Goal: Entertainment & Leisure: Browse casually

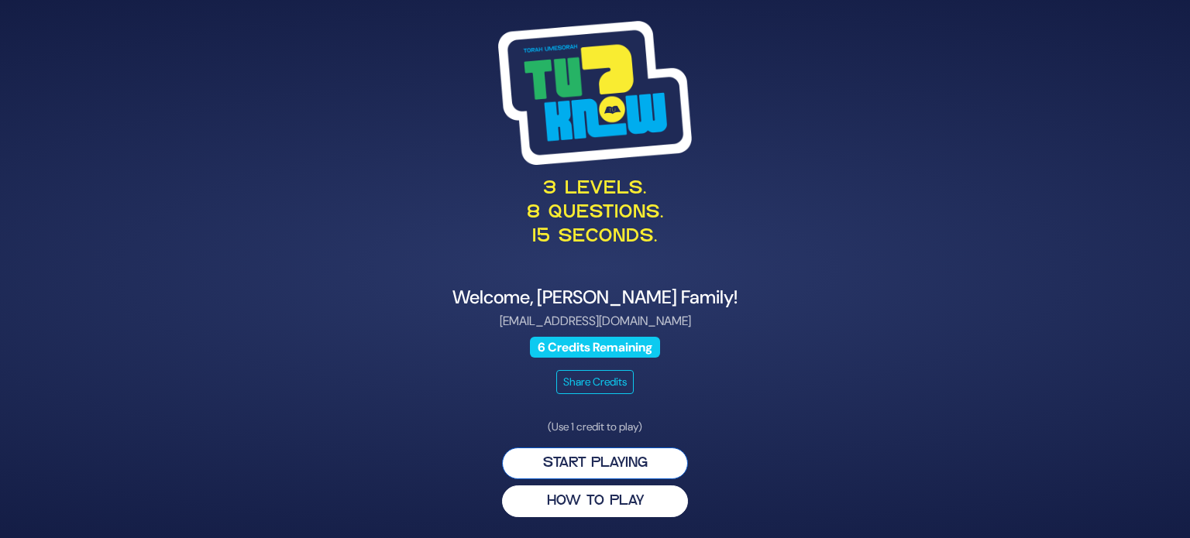
click at [638, 470] on button "Start Playing" at bounding box center [595, 464] width 186 height 32
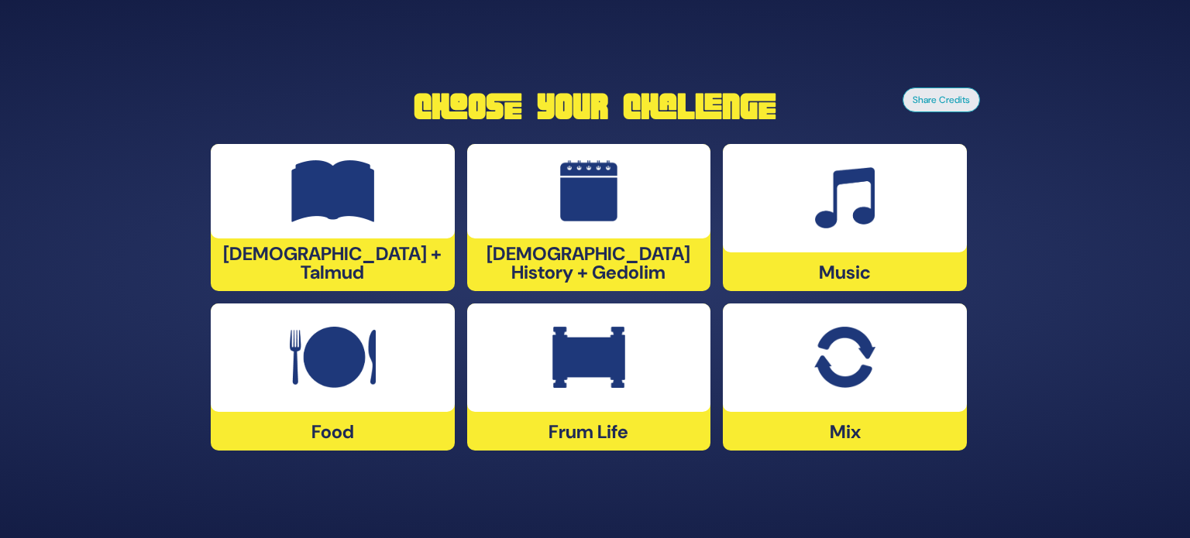
click at [795, 187] on div at bounding box center [845, 198] width 244 height 108
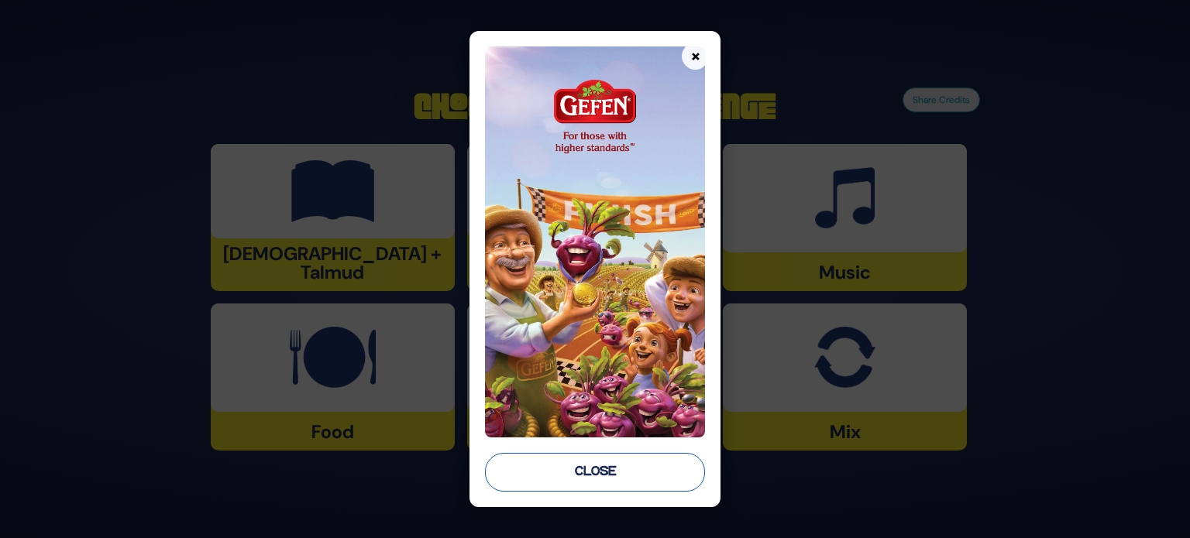
click at [616, 474] on button "Close" at bounding box center [595, 472] width 220 height 39
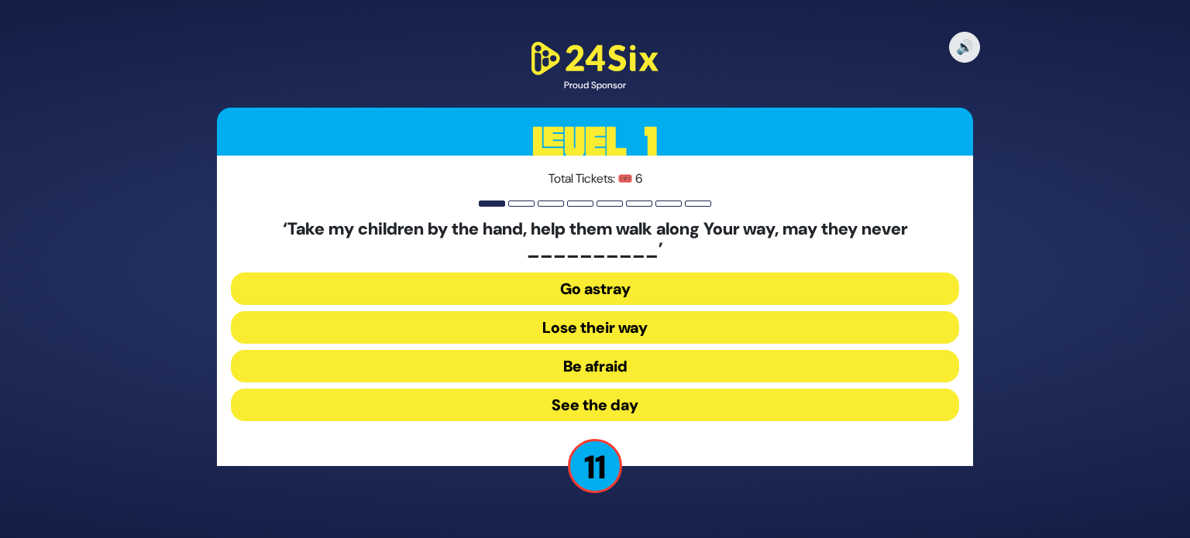
click at [597, 298] on button "Go astray" at bounding box center [595, 289] width 728 height 33
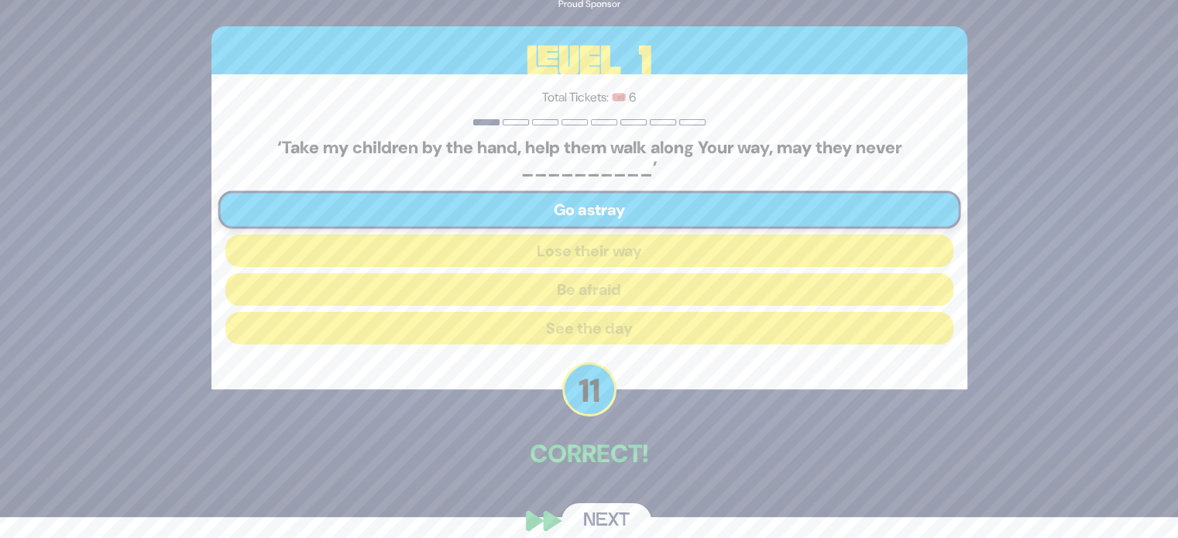
scroll to position [39, 0]
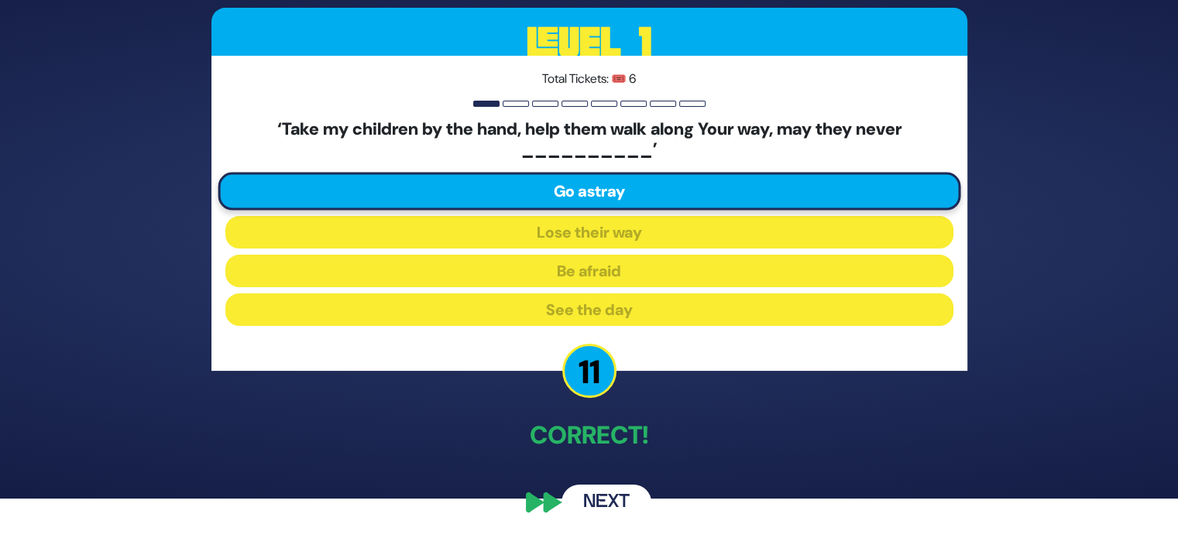
click at [648, 467] on div "🔊 Proud Sponsor Level 1 Total Tickets: 🎟️ 6 ‘Take my children by the hand, help…" at bounding box center [589, 229] width 793 height 618
click at [631, 480] on div "🔊 Proud Sponsor Level 1 Total Tickets: 🎟️ 6 ‘Take my children by the hand, help…" at bounding box center [589, 229] width 793 height 618
click at [620, 489] on button "Next" at bounding box center [606, 503] width 90 height 36
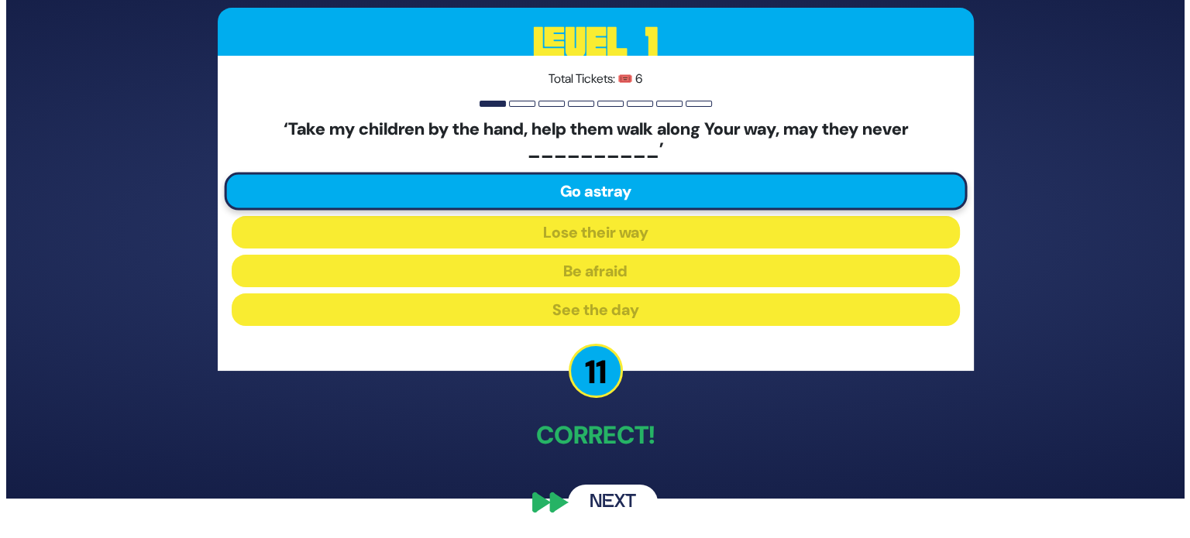
scroll to position [0, 0]
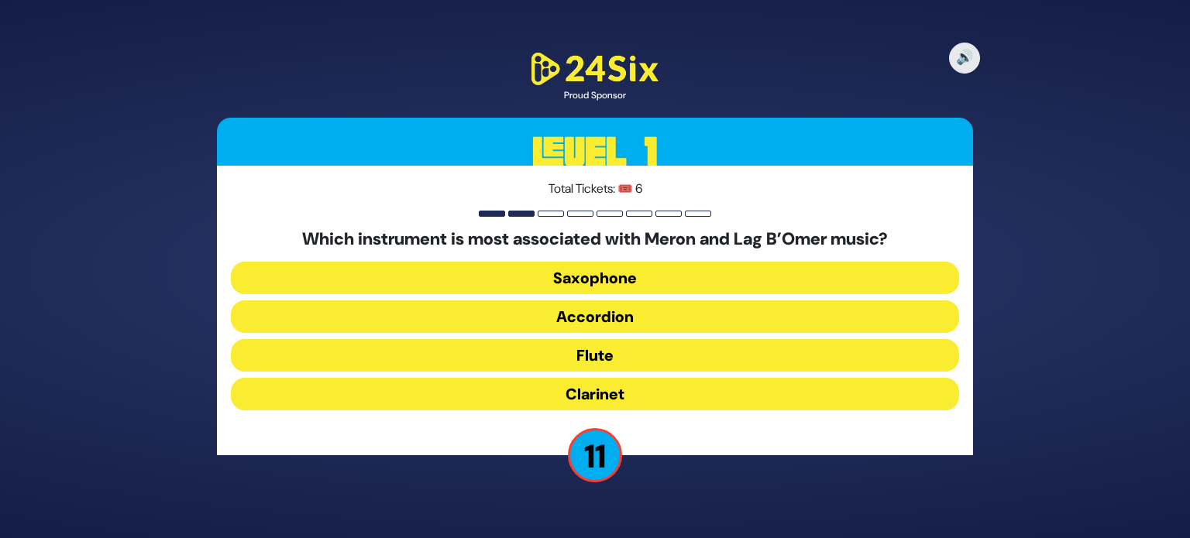
click at [612, 390] on button "Clarinet" at bounding box center [595, 394] width 728 height 33
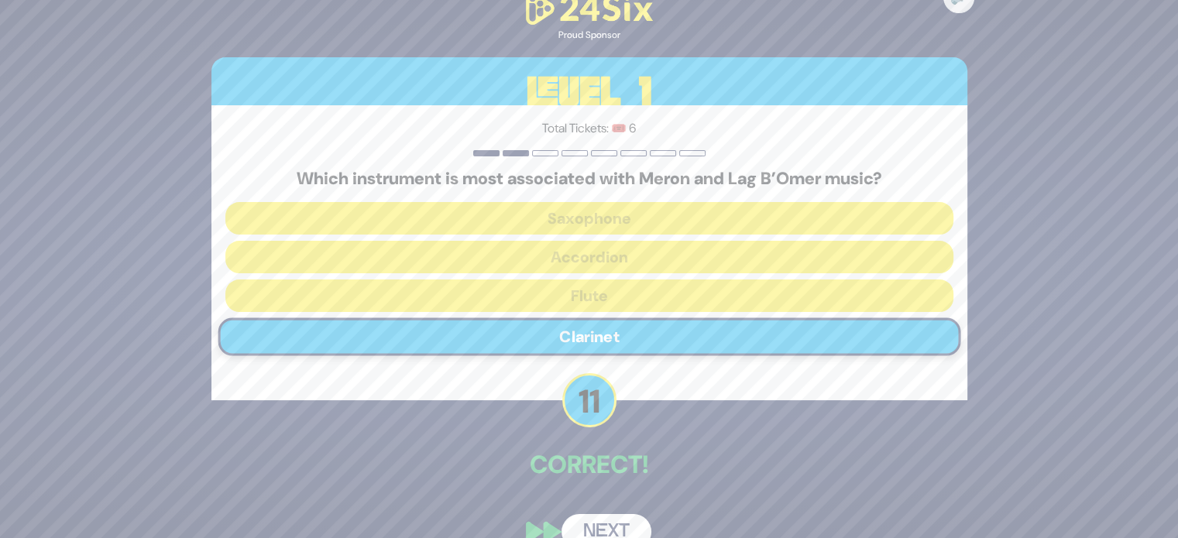
click at [595, 523] on button "Next" at bounding box center [606, 532] width 90 height 36
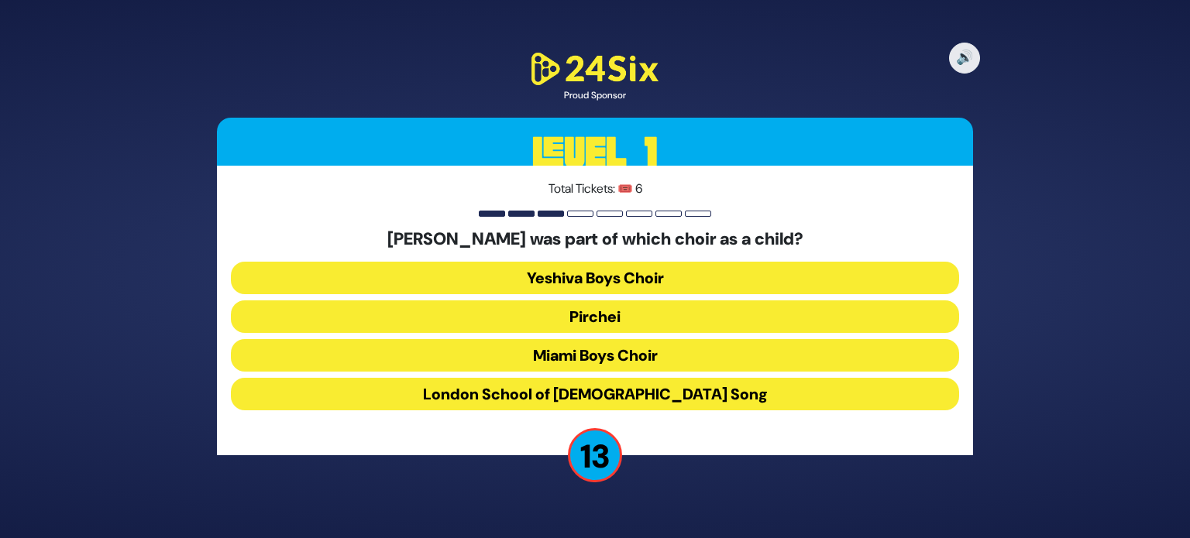
click at [602, 363] on button "Miami Boys Choir" at bounding box center [595, 355] width 728 height 33
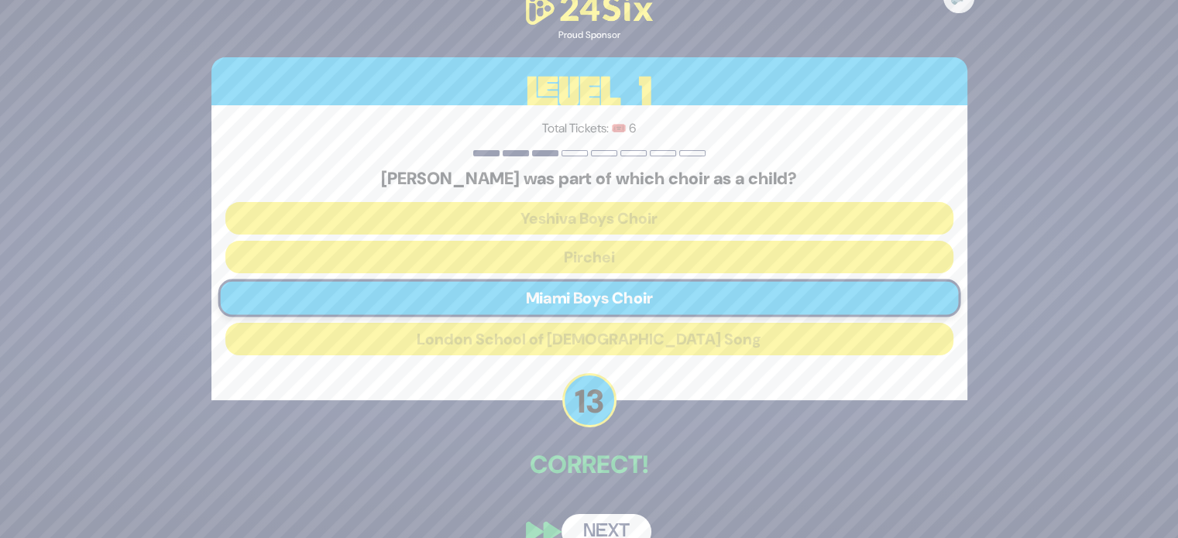
click at [609, 526] on button "Next" at bounding box center [606, 532] width 90 height 36
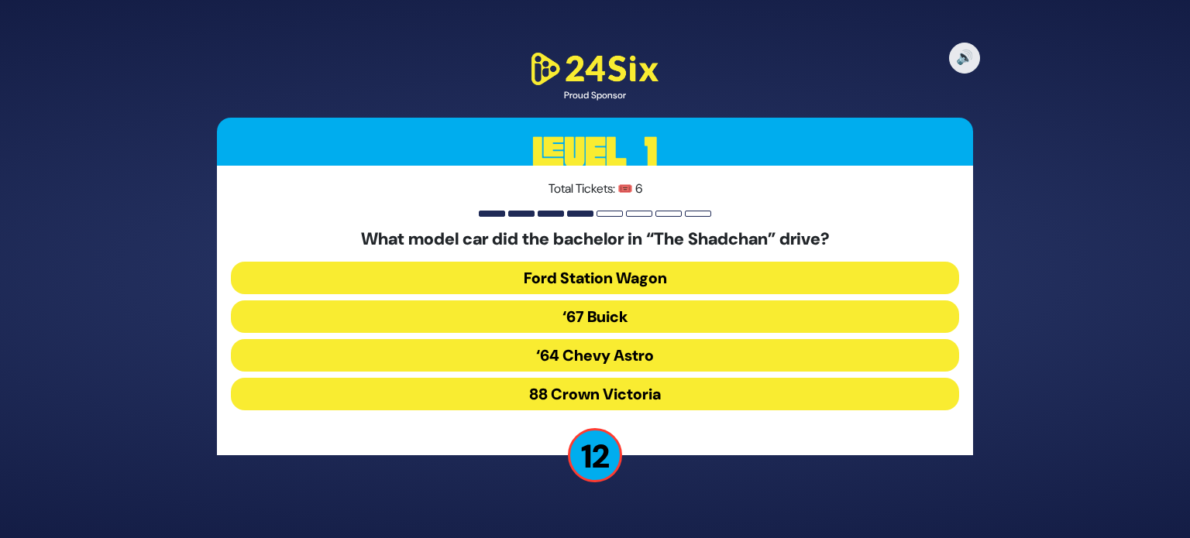
click at [607, 321] on button "‘67 Buick" at bounding box center [595, 316] width 728 height 33
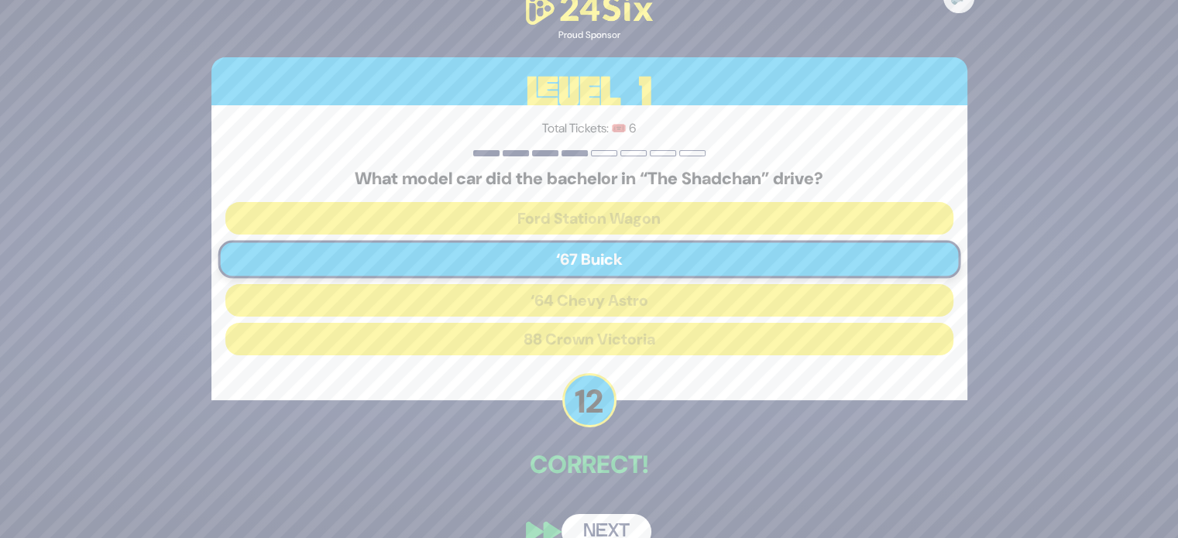
click at [610, 532] on button "Next" at bounding box center [606, 532] width 90 height 36
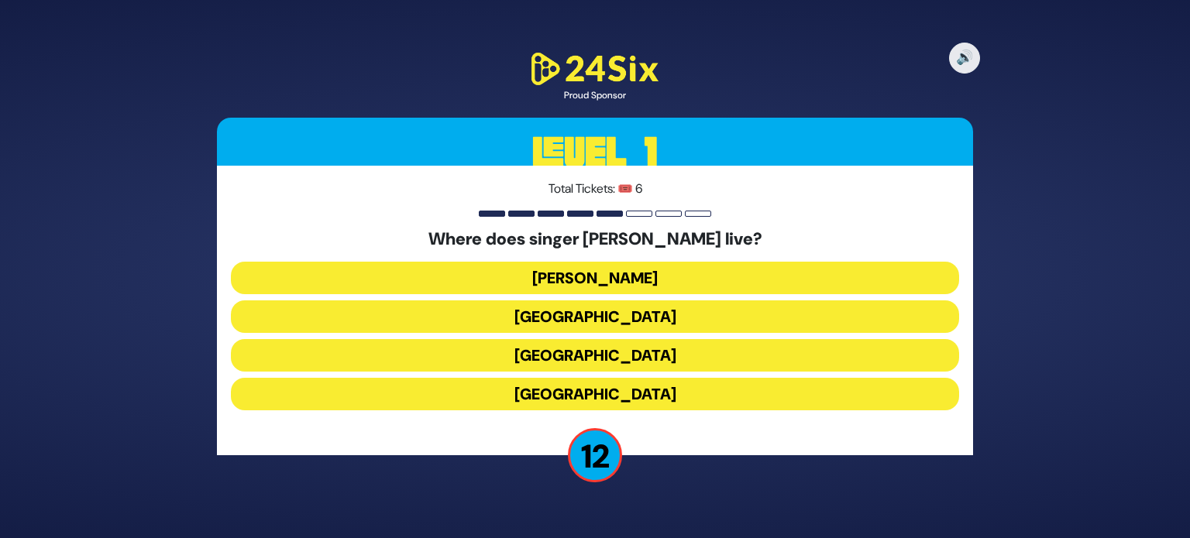
click at [561, 400] on button "England" at bounding box center [595, 394] width 728 height 33
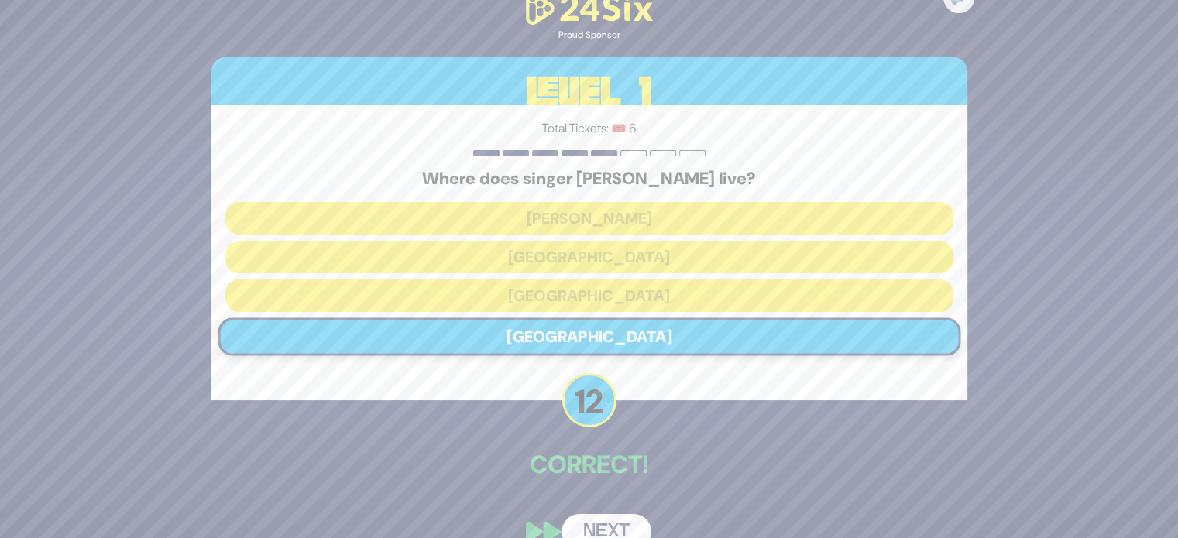
click at [616, 516] on button "Next" at bounding box center [606, 532] width 90 height 36
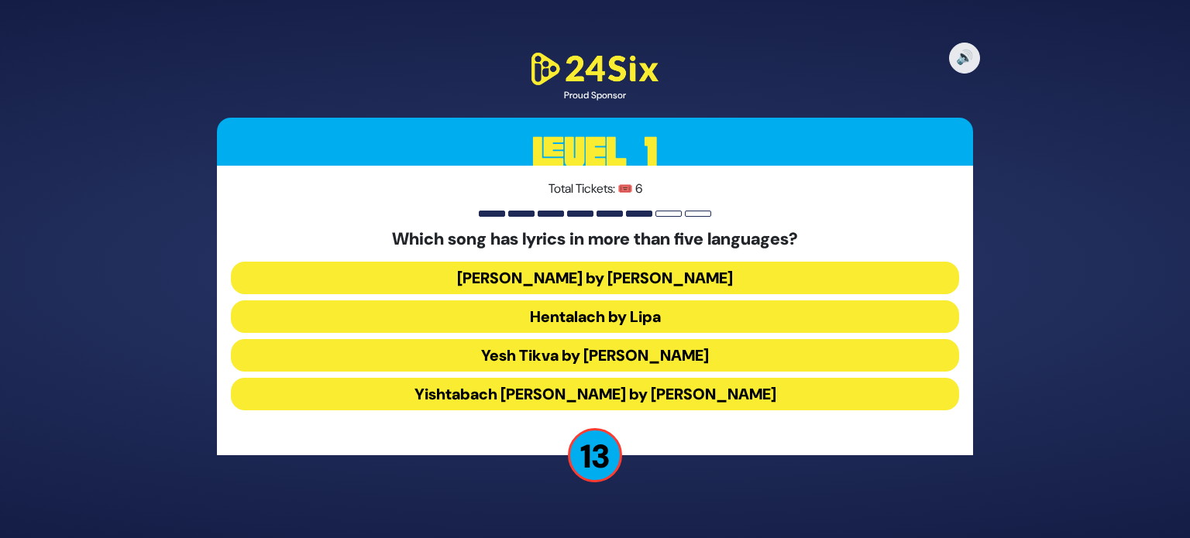
click at [609, 311] on button "Hentalach by Lipa" at bounding box center [595, 316] width 728 height 33
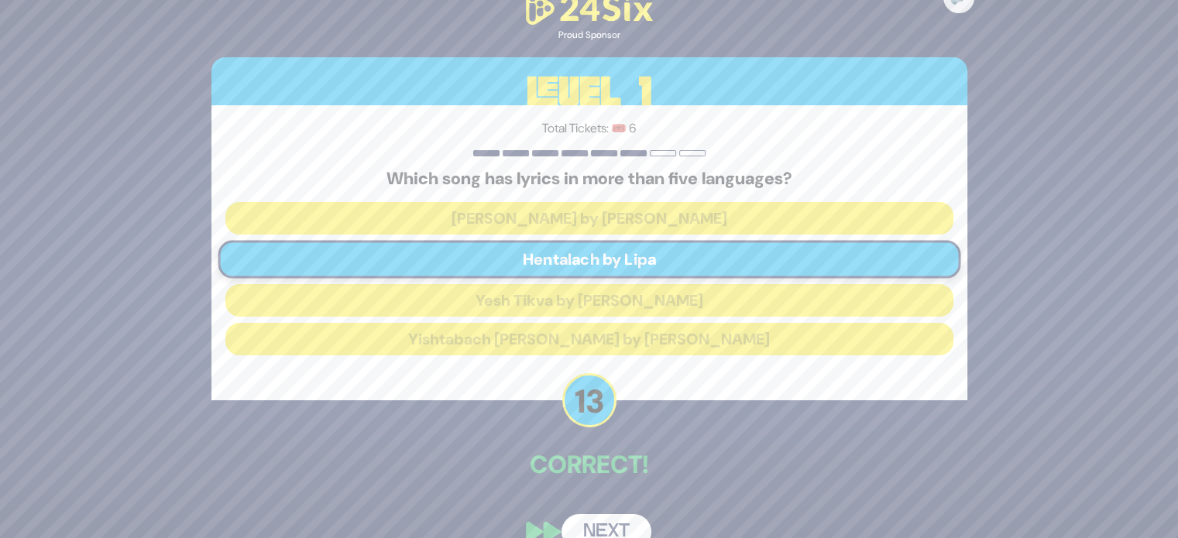
click at [600, 524] on button "Next" at bounding box center [606, 532] width 90 height 36
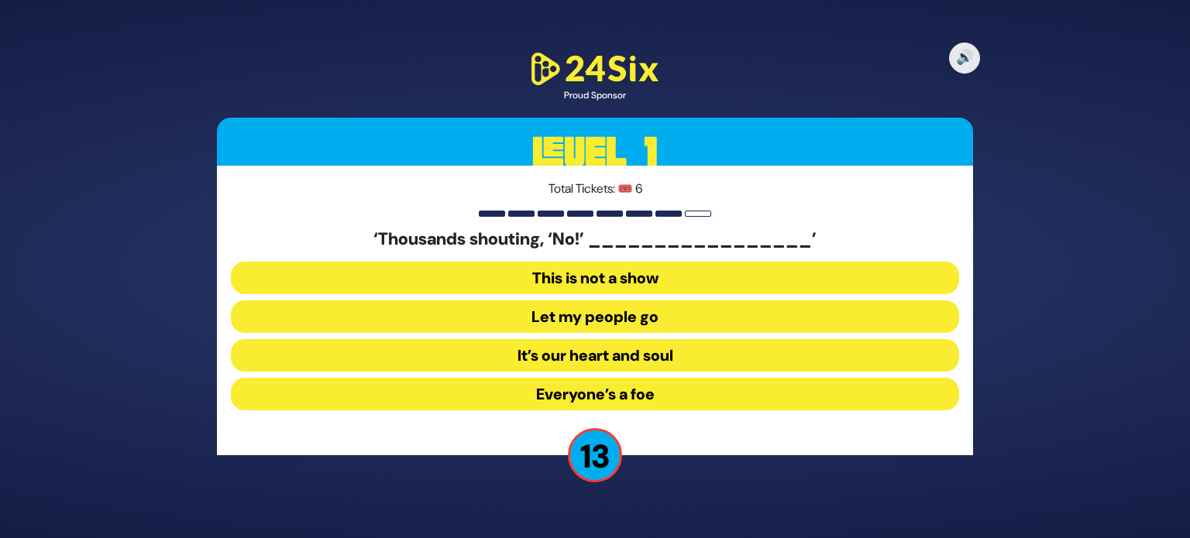
click at [585, 318] on button "Let my people go" at bounding box center [595, 316] width 728 height 33
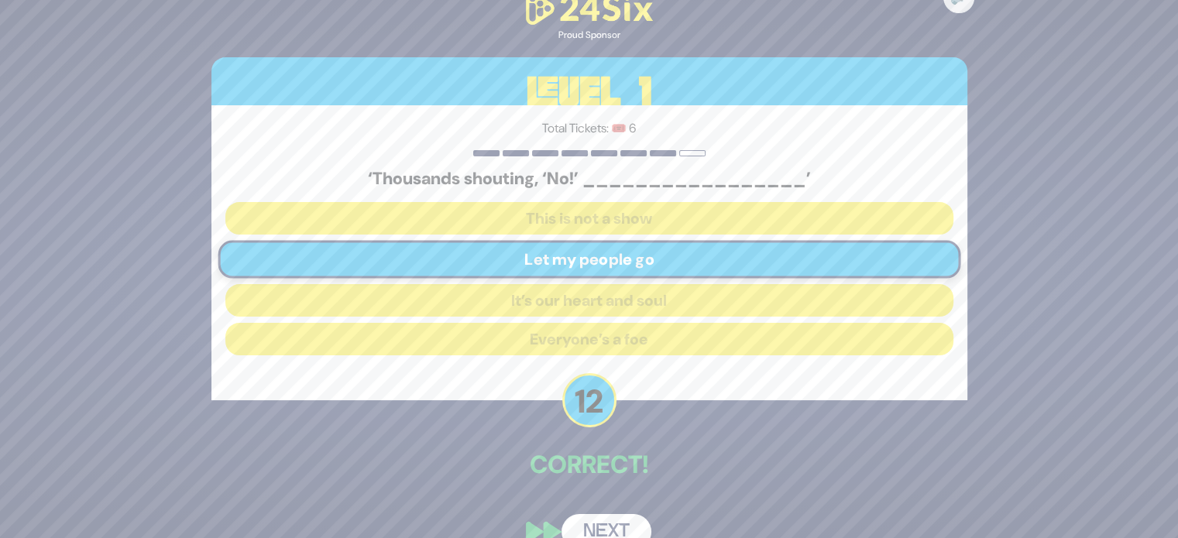
click at [589, 528] on button "Next" at bounding box center [606, 532] width 90 height 36
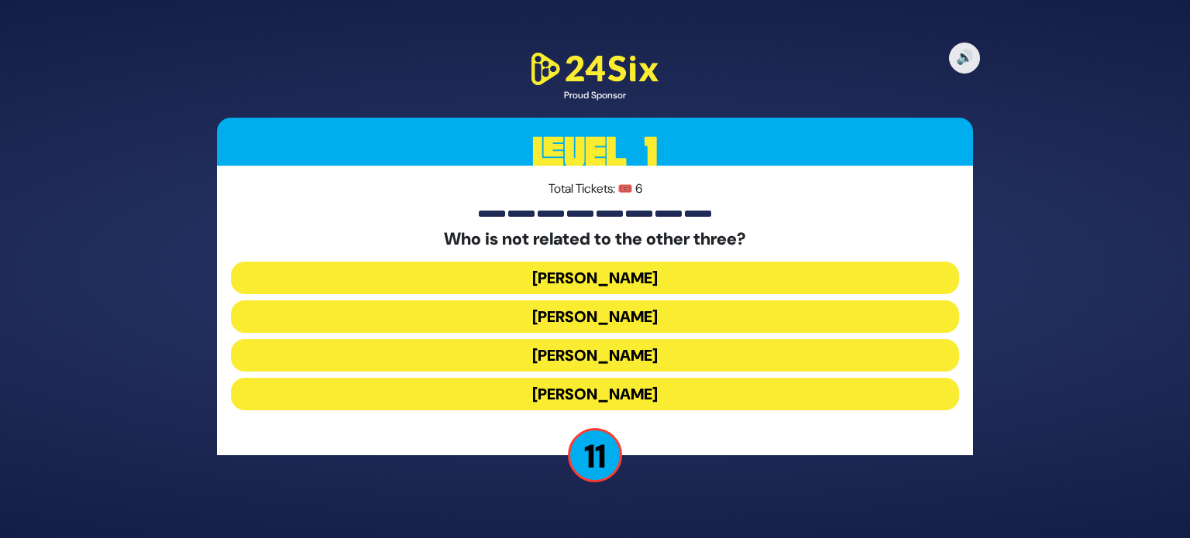
click at [587, 392] on button "Shie Fried" at bounding box center [595, 394] width 728 height 33
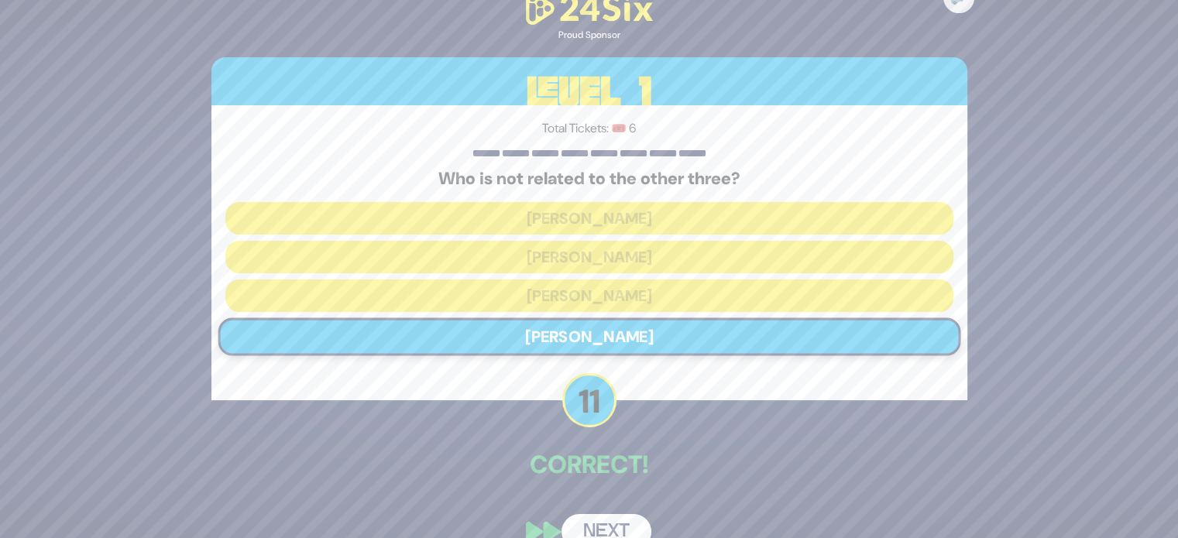
click at [613, 519] on button "Next" at bounding box center [606, 532] width 90 height 36
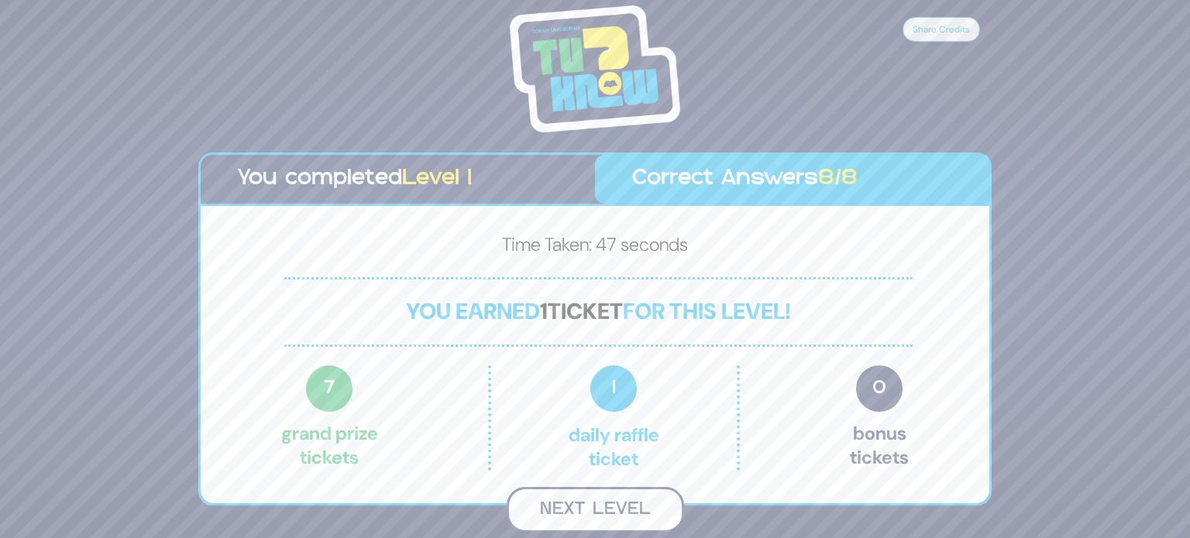
click at [613, 509] on button "Next Level" at bounding box center [594, 510] width 177 height 46
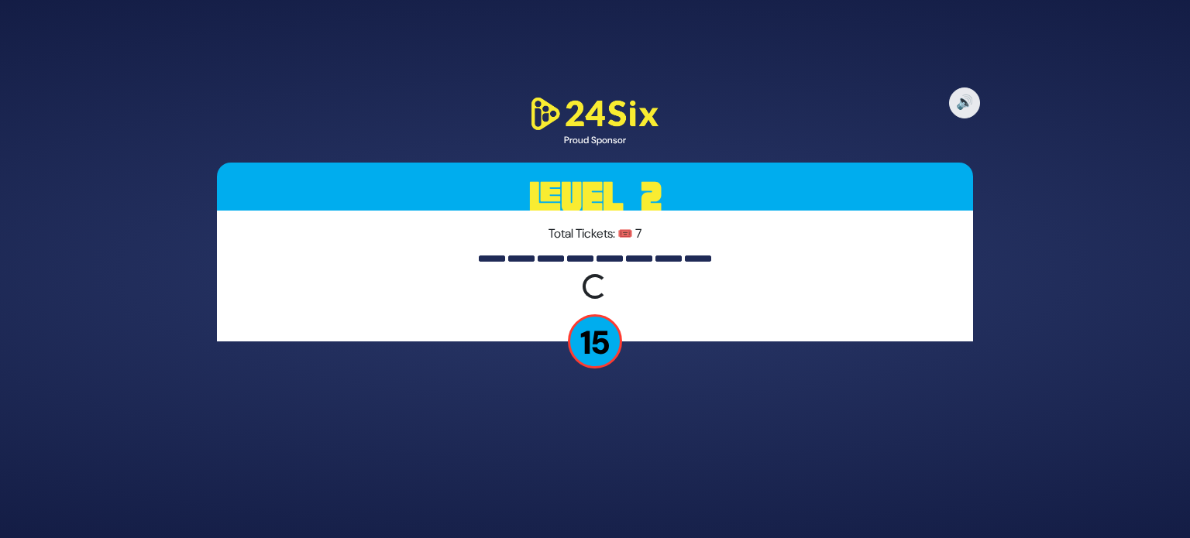
click at [681, 340] on div "Total Tickets: 🎟️ 7 Loading question..." at bounding box center [595, 276] width 756 height 131
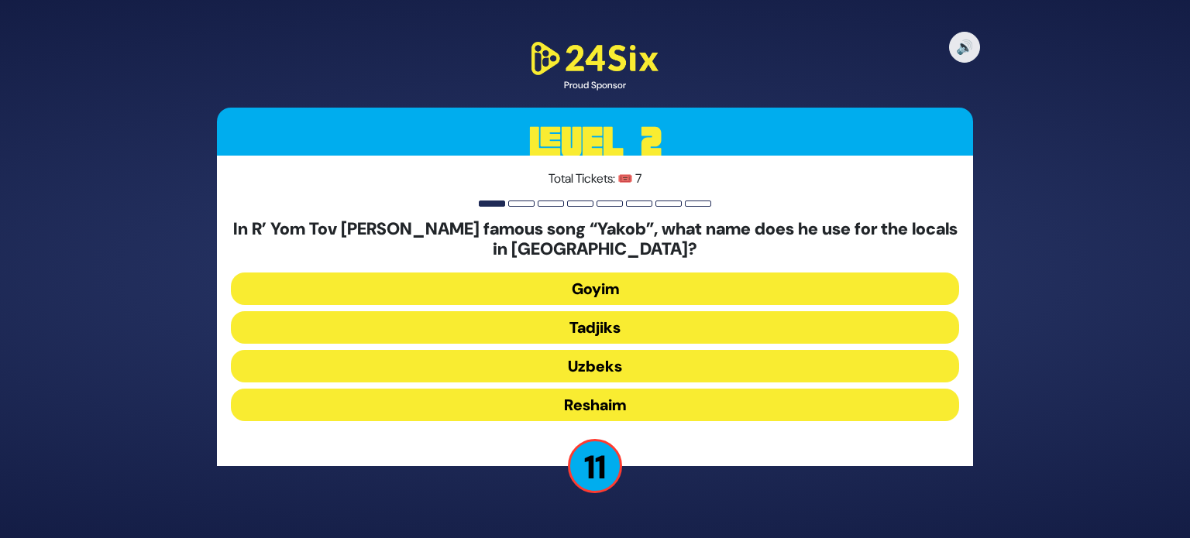
click at [675, 328] on button "Tadjiks" at bounding box center [595, 327] width 728 height 33
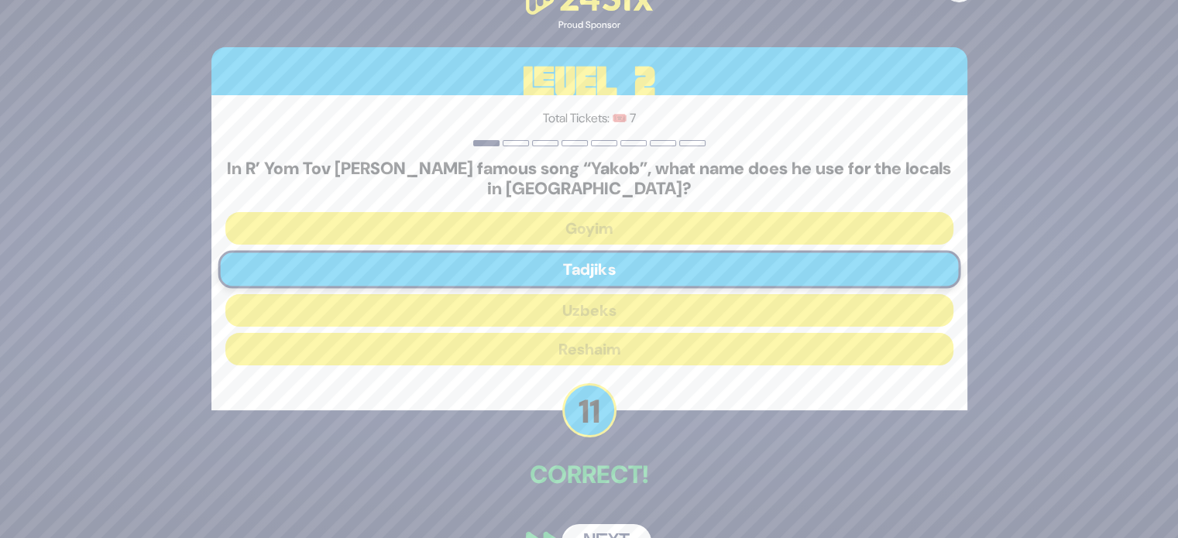
click at [595, 533] on button "Next" at bounding box center [606, 542] width 90 height 36
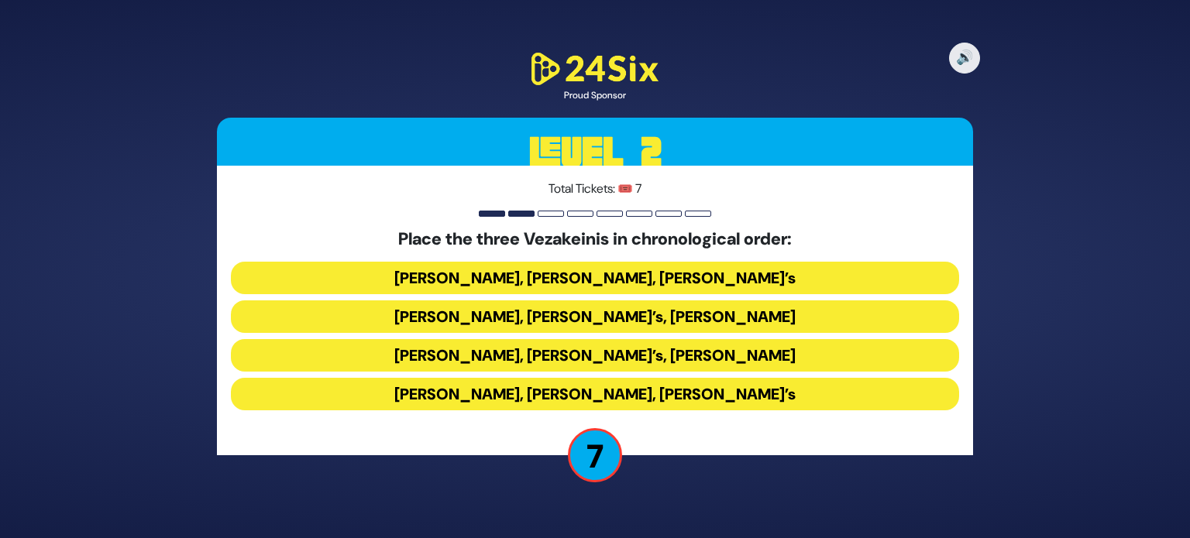
click at [516, 316] on button "[PERSON_NAME], [PERSON_NAME]’s, [PERSON_NAME]" at bounding box center [595, 316] width 728 height 33
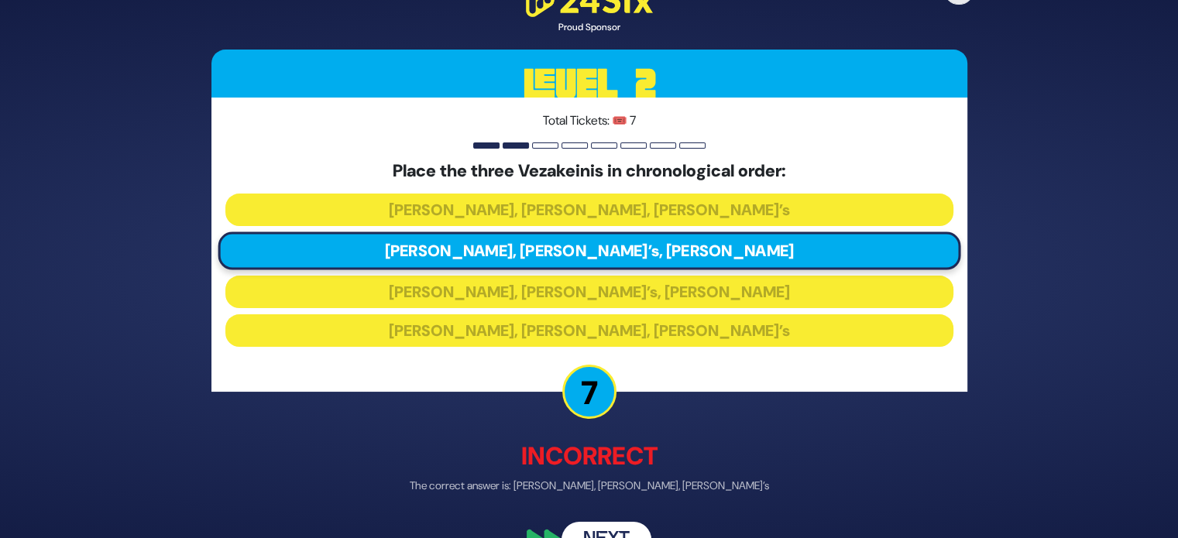
click at [596, 532] on button "Next" at bounding box center [606, 540] width 90 height 36
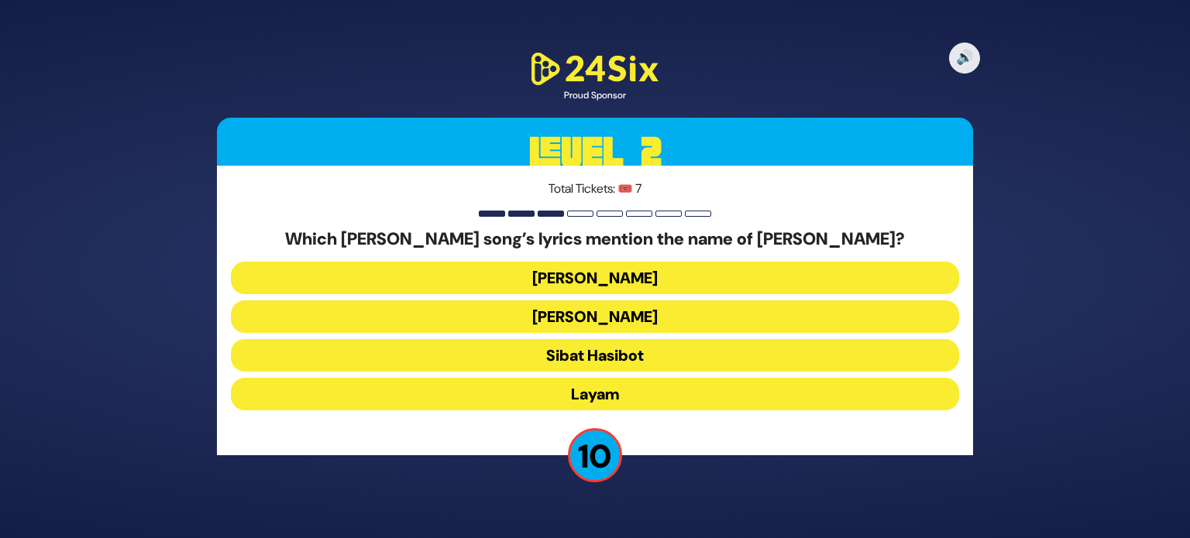
click at [654, 281] on button "[PERSON_NAME]" at bounding box center [595, 278] width 728 height 33
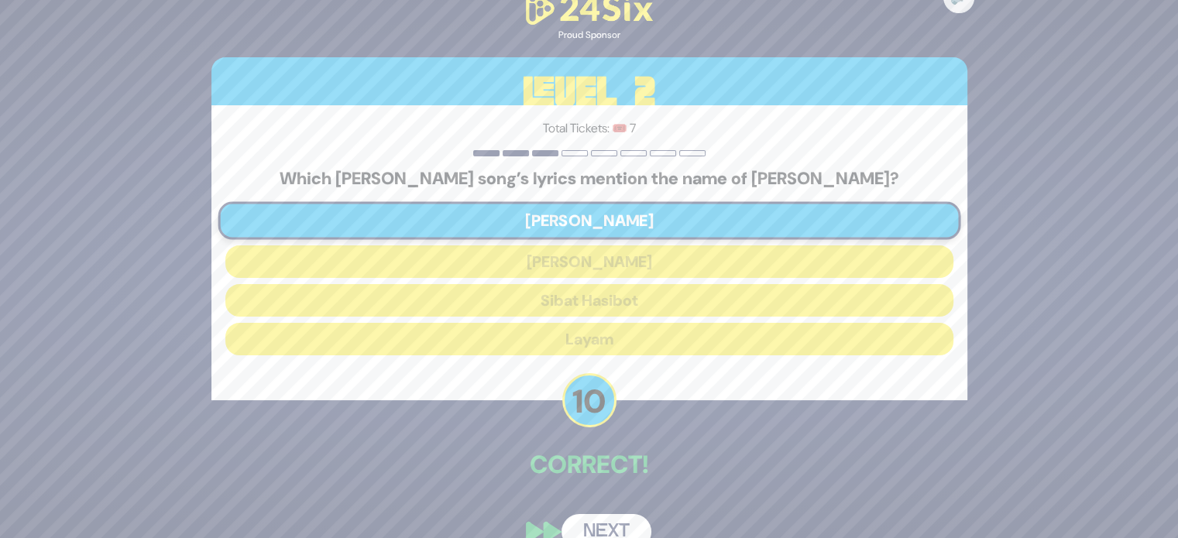
click at [625, 521] on button "Next" at bounding box center [606, 532] width 90 height 36
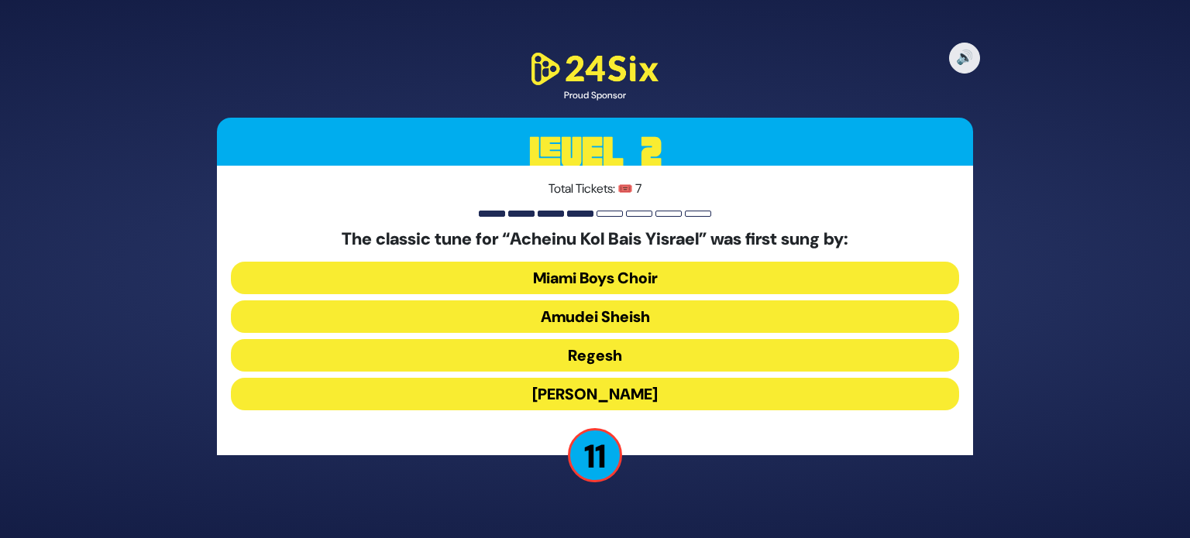
click at [581, 403] on button "[PERSON_NAME]" at bounding box center [595, 394] width 728 height 33
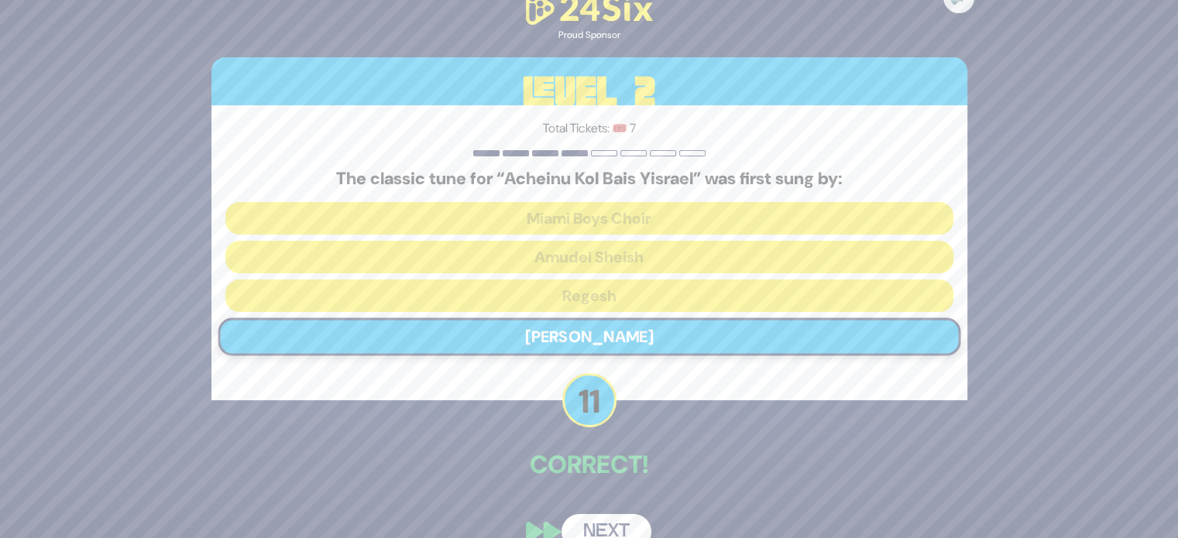
click at [613, 523] on button "Next" at bounding box center [606, 532] width 90 height 36
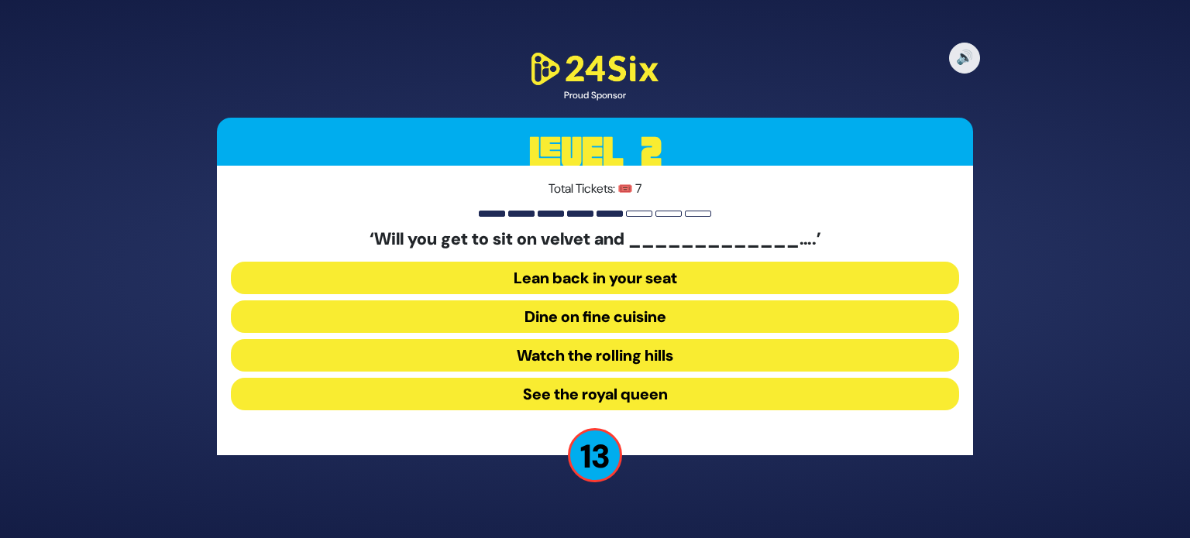
click at [615, 318] on button "Dine on fine cuisine" at bounding box center [595, 316] width 728 height 33
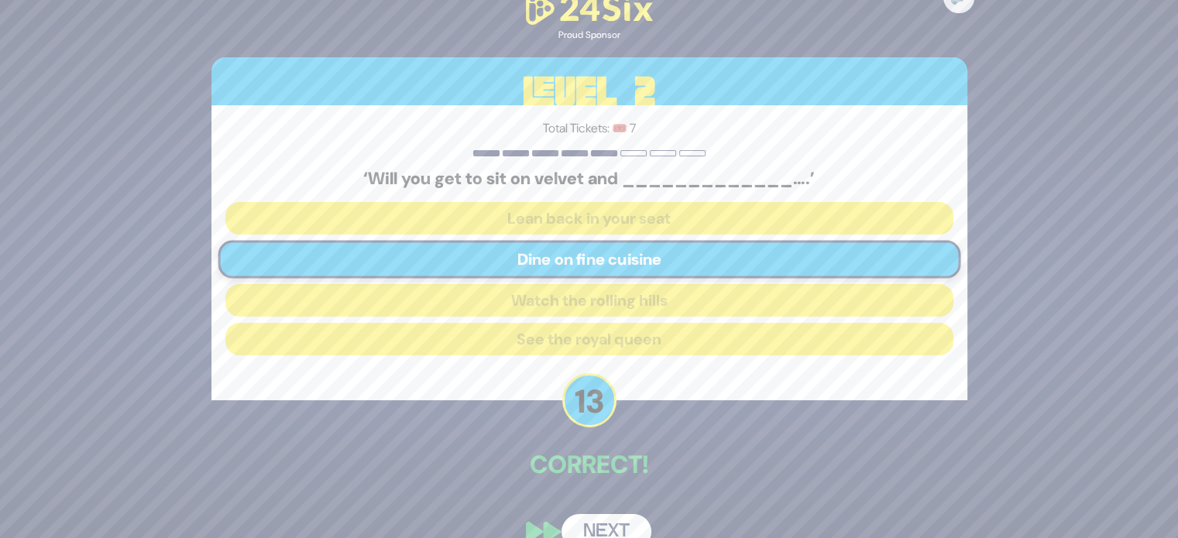
click at [633, 528] on button "Next" at bounding box center [606, 532] width 90 height 36
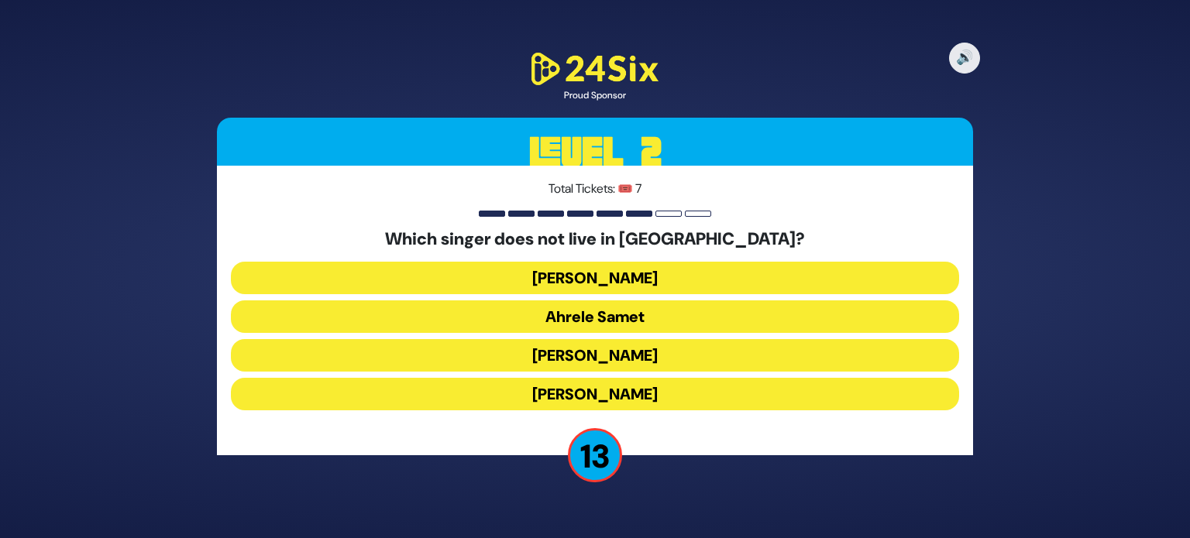
click at [600, 384] on button "Eitan Katz" at bounding box center [595, 394] width 728 height 33
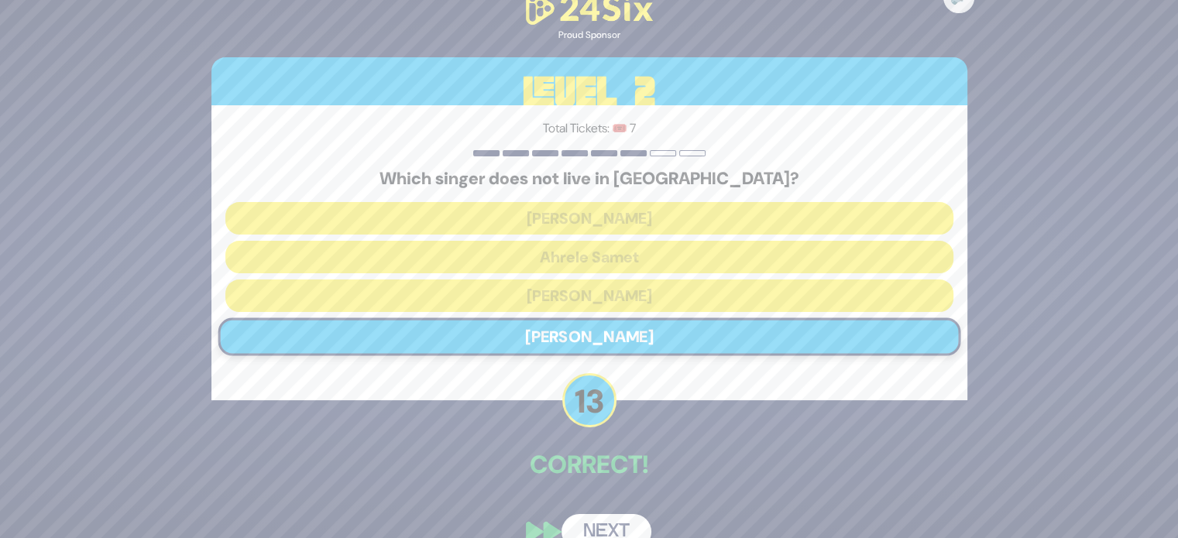
click at [612, 520] on button "Next" at bounding box center [606, 532] width 90 height 36
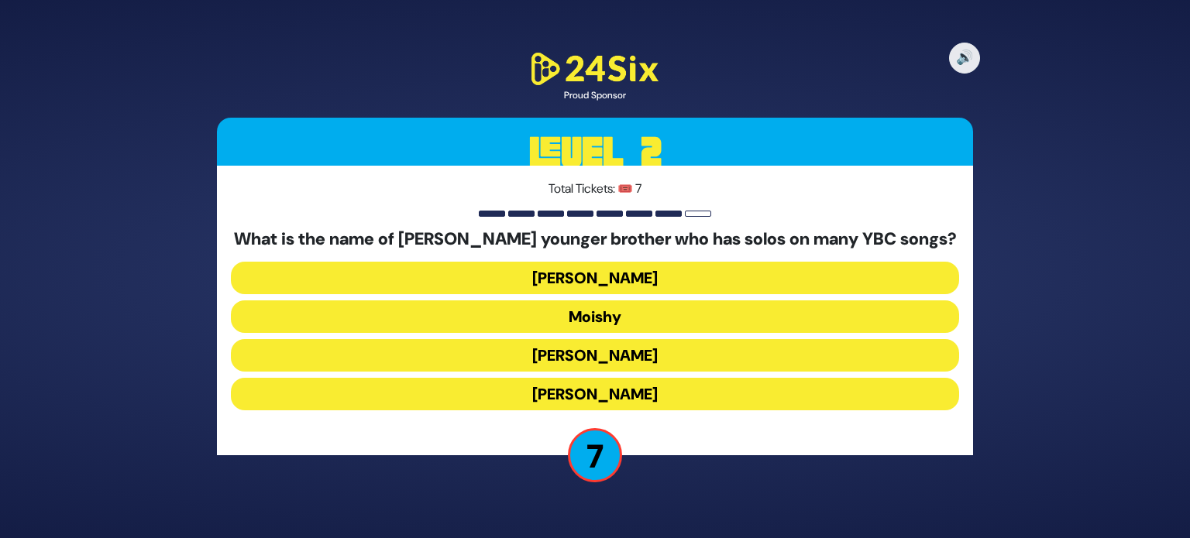
click at [615, 260] on div "What is the name of Eli Gerstner’s younger brother who has solos on many YBC so…" at bounding box center [595, 322] width 728 height 187
click at [628, 322] on button "Moishy" at bounding box center [595, 316] width 728 height 33
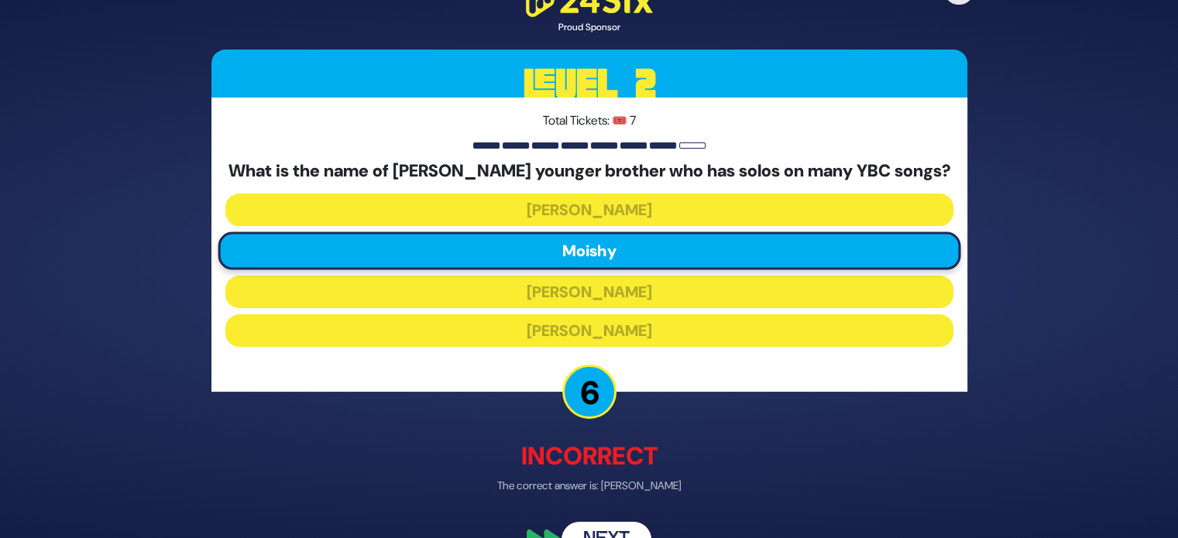
click at [611, 535] on button "Next" at bounding box center [606, 540] width 90 height 36
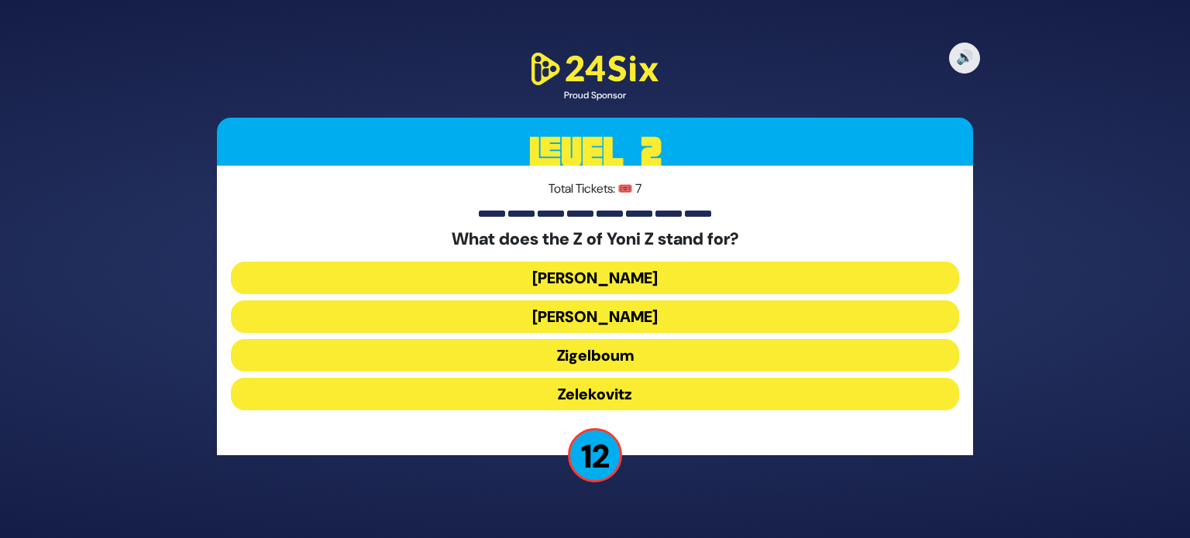
click at [616, 363] on button "Zigelboum" at bounding box center [595, 355] width 728 height 33
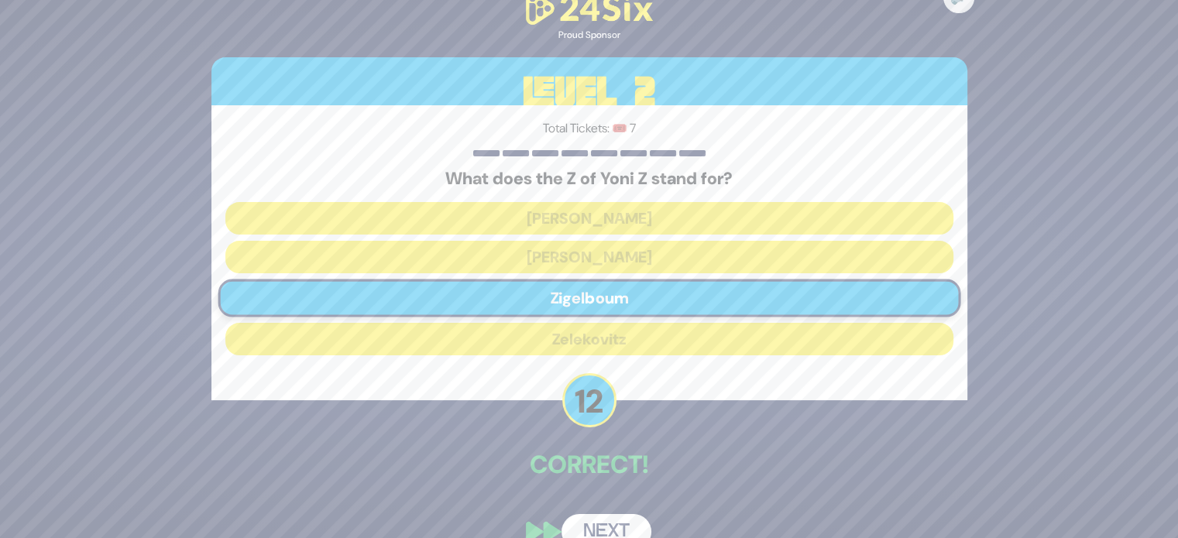
click at [611, 525] on button "Next" at bounding box center [606, 532] width 90 height 36
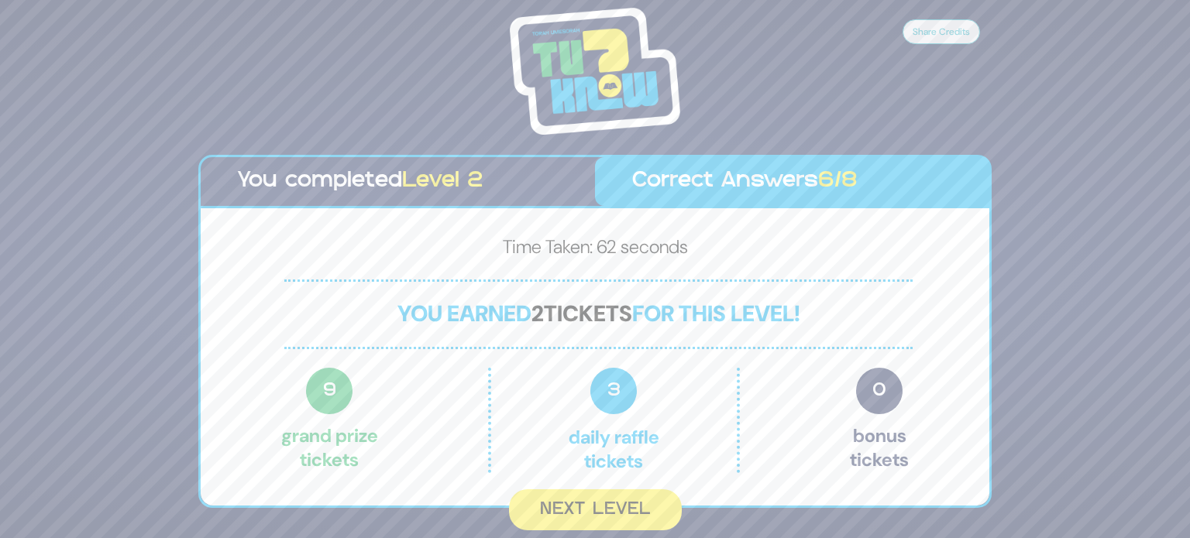
click at [617, 532] on div "Share Credits You completed Level 2 Correct Answers 6/8 Time Taken: 62 seconds …" at bounding box center [595, 269] width 1190 height 538
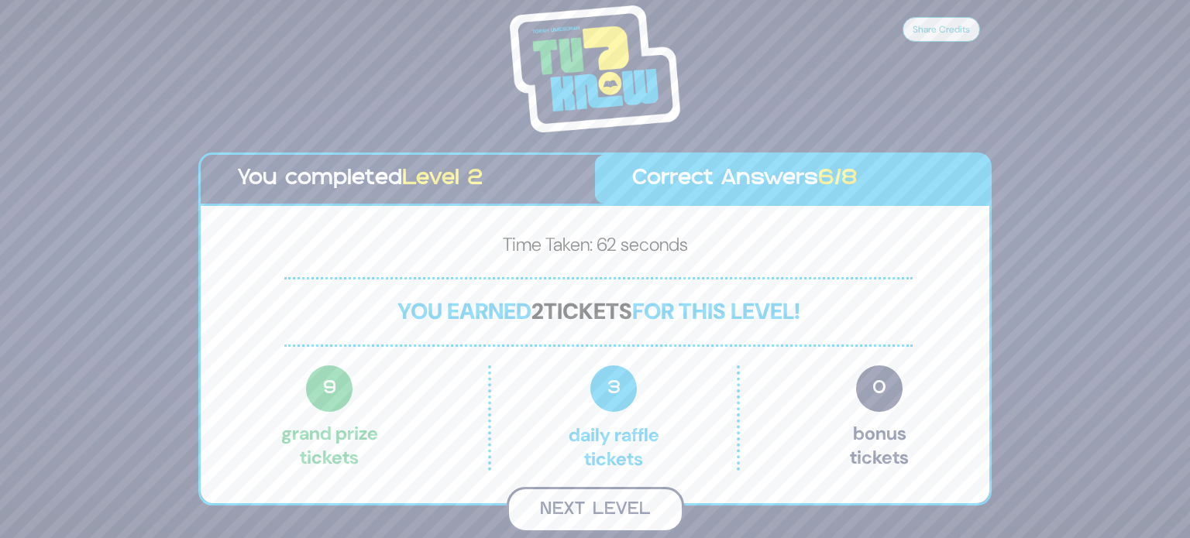
click at [616, 517] on button "Next Level" at bounding box center [594, 510] width 177 height 46
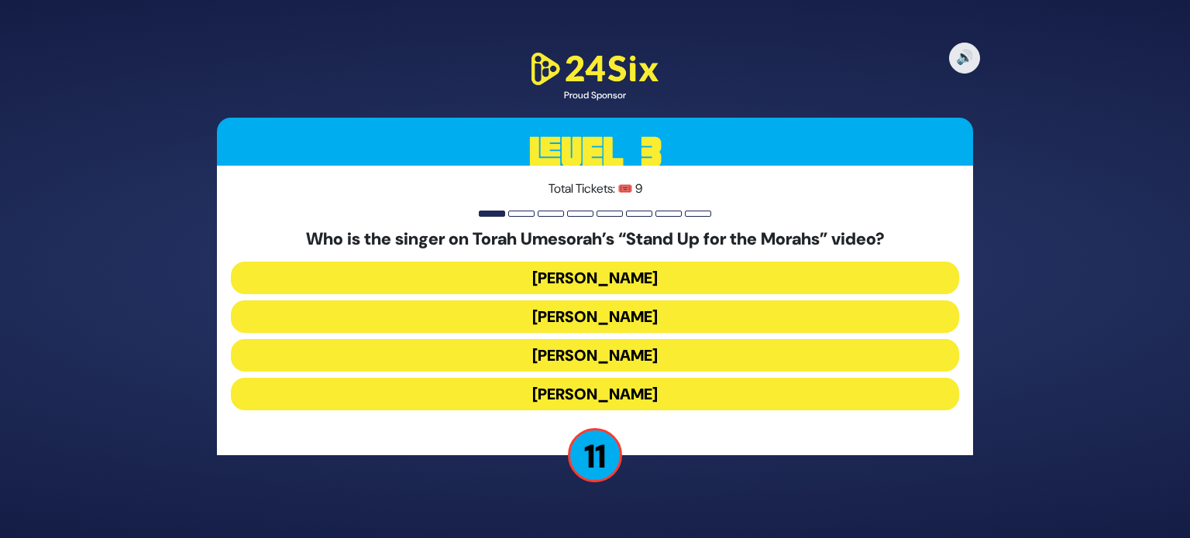
click at [624, 350] on button "Benny Friedman" at bounding box center [595, 355] width 728 height 33
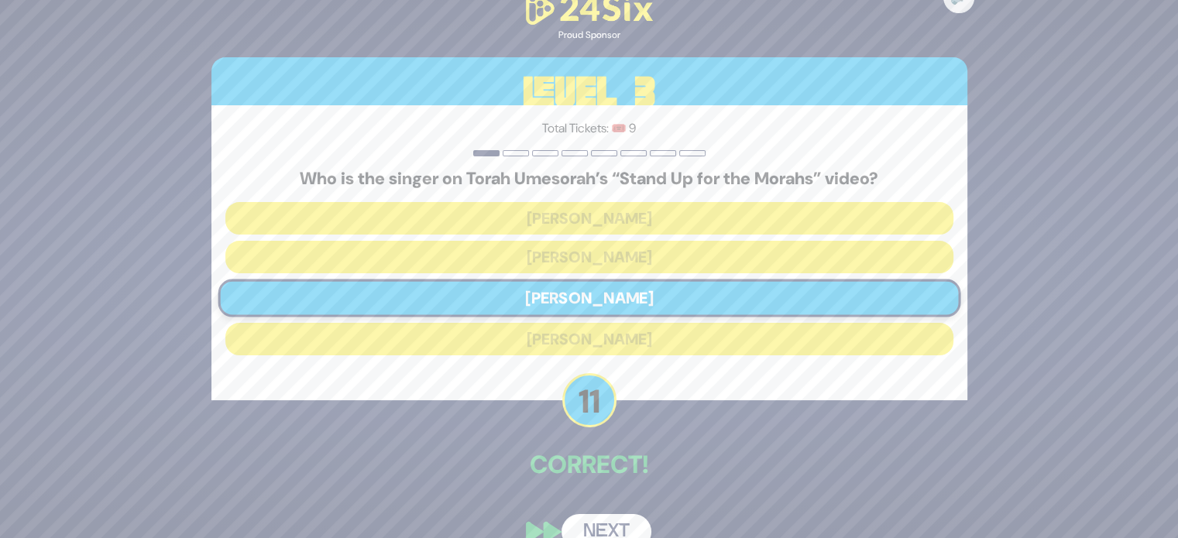
click at [606, 514] on button "Next" at bounding box center [606, 532] width 90 height 36
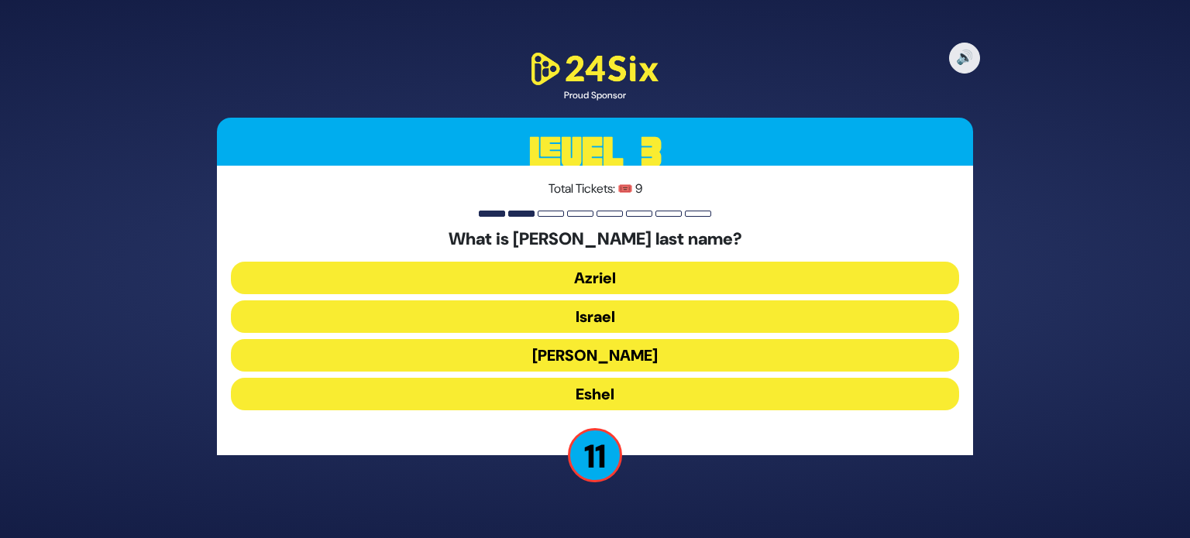
click at [635, 328] on button "Israel" at bounding box center [595, 316] width 728 height 33
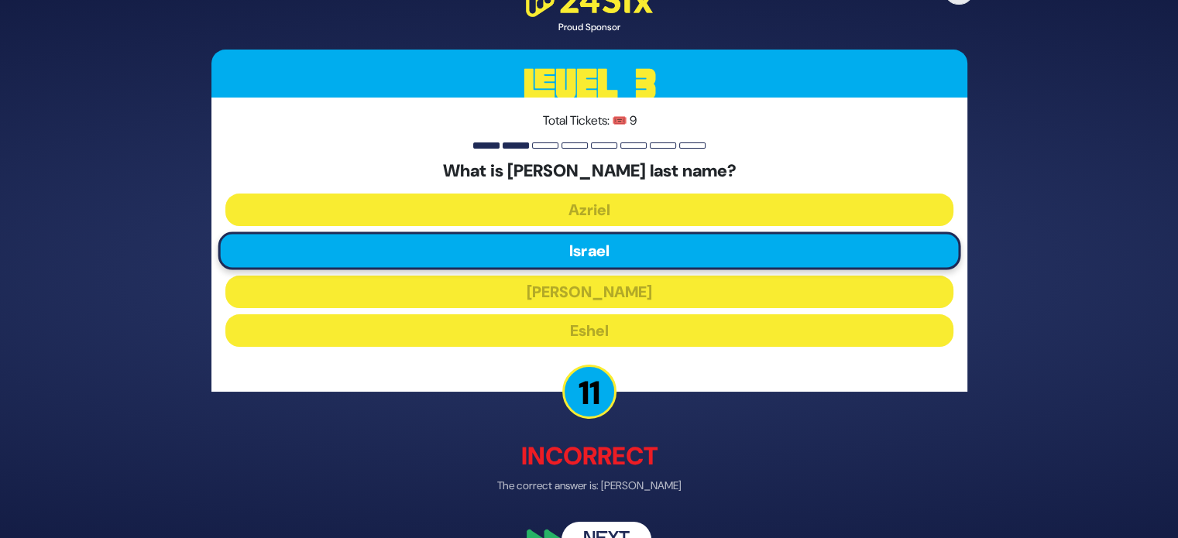
click at [606, 535] on button "Next" at bounding box center [606, 540] width 90 height 36
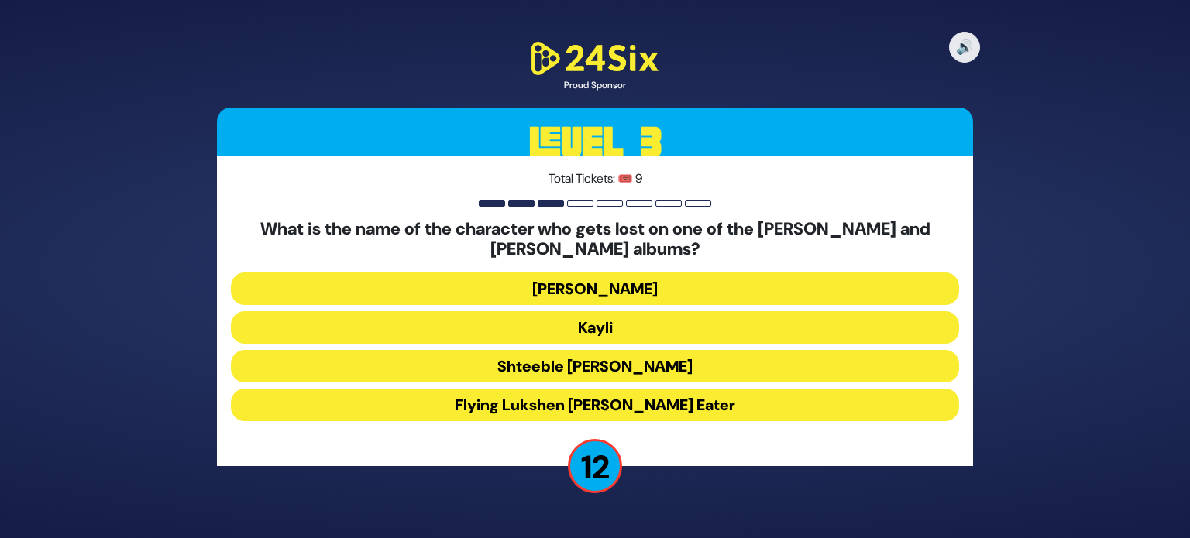
click at [623, 320] on button "Kayli" at bounding box center [595, 327] width 728 height 33
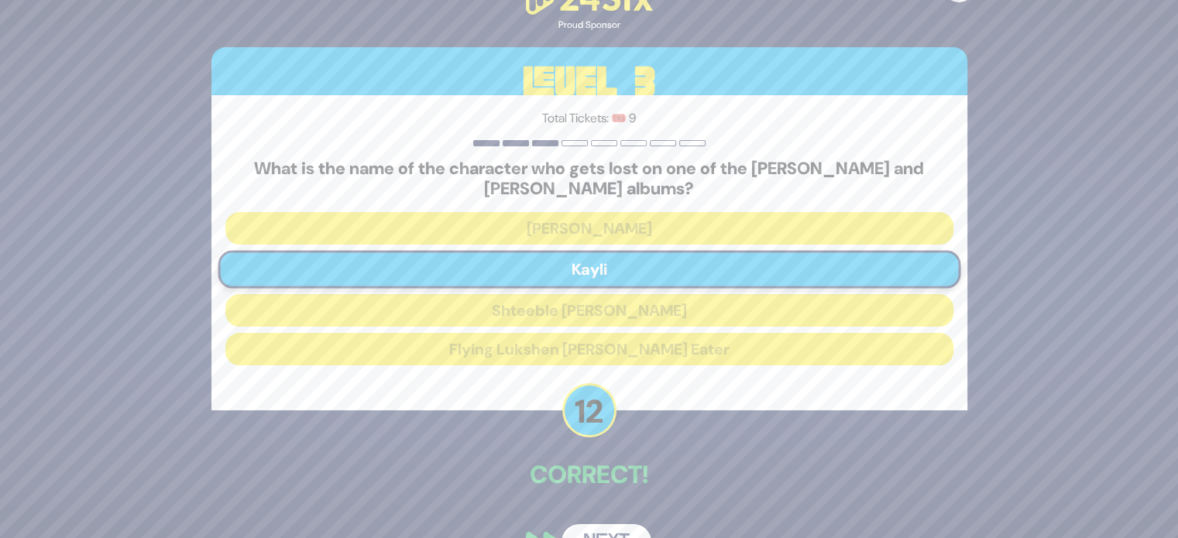
click at [613, 524] on button "Next" at bounding box center [606, 542] width 90 height 36
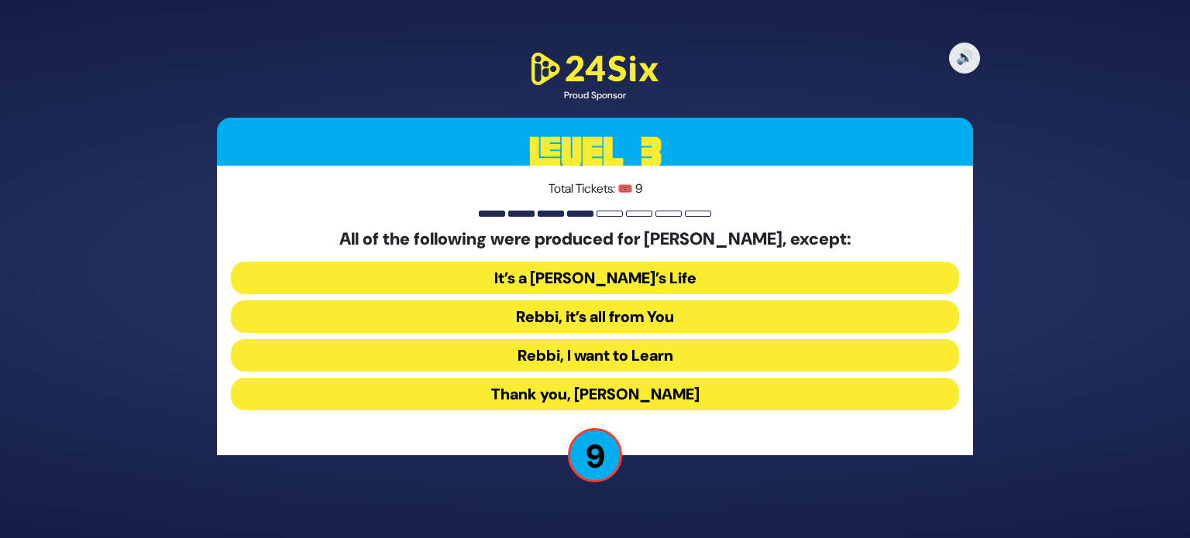
click at [634, 352] on button "Rebbi, I want to Learn" at bounding box center [595, 355] width 728 height 33
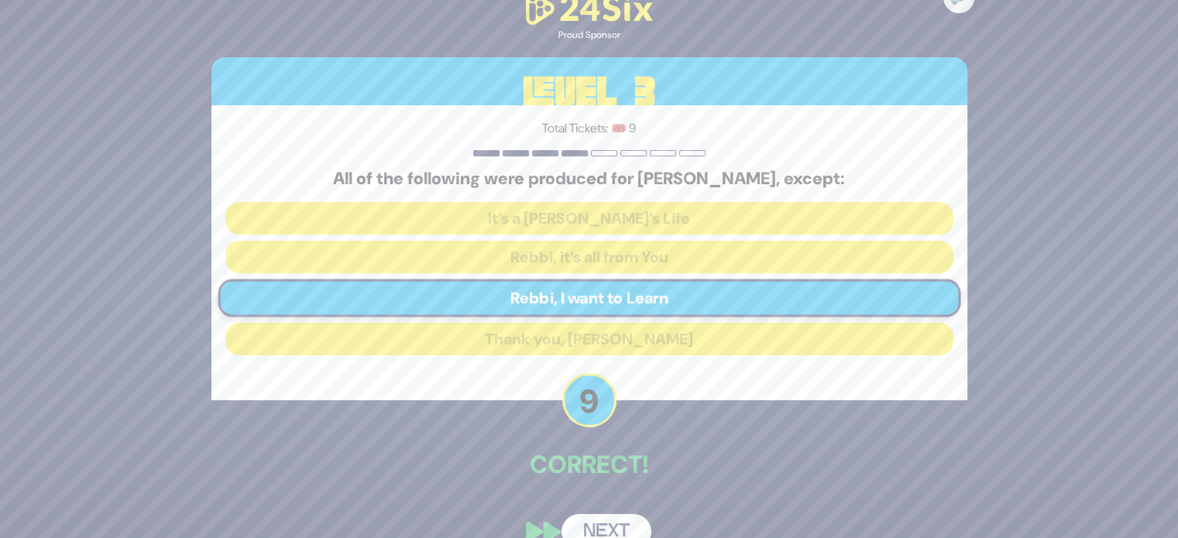
click at [609, 531] on button "Next" at bounding box center [606, 532] width 90 height 36
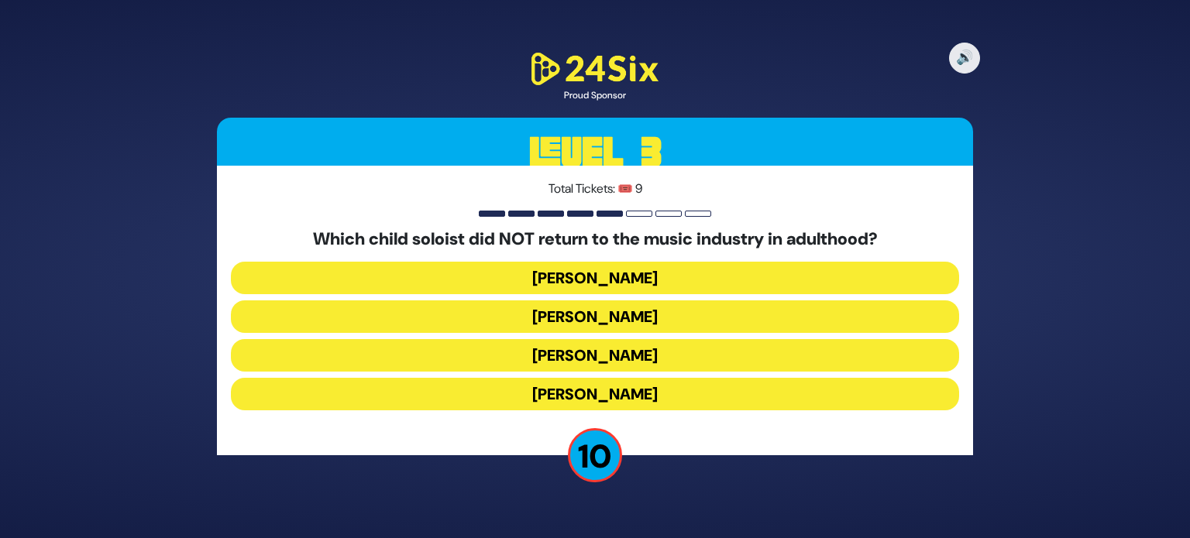
click at [632, 350] on button "Shaul Elson" at bounding box center [595, 355] width 728 height 33
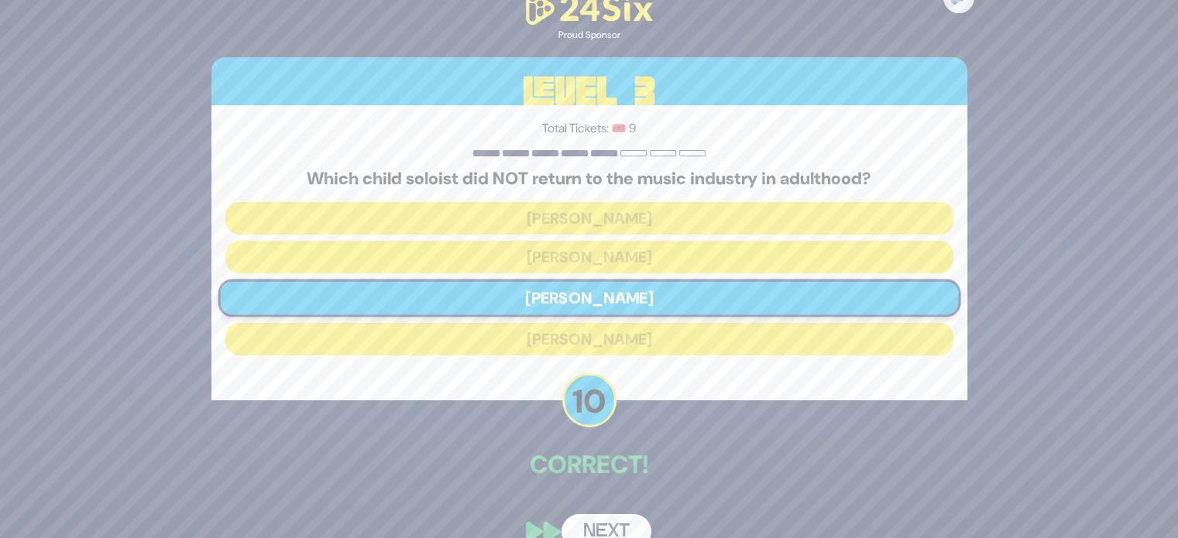
click at [613, 522] on button "Next" at bounding box center [606, 532] width 90 height 36
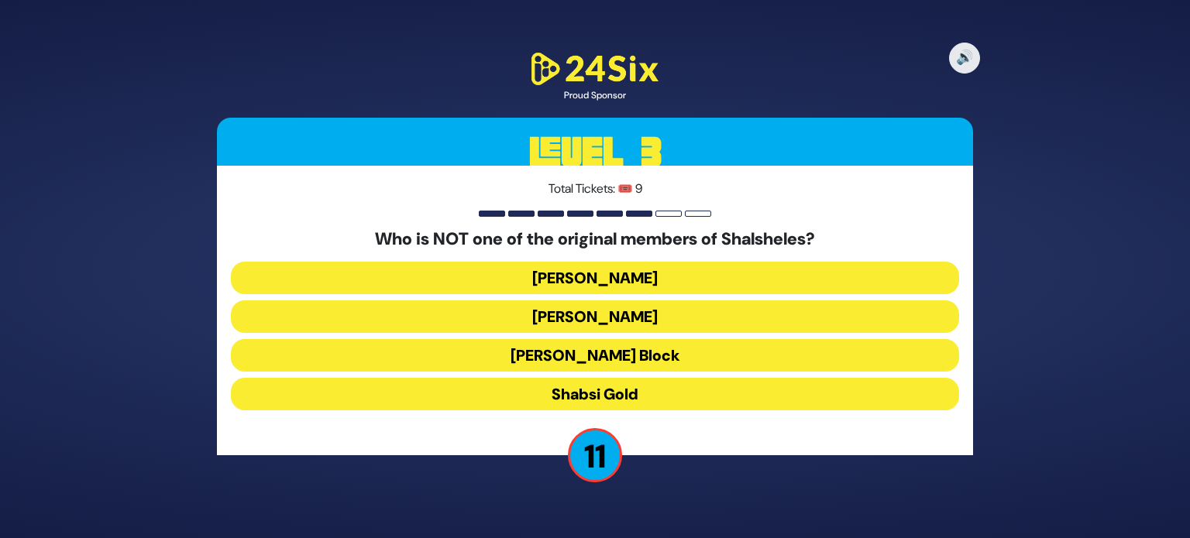
click at [620, 396] on button "Shabsi Gold" at bounding box center [595, 394] width 728 height 33
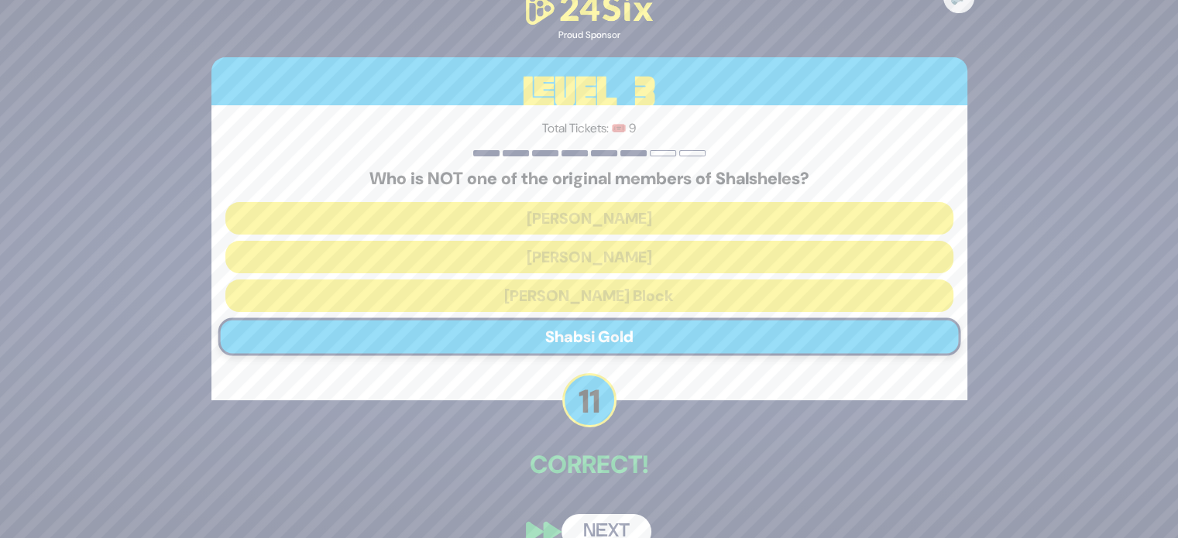
click at [611, 518] on button "Next" at bounding box center [606, 532] width 90 height 36
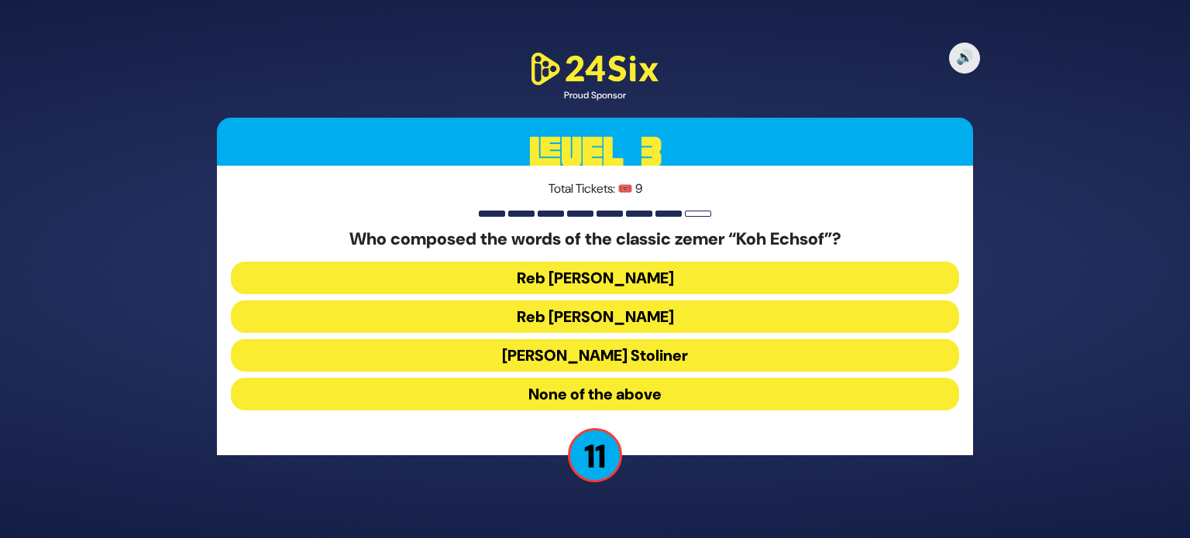
click at [636, 315] on button "Reb Aharon Karliner" at bounding box center [595, 316] width 728 height 33
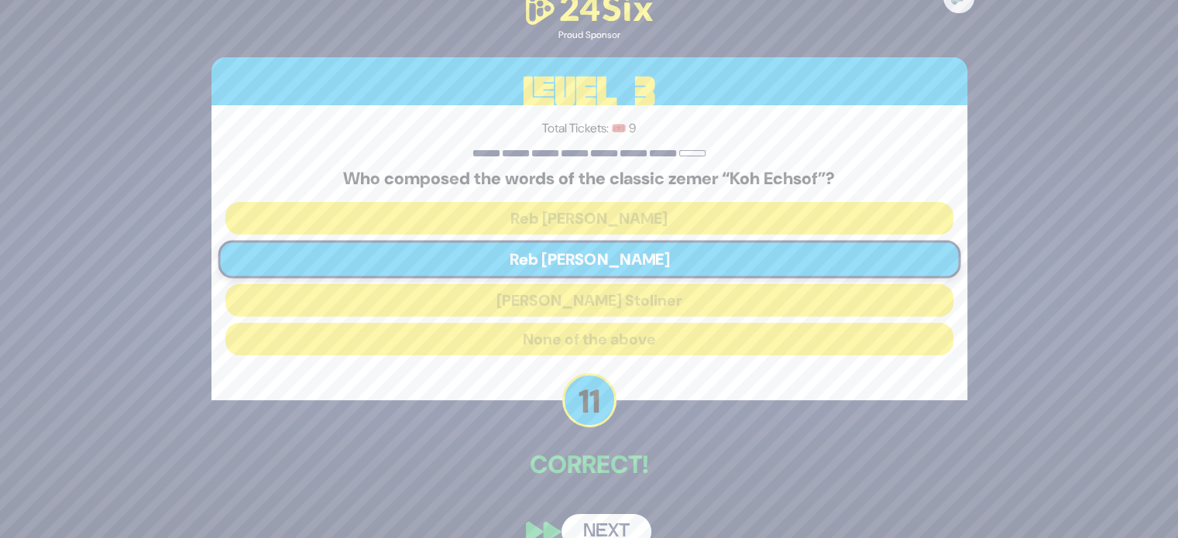
click at [617, 528] on button "Next" at bounding box center [606, 532] width 90 height 36
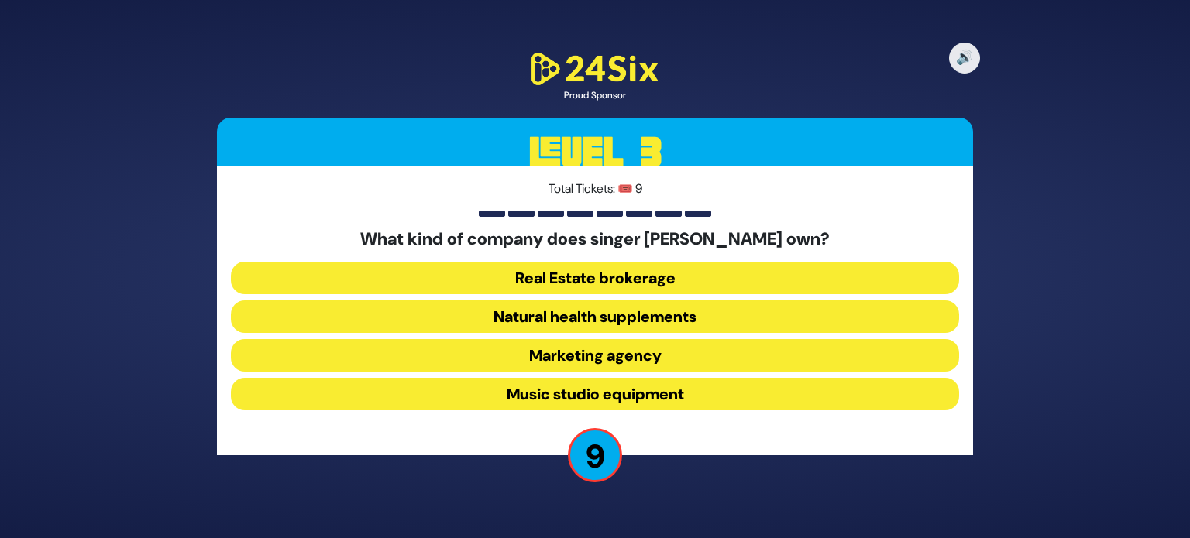
click at [641, 309] on button "Natural health supplements" at bounding box center [595, 316] width 728 height 33
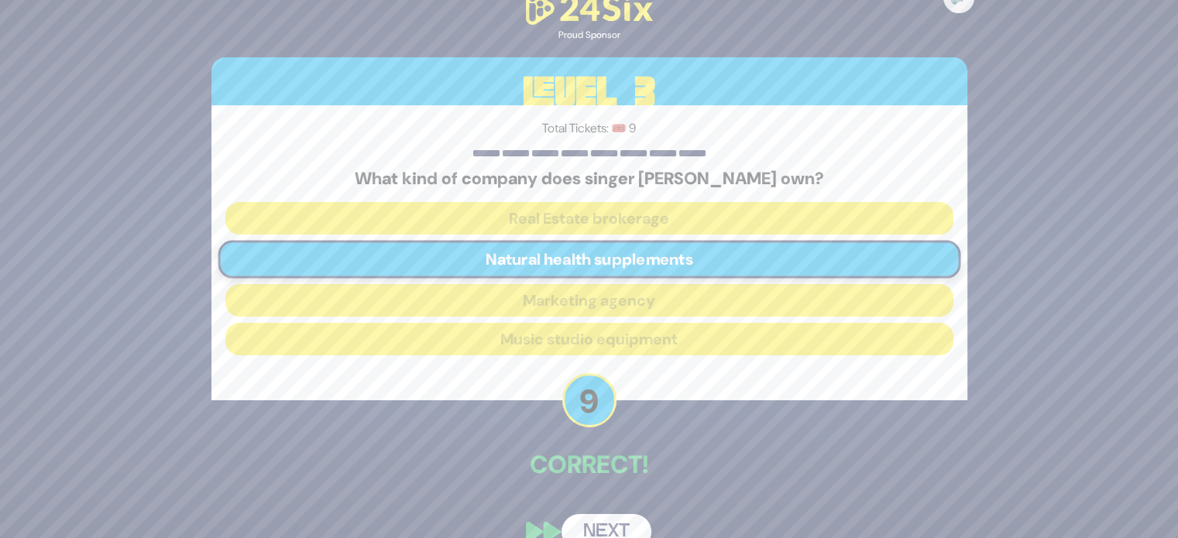
click at [614, 523] on button "Next" at bounding box center [606, 532] width 90 height 36
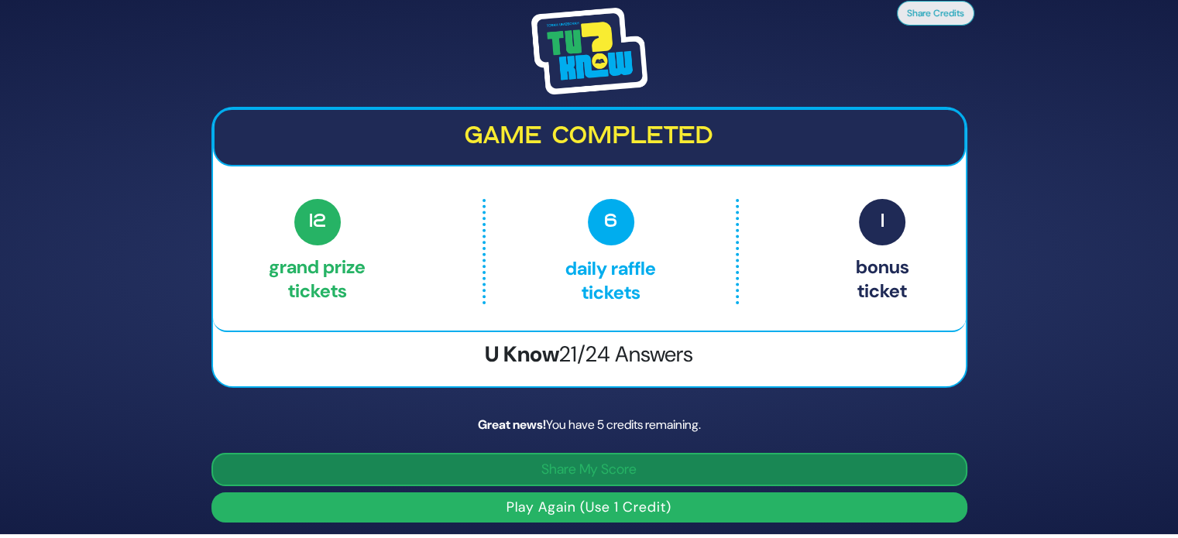
scroll to position [5, 0]
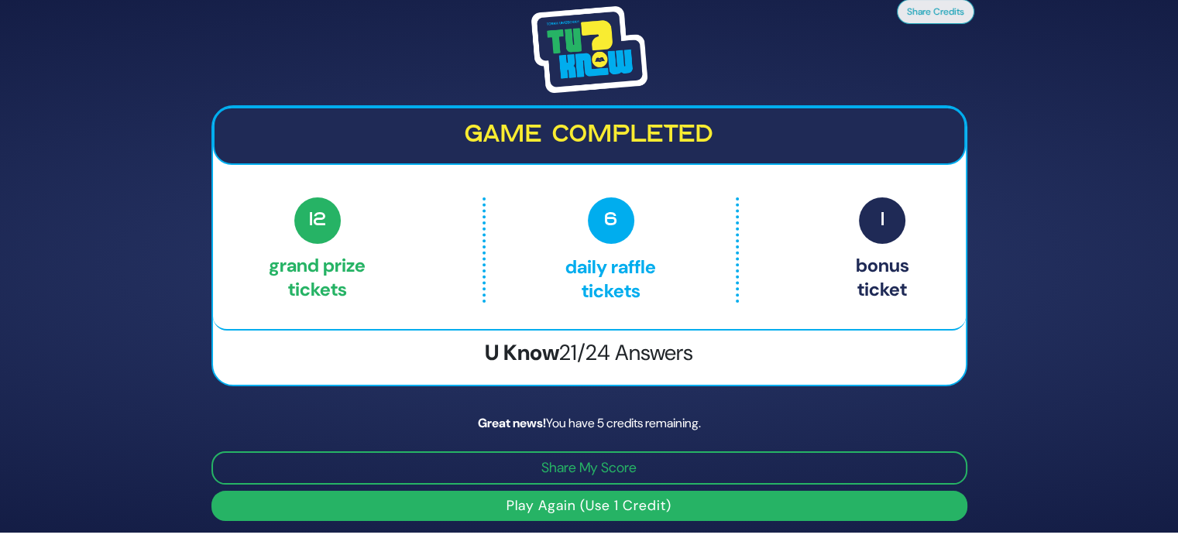
click at [614, 510] on button "Play Again (Use 1 Credit)" at bounding box center [589, 506] width 756 height 30
click at [615, 509] on button "Play Again (Use 1 Credit)" at bounding box center [589, 506] width 756 height 30
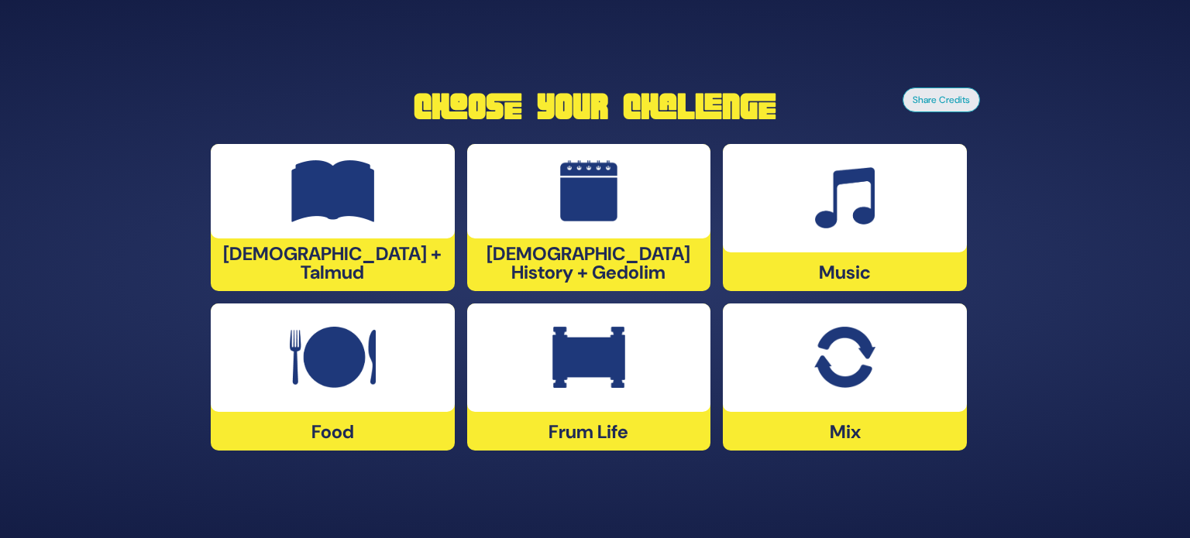
click at [398, 328] on div at bounding box center [333, 358] width 244 height 108
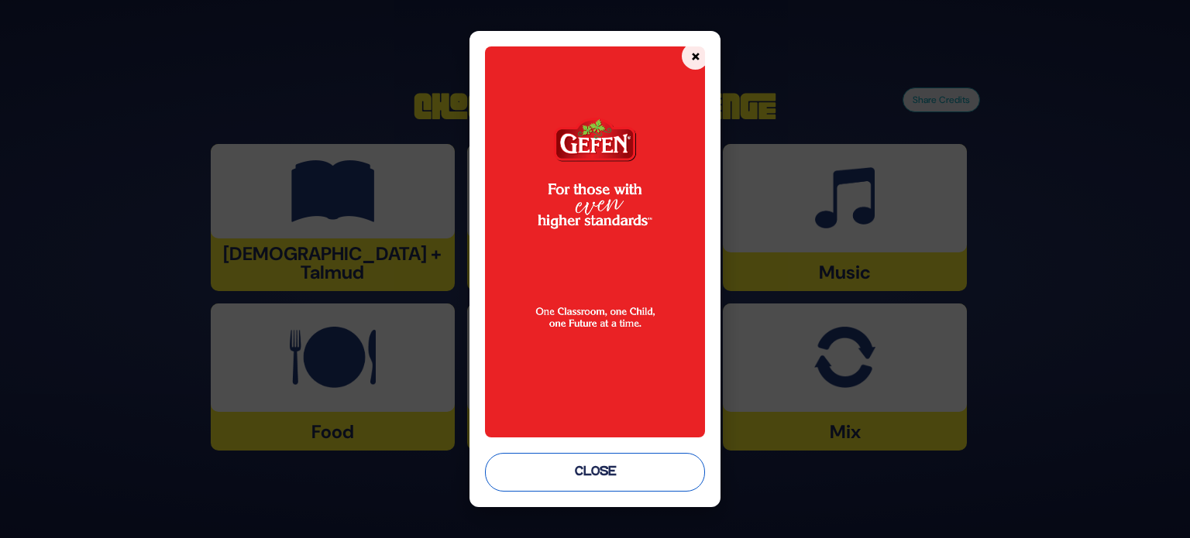
click at [627, 491] on button "Close" at bounding box center [595, 472] width 220 height 39
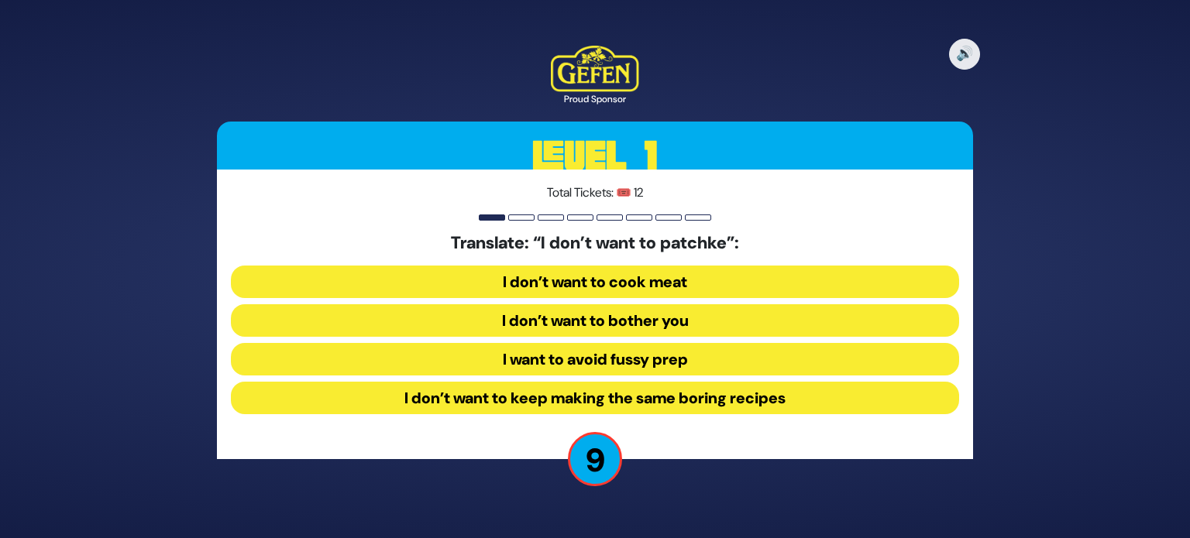
click at [662, 365] on button "I want to avoid fussy prep" at bounding box center [595, 359] width 728 height 33
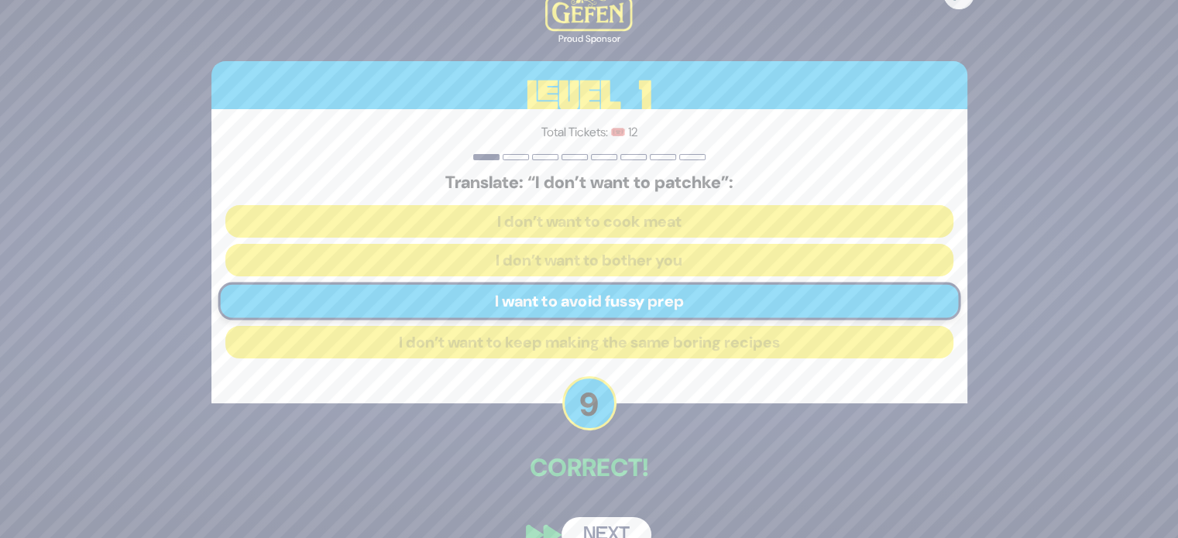
click at [607, 527] on button "Next" at bounding box center [606, 535] width 90 height 36
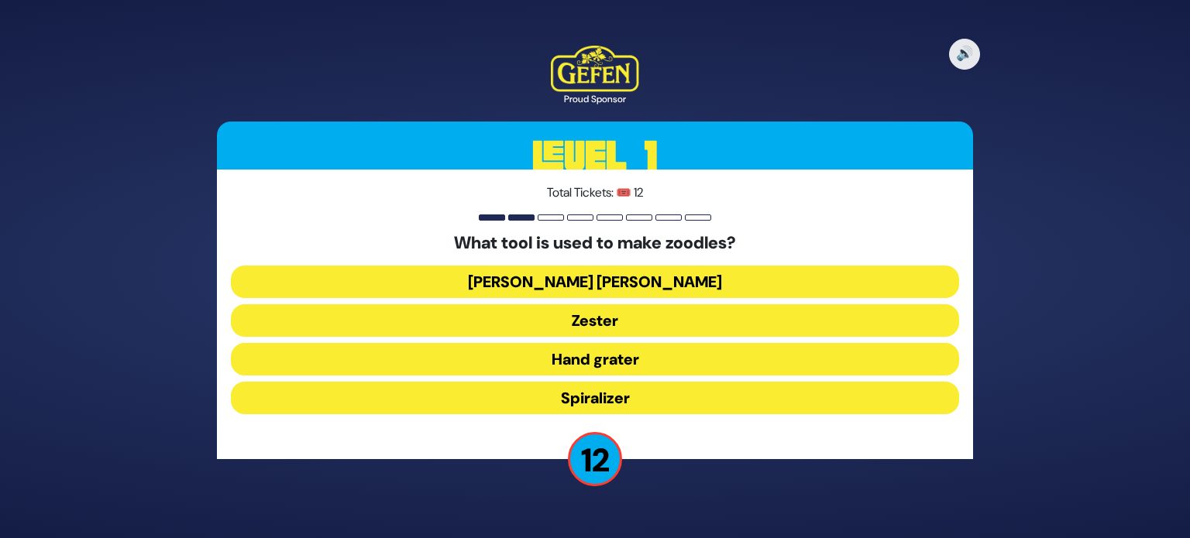
click at [596, 398] on button "Spiralizer" at bounding box center [595, 398] width 728 height 33
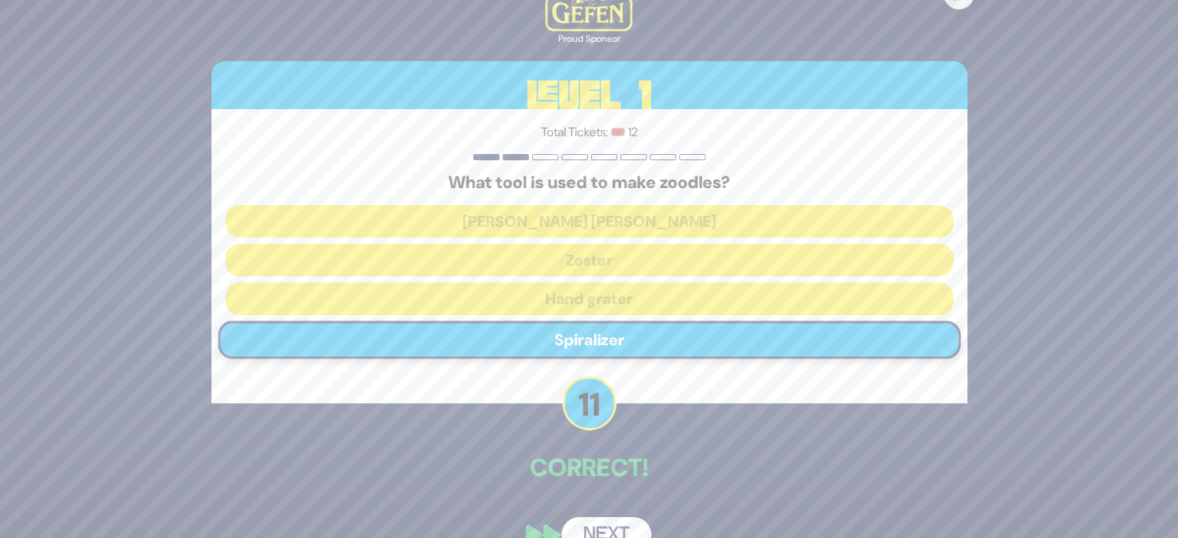
click at [622, 519] on button "Next" at bounding box center [606, 535] width 90 height 36
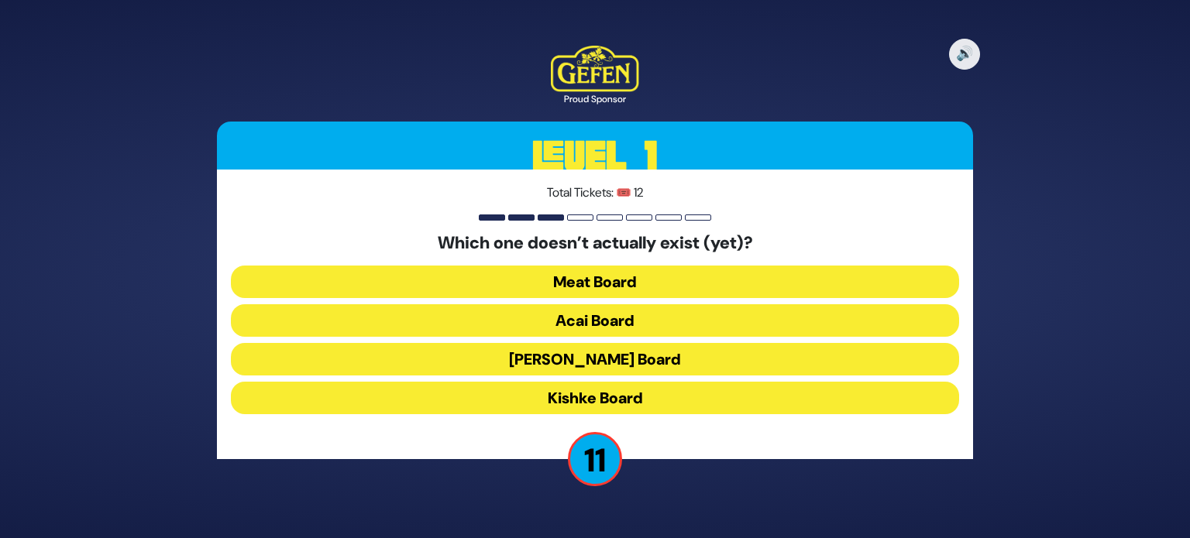
click at [552, 393] on button "Kishke Board" at bounding box center [595, 398] width 728 height 33
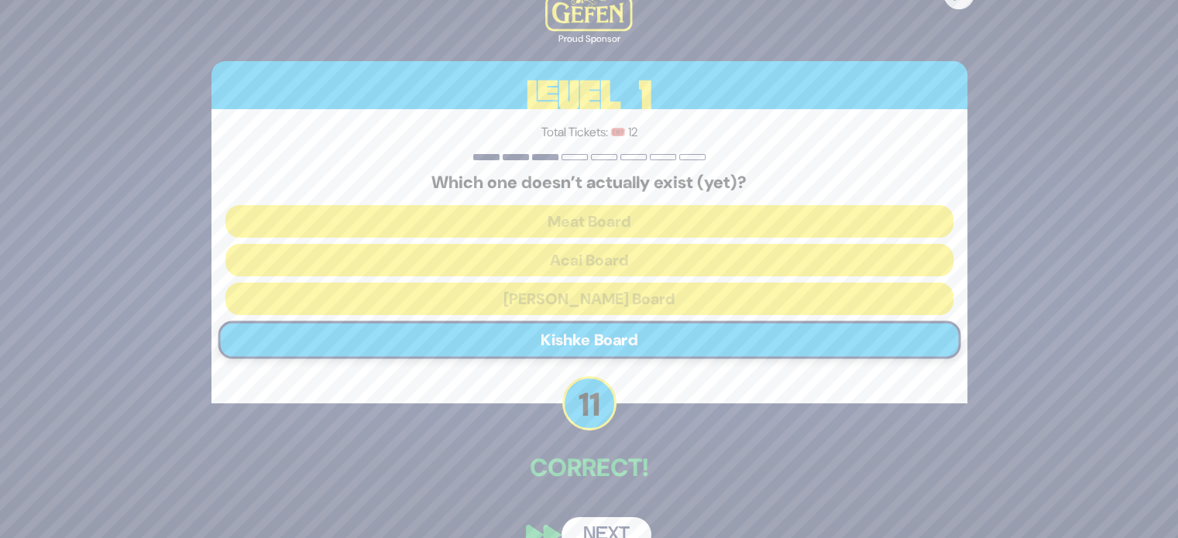
click at [614, 522] on button "Next" at bounding box center [606, 535] width 90 height 36
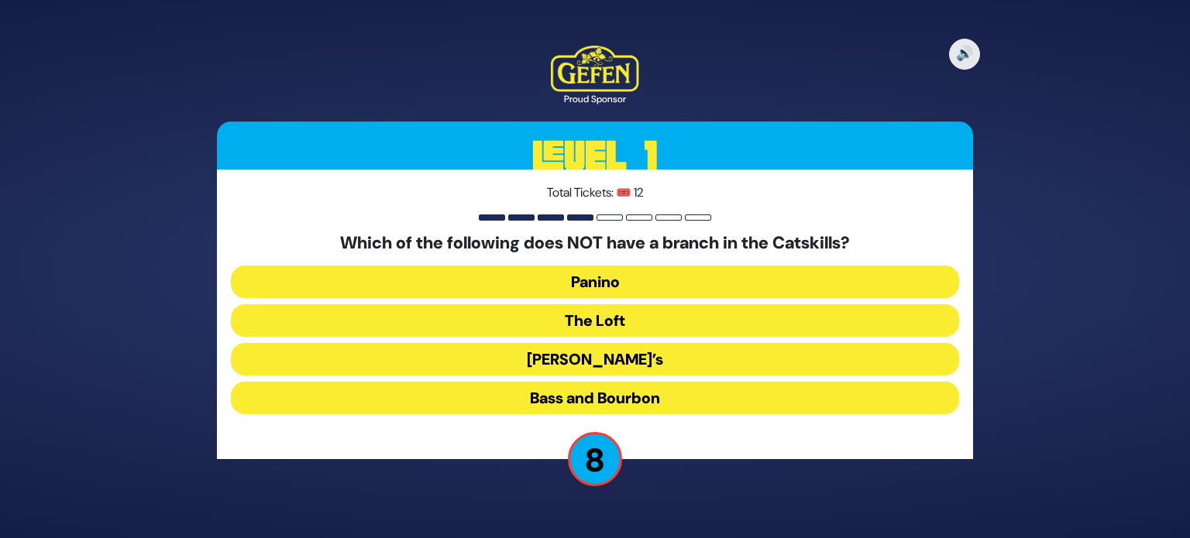
click at [597, 393] on button "Bass and Bourbon" at bounding box center [595, 398] width 728 height 33
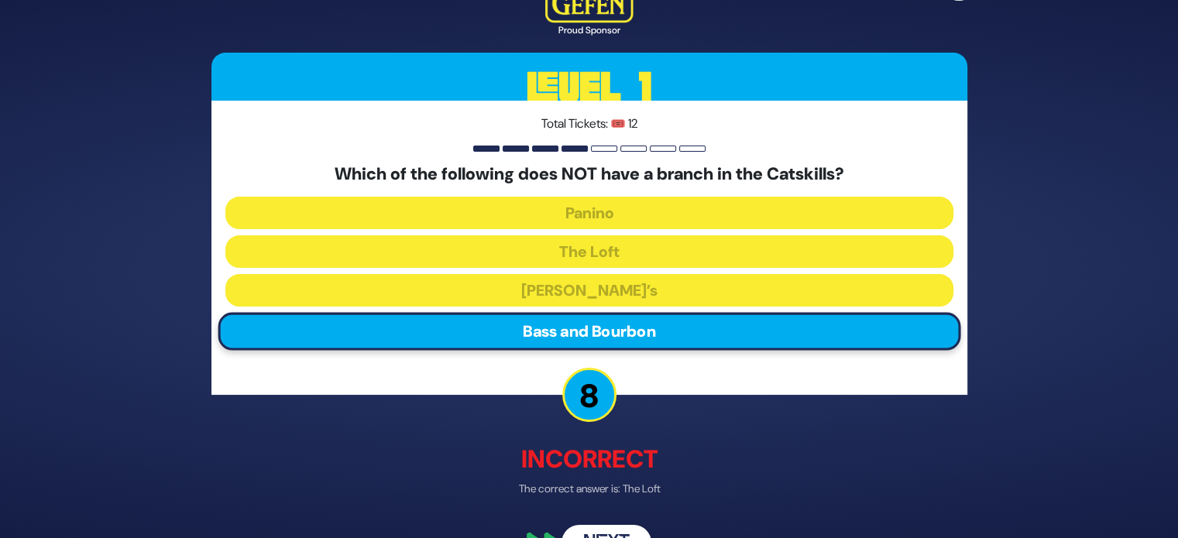
click at [626, 523] on div "🔊 Proud Sponsor Level 1 Total Tickets: 🎟️ 12 Which of the following does NOT ha…" at bounding box center [589, 268] width 793 height 621
click at [626, 527] on button "Next" at bounding box center [606, 544] width 90 height 36
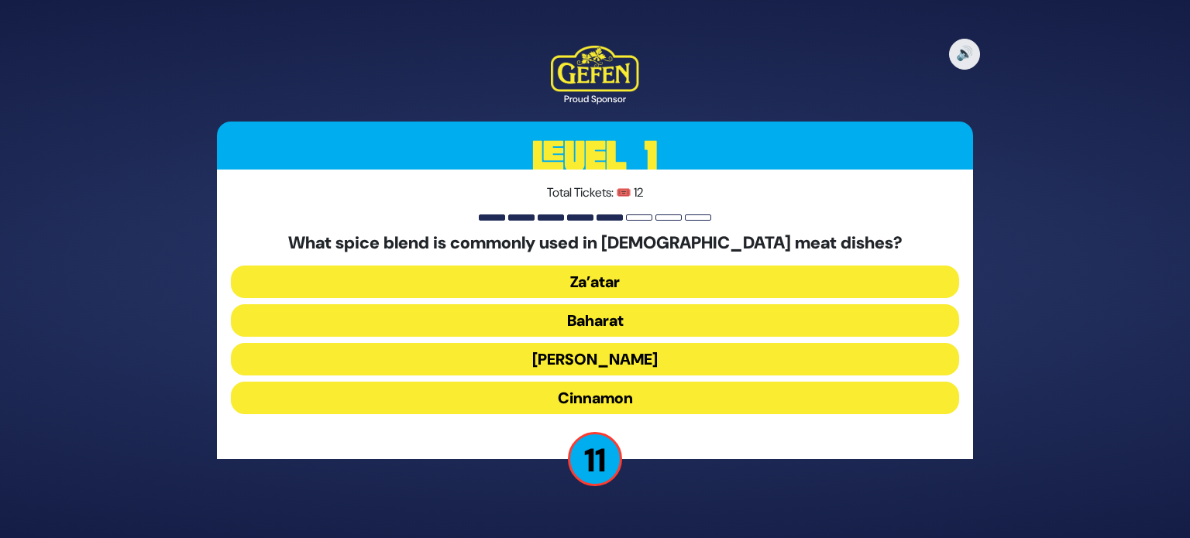
click at [596, 311] on button "Baharat" at bounding box center [595, 320] width 728 height 33
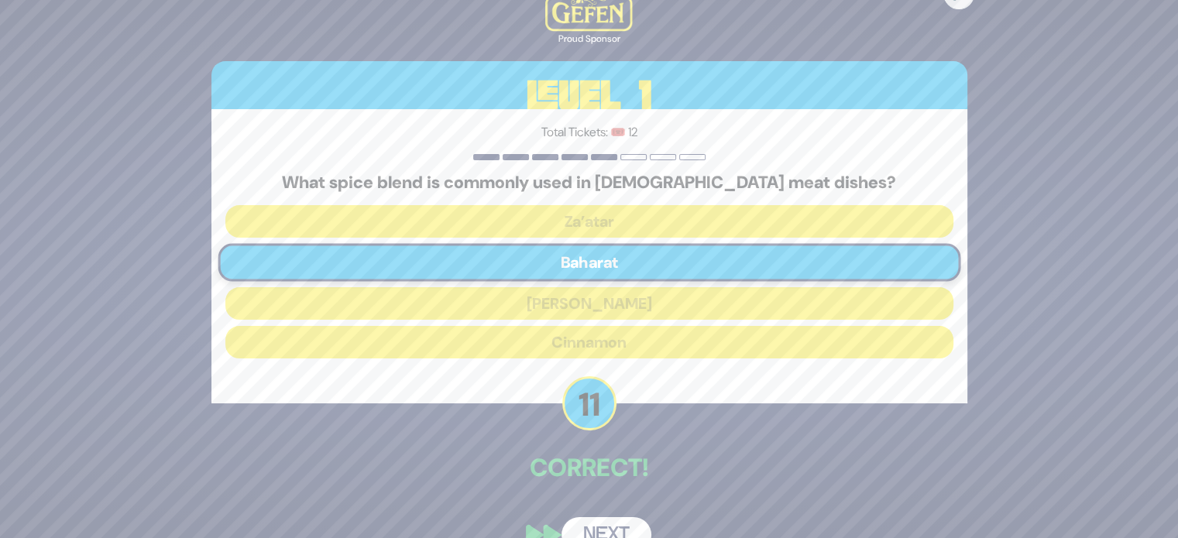
click at [620, 526] on button "Next" at bounding box center [606, 535] width 90 height 36
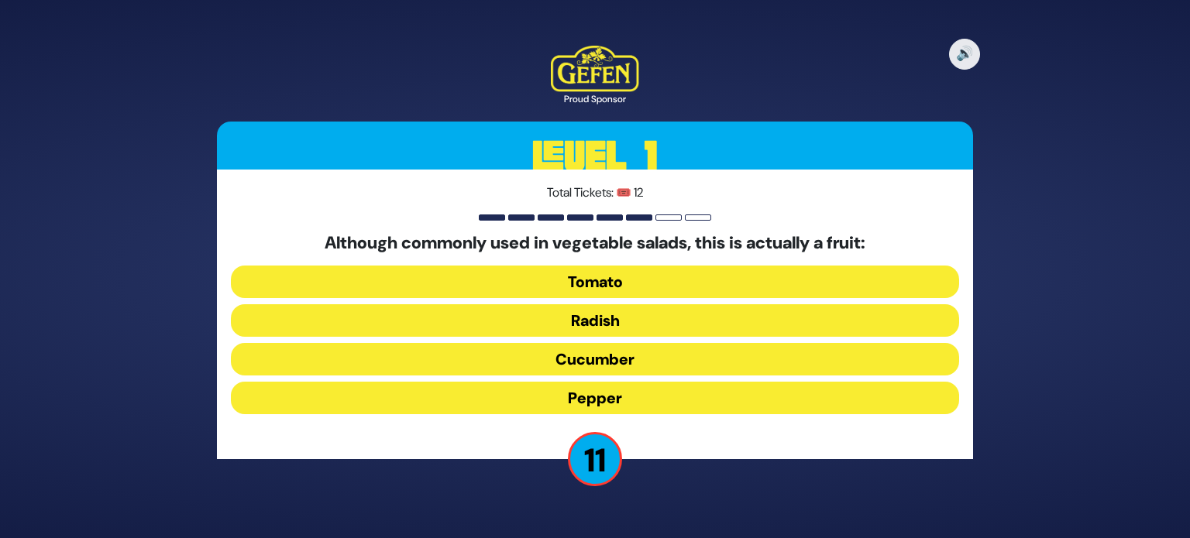
click at [620, 270] on button "Tomato" at bounding box center [595, 282] width 728 height 33
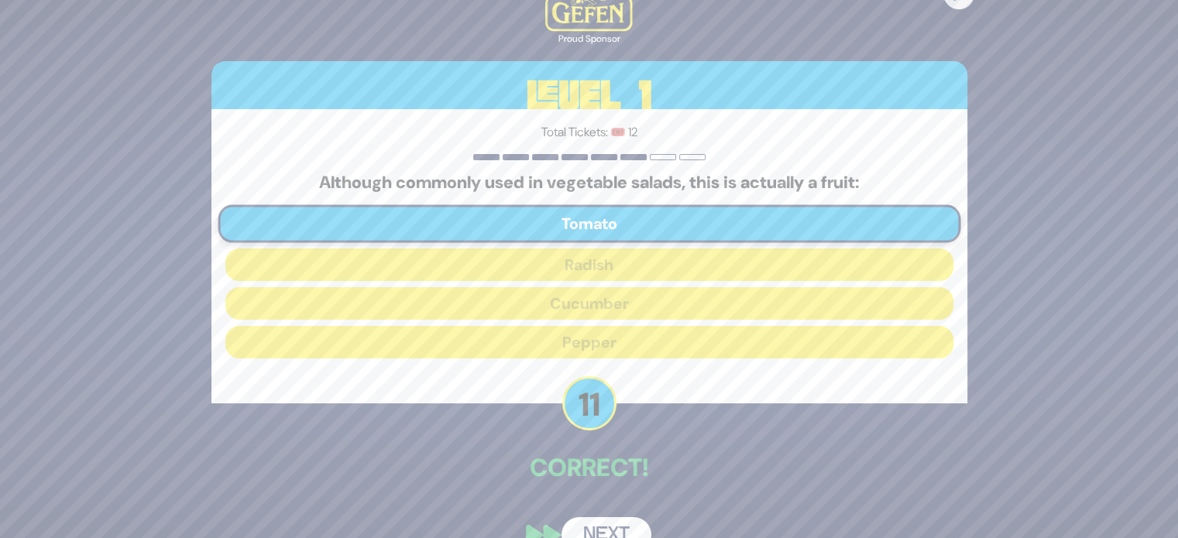
click at [627, 527] on button "Next" at bounding box center [606, 535] width 90 height 36
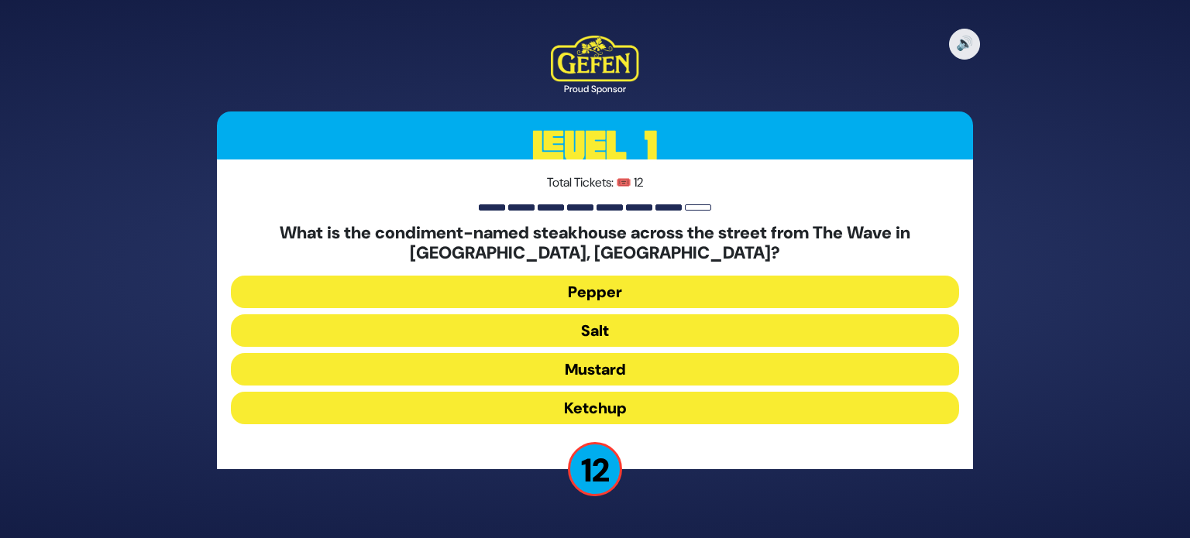
click at [601, 339] on button "Salt" at bounding box center [595, 330] width 728 height 33
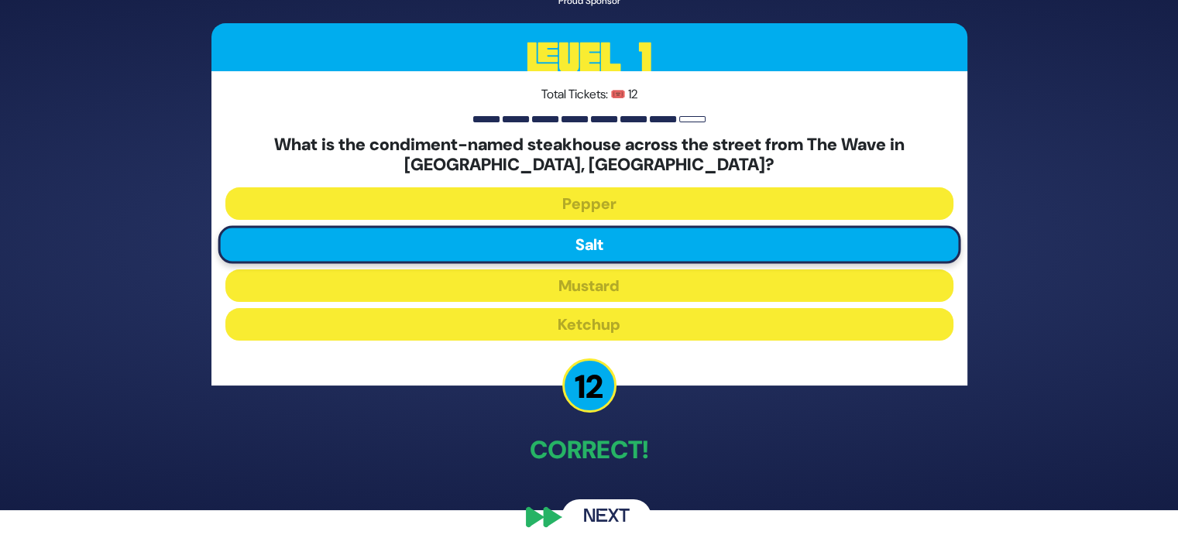
scroll to position [43, 0]
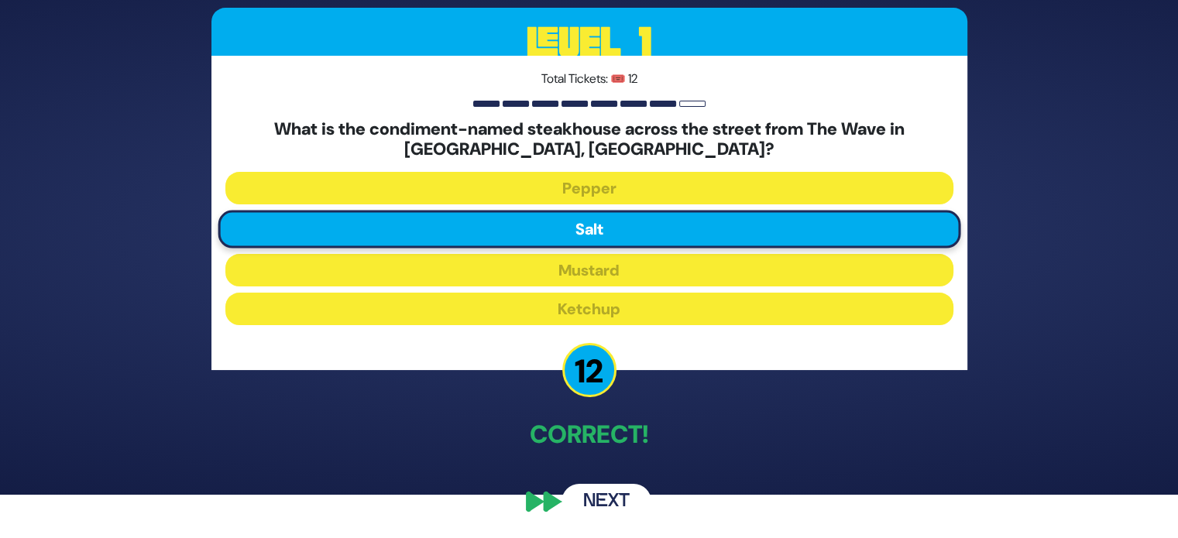
click at [598, 504] on button "Next" at bounding box center [606, 502] width 90 height 36
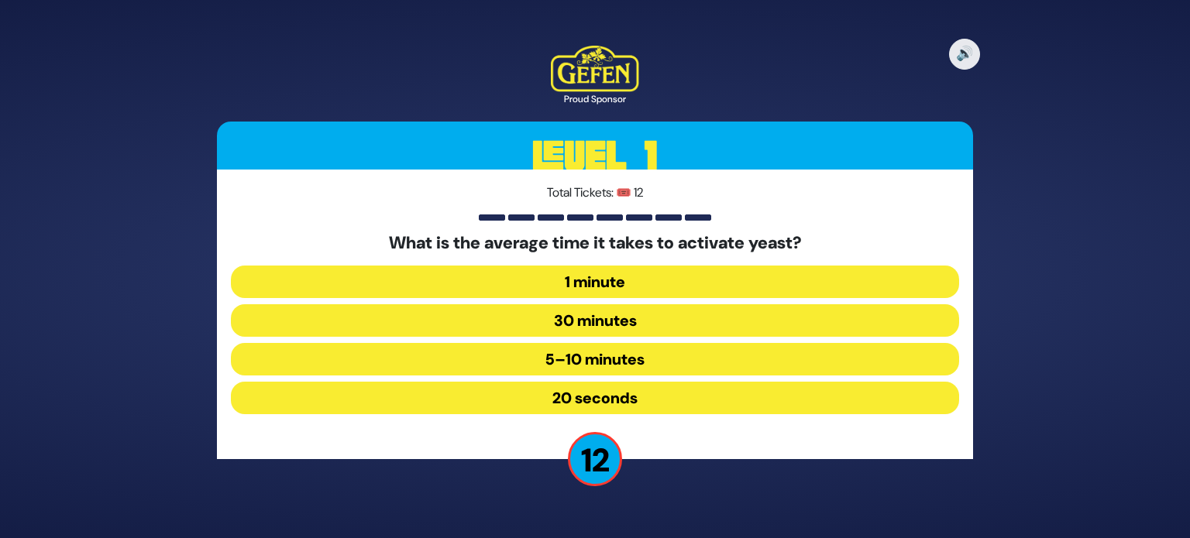
click at [604, 366] on button "5–10 minutes" at bounding box center [595, 359] width 728 height 33
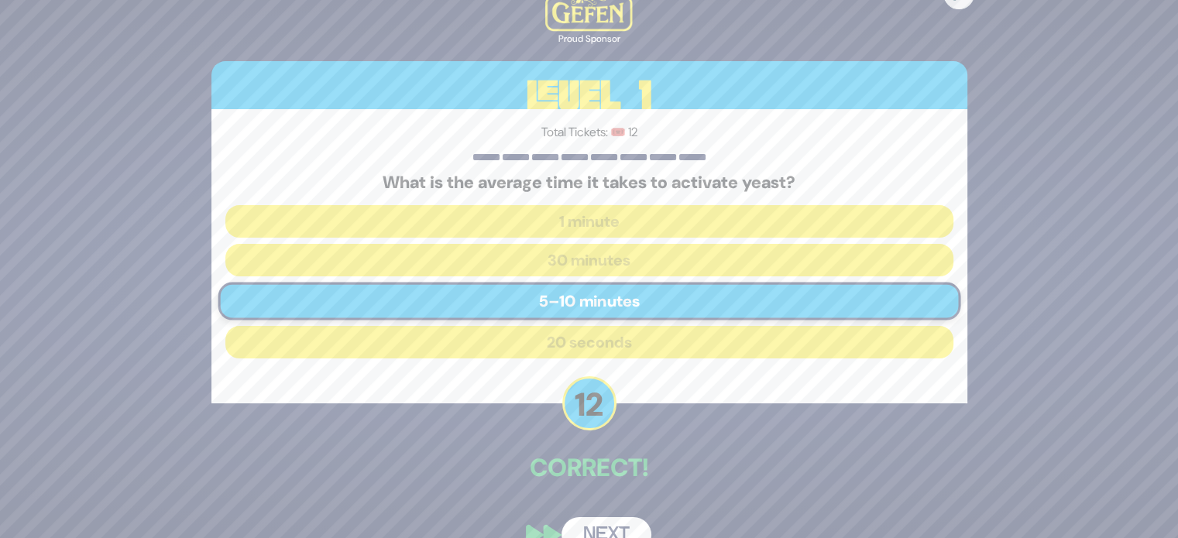
click at [622, 523] on button "Next" at bounding box center [606, 535] width 90 height 36
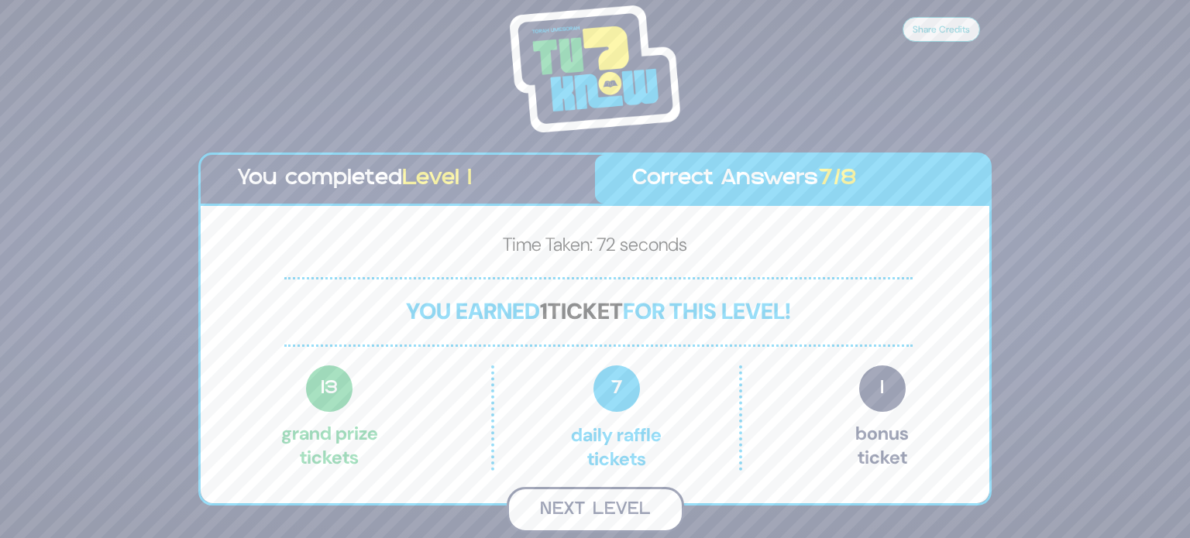
click at [621, 520] on button "Next Level" at bounding box center [594, 510] width 177 height 46
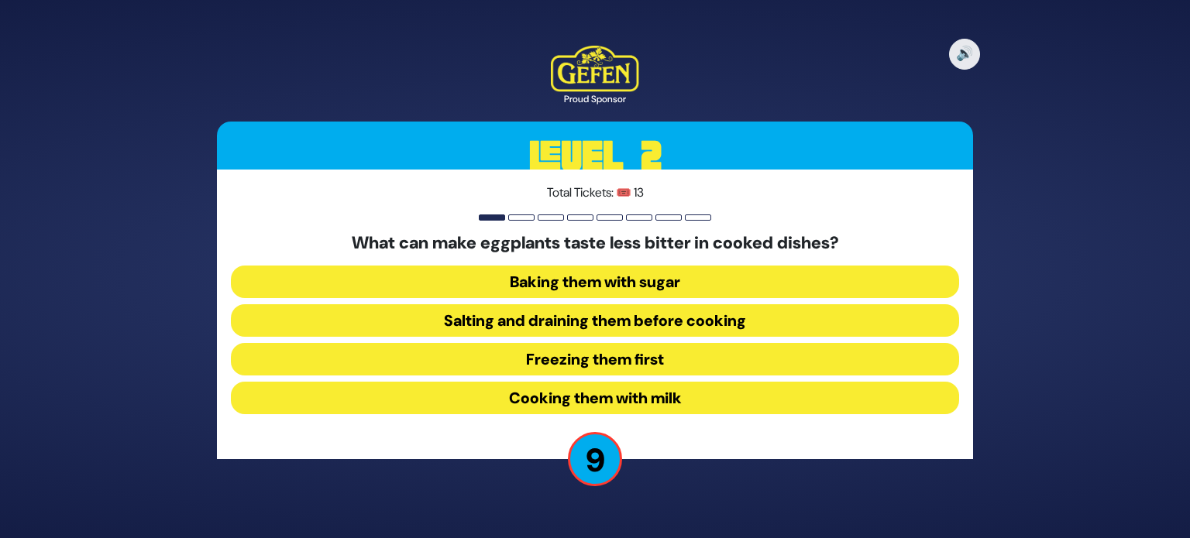
click at [585, 316] on button "Salting and draining them before cooking" at bounding box center [595, 320] width 728 height 33
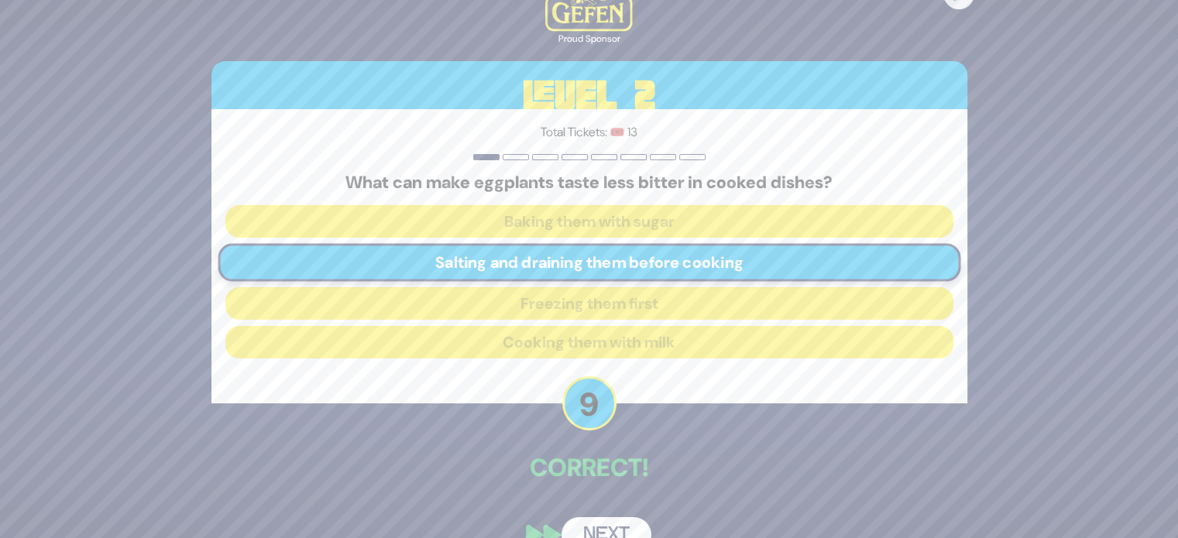
click at [604, 526] on button "Next" at bounding box center [606, 535] width 90 height 36
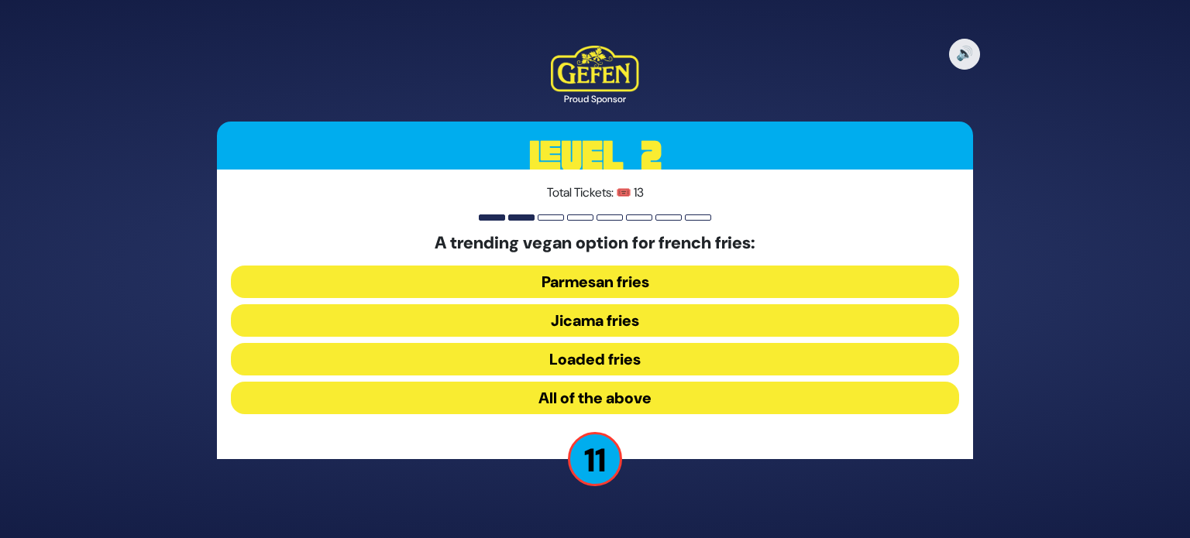
click at [586, 320] on button "Jicama fries" at bounding box center [595, 320] width 728 height 33
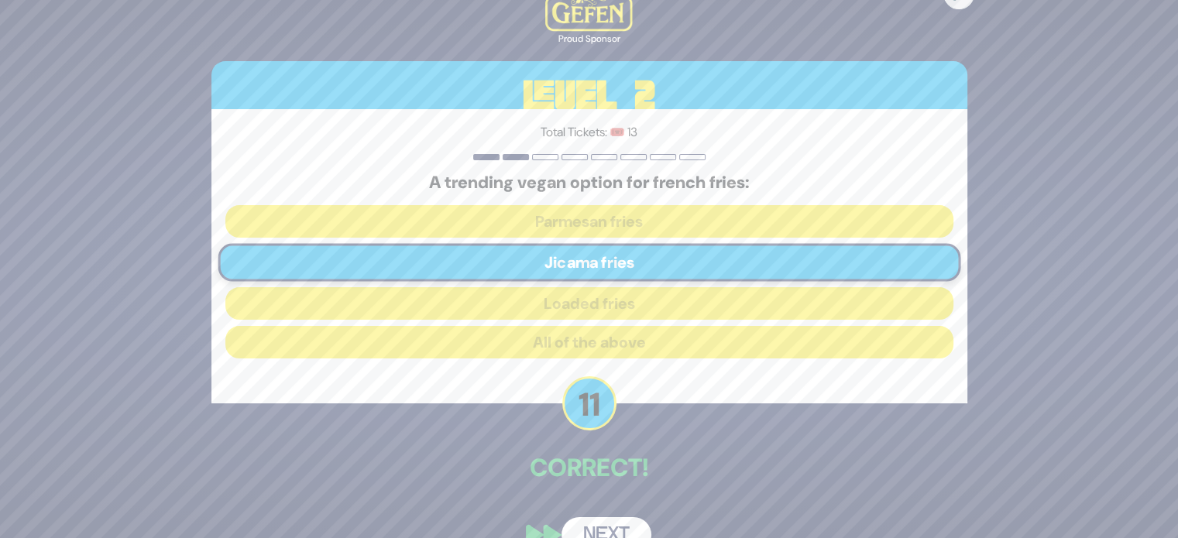
click at [609, 524] on button "Next" at bounding box center [606, 535] width 90 height 36
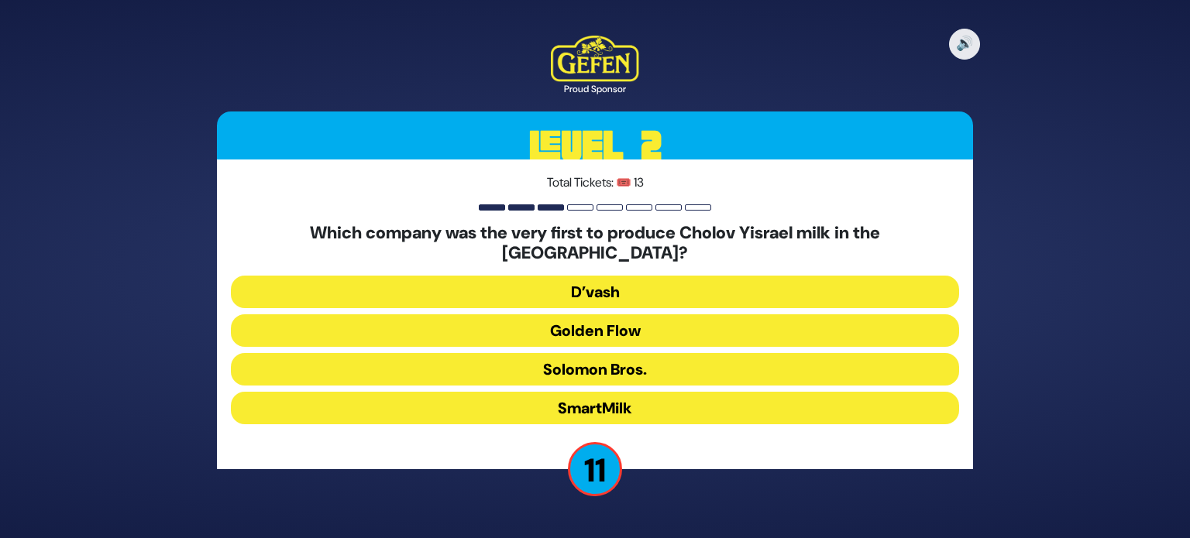
click at [583, 335] on button "Golden Flow" at bounding box center [595, 330] width 728 height 33
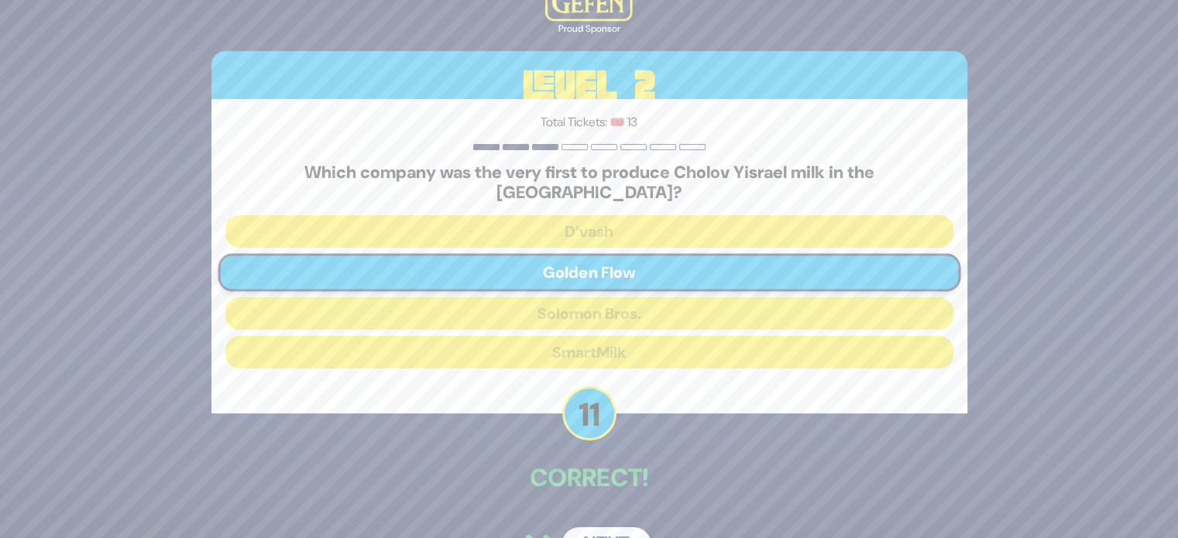
click at [602, 527] on button "Next" at bounding box center [606, 545] width 90 height 36
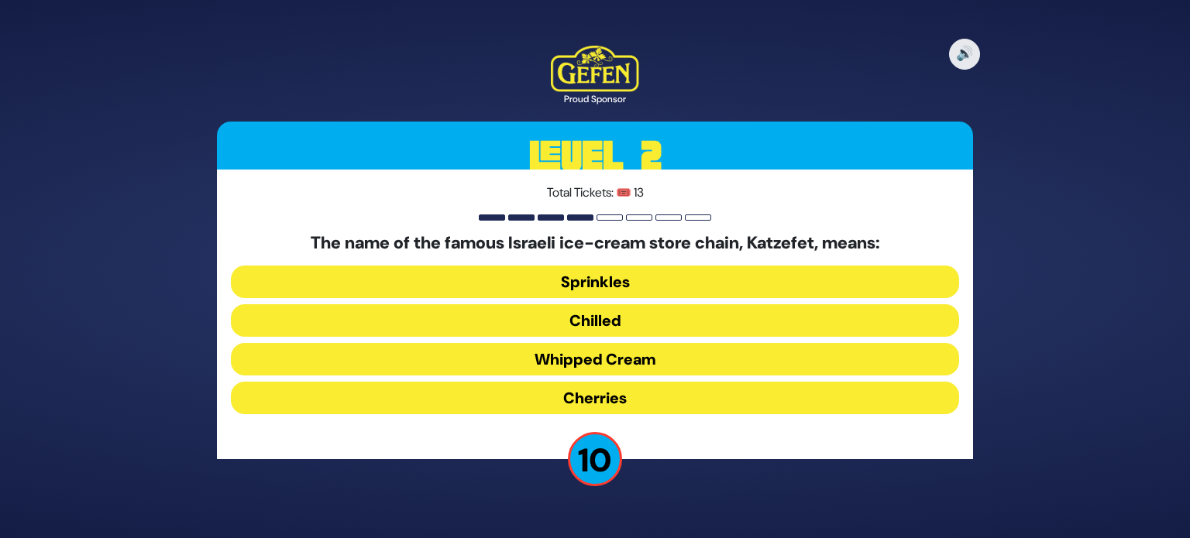
click at [596, 352] on button "Whipped Cream" at bounding box center [595, 359] width 728 height 33
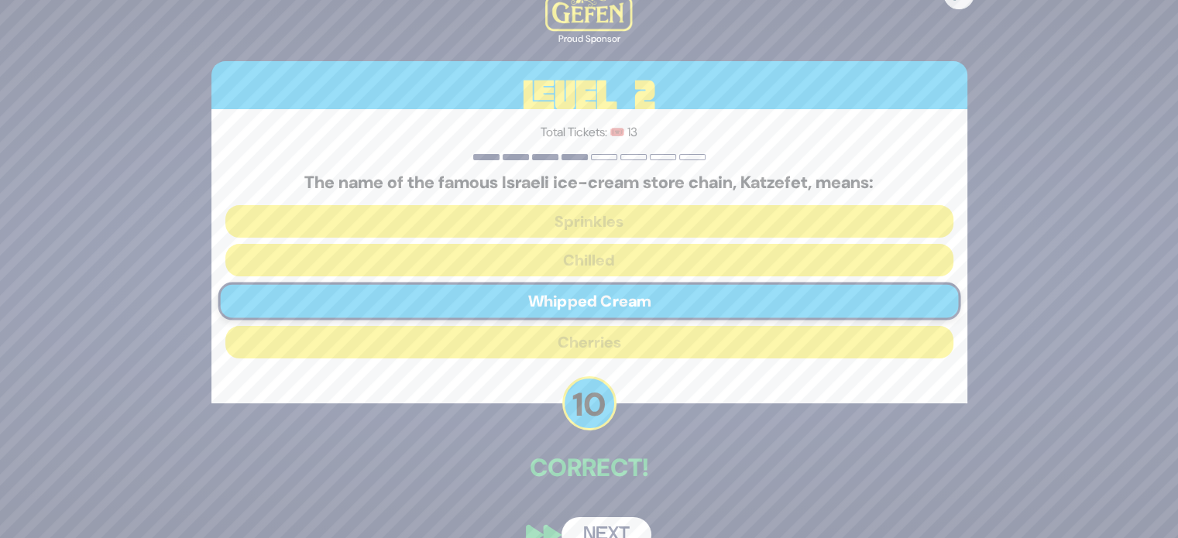
click at [595, 520] on button "Next" at bounding box center [606, 535] width 90 height 36
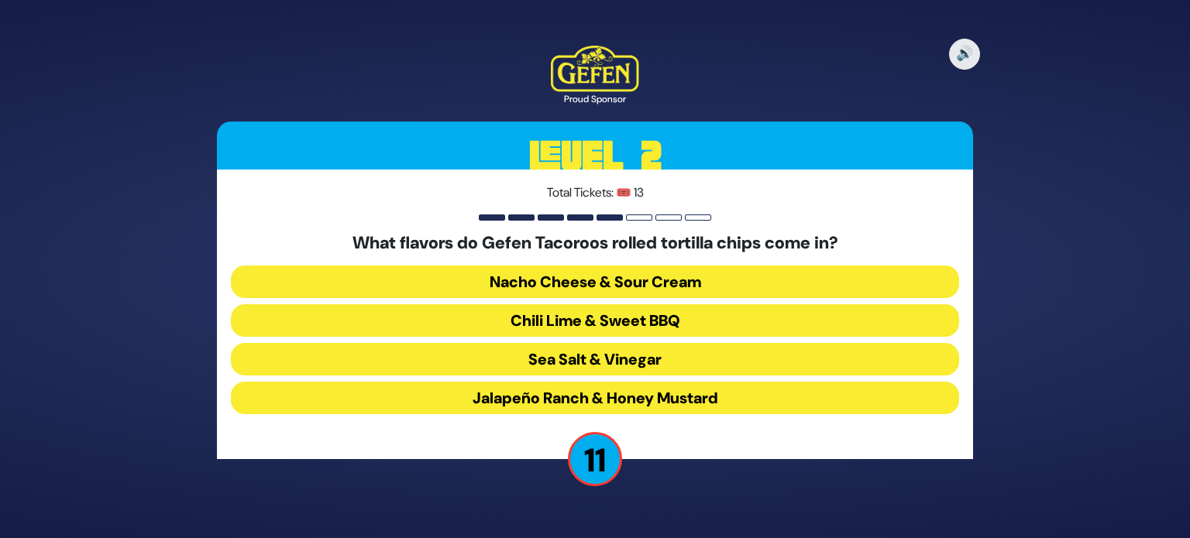
click at [604, 324] on button "Chili Lime & Sweet BBQ" at bounding box center [595, 320] width 728 height 33
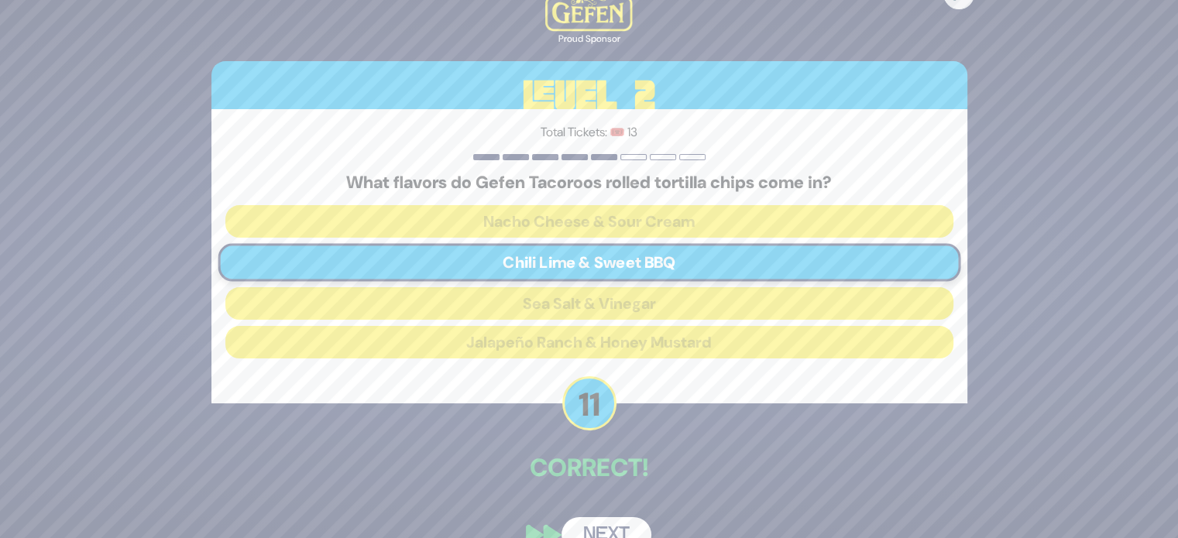
click at [617, 517] on button "Next" at bounding box center [606, 535] width 90 height 36
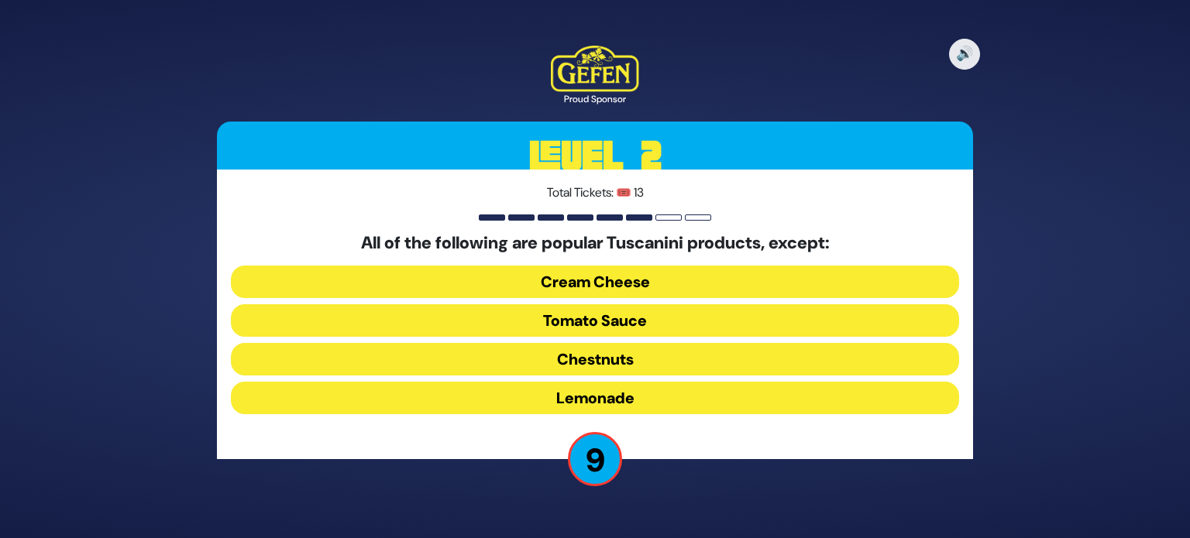
click at [650, 285] on button "Cream Cheese" at bounding box center [595, 282] width 728 height 33
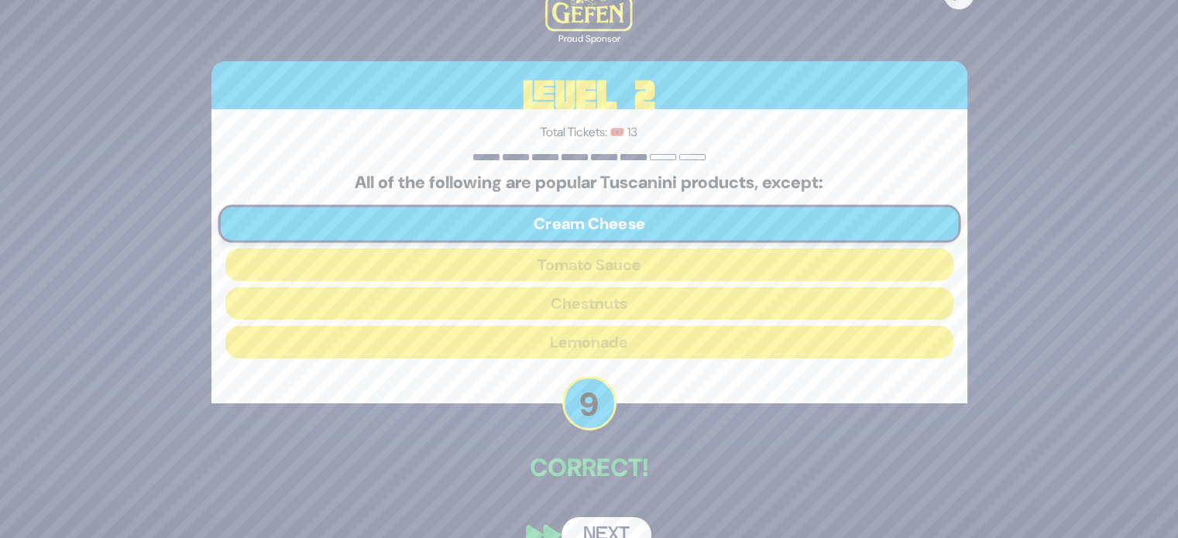
click at [601, 534] on button "Next" at bounding box center [606, 535] width 90 height 36
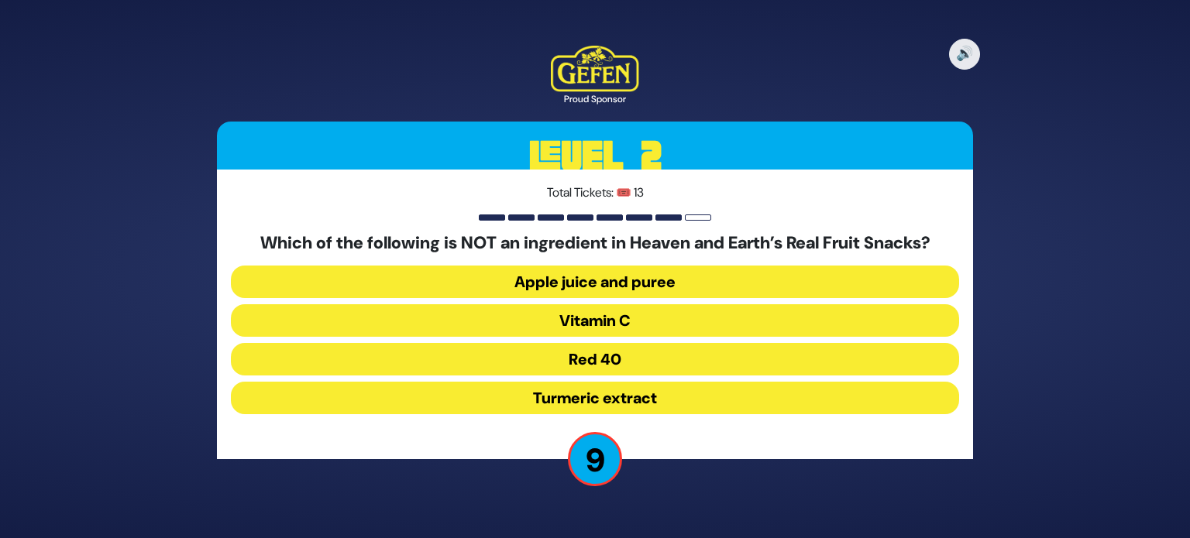
click at [576, 328] on button "Vitamin C" at bounding box center [595, 320] width 728 height 33
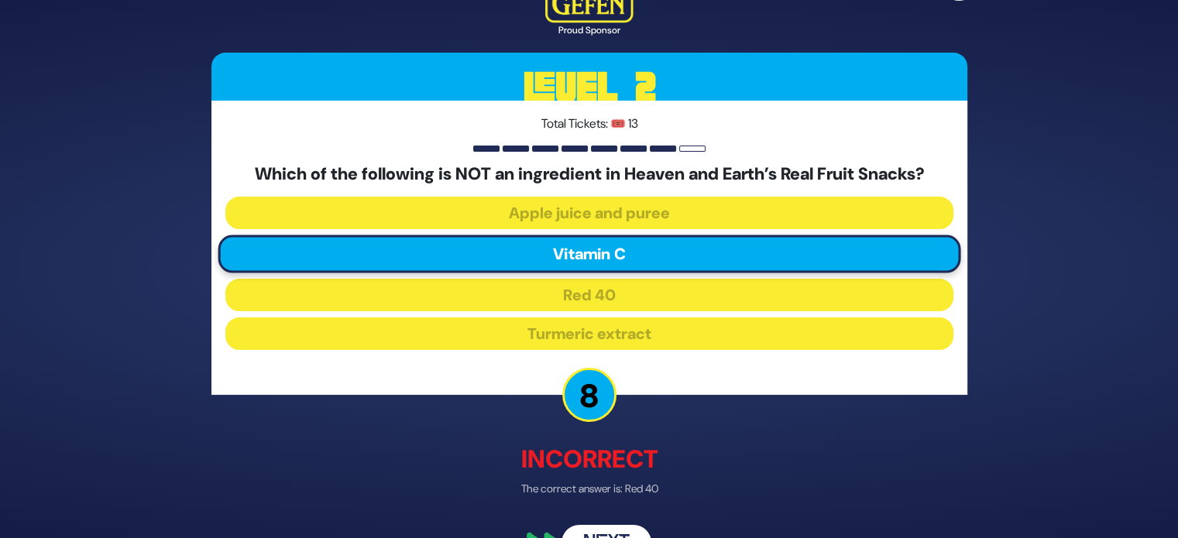
click at [608, 532] on button "Next" at bounding box center [606, 544] width 90 height 36
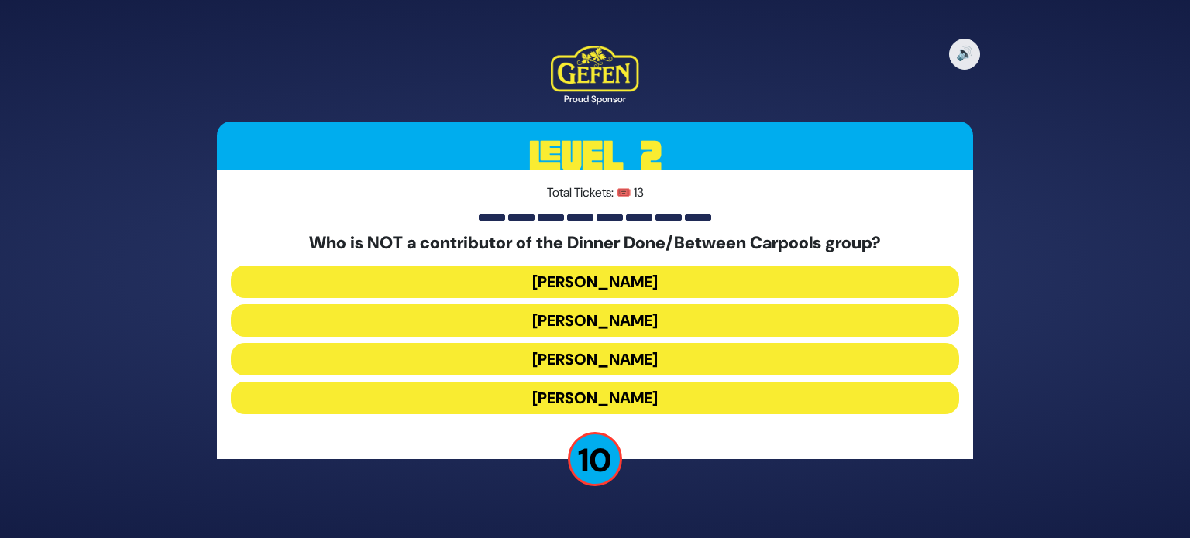
click at [603, 397] on button "Danielle Renov" at bounding box center [595, 398] width 728 height 33
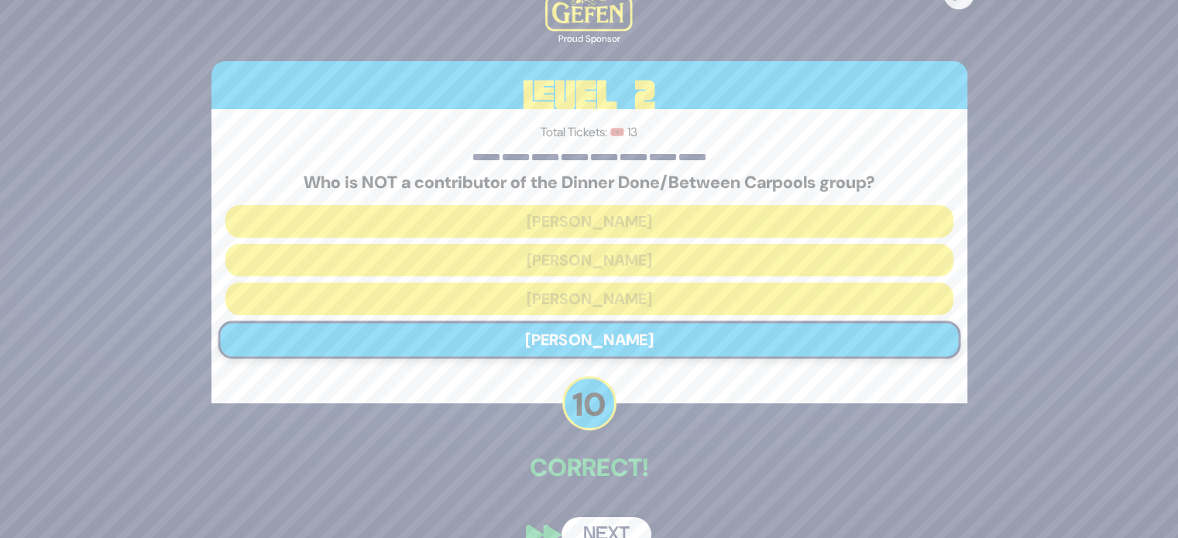
click at [613, 530] on button "Next" at bounding box center [606, 535] width 90 height 36
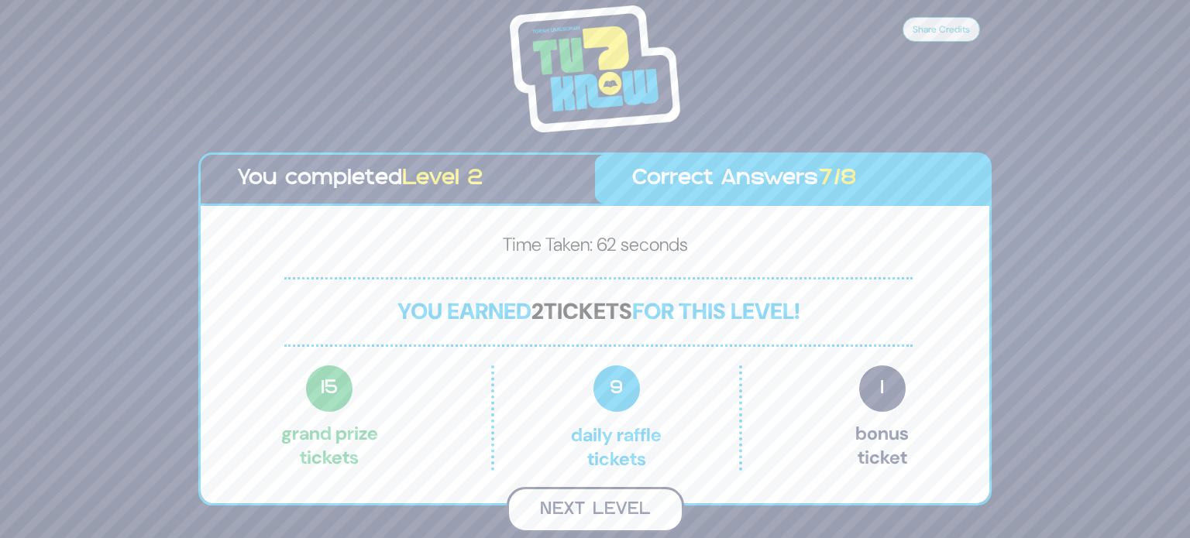
click at [602, 500] on button "Next Level" at bounding box center [594, 510] width 177 height 46
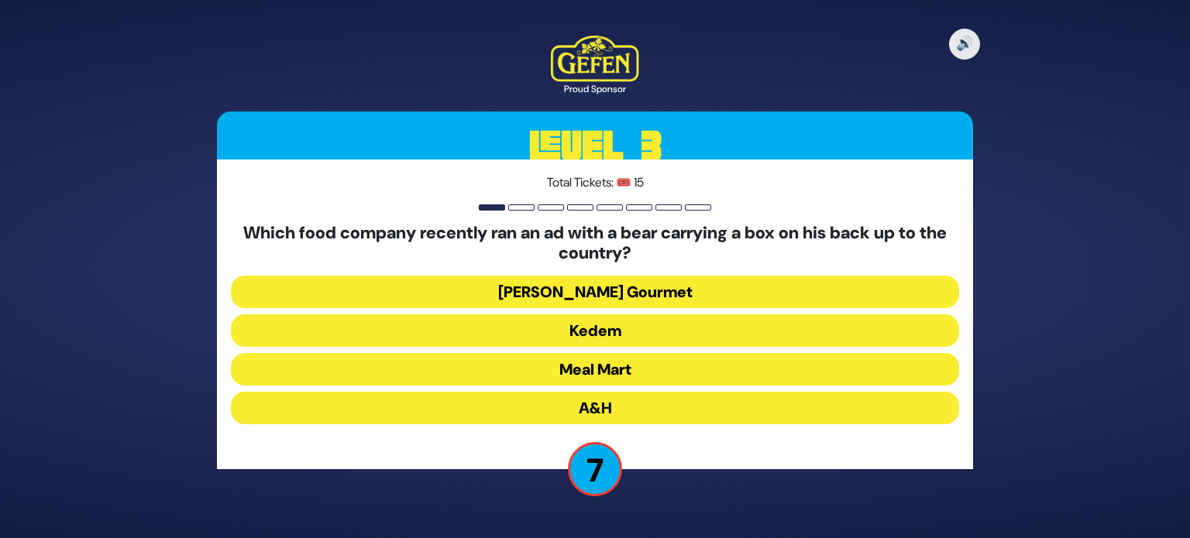
click at [599, 303] on button "Yedid Gourmet" at bounding box center [595, 292] width 728 height 33
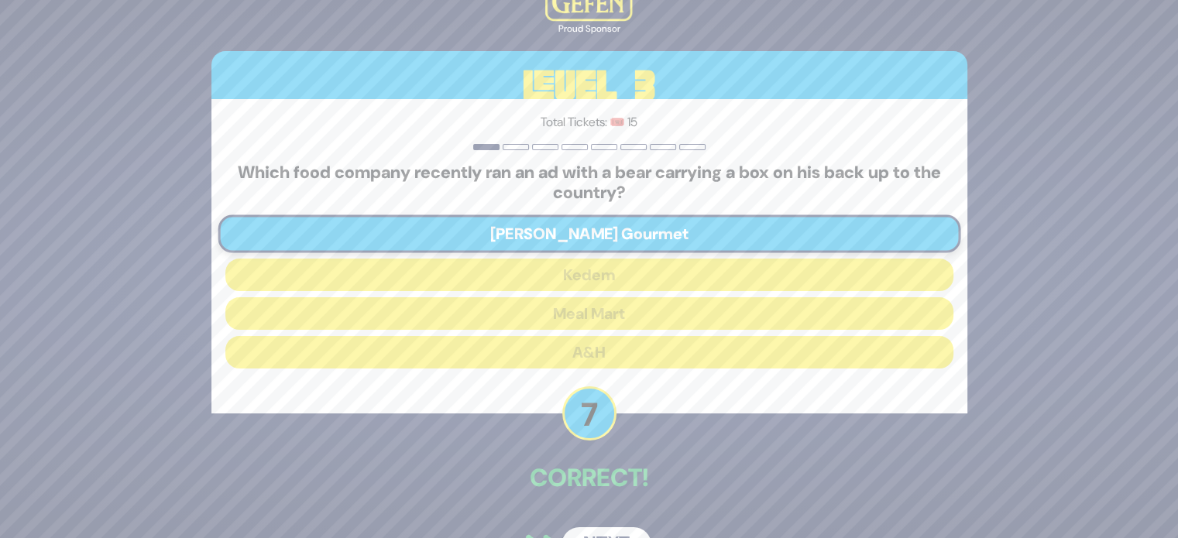
scroll to position [43, 0]
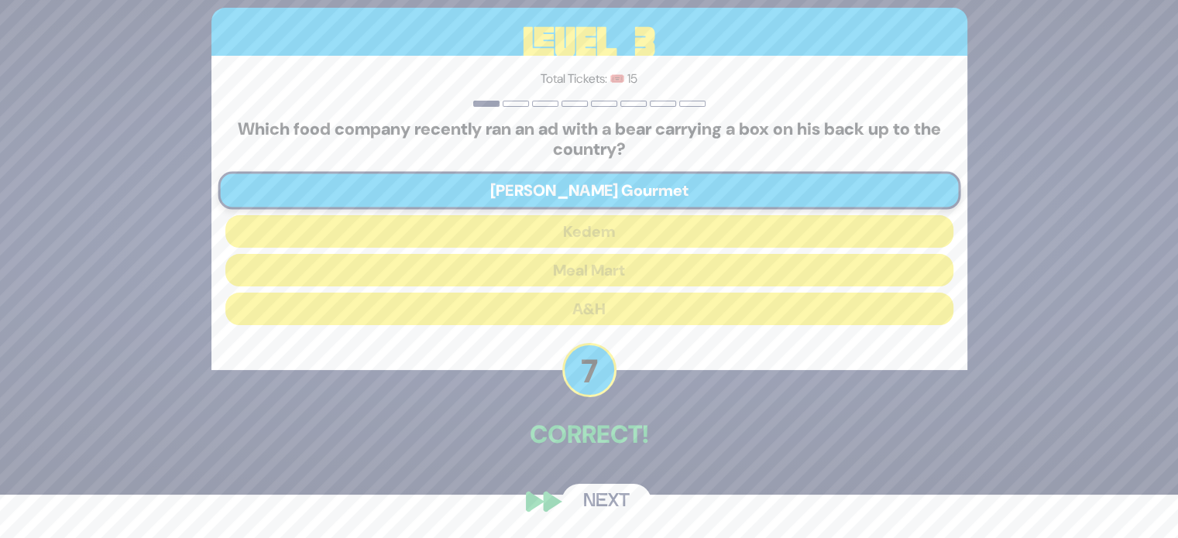
click at [601, 490] on button "Next" at bounding box center [606, 502] width 90 height 36
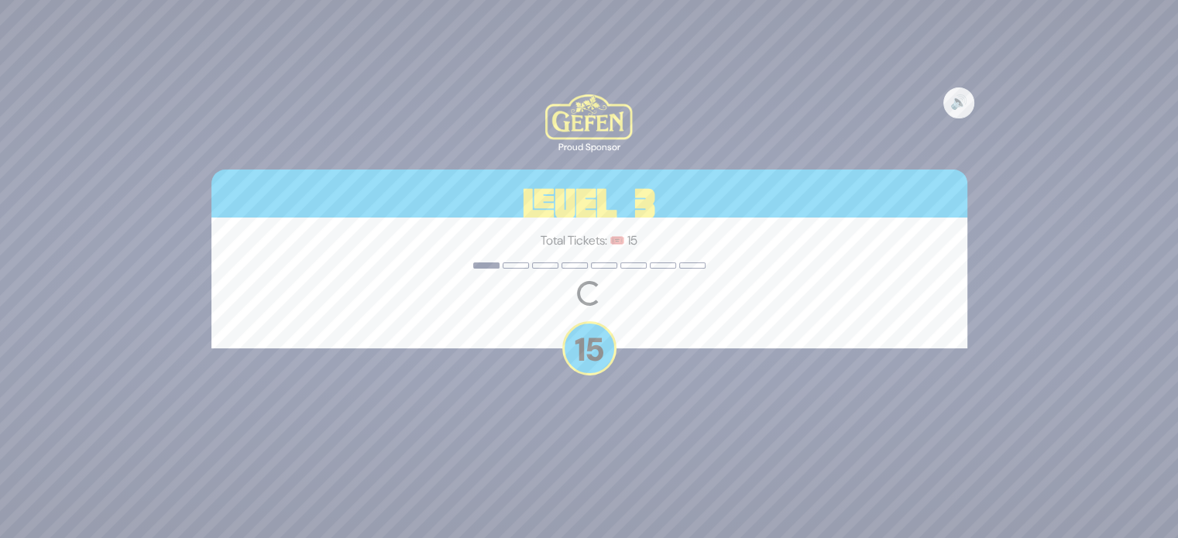
scroll to position [0, 0]
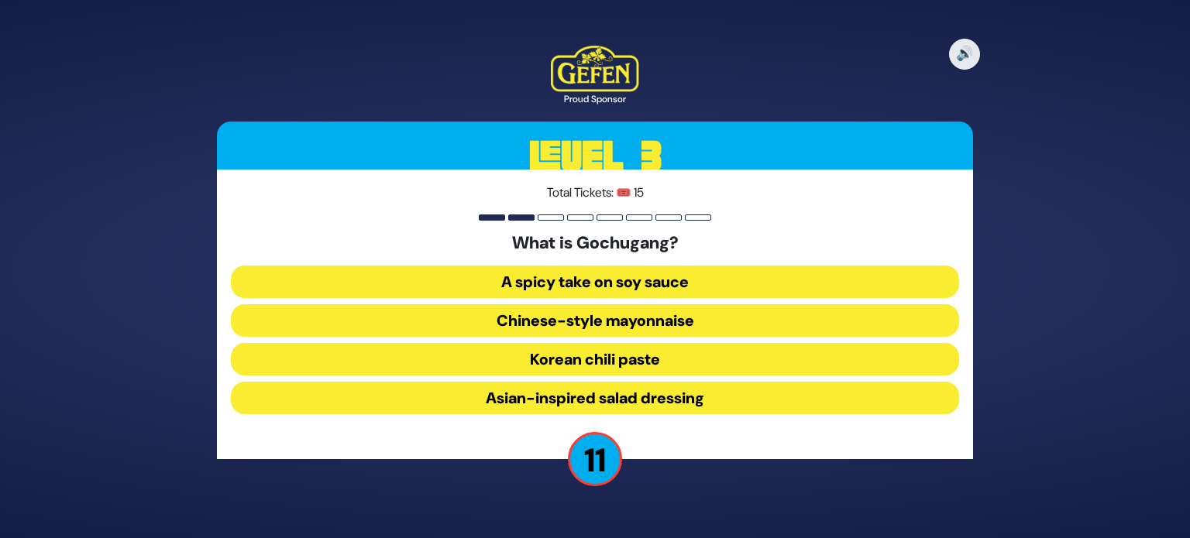
click at [585, 287] on button "A spicy take on soy sauce" at bounding box center [595, 282] width 728 height 33
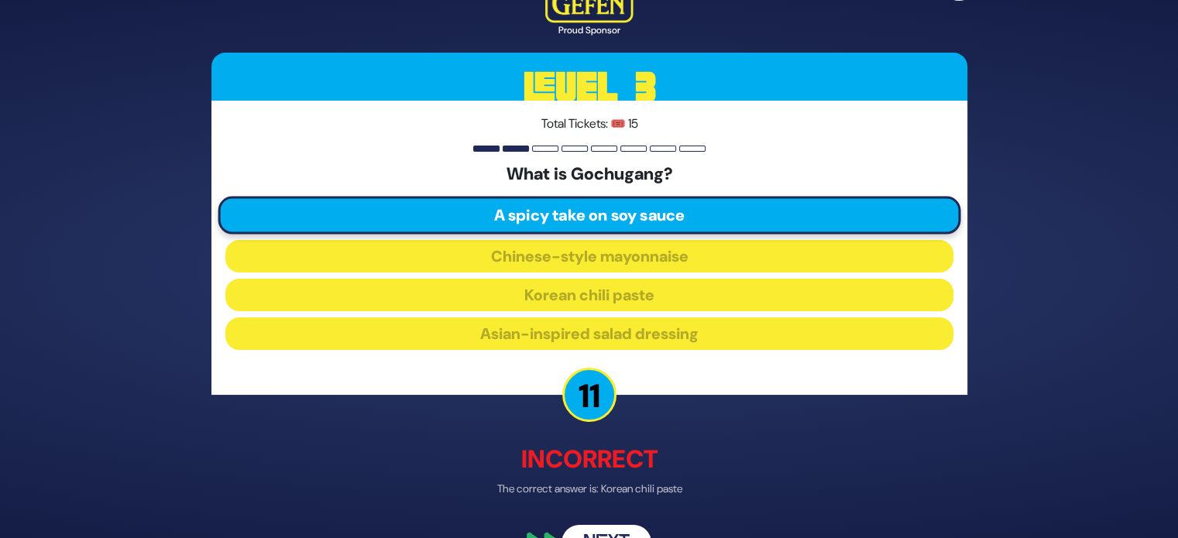
click at [620, 516] on div "🔊 Proud Sponsor Level 3 Total Tickets: 🎟️ 15 What is Gochugang? A spicy take on…" at bounding box center [589, 268] width 793 height 621
click at [618, 533] on button "Next" at bounding box center [606, 544] width 90 height 36
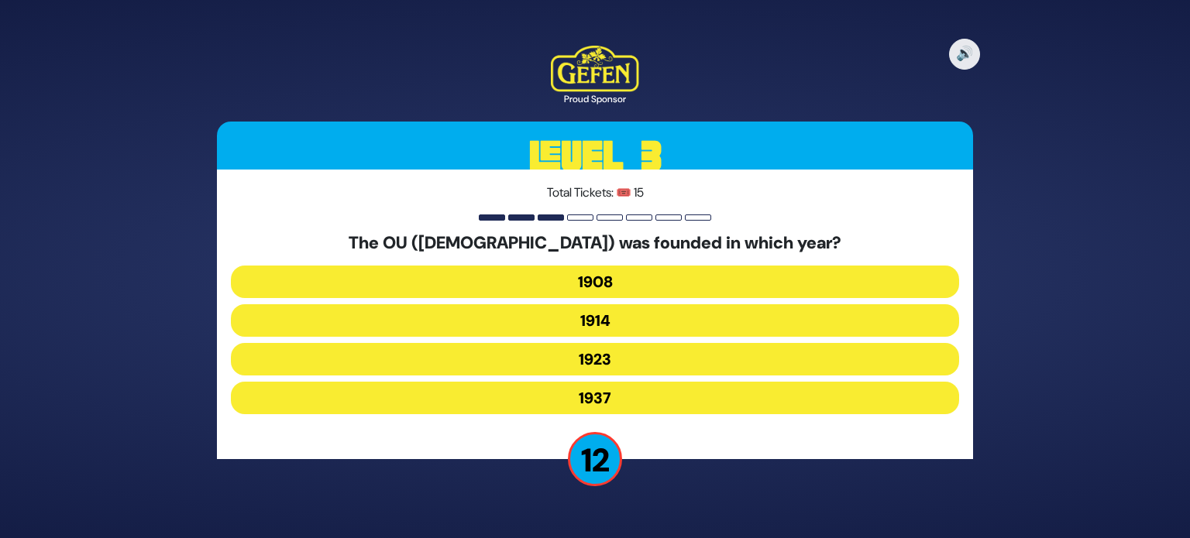
click at [603, 360] on button "1923" at bounding box center [595, 359] width 728 height 33
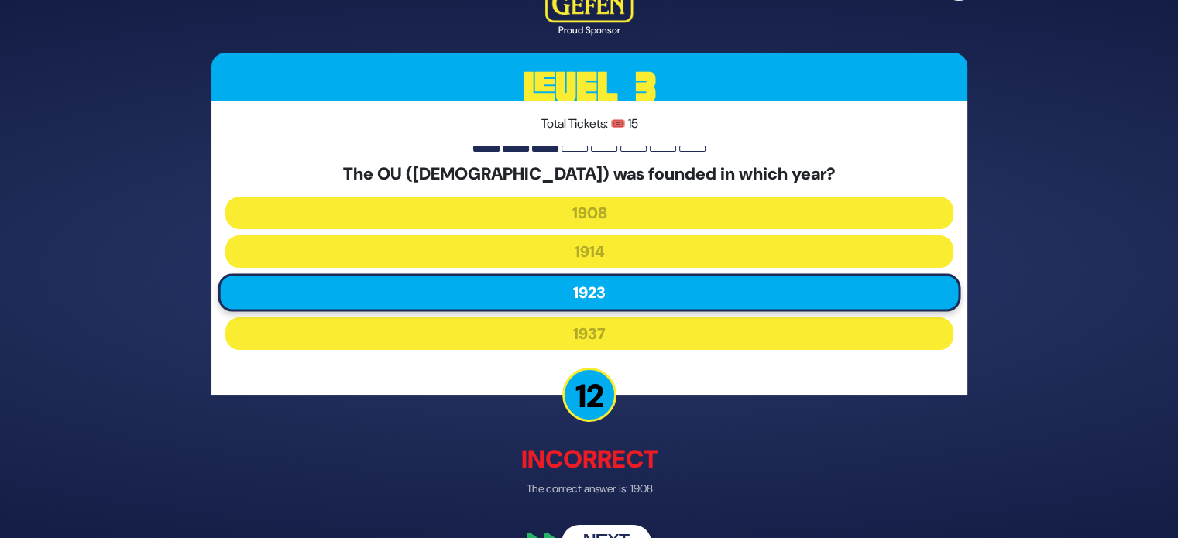
click at [620, 530] on button "Next" at bounding box center [606, 544] width 90 height 36
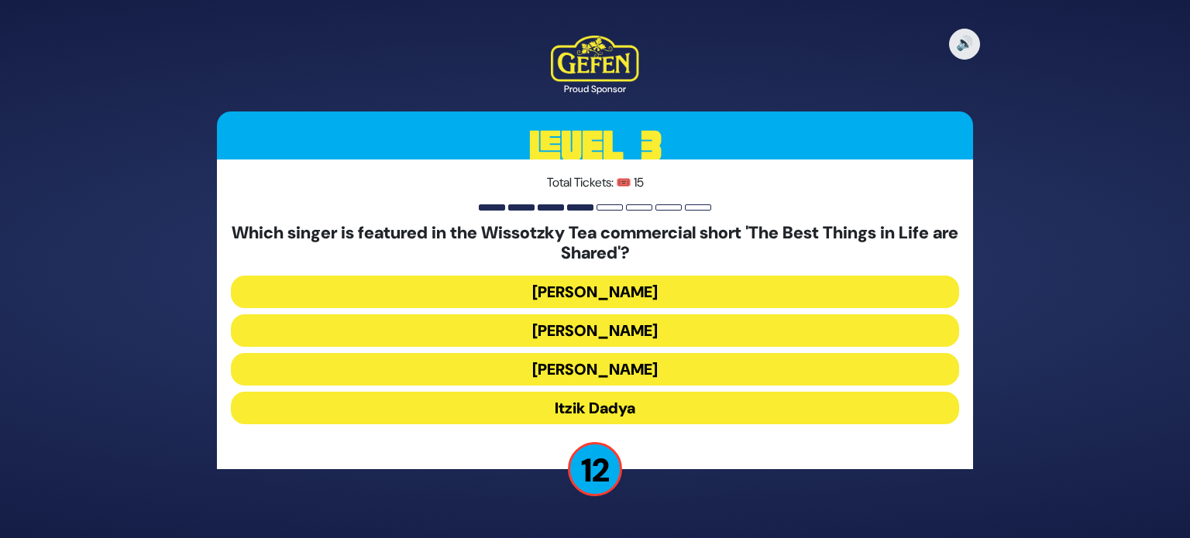
click at [578, 300] on button "Eli Marcus" at bounding box center [595, 292] width 728 height 33
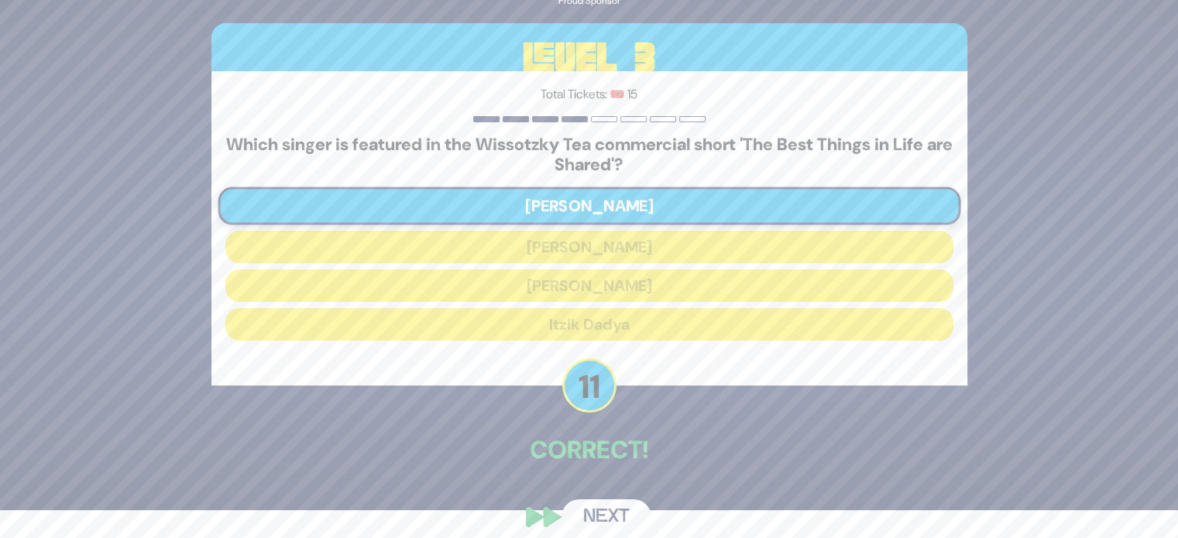
scroll to position [43, 0]
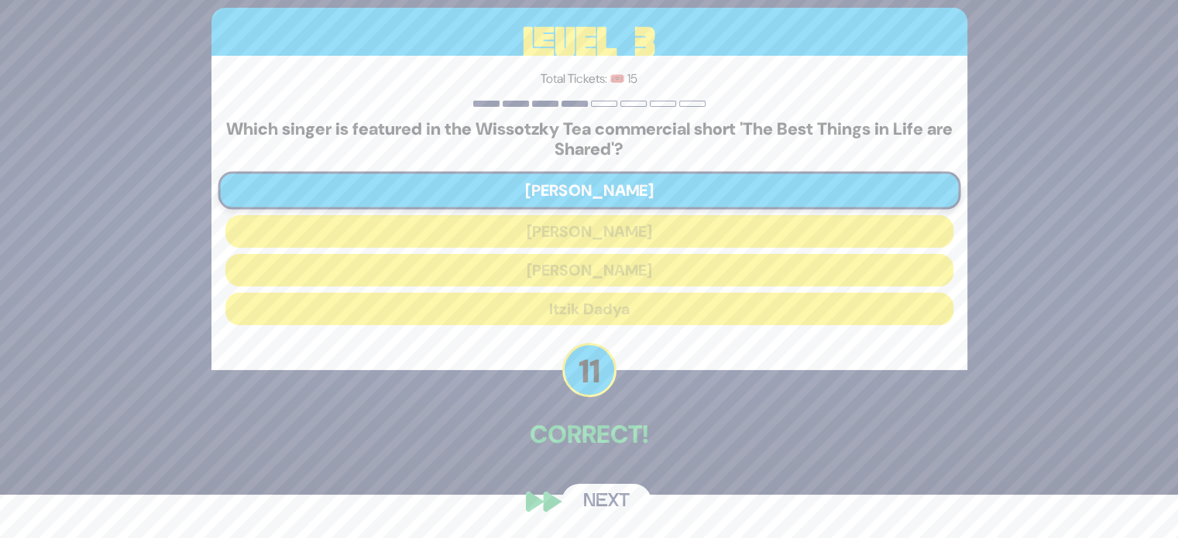
click at [609, 507] on button "Next" at bounding box center [606, 502] width 90 height 36
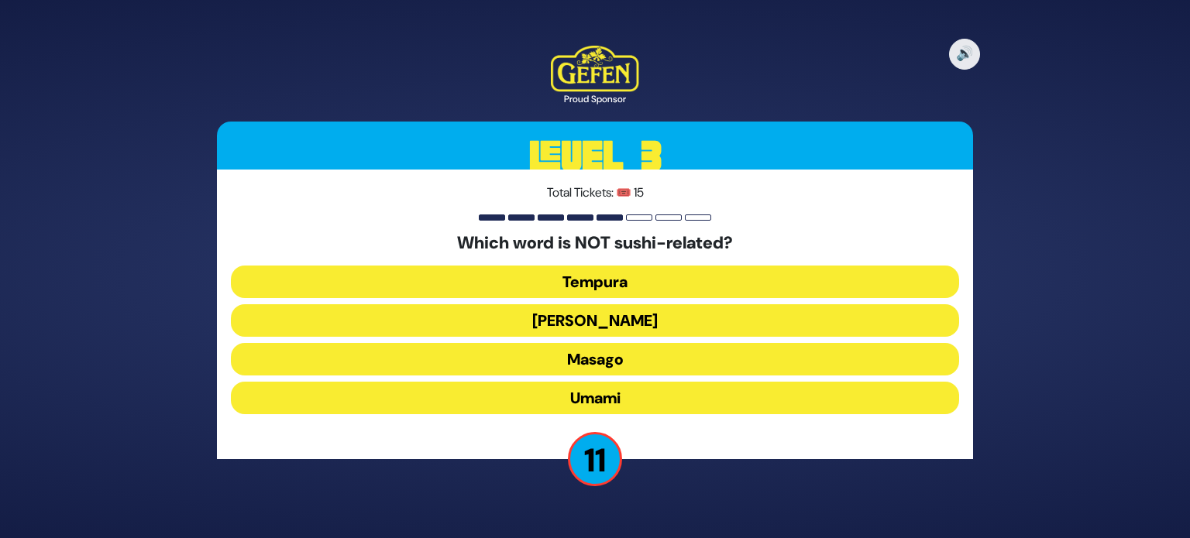
drag, startPoint x: 598, startPoint y: 409, endPoint x: 597, endPoint y: 417, distance: 8.6
click at [597, 417] on div "Which word is NOT sushi-related? Tempura Maki Masago Umami" at bounding box center [595, 326] width 728 height 187
click at [596, 403] on button "Umami" at bounding box center [595, 398] width 728 height 33
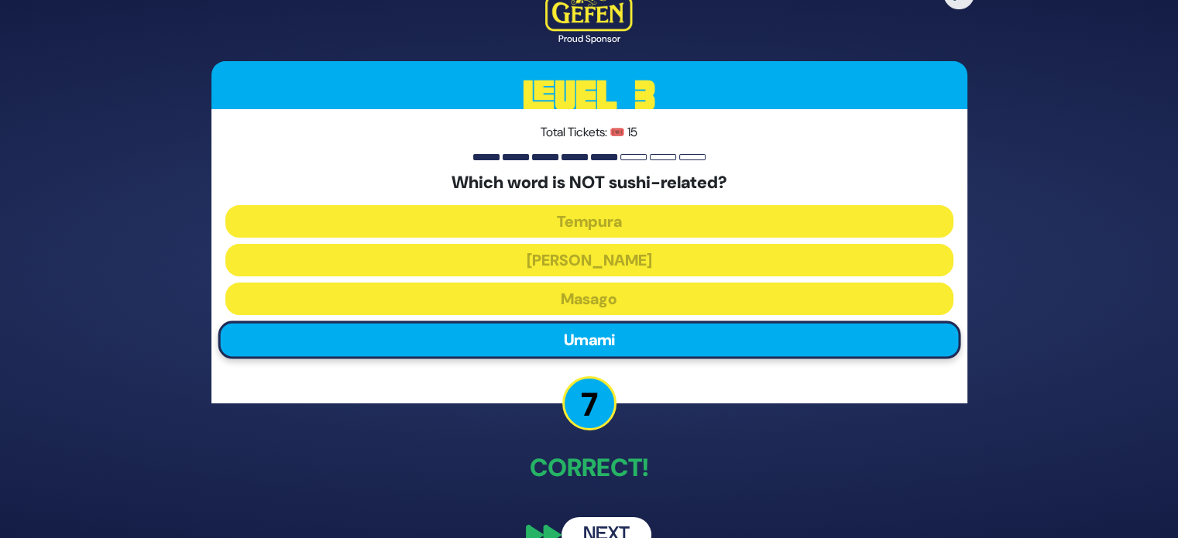
click at [602, 527] on button "Next" at bounding box center [606, 535] width 90 height 36
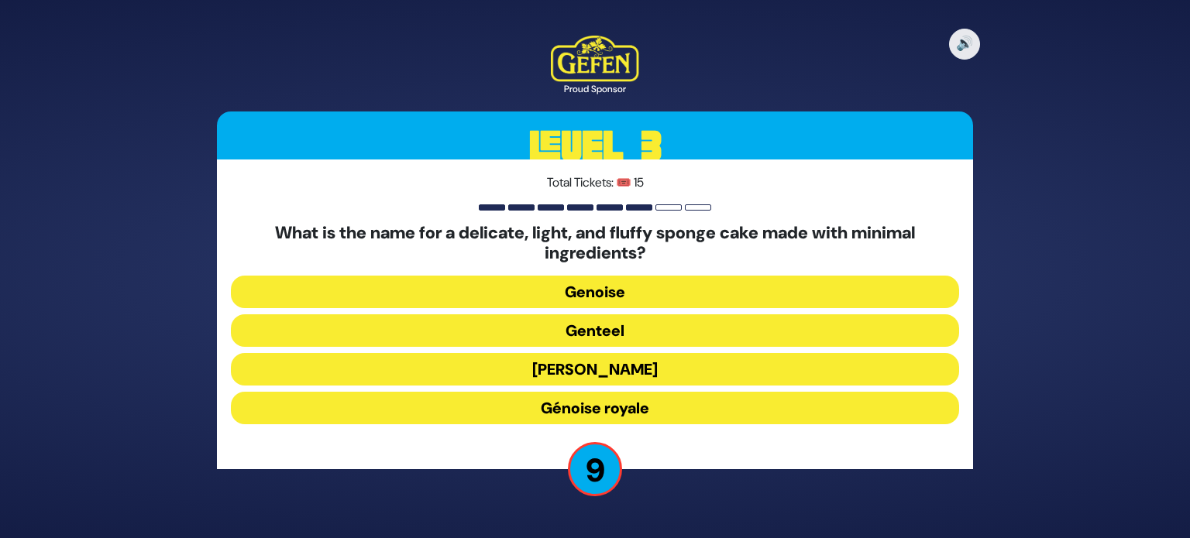
click at [591, 295] on button "Genoise" at bounding box center [595, 292] width 728 height 33
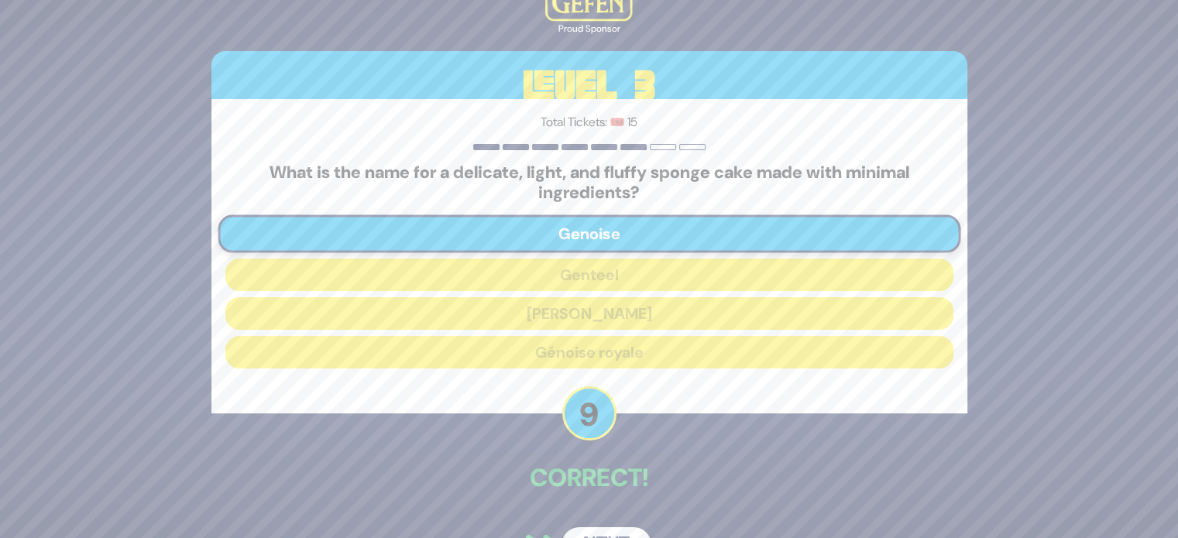
click at [606, 527] on button "Next" at bounding box center [606, 545] width 90 height 36
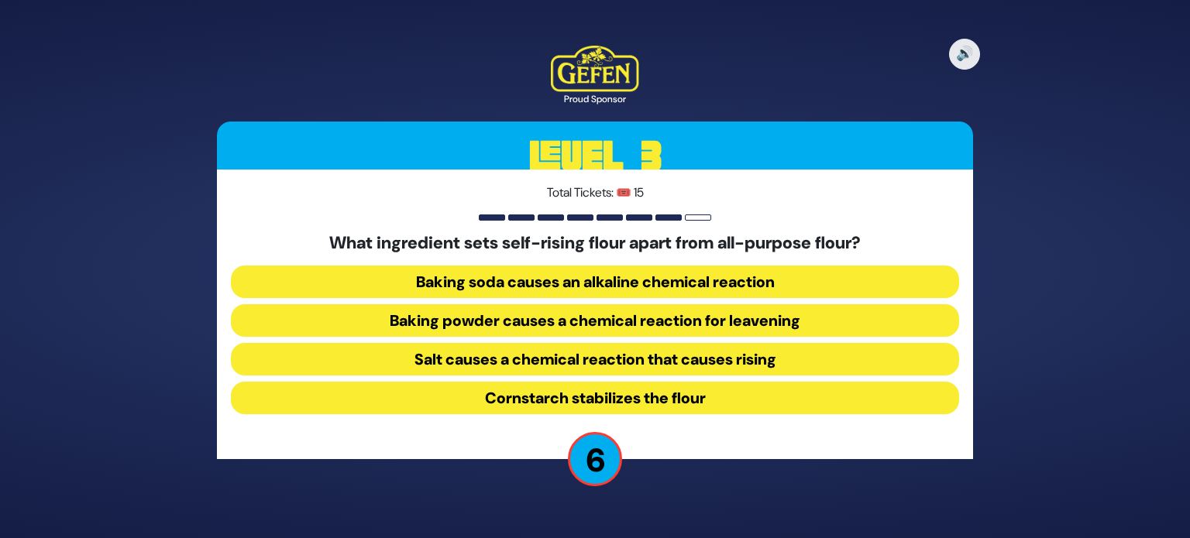
click at [555, 358] on button "Salt causes a chemical reaction that causes rising" at bounding box center [595, 359] width 728 height 33
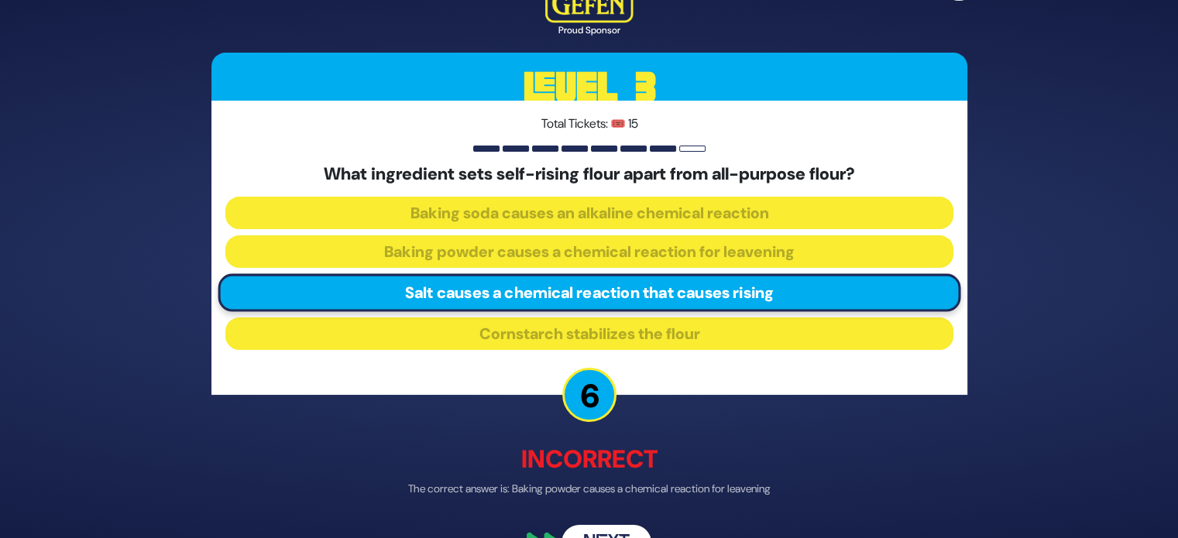
click at [592, 527] on button "Next" at bounding box center [606, 544] width 90 height 36
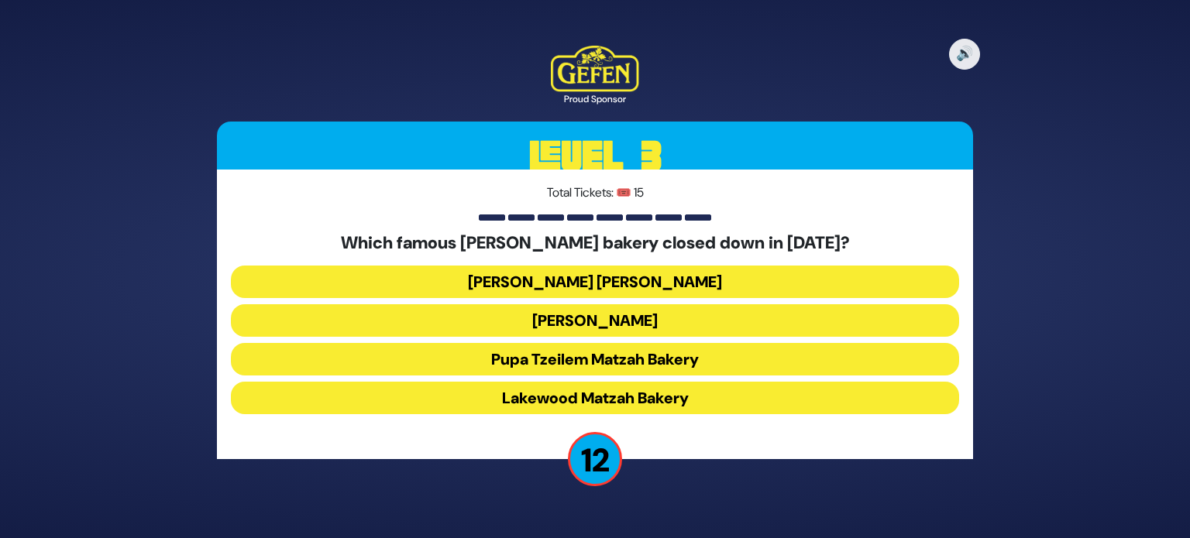
click at [554, 362] on button "Pupa Tzeilem Matzah Bakery" at bounding box center [595, 359] width 728 height 33
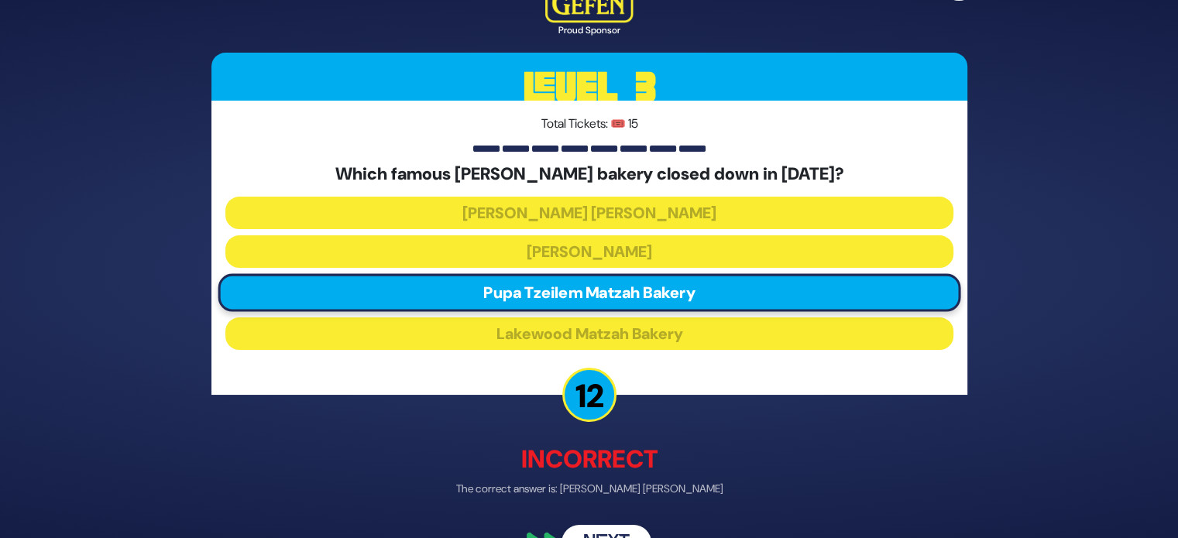
click at [620, 527] on button "Next" at bounding box center [606, 544] width 90 height 36
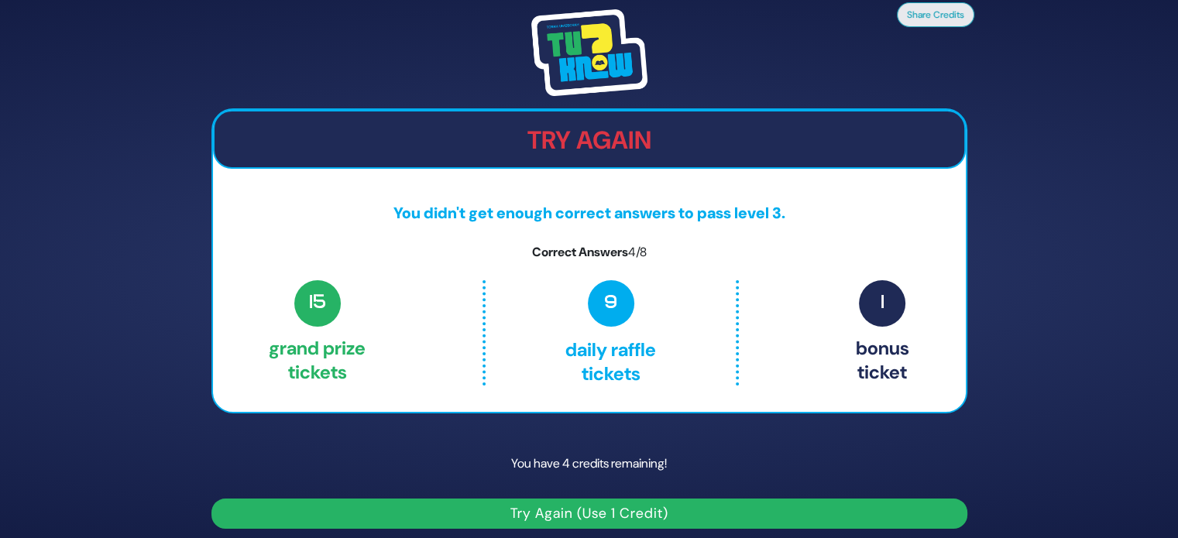
click at [618, 511] on button "Try Again (Use 1 Credit)" at bounding box center [589, 514] width 756 height 30
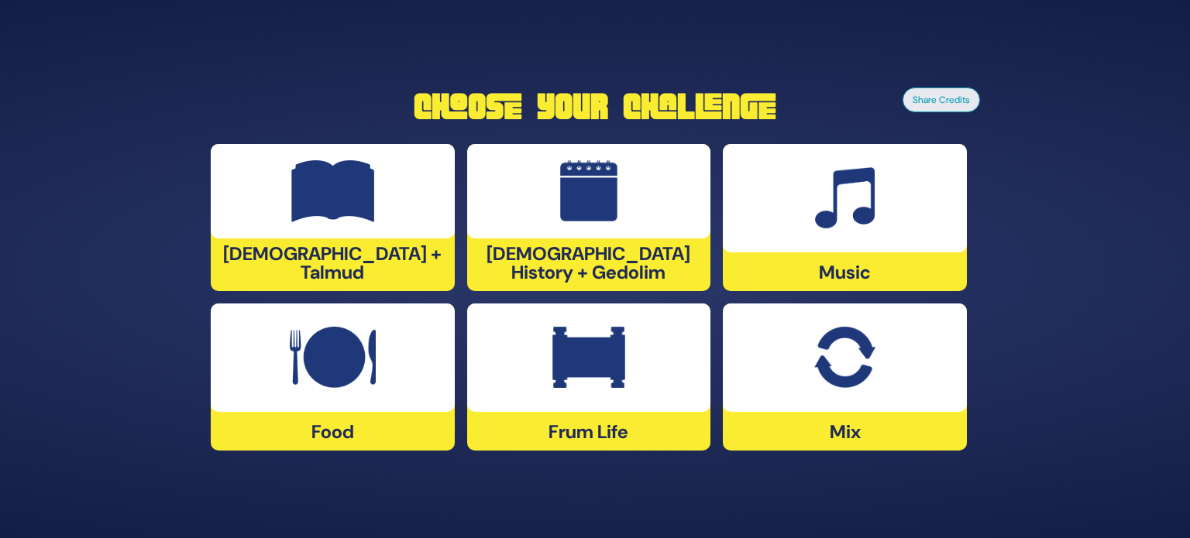
click at [353, 216] on img at bounding box center [333, 191] width 84 height 62
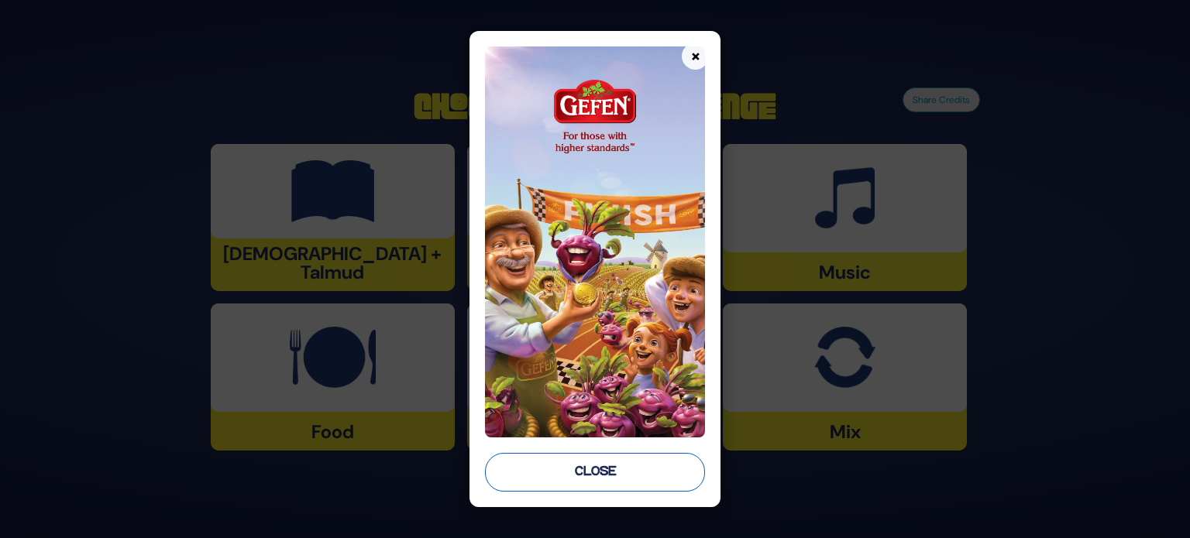
click at [600, 471] on button "Close" at bounding box center [595, 472] width 220 height 39
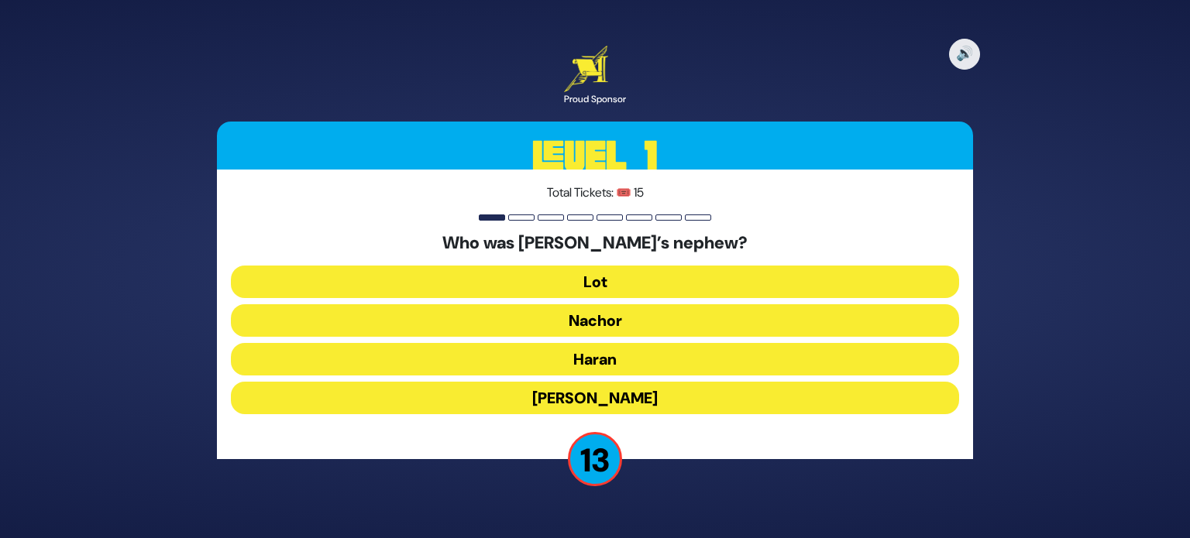
click at [585, 290] on button "Lot" at bounding box center [595, 282] width 728 height 33
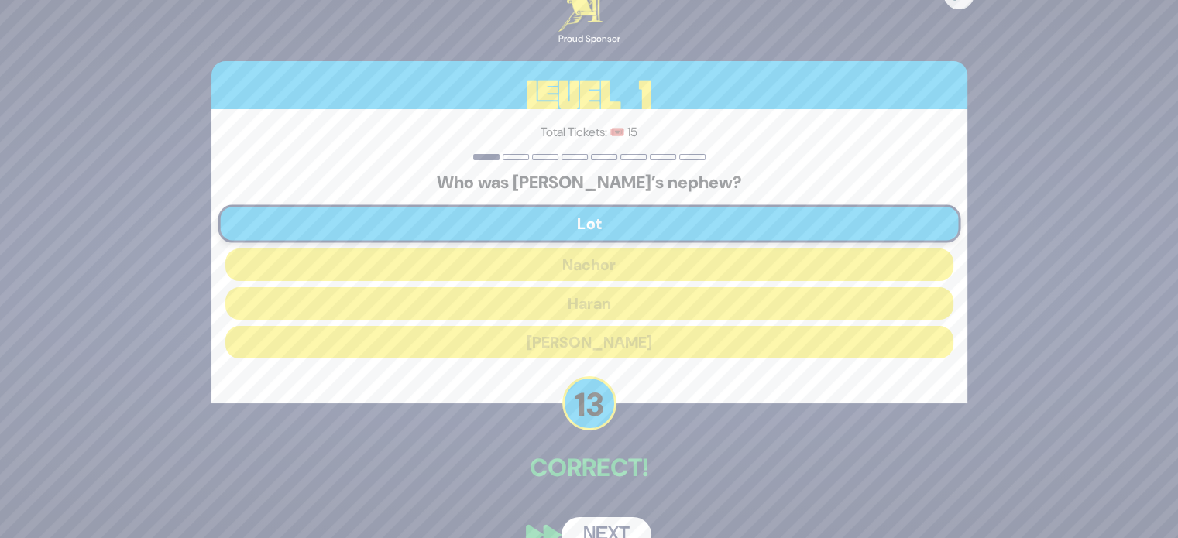
click at [593, 529] on button "Next" at bounding box center [606, 535] width 90 height 36
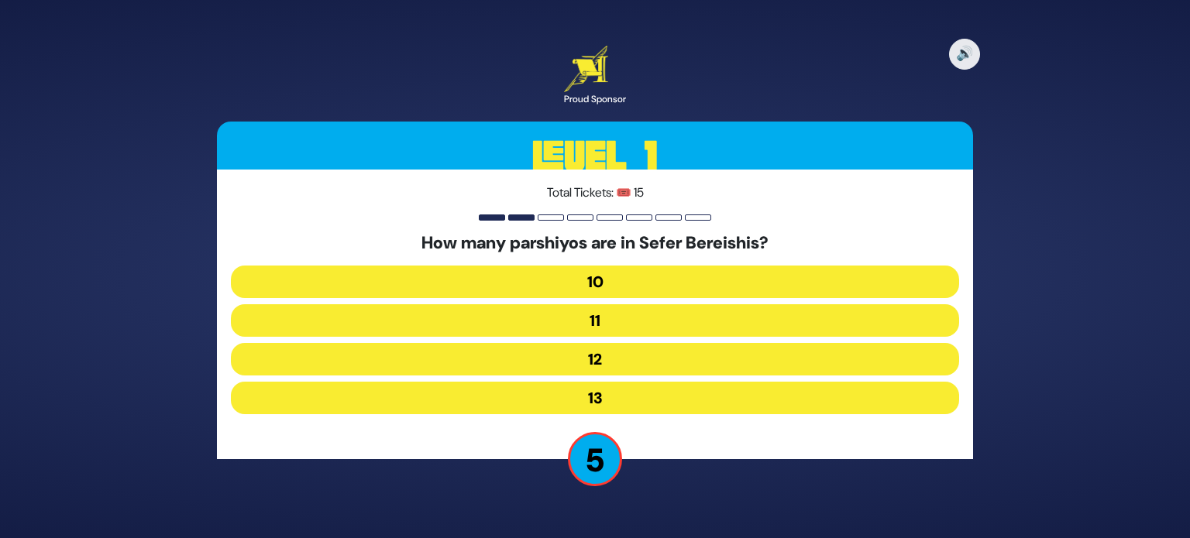
click at [600, 276] on button "10" at bounding box center [595, 282] width 728 height 33
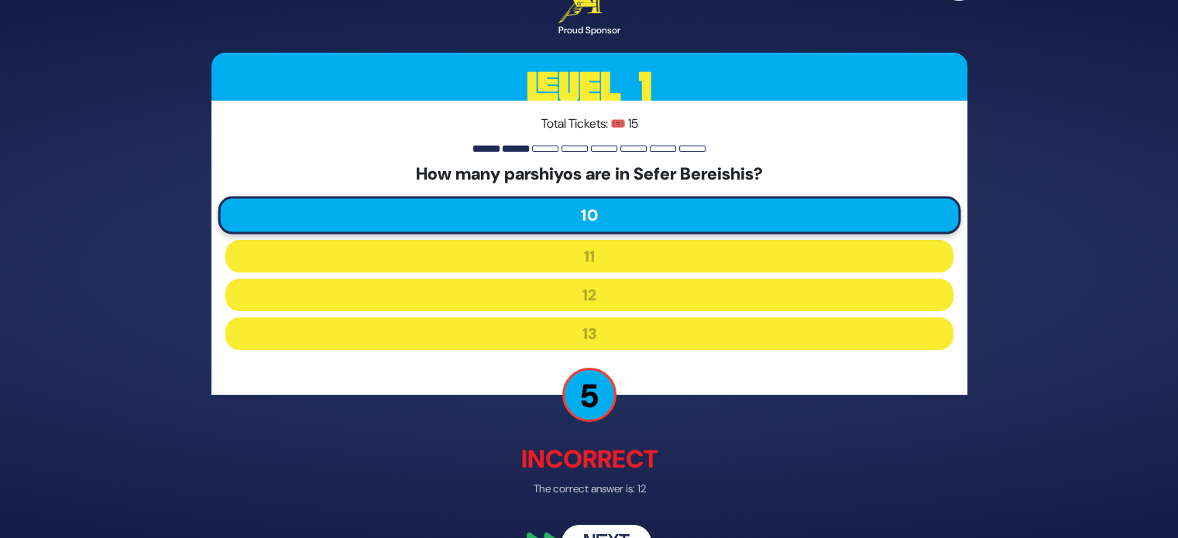
click at [607, 530] on button "Next" at bounding box center [606, 544] width 90 height 36
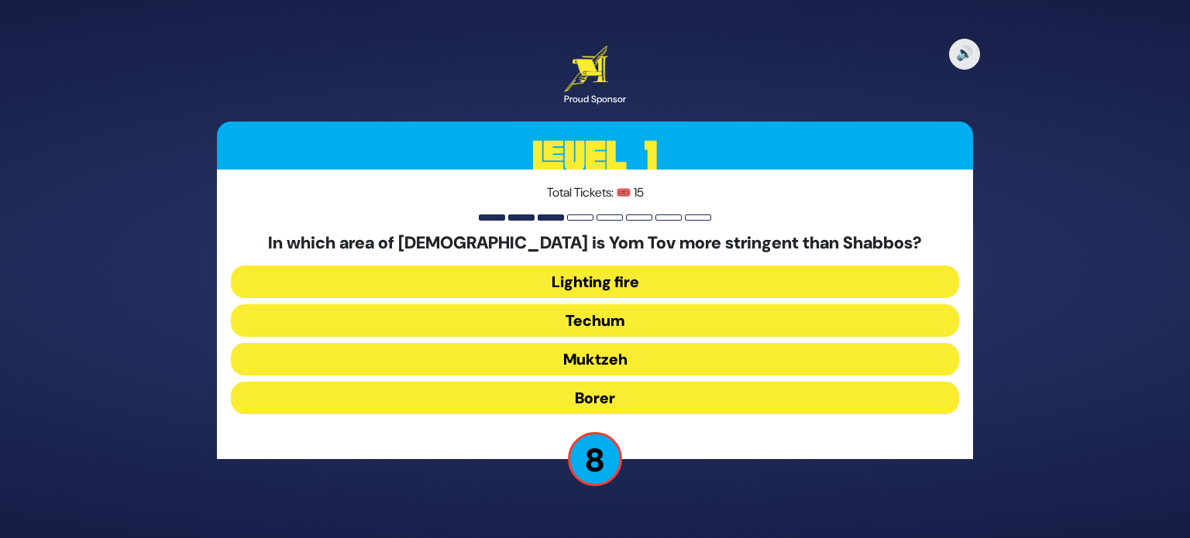
click at [648, 321] on button "Techum" at bounding box center [595, 320] width 728 height 33
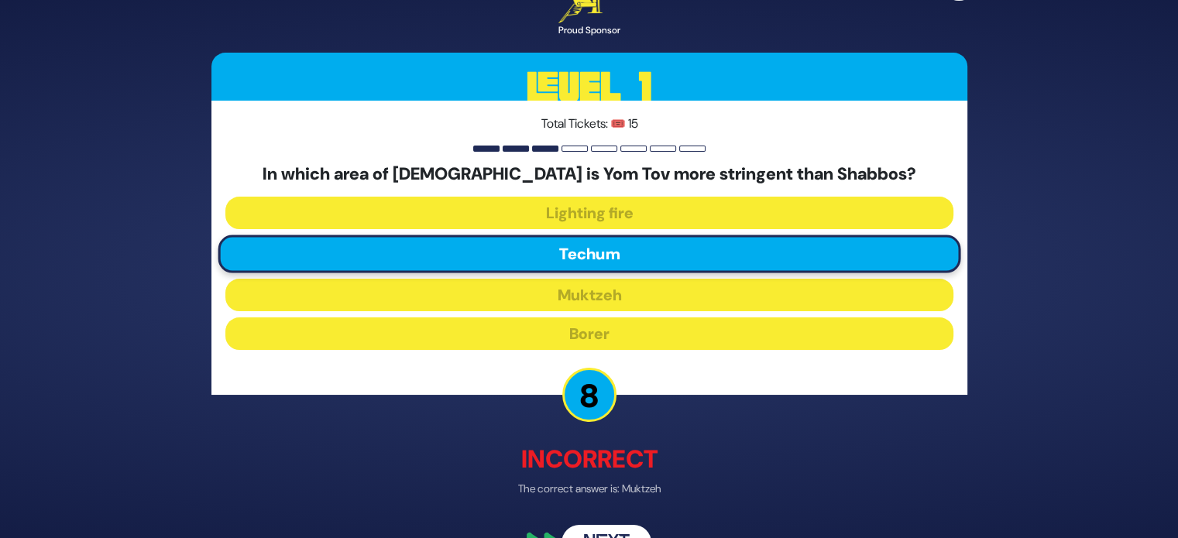
click at [608, 529] on button "Next" at bounding box center [606, 544] width 90 height 36
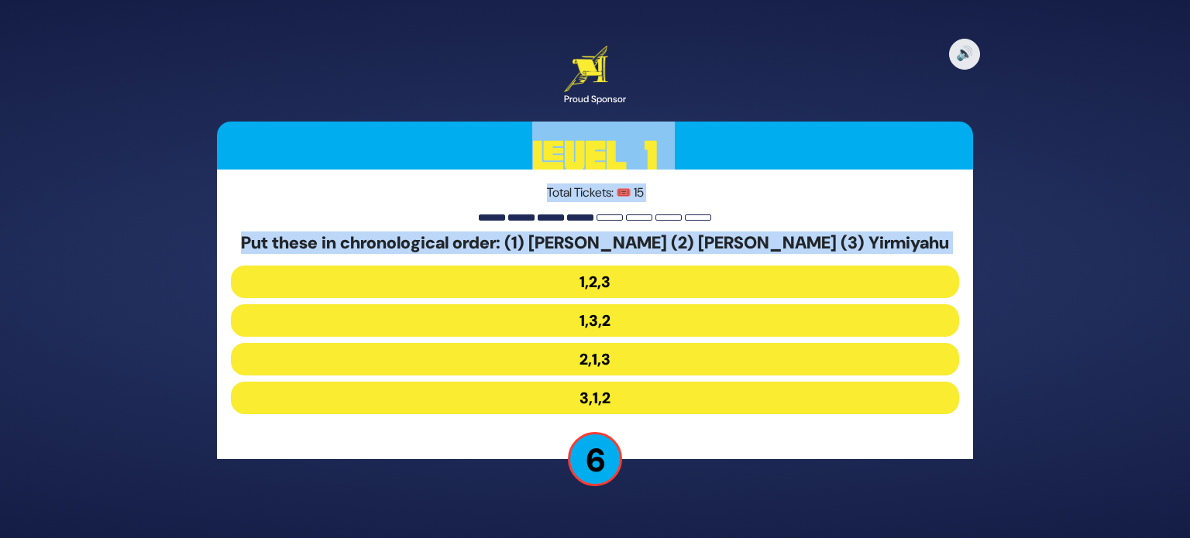
drag, startPoint x: 482, startPoint y: 143, endPoint x: 414, endPoint y: 247, distance: 124.2
click at [424, 272] on div "🔊 Proud Sponsor Level 1 Total Tickets: 🎟️ 15 Put these in chronological order: …" at bounding box center [594, 269] width 793 height 484
click at [706, 171] on div "Total Tickets: 🎟️ 15 Put these in chronological order: (1) Yeshayahu (2) Shmuel…" at bounding box center [595, 315] width 756 height 290
click at [1189, 242] on div "🔊 Proud Sponsor Level 1 Total Tickets: 🎟️ 15 Put these in chronological order: …" at bounding box center [595, 269] width 1190 height 538
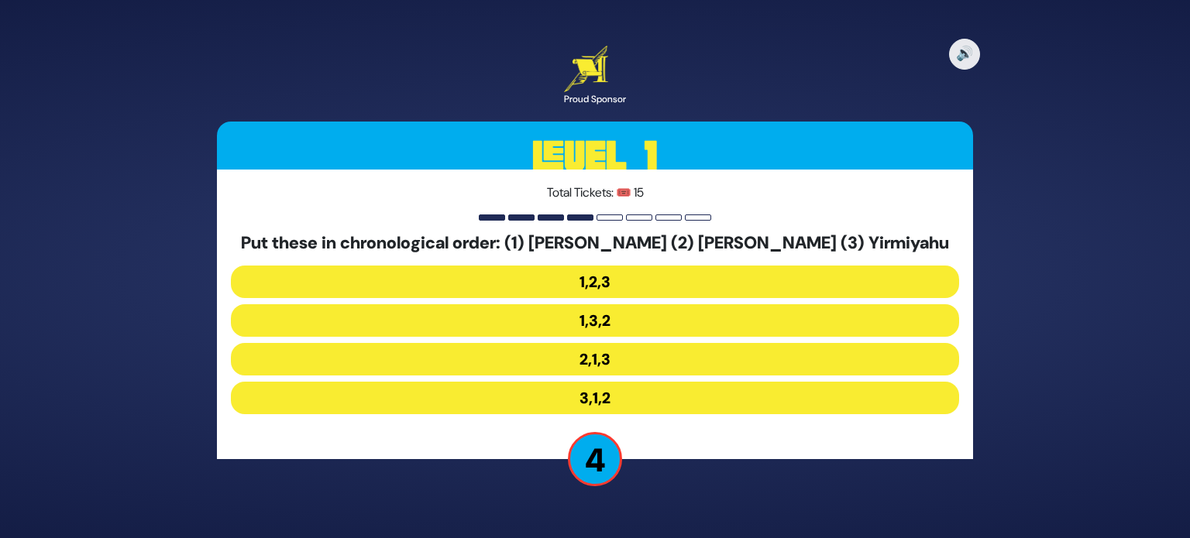
click at [1189, 275] on div "🔊 Proud Sponsor Level 1 Total Tickets: 🎟️ 15 Put these in chronological order: …" at bounding box center [595, 269] width 1190 height 538
click at [1186, 274] on div "🔊 Proud Sponsor Level 1 Total Tickets: 🎟️ 15 Put these in chronological order: …" at bounding box center [595, 269] width 1190 height 538
drag, startPoint x: 1146, startPoint y: 279, endPoint x: 1166, endPoint y: 287, distance: 21.9
click at [1163, 287] on div "🔊 Proud Sponsor Level 1 Total Tickets: 🎟️ 15 Put these in chronological order: …" at bounding box center [595, 269] width 1190 height 538
click at [1189, 306] on div "🔊 Proud Sponsor Level 1 Total Tickets: 🎟️ 15 Put these in chronological order: …" at bounding box center [595, 269] width 1190 height 538
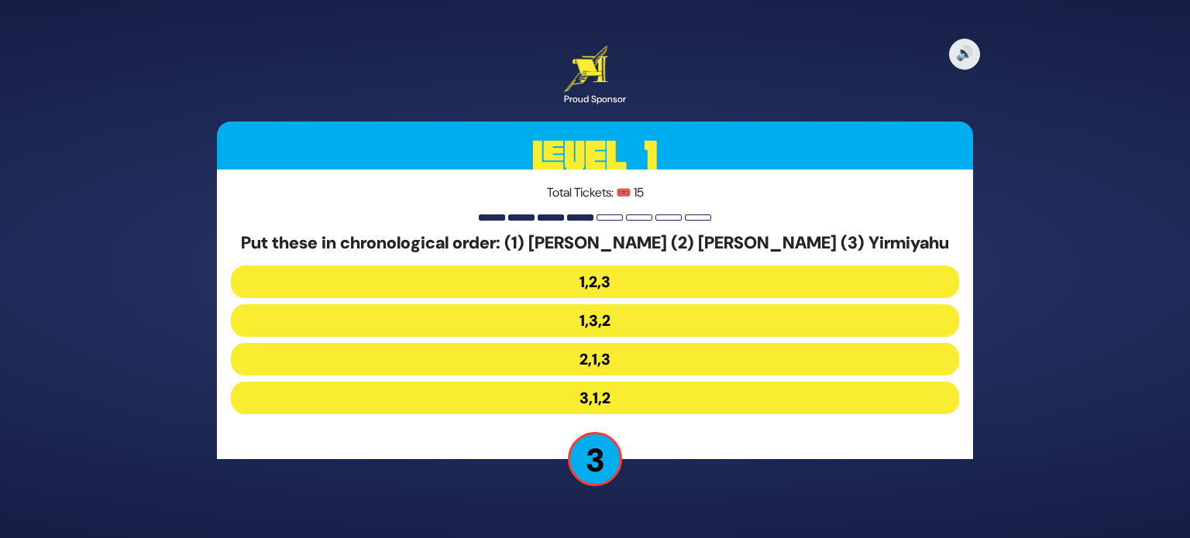
click at [1164, 451] on div "🔊 Proud Sponsor Level 1 Total Tickets: 🎟️ 15 Put these in chronological order: …" at bounding box center [595, 269] width 1190 height 538
click at [1015, 386] on div "🔊 Proud Sponsor Level 1 Total Tickets: 🎟️ 15 Put these in chronological order: …" at bounding box center [595, 269] width 1190 height 538
click at [648, 360] on button "2,1,3" at bounding box center [595, 359] width 728 height 33
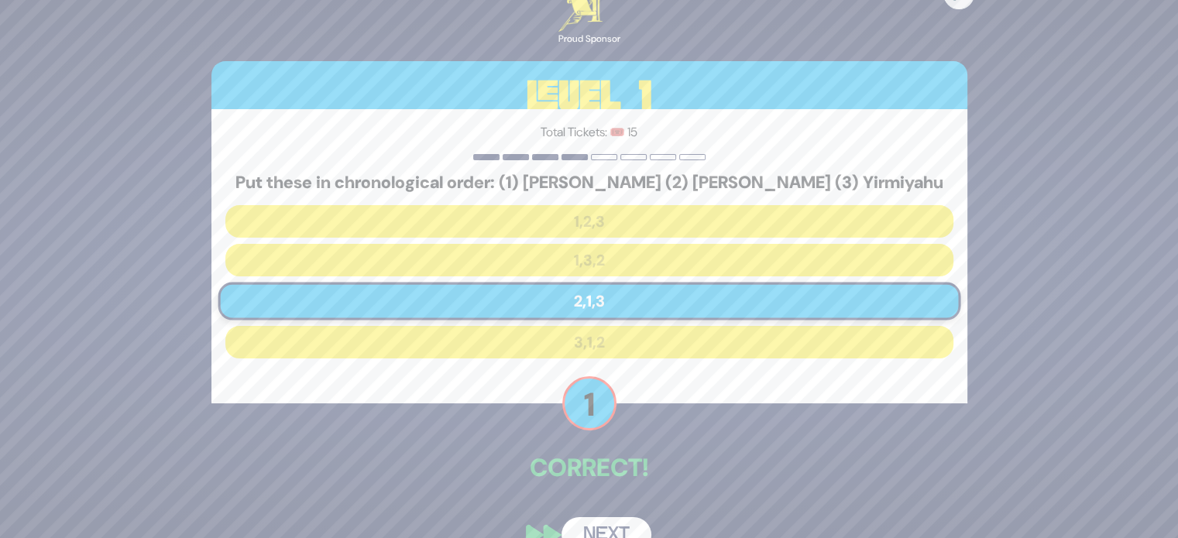
click at [604, 524] on button "Next" at bounding box center [606, 535] width 90 height 36
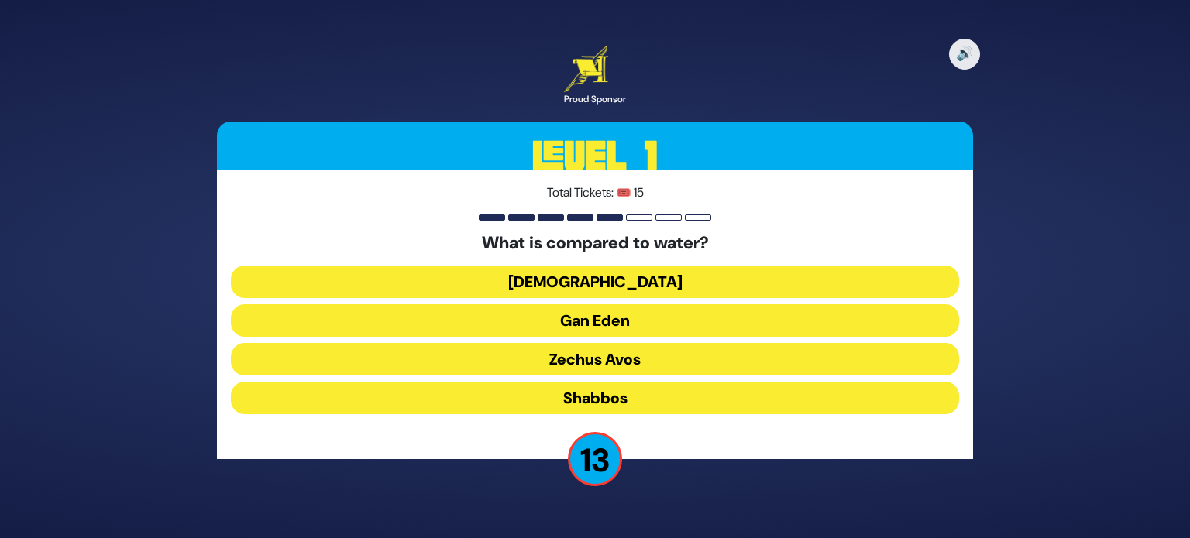
click at [579, 275] on button "Torah" at bounding box center [595, 282] width 728 height 33
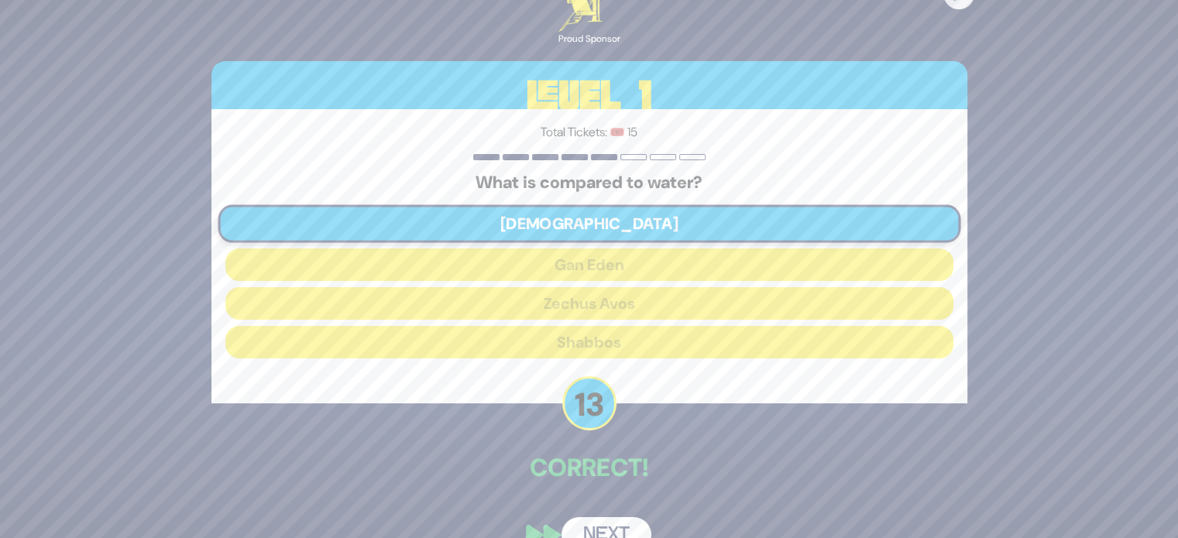
click at [615, 525] on button "Next" at bounding box center [606, 535] width 90 height 36
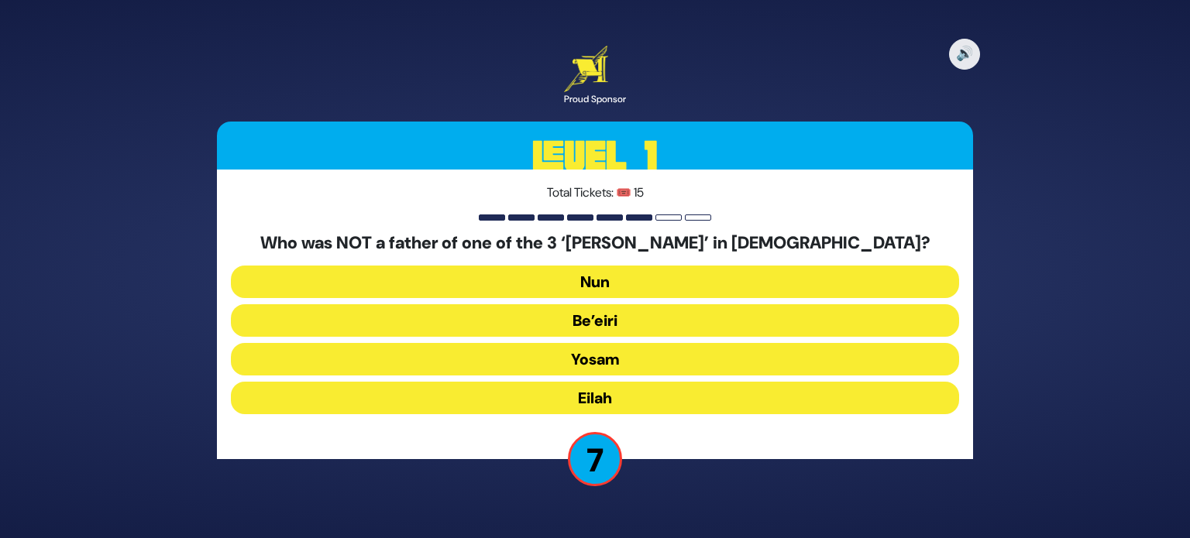
click at [601, 311] on button "Be’eiri" at bounding box center [595, 320] width 728 height 33
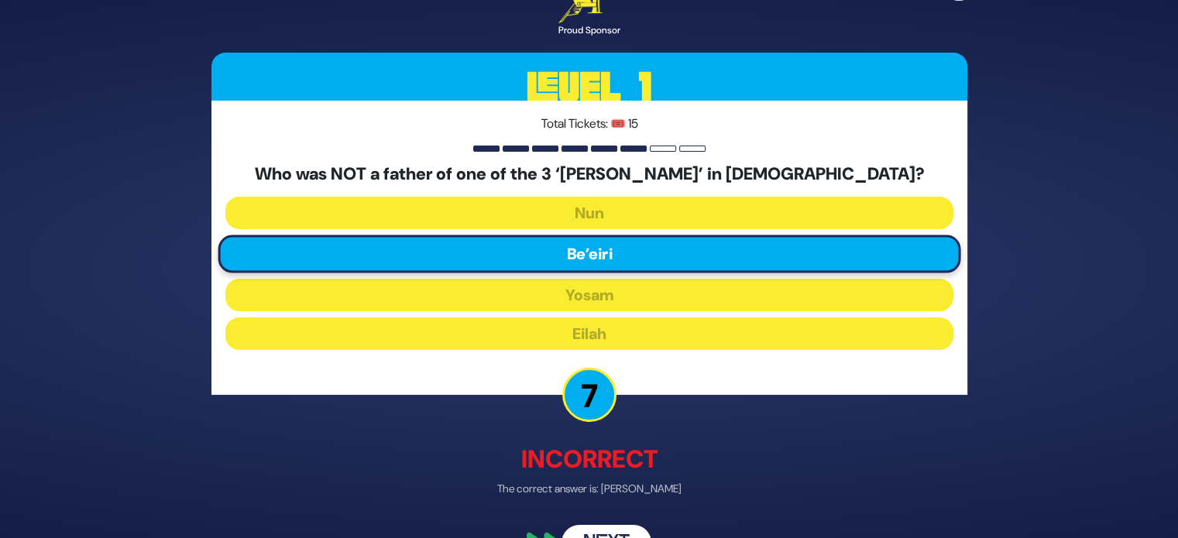
click at [614, 528] on button "Next" at bounding box center [606, 544] width 90 height 36
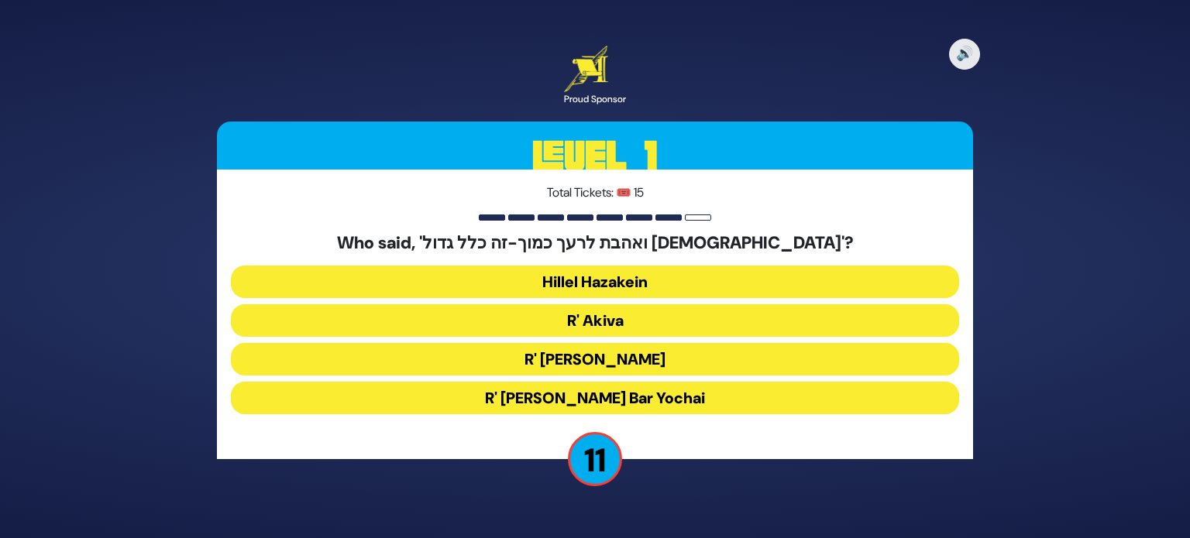
click at [620, 332] on button "R' Akiva" at bounding box center [595, 320] width 728 height 33
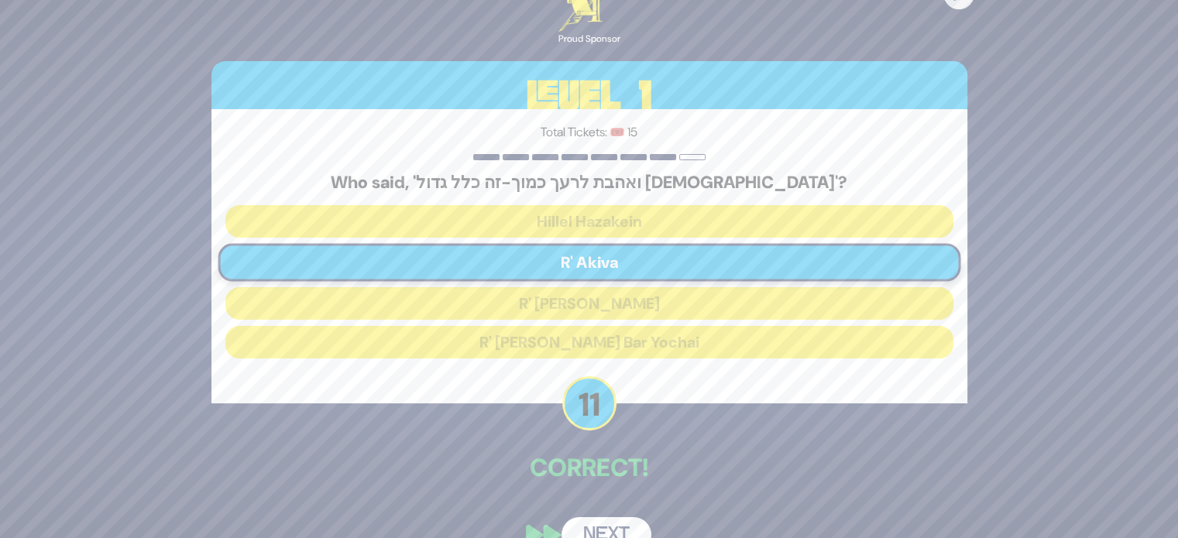
click at [617, 524] on button "Next" at bounding box center [606, 535] width 90 height 36
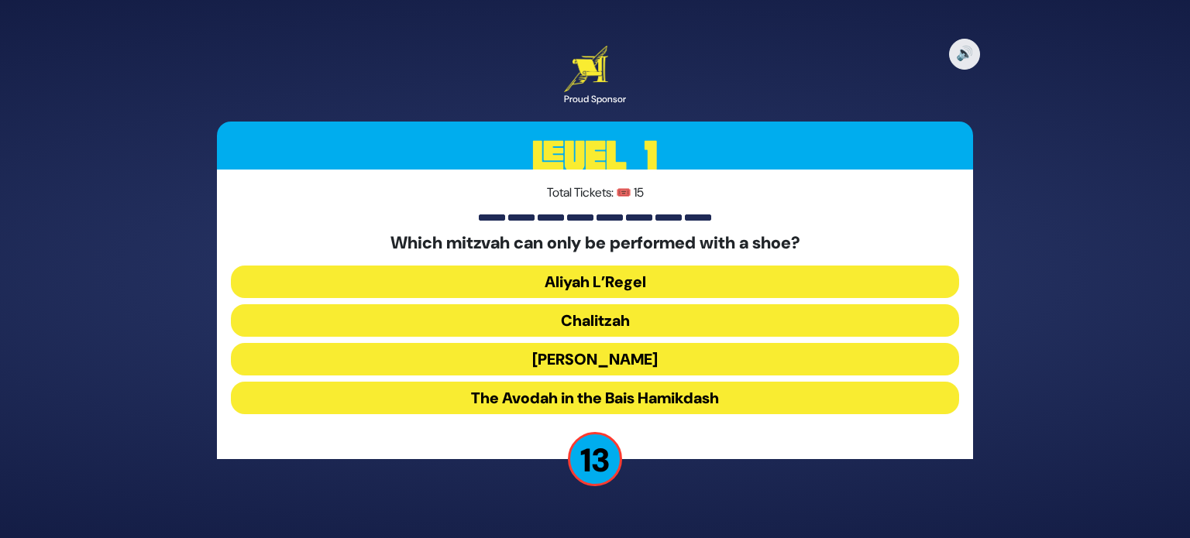
click at [608, 333] on button "Chalitzah" at bounding box center [595, 320] width 728 height 33
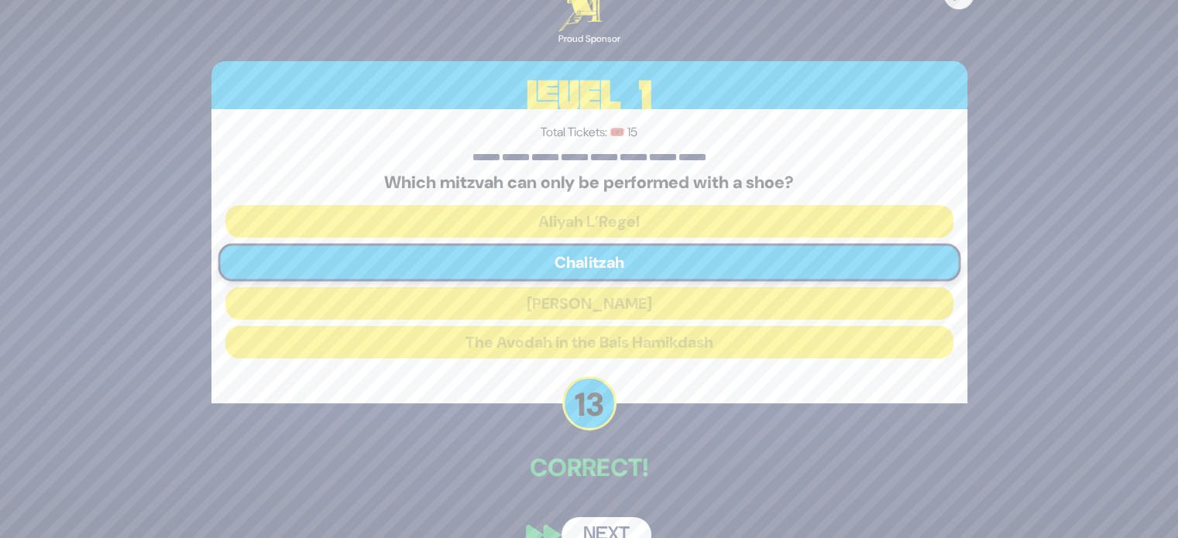
click at [623, 521] on button "Next" at bounding box center [606, 535] width 90 height 36
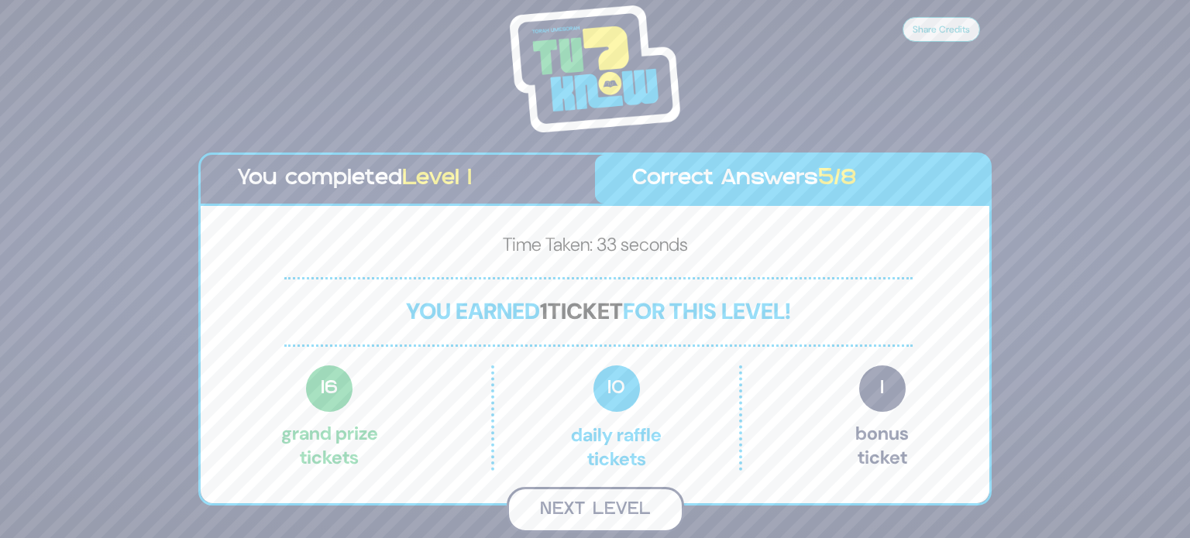
click at [579, 506] on button "Next Level" at bounding box center [594, 510] width 177 height 46
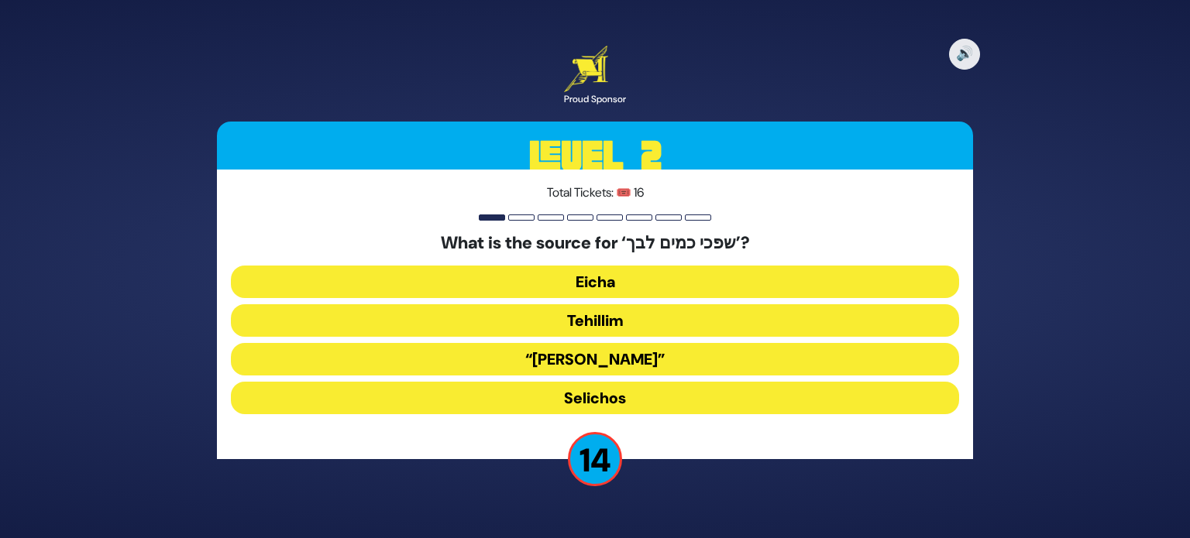
click at [589, 275] on button "Eicha" at bounding box center [595, 282] width 728 height 33
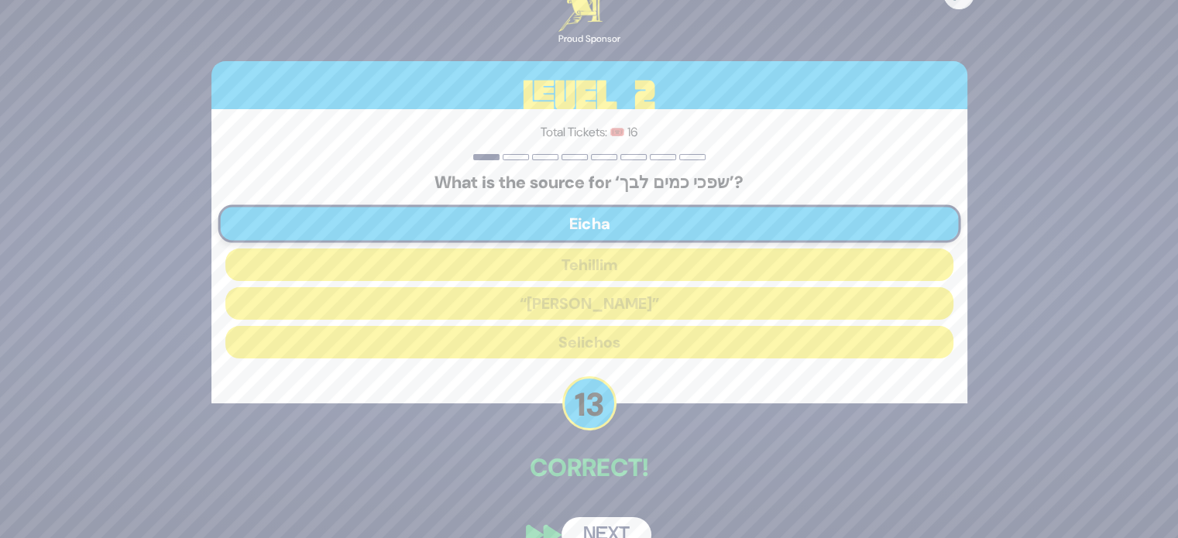
click at [613, 527] on button "Next" at bounding box center [606, 535] width 90 height 36
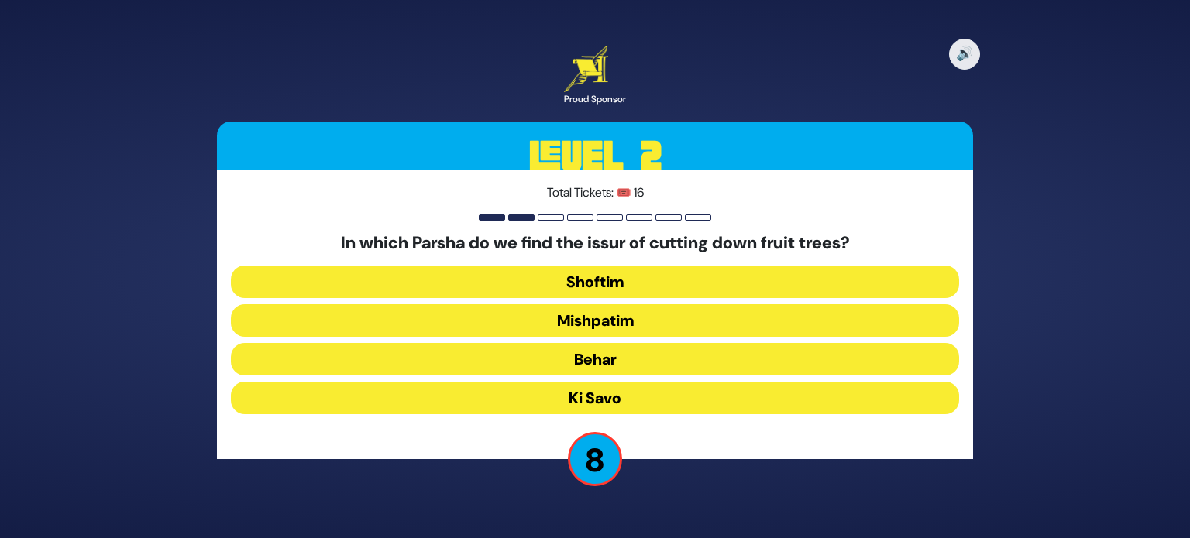
click at [604, 320] on button "Mishpatim" at bounding box center [595, 320] width 728 height 33
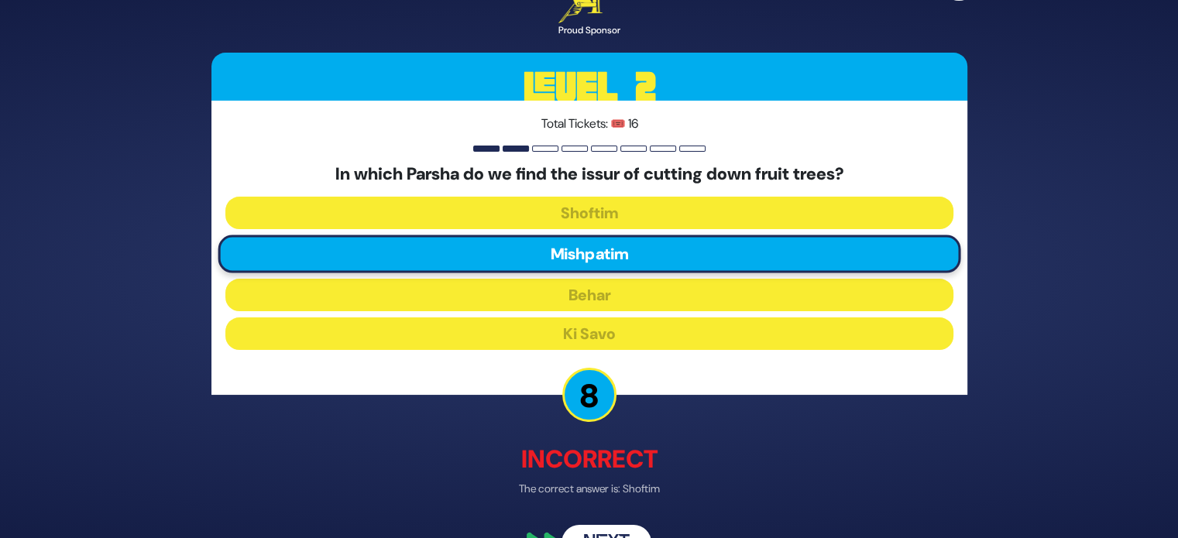
click at [627, 529] on button "Next" at bounding box center [606, 544] width 90 height 36
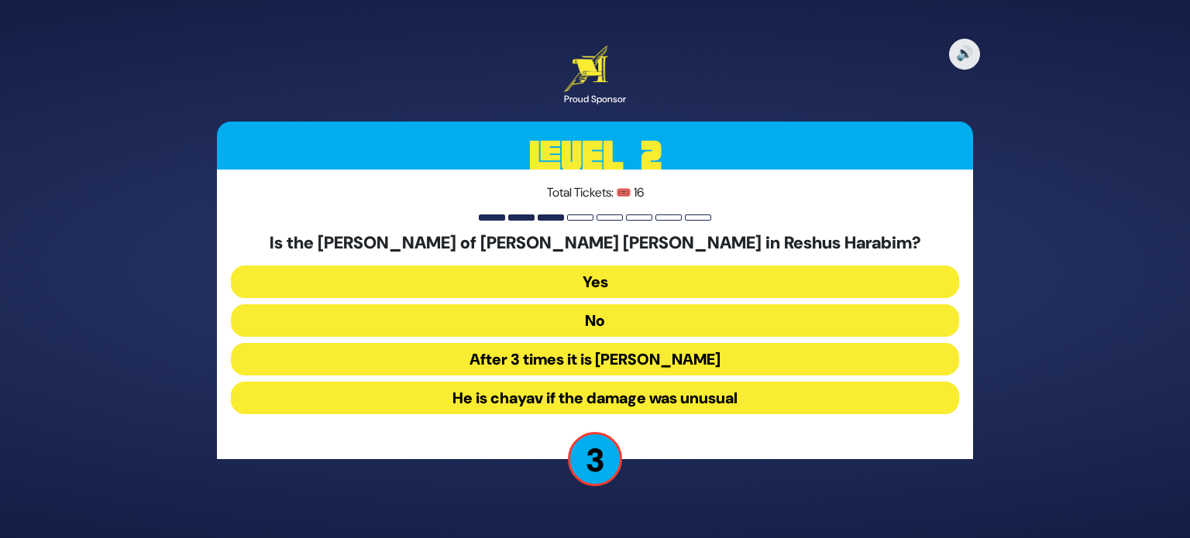
click at [607, 283] on button "Yes" at bounding box center [595, 282] width 728 height 33
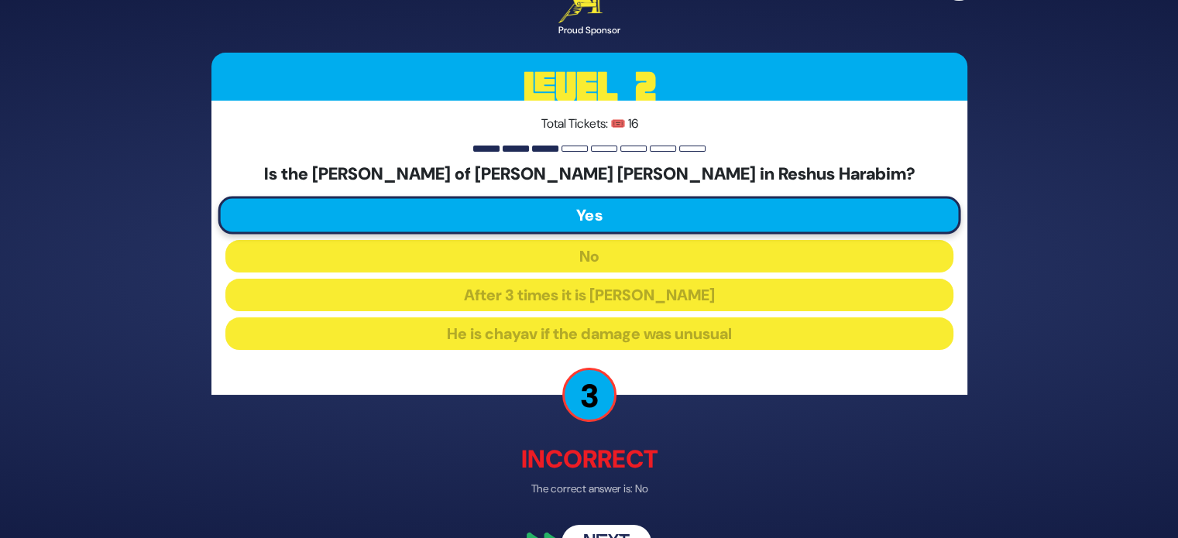
click at [604, 523] on div "🔊 Proud Sponsor Level 2 Total Tickets: 🎟️ 16 Is the mazik of Regel chayav in Re…" at bounding box center [589, 268] width 793 height 621
click at [604, 524] on div "🔊 Proud Sponsor Level 2 Total Tickets: 🎟️ 16 Is the mazik of Regel chayav in Re…" at bounding box center [589, 268] width 793 height 621
click at [609, 534] on button "Next" at bounding box center [606, 544] width 90 height 36
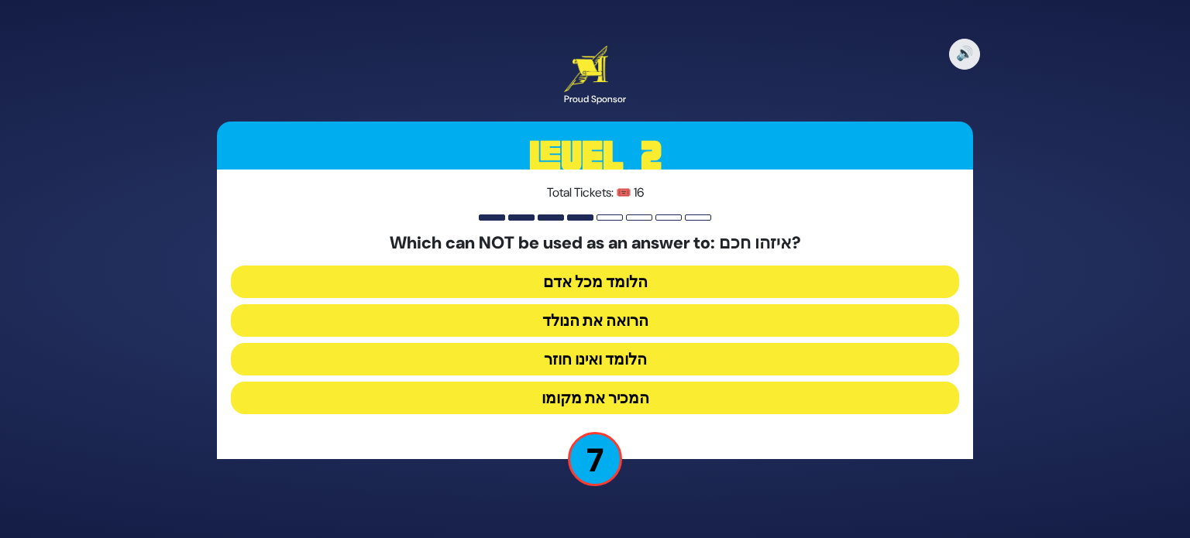
click at [657, 401] on button "המכיר את מקומו" at bounding box center [595, 398] width 728 height 33
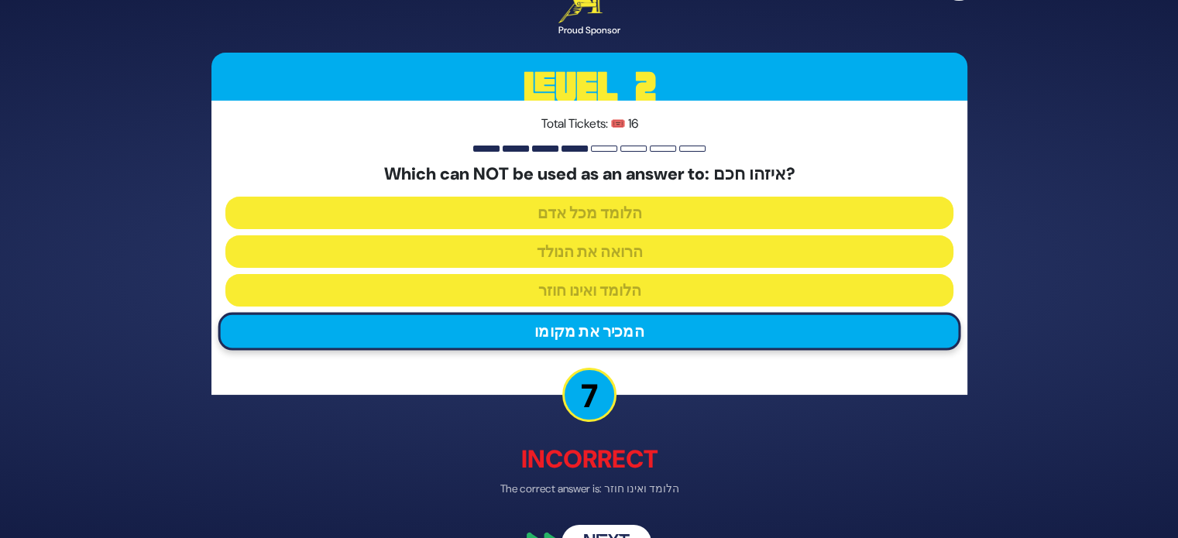
click at [616, 532] on button "Next" at bounding box center [606, 544] width 90 height 36
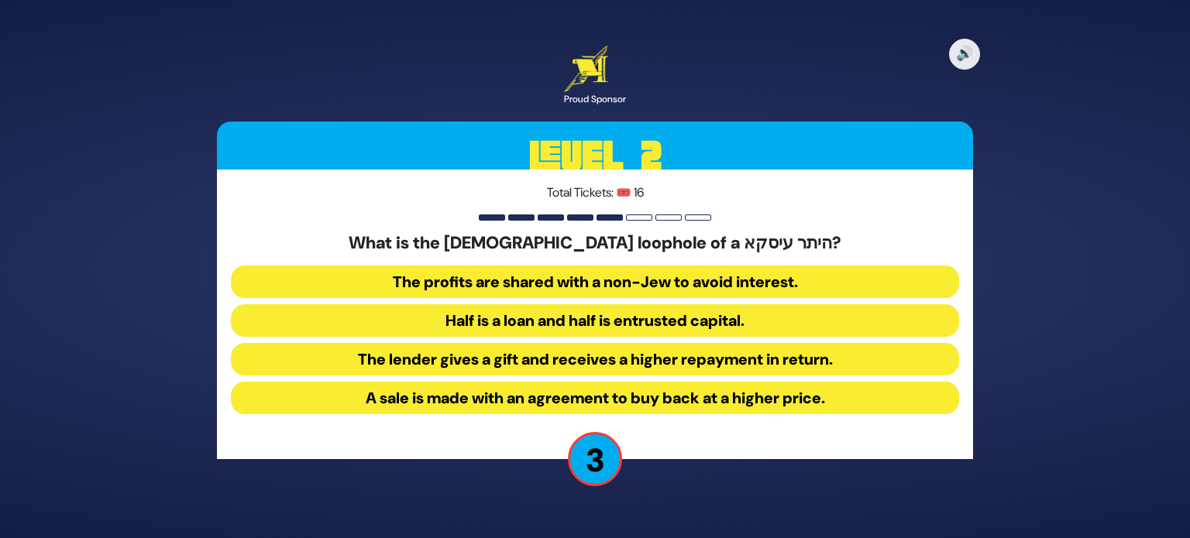
click at [688, 407] on button "A sale is made with an agreement to buy back at a higher price." at bounding box center [595, 398] width 728 height 33
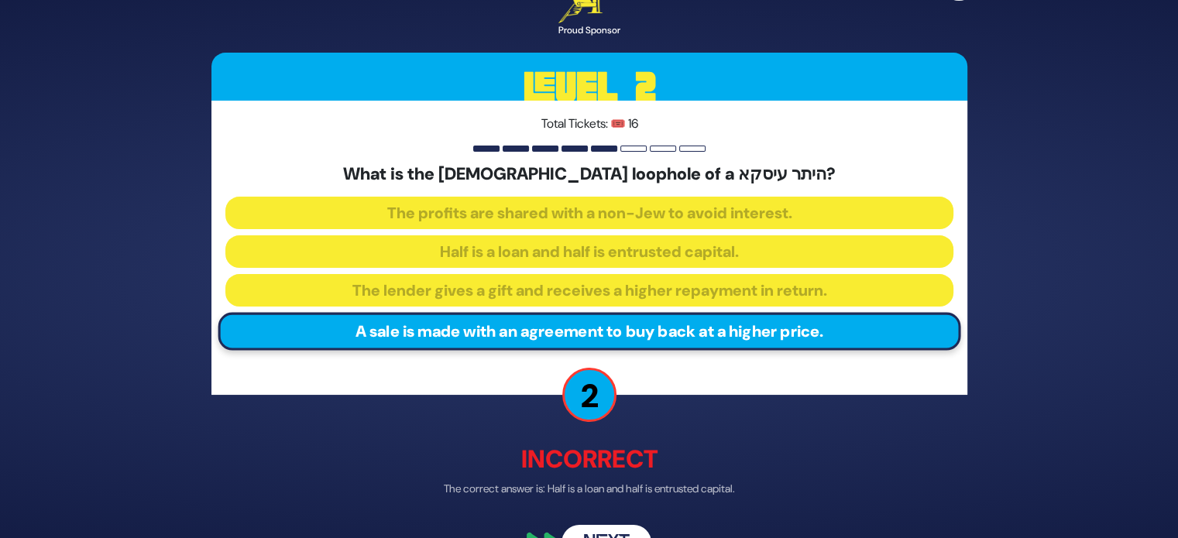
click at [632, 529] on button "Next" at bounding box center [606, 544] width 90 height 36
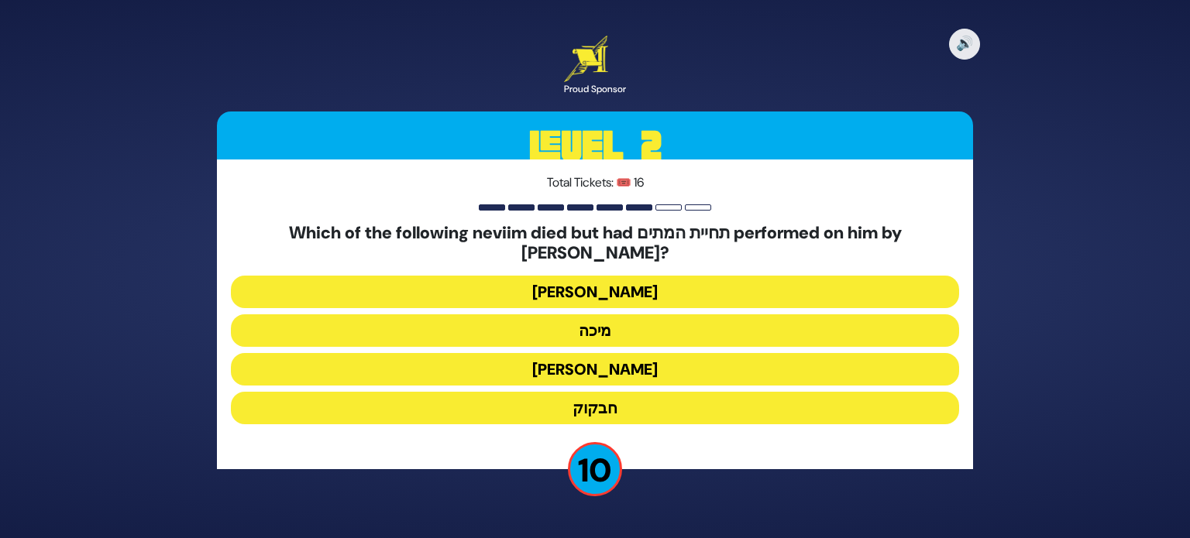
click at [638, 405] on button "חבקוק" at bounding box center [595, 408] width 728 height 33
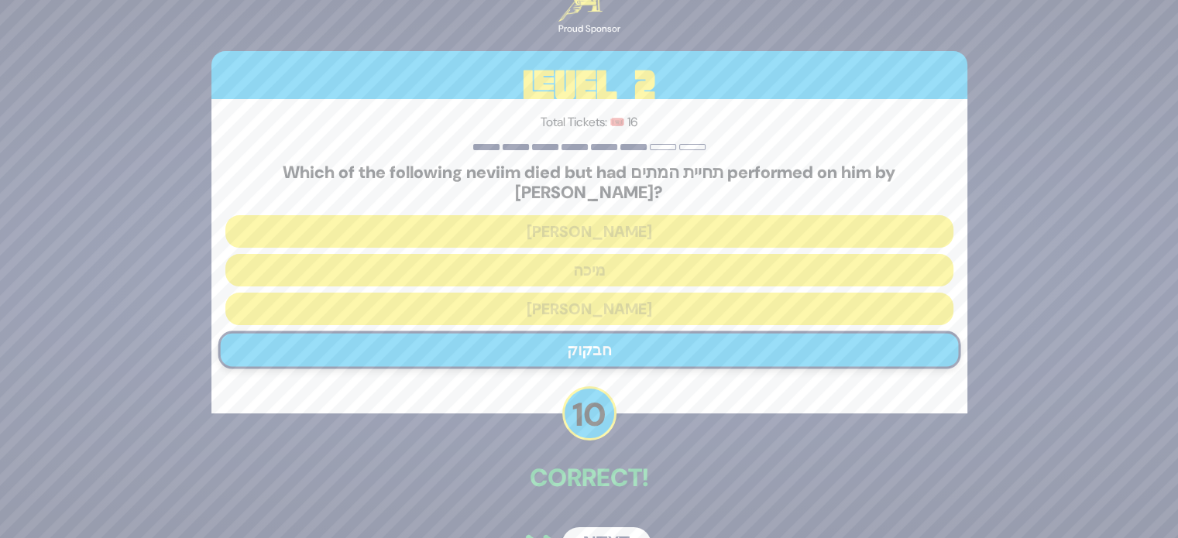
click at [628, 527] on button "Next" at bounding box center [606, 545] width 90 height 36
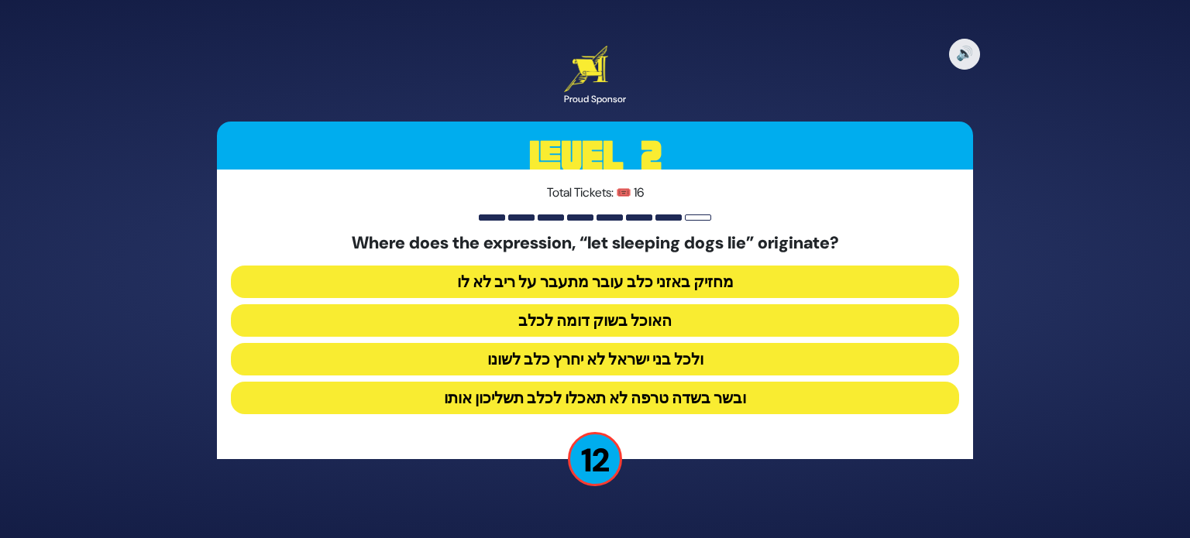
click at [662, 290] on button "מחזיק באזני כלב עובר מתעבר על ריב לא לו" at bounding box center [595, 282] width 728 height 33
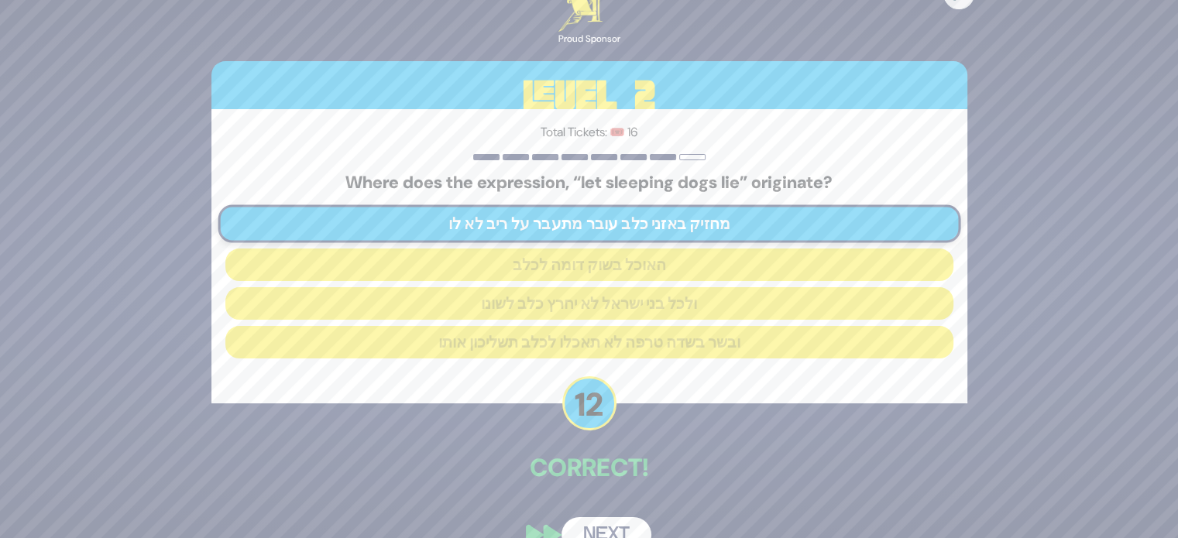
click at [638, 526] on button "Next" at bounding box center [606, 535] width 90 height 36
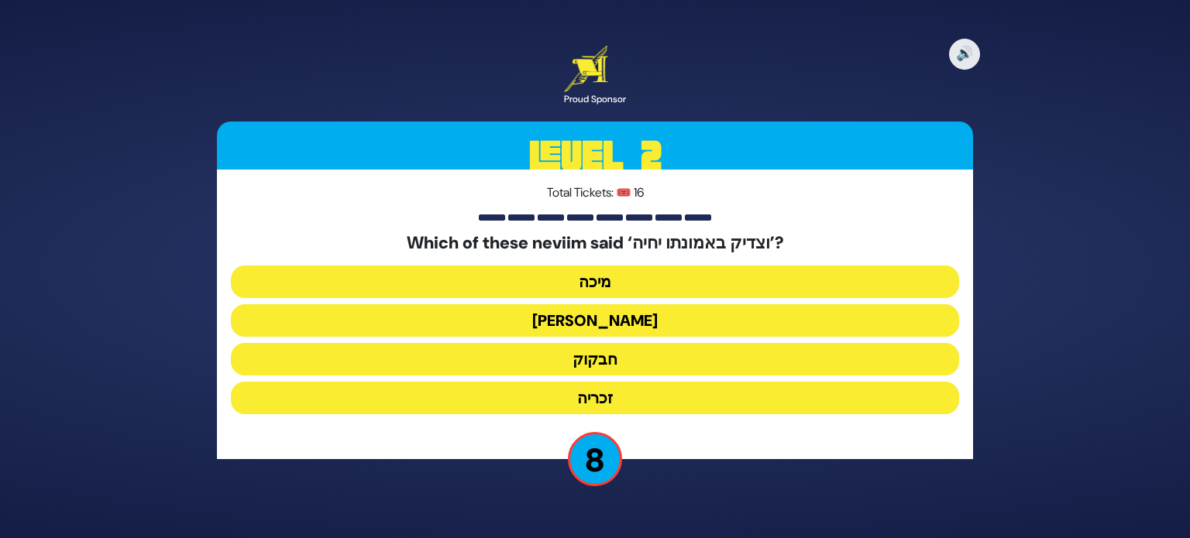
click at [604, 364] on button "חבקוק" at bounding box center [595, 359] width 728 height 33
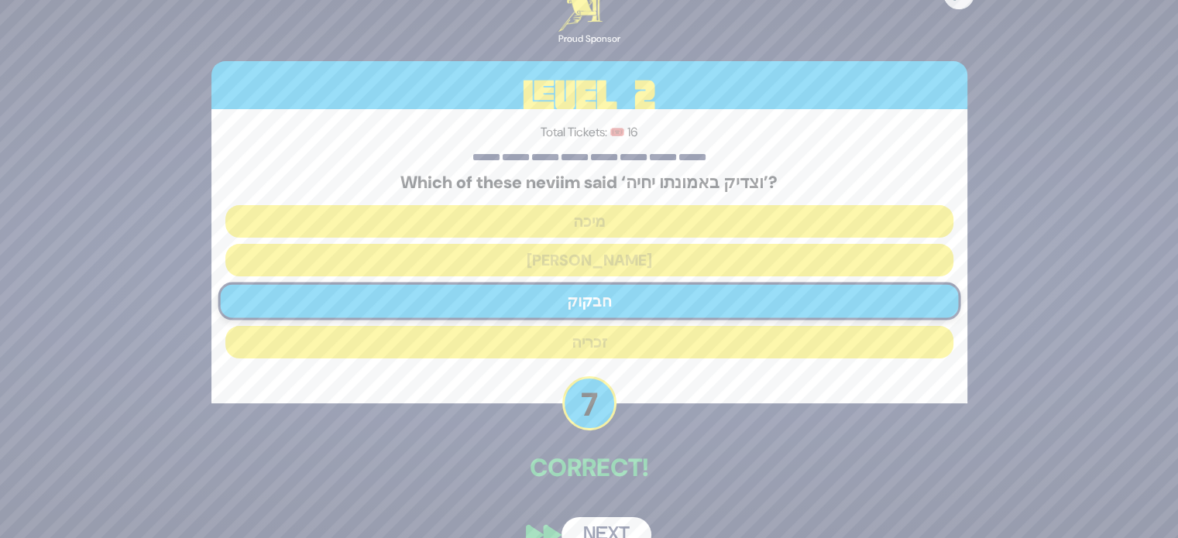
click at [620, 517] on button "Next" at bounding box center [606, 535] width 90 height 36
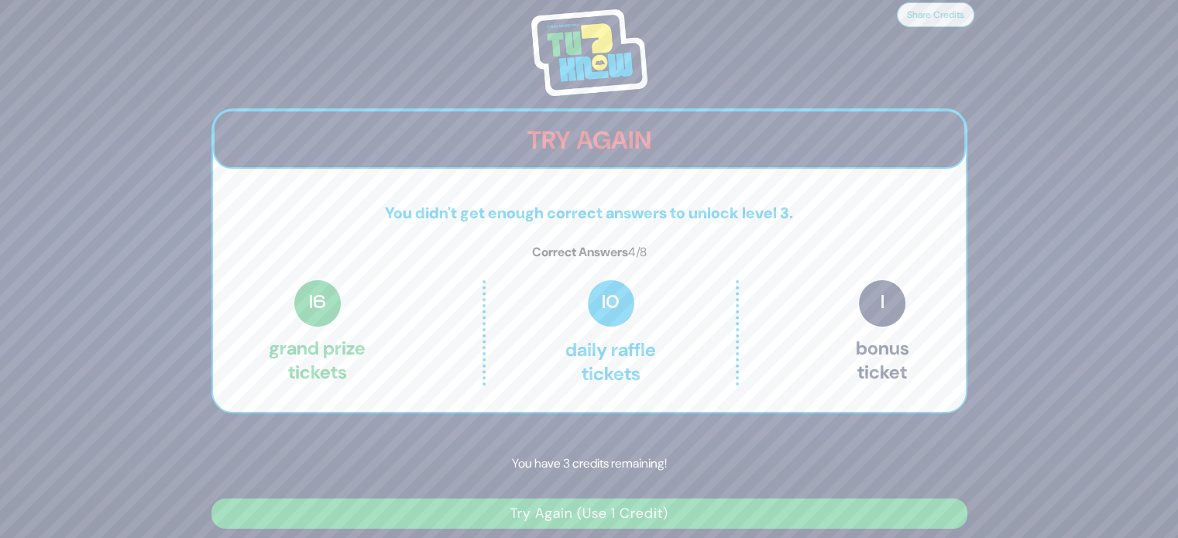
click at [615, 520] on button "Try Again (Use 1 Credit)" at bounding box center [589, 514] width 756 height 30
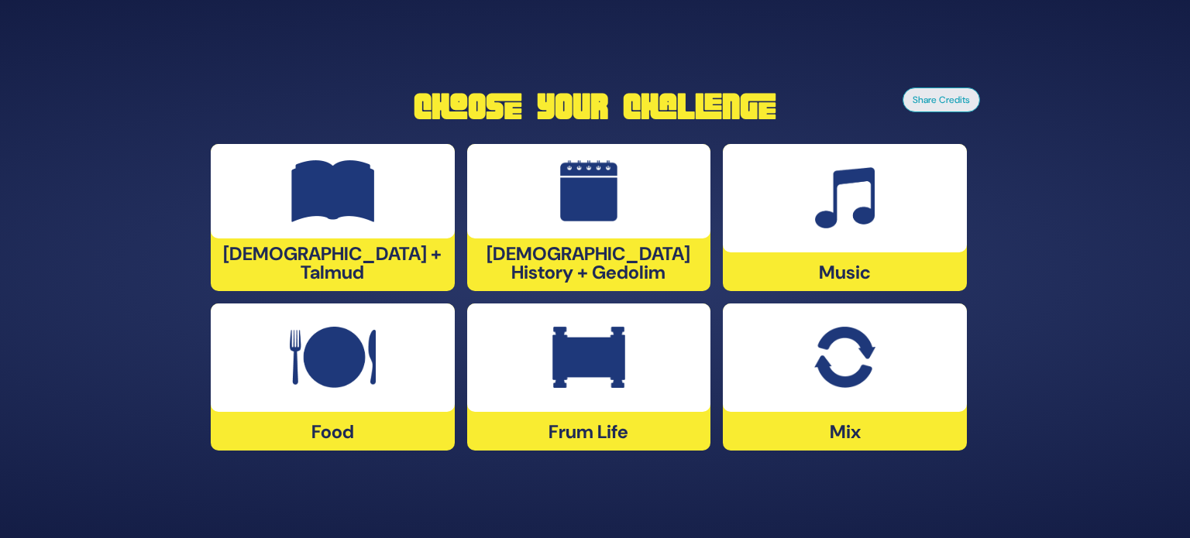
click at [870, 334] on img at bounding box center [844, 358] width 60 height 62
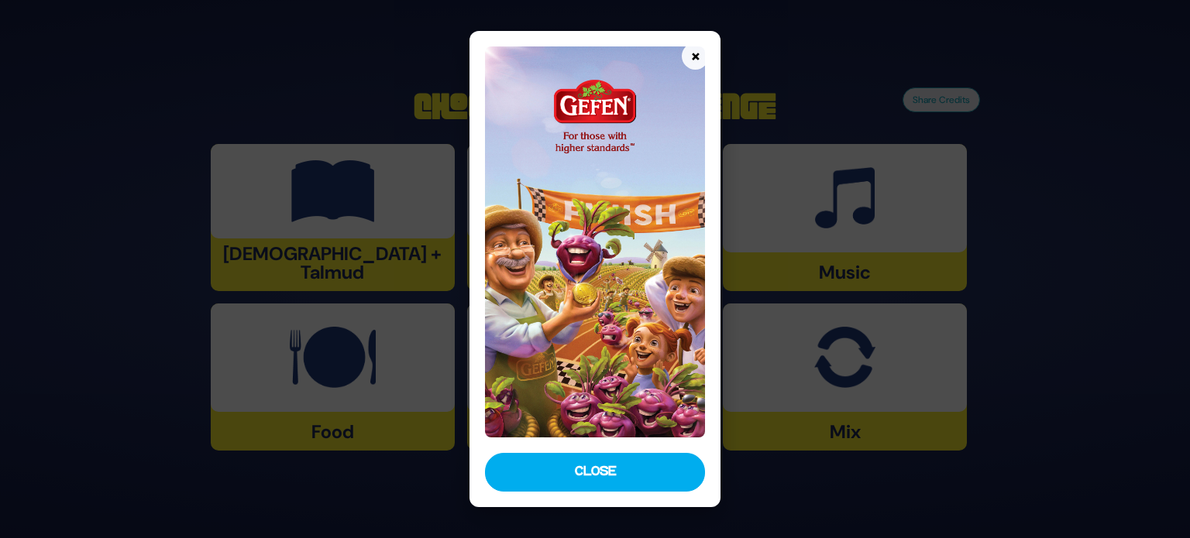
click at [637, 476] on button "Close" at bounding box center [595, 472] width 220 height 39
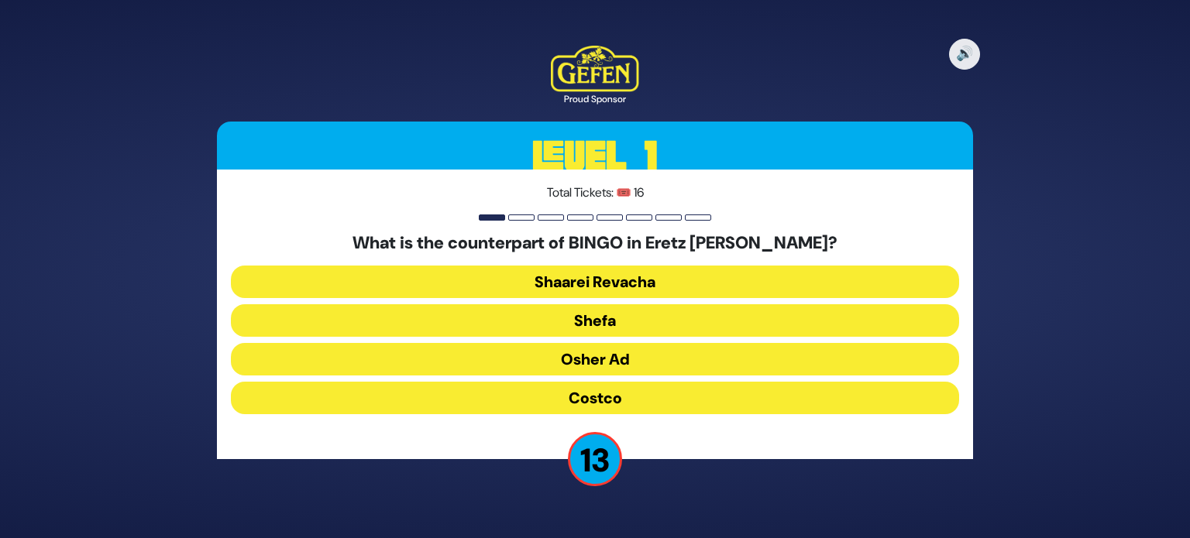
click at [603, 364] on button "Osher Ad" at bounding box center [595, 359] width 728 height 33
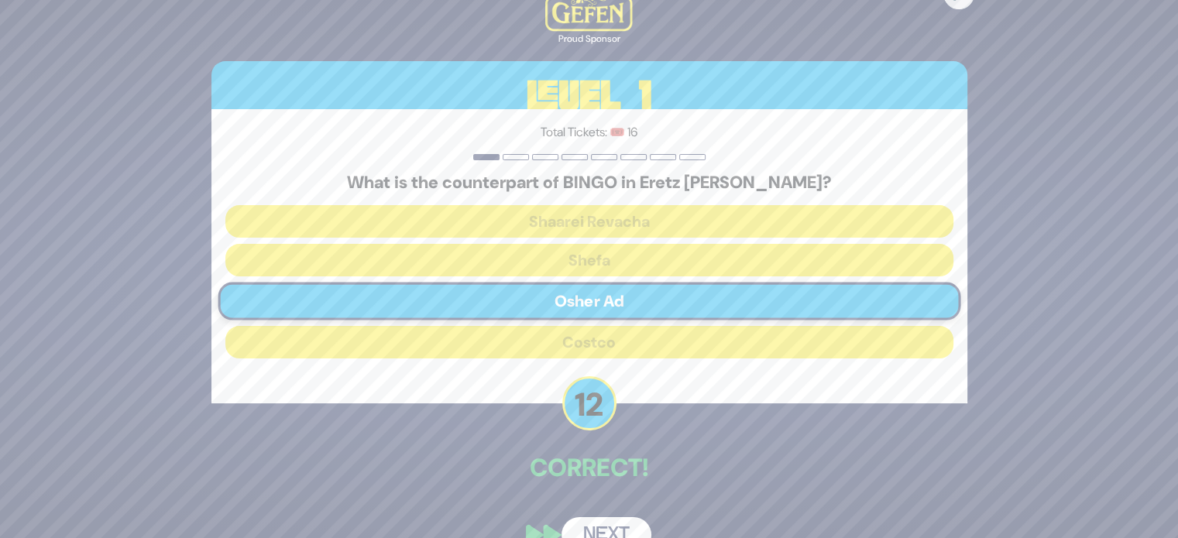
click at [604, 520] on button "Next" at bounding box center [606, 535] width 90 height 36
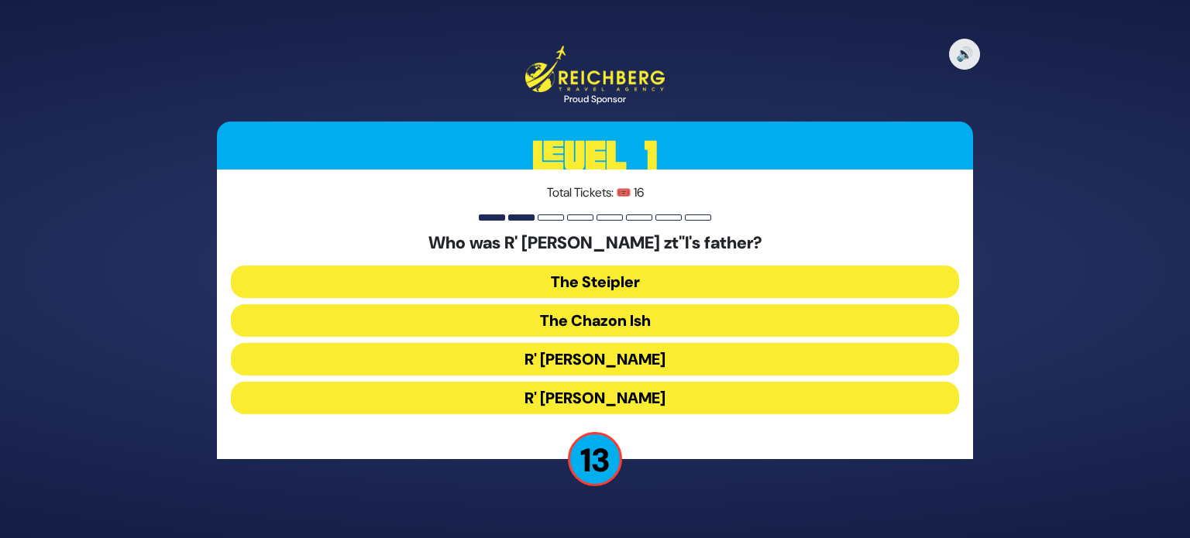
click at [652, 292] on button "The Steipler" at bounding box center [595, 282] width 728 height 33
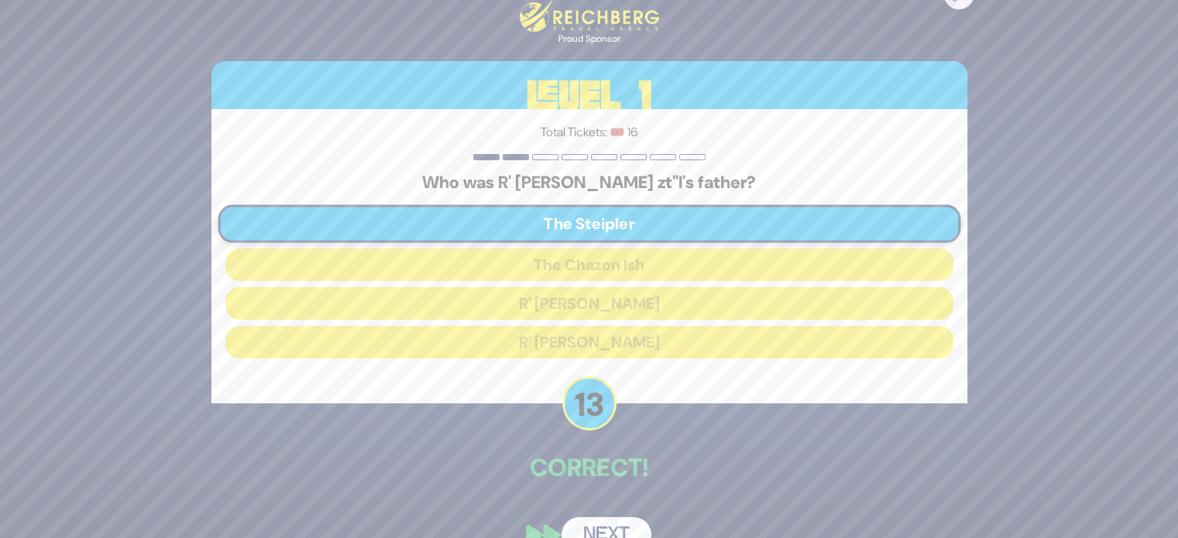
click at [638, 520] on button "Next" at bounding box center [606, 535] width 90 height 36
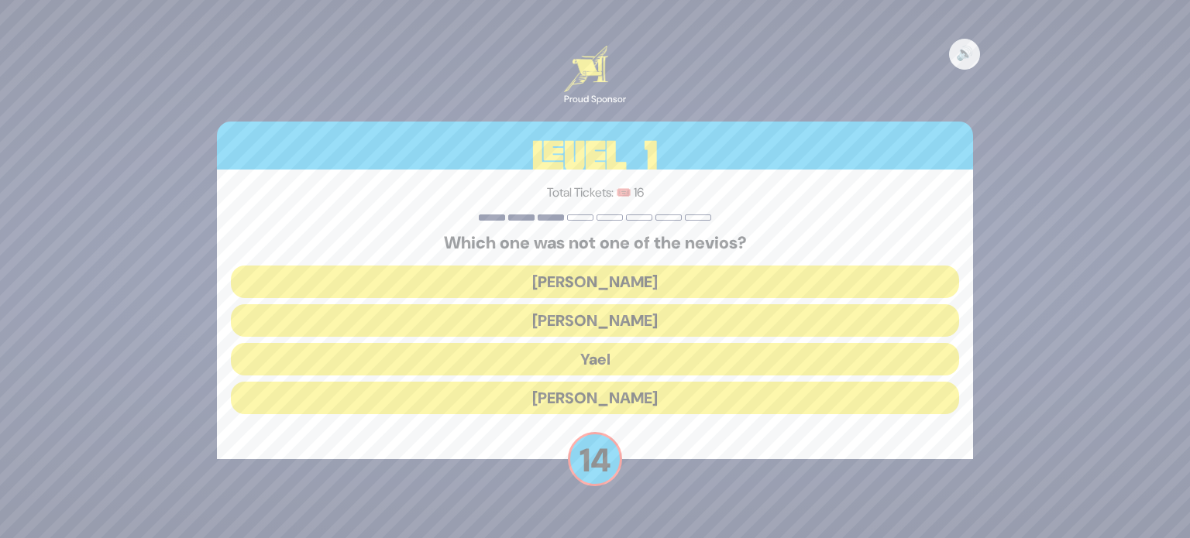
click at [641, 358] on button "Yael" at bounding box center [595, 359] width 728 height 33
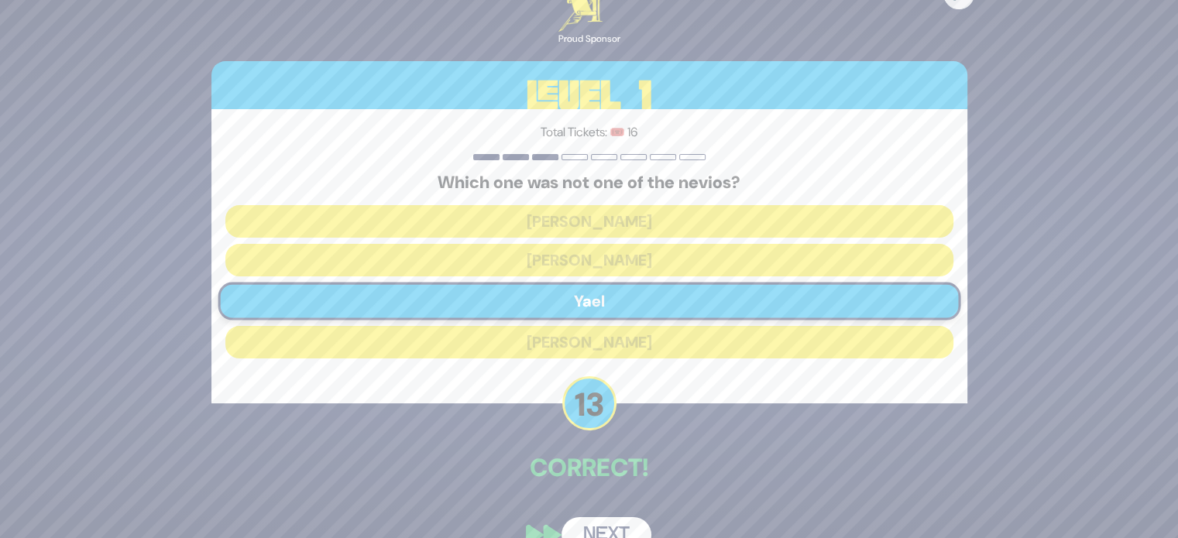
click at [612, 533] on button "Next" at bounding box center [606, 535] width 90 height 36
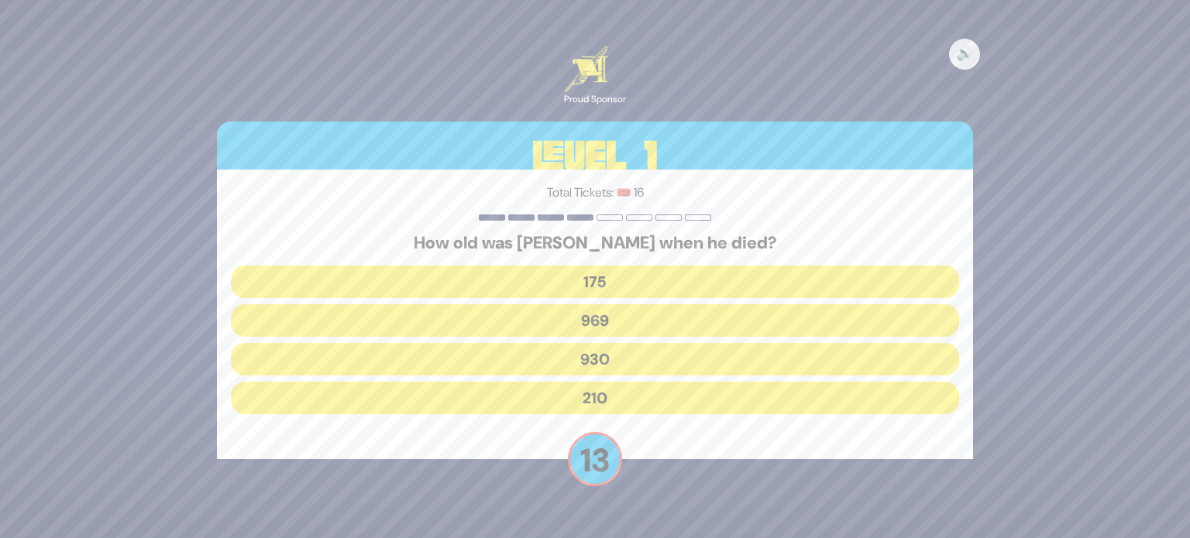
click at [600, 311] on button "969" at bounding box center [595, 320] width 728 height 33
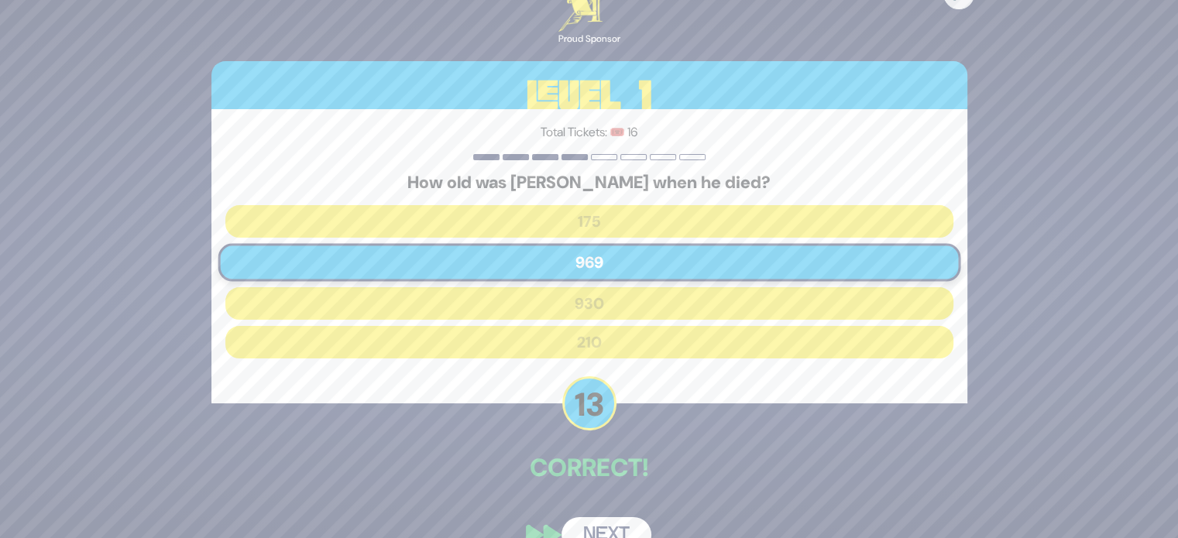
click at [613, 530] on button "Next" at bounding box center [606, 535] width 90 height 36
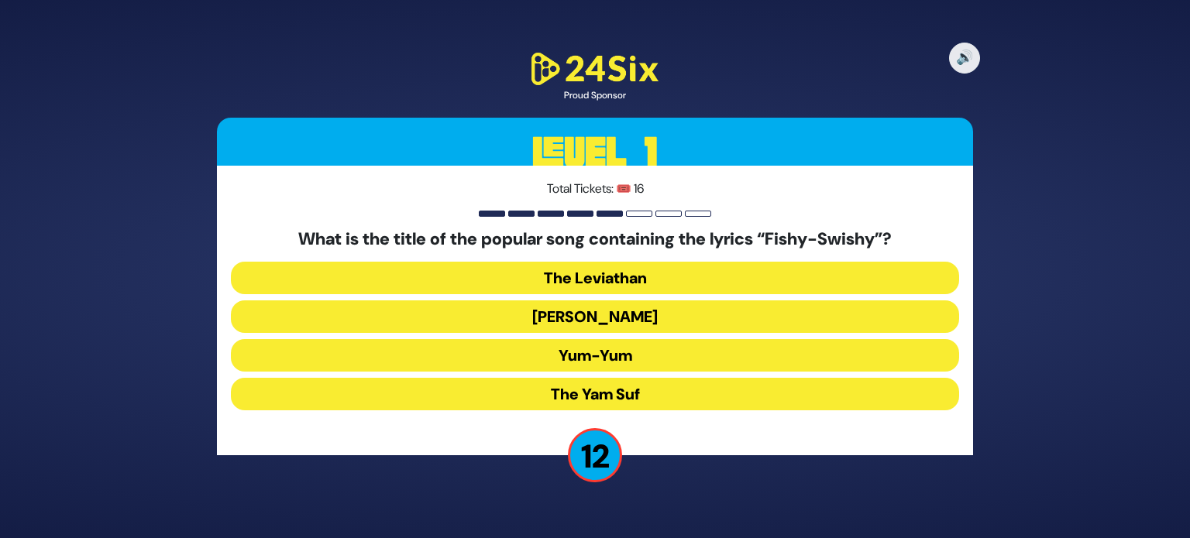
click at [653, 348] on button "Yum-Yum" at bounding box center [595, 355] width 728 height 33
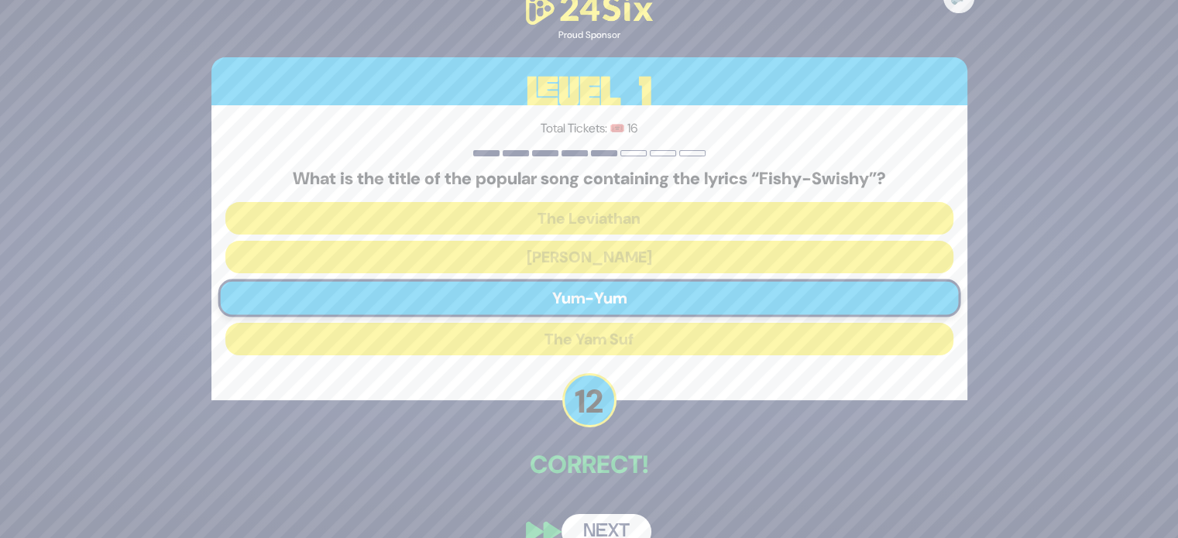
click at [626, 517] on button "Next" at bounding box center [606, 532] width 90 height 36
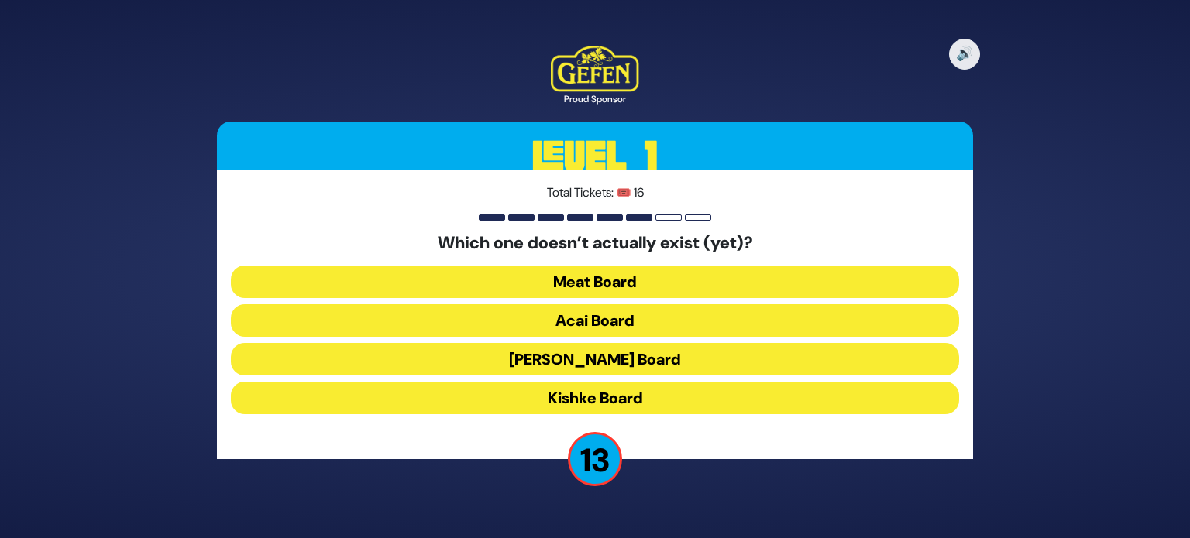
click at [613, 410] on button "Kishke Board" at bounding box center [595, 398] width 728 height 33
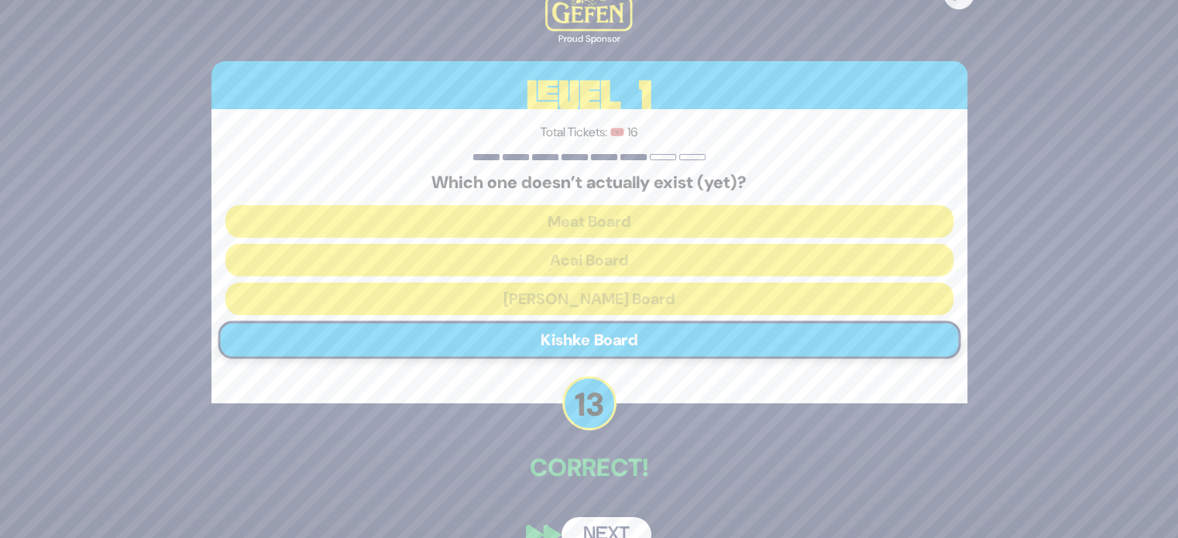
click at [620, 520] on button "Next" at bounding box center [606, 535] width 90 height 36
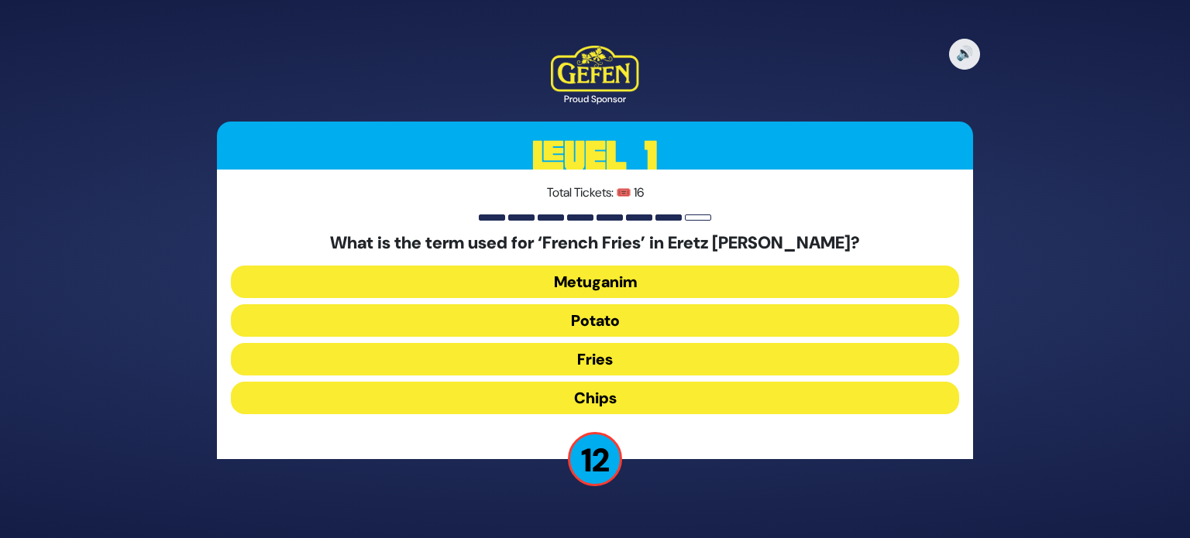
click at [644, 408] on button "Chips" at bounding box center [595, 398] width 728 height 33
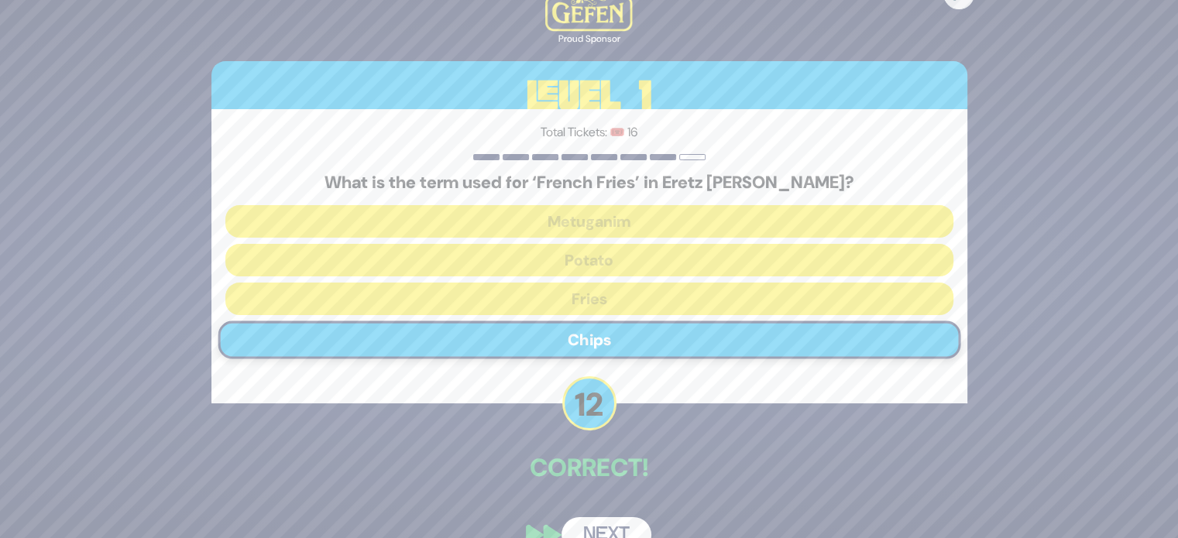
click at [625, 524] on button "Next" at bounding box center [606, 535] width 90 height 36
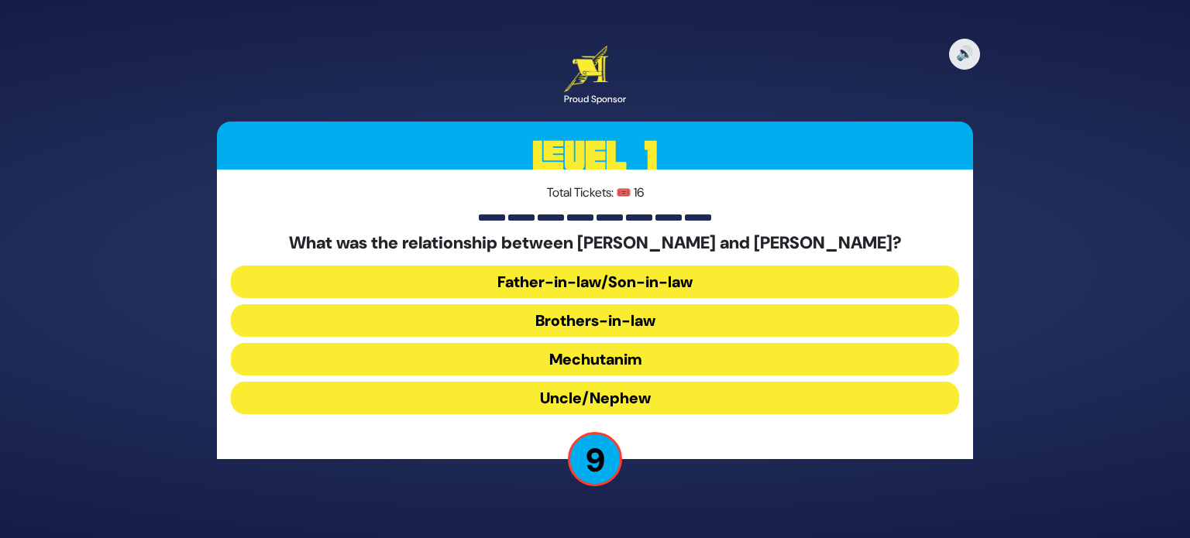
click at [640, 318] on button "Brothers-in-law" at bounding box center [595, 320] width 728 height 33
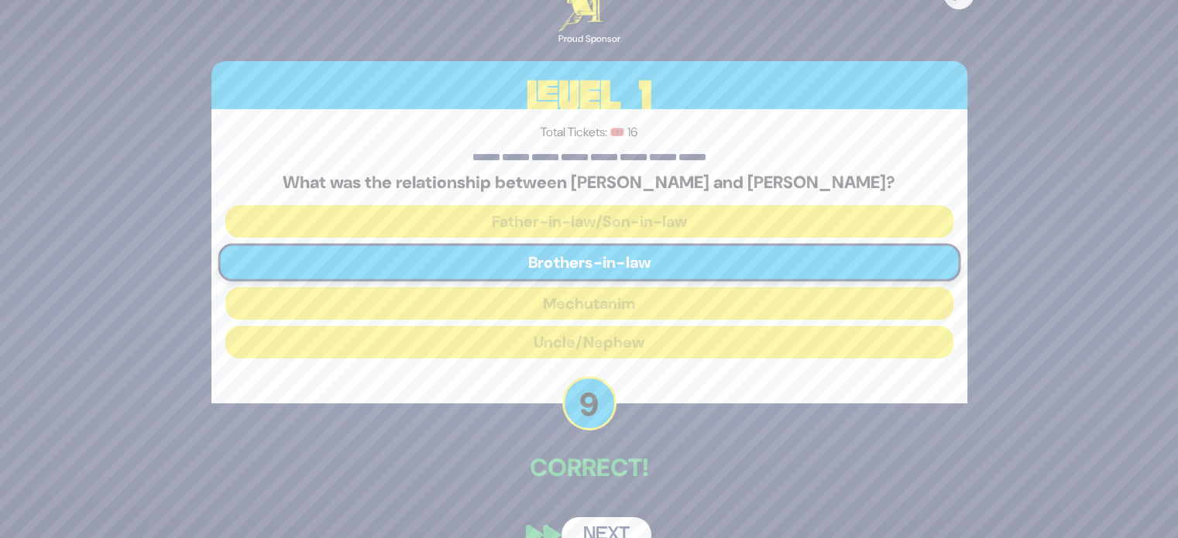
click at [578, 526] on button "Next" at bounding box center [606, 535] width 90 height 36
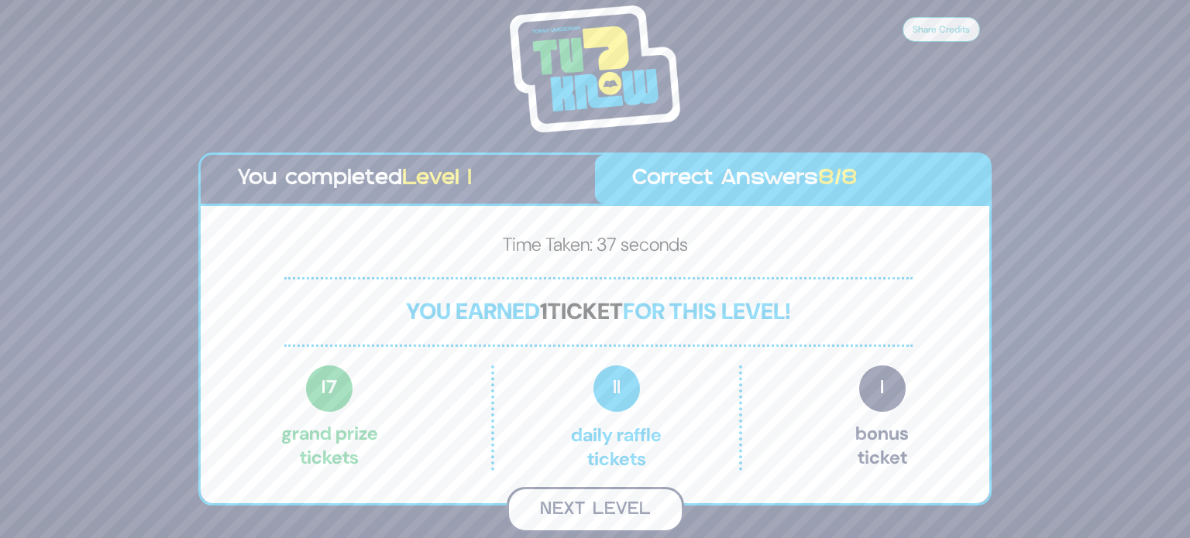
click at [604, 506] on button "Next Level" at bounding box center [594, 510] width 177 height 46
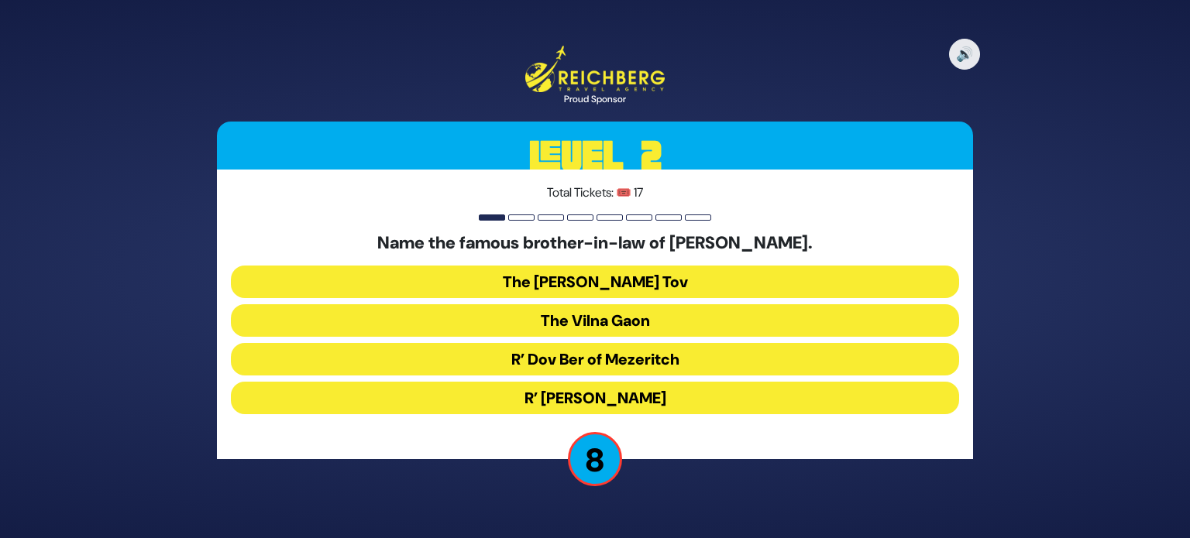
click at [608, 273] on button "The [PERSON_NAME] Tov" at bounding box center [595, 282] width 728 height 33
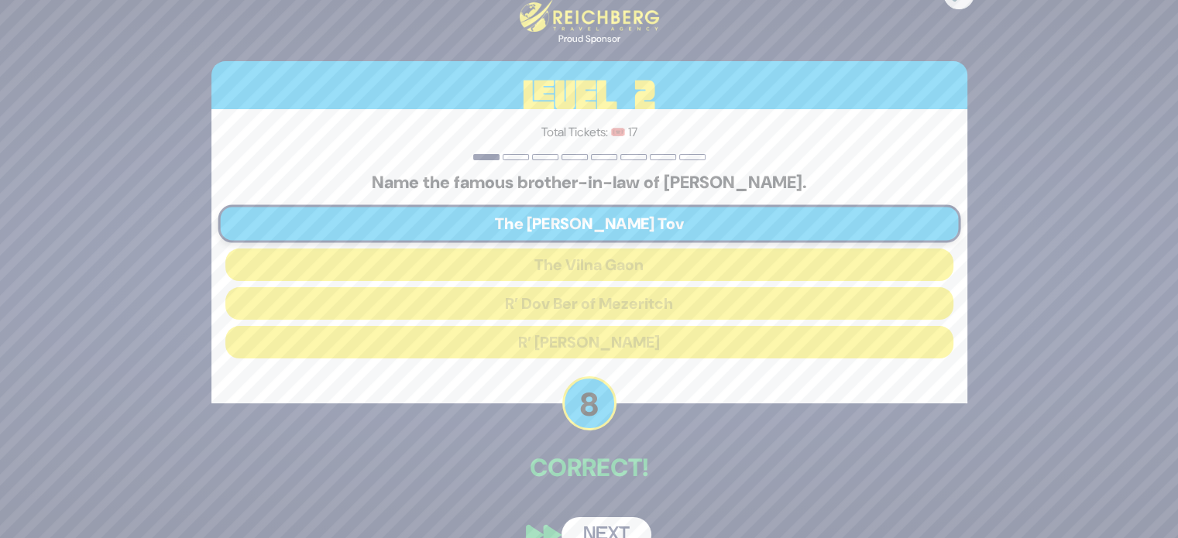
click at [613, 529] on button "Next" at bounding box center [606, 535] width 90 height 36
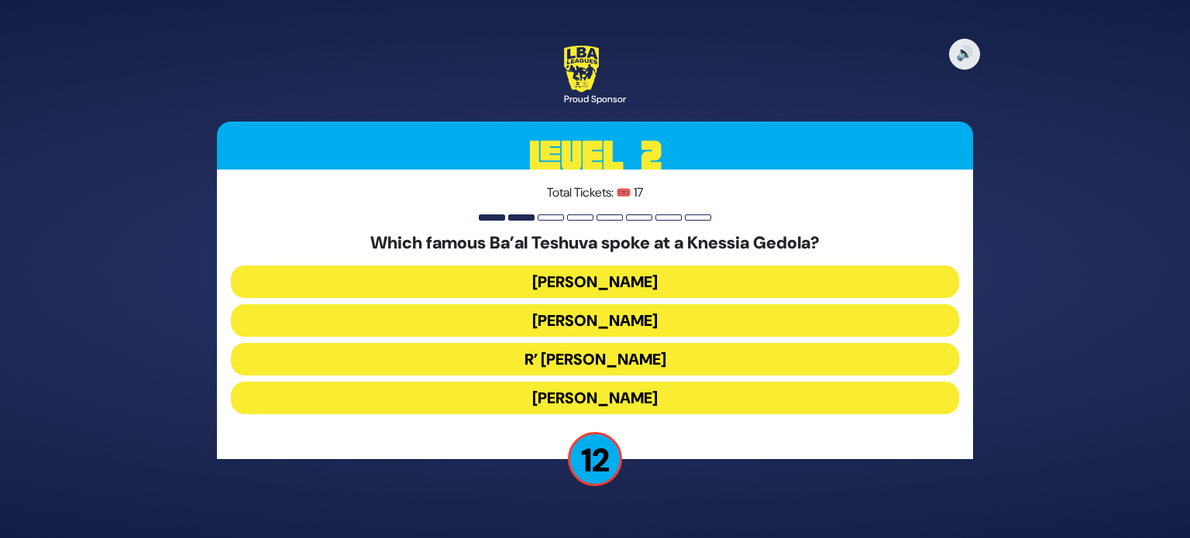
click at [666, 289] on button "Stephen Hill" at bounding box center [595, 282] width 728 height 33
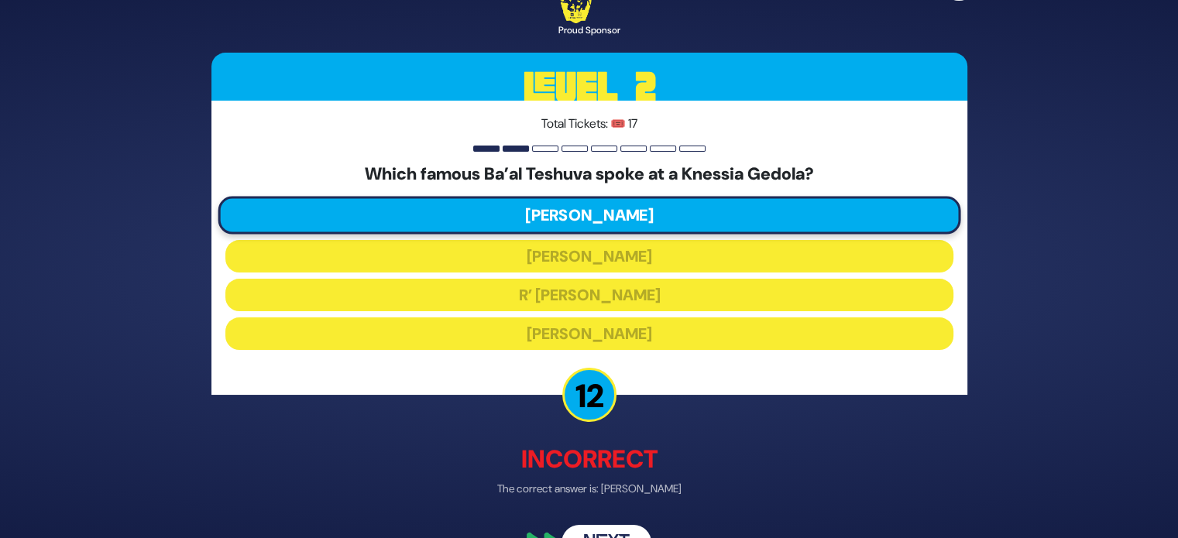
click at [603, 532] on button "Next" at bounding box center [606, 544] width 90 height 36
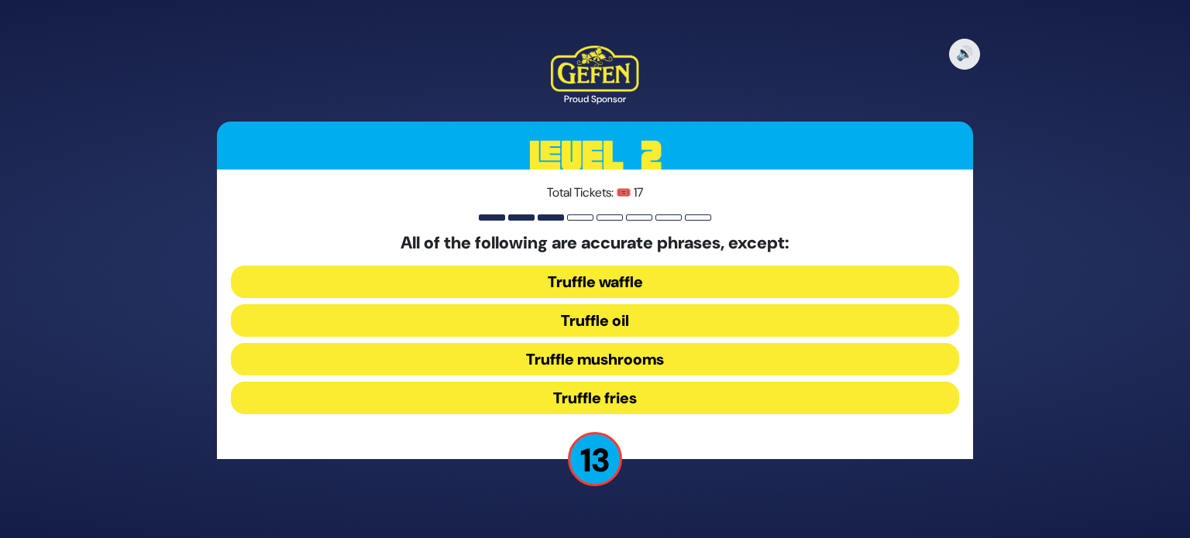
click at [546, 282] on button "Truffle waffle" at bounding box center [595, 282] width 728 height 33
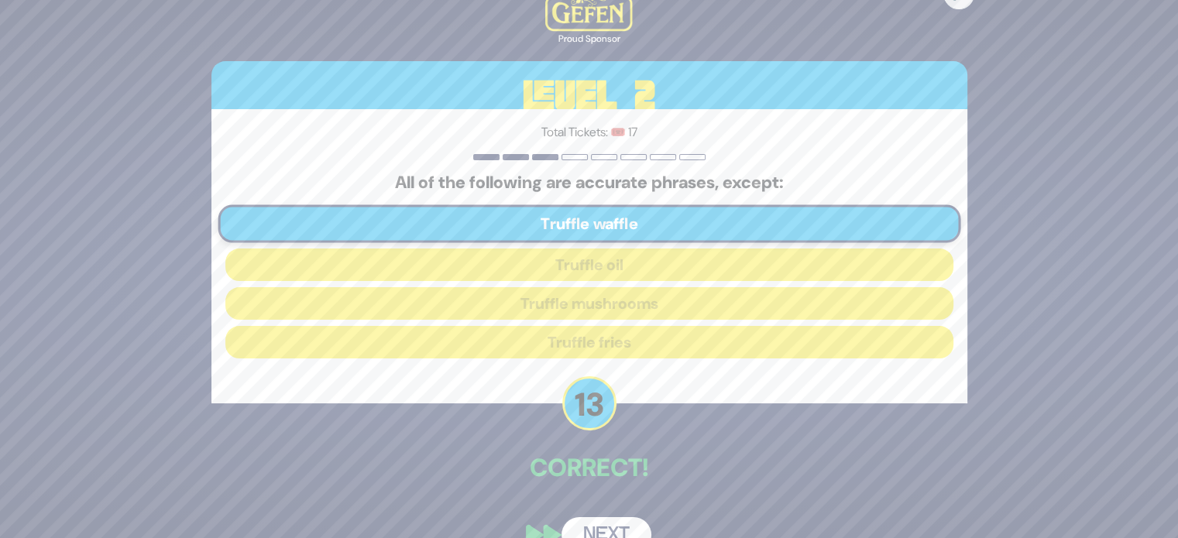
click at [614, 530] on button "Next" at bounding box center [606, 535] width 90 height 36
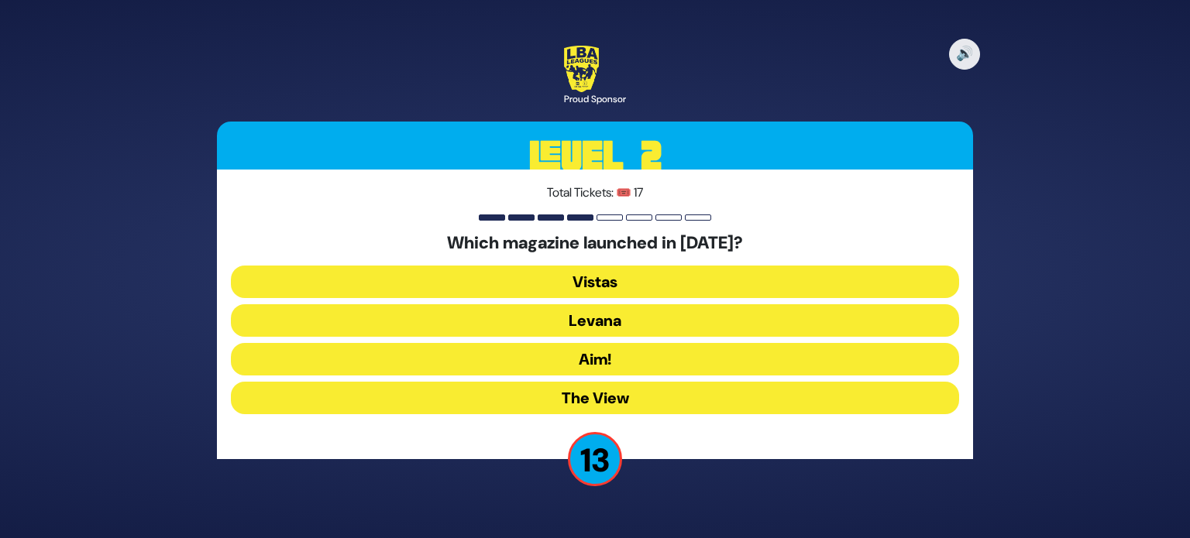
click at [638, 323] on button "Levana" at bounding box center [595, 320] width 728 height 33
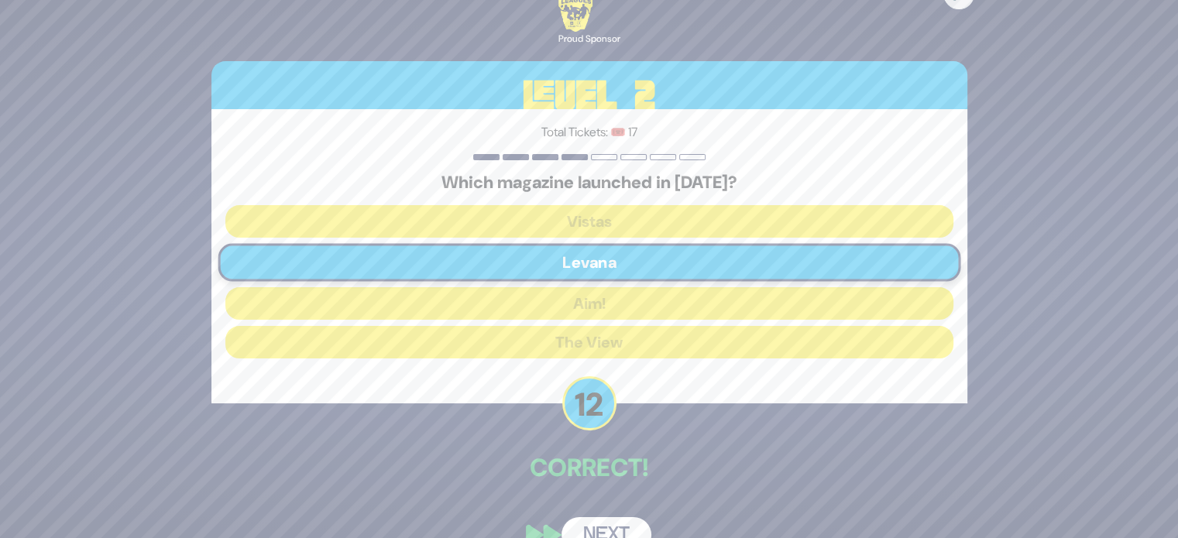
click at [623, 525] on button "Next" at bounding box center [606, 535] width 90 height 36
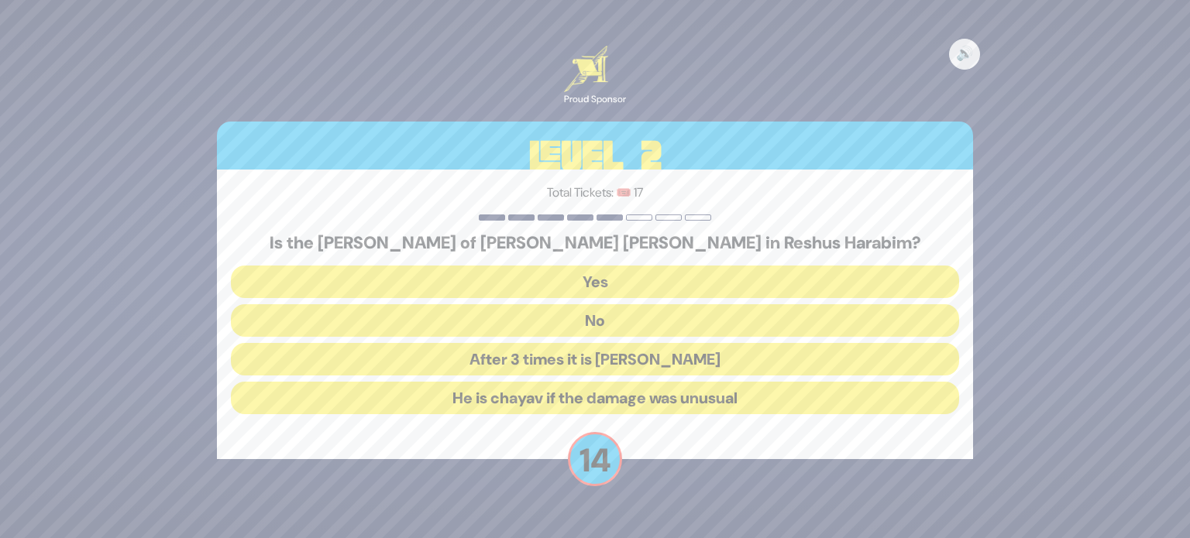
click at [599, 309] on button "No" at bounding box center [595, 320] width 728 height 33
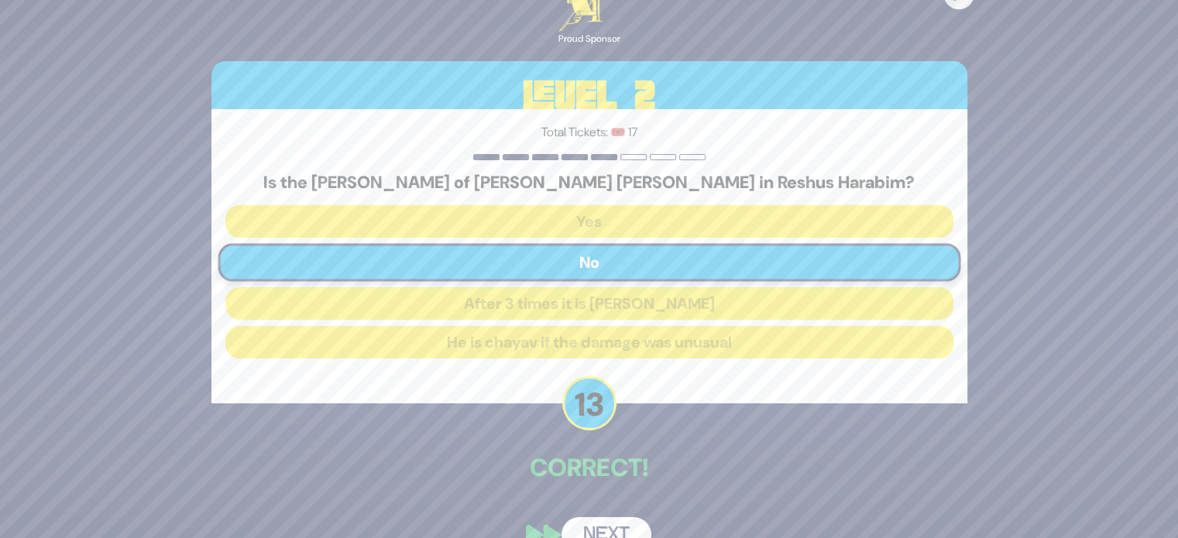
click at [613, 532] on button "Next" at bounding box center [606, 535] width 90 height 36
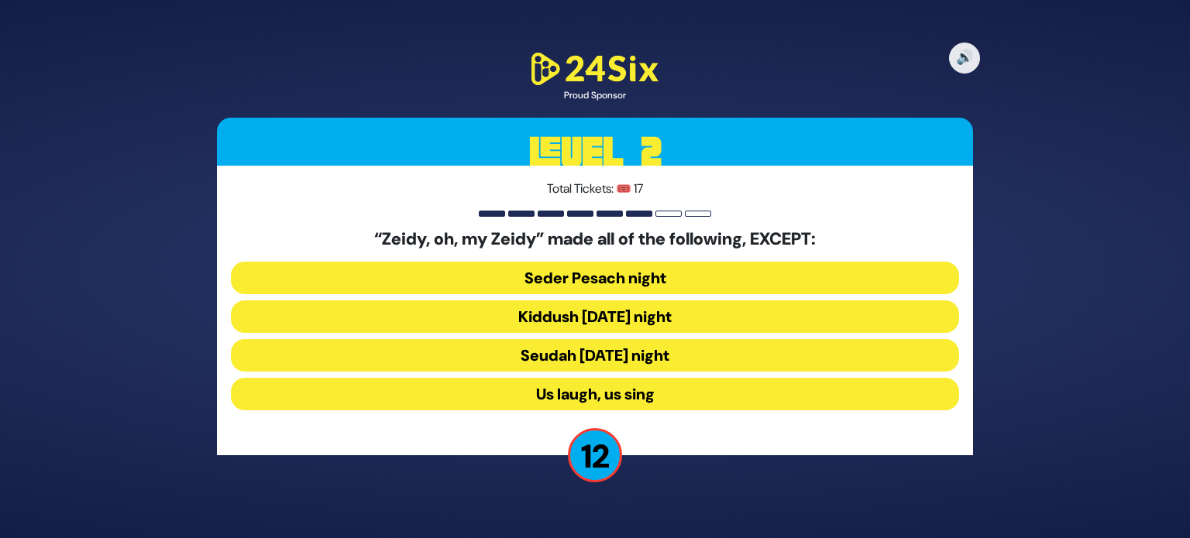
click at [647, 355] on button "Seudah Friday night" at bounding box center [595, 355] width 728 height 33
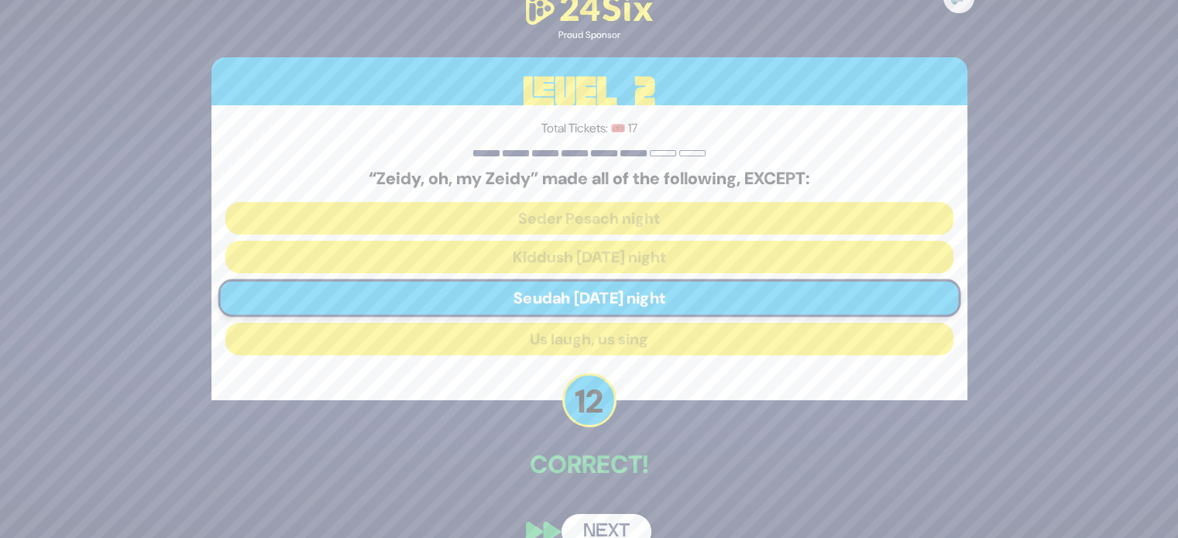
click at [611, 514] on button "Next" at bounding box center [606, 532] width 90 height 36
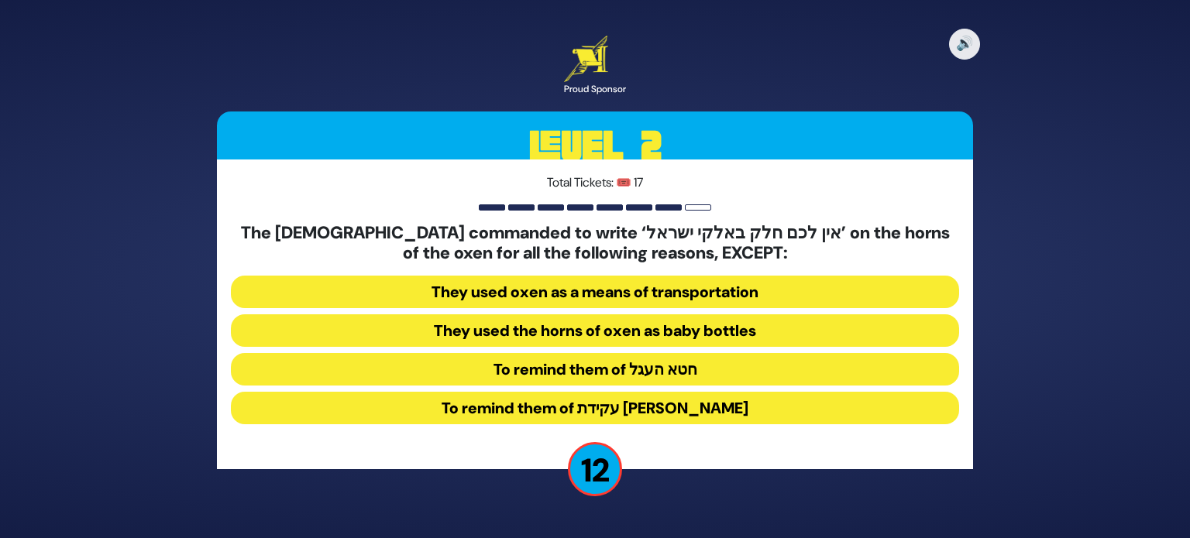
click at [638, 408] on button "To remind them of עקידת יצחק" at bounding box center [595, 408] width 728 height 33
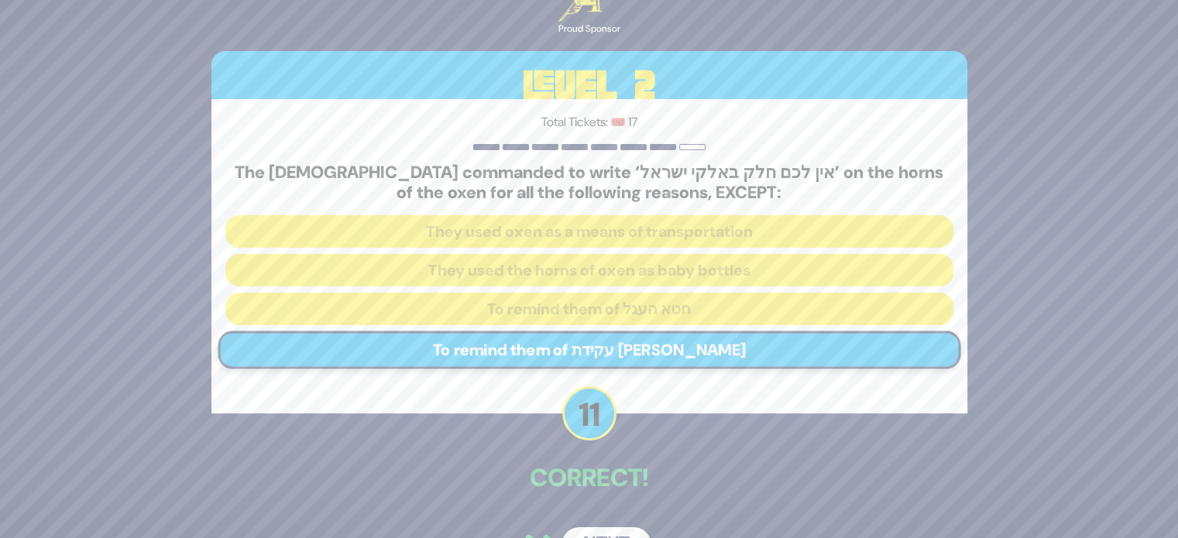
click at [627, 529] on button "Next" at bounding box center [606, 545] width 90 height 36
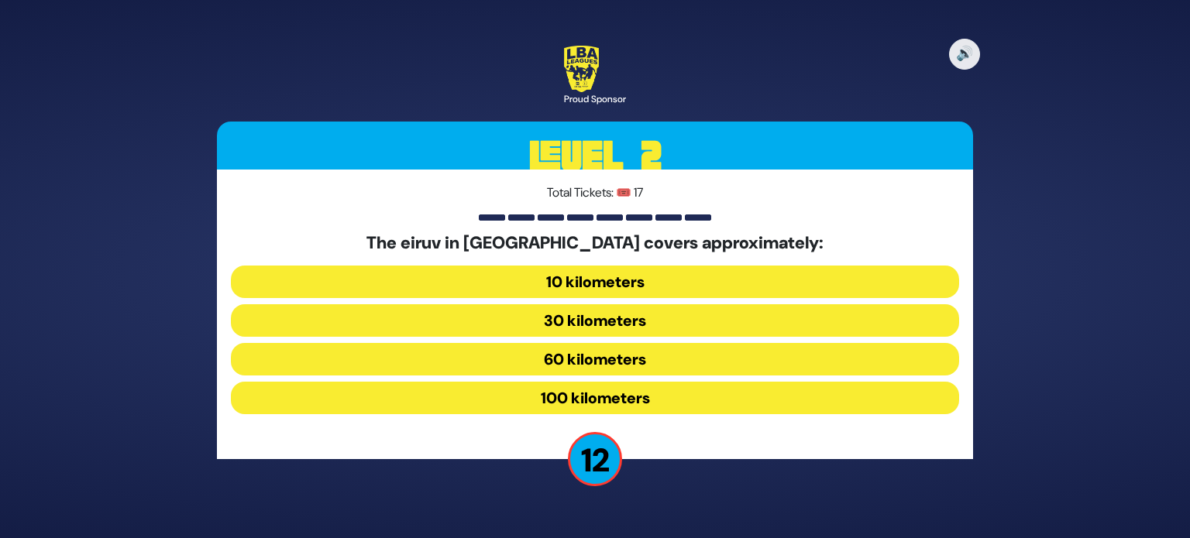
click at [554, 361] on button "60 kilometers" at bounding box center [595, 359] width 728 height 33
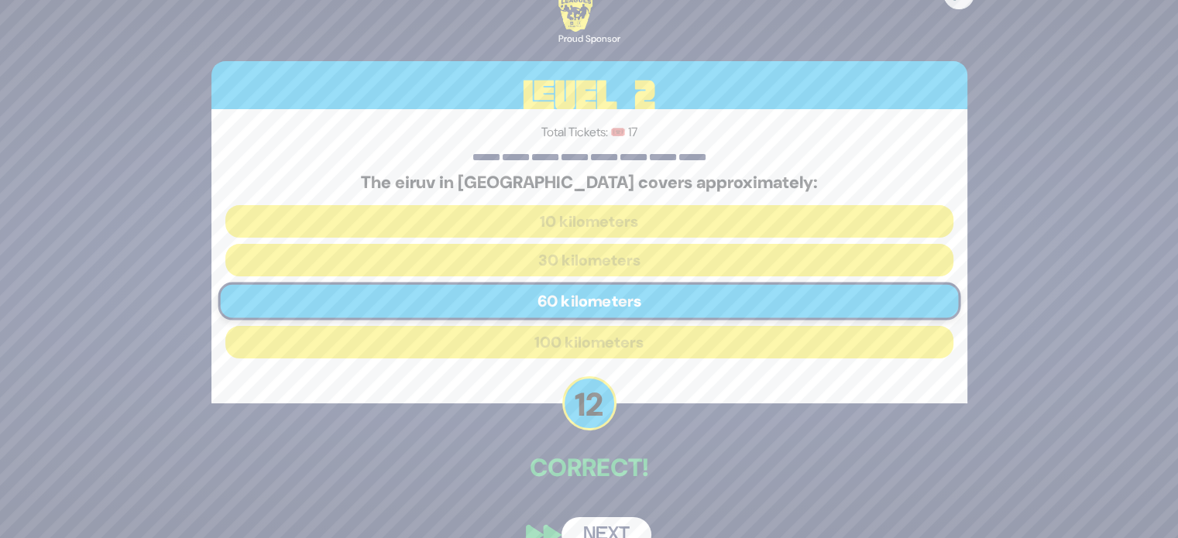
click at [612, 524] on button "Next" at bounding box center [606, 535] width 90 height 36
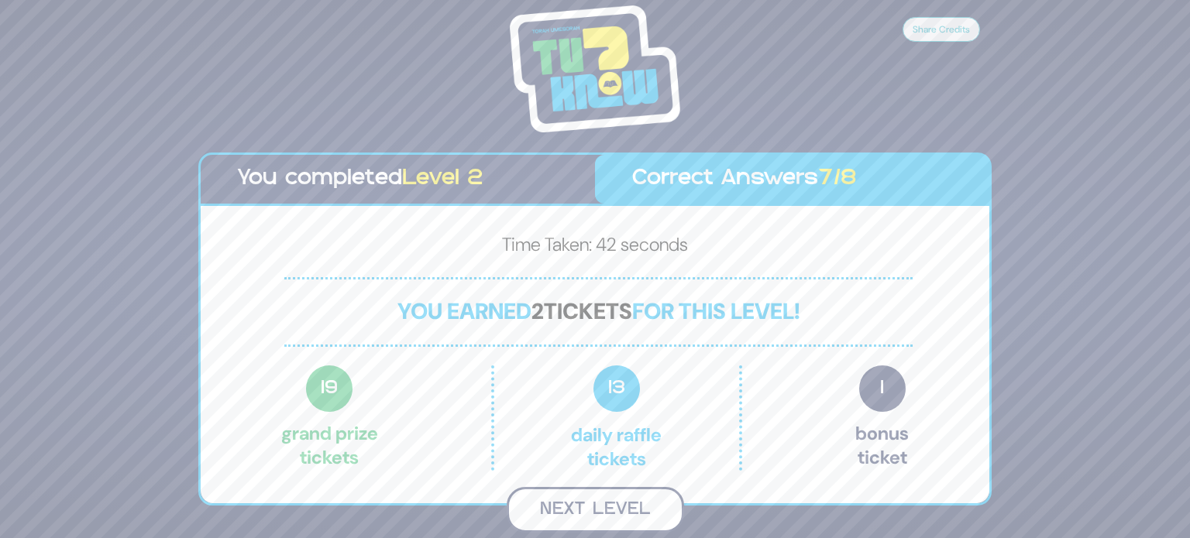
click at [592, 522] on button "Next Level" at bounding box center [594, 510] width 177 height 46
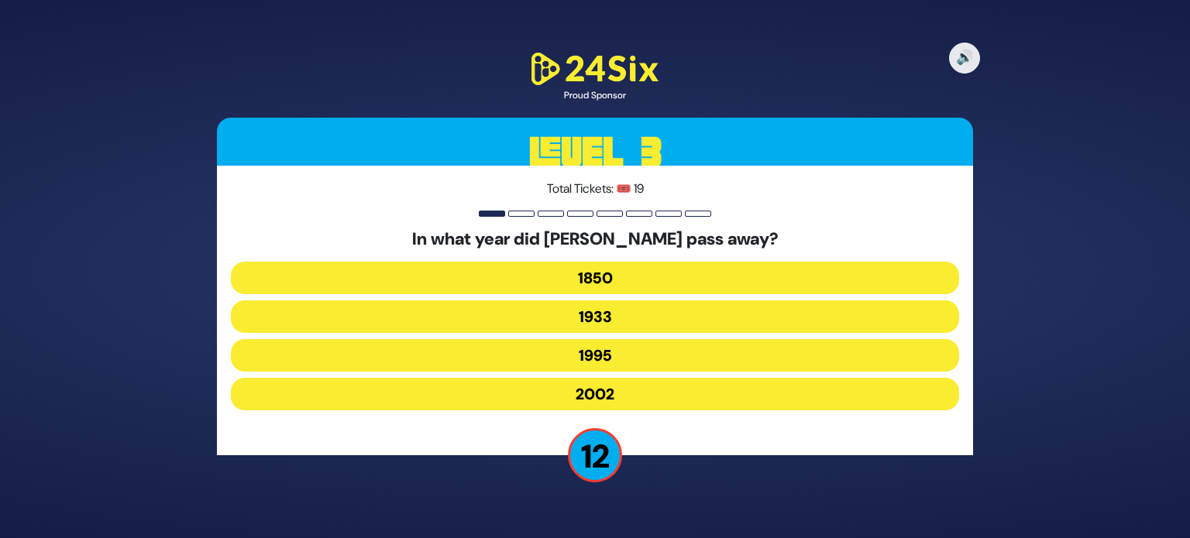
click at [687, 320] on button "1933" at bounding box center [595, 316] width 728 height 33
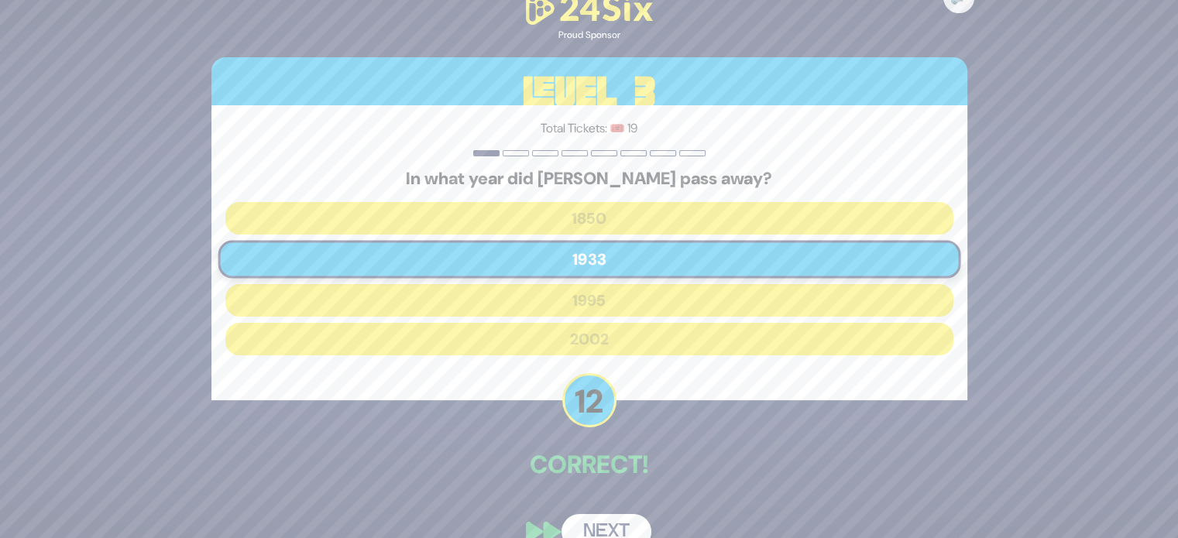
click at [624, 524] on button "Next" at bounding box center [606, 532] width 90 height 36
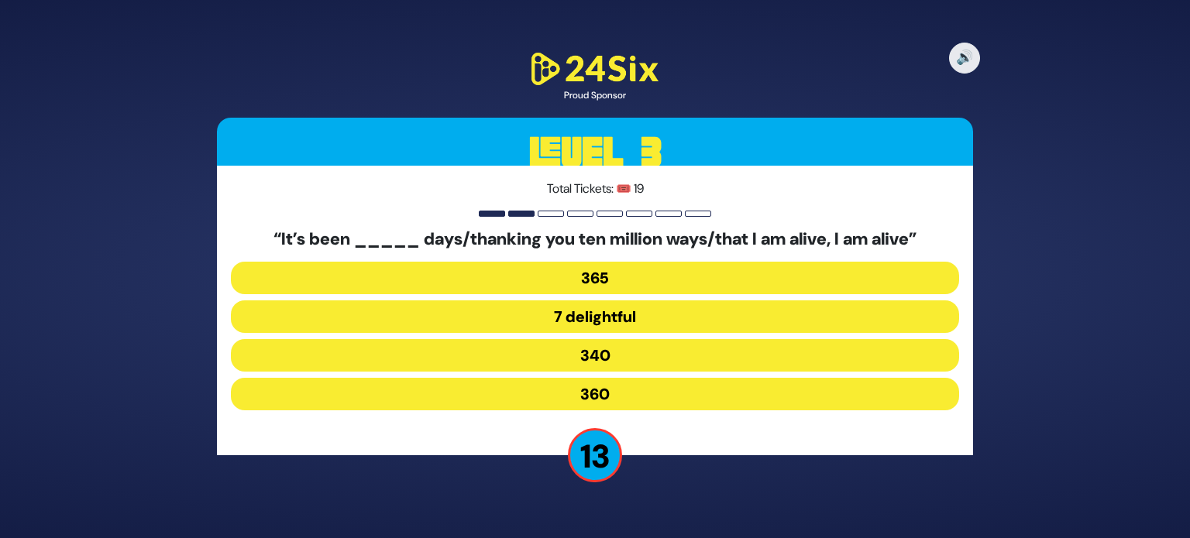
click at [637, 287] on button "365" at bounding box center [595, 278] width 728 height 33
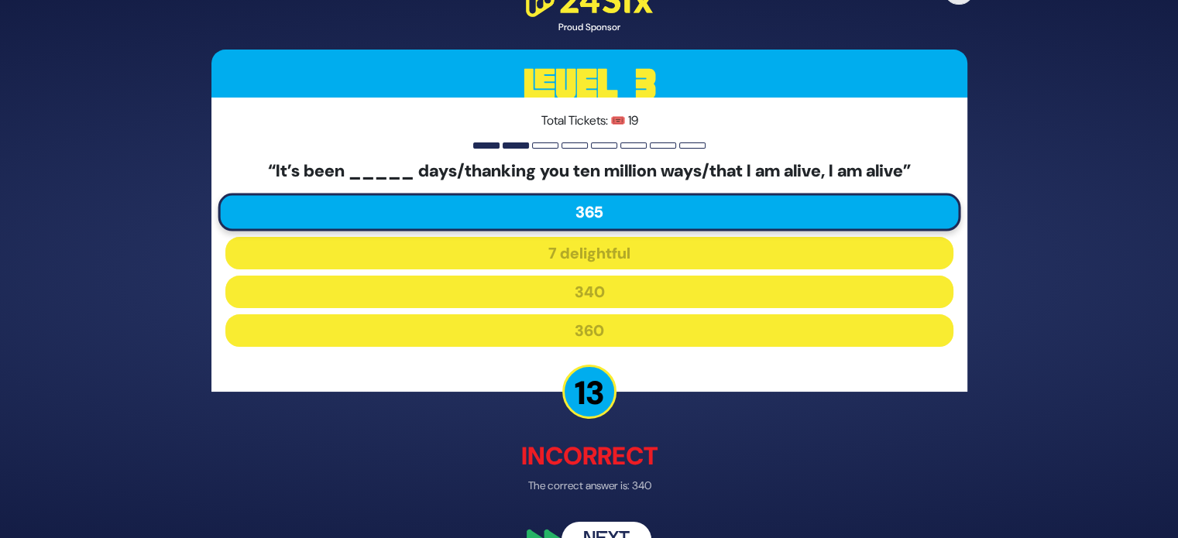
click at [631, 527] on button "Next" at bounding box center [606, 540] width 90 height 36
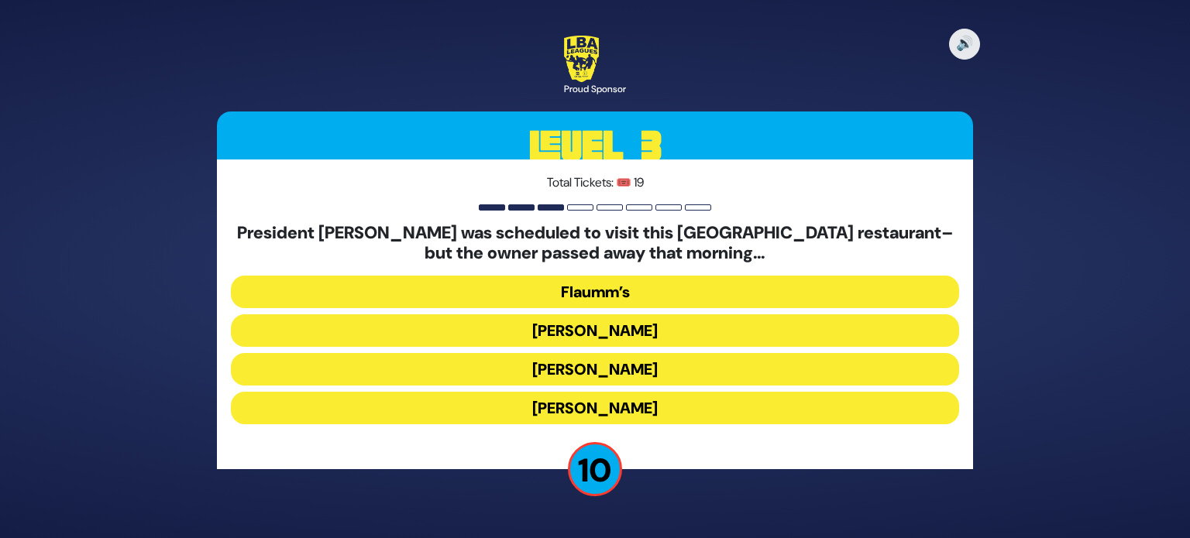
click at [607, 382] on button "Gottlieb’s" at bounding box center [595, 369] width 728 height 33
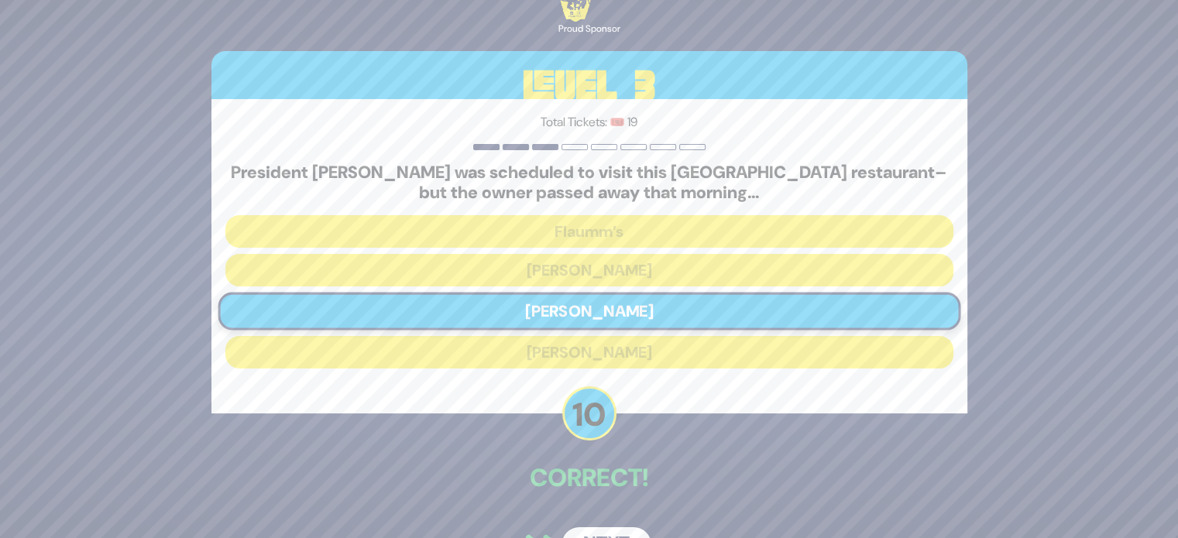
click at [617, 527] on button "Next" at bounding box center [606, 545] width 90 height 36
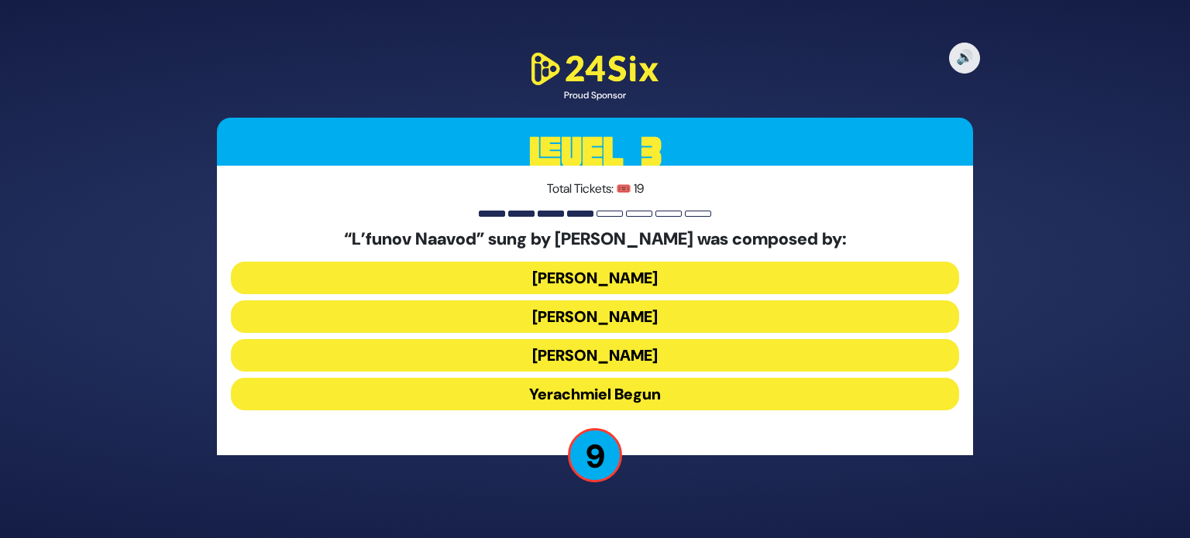
click at [695, 317] on button "Meshulem Greenberger" at bounding box center [595, 316] width 728 height 33
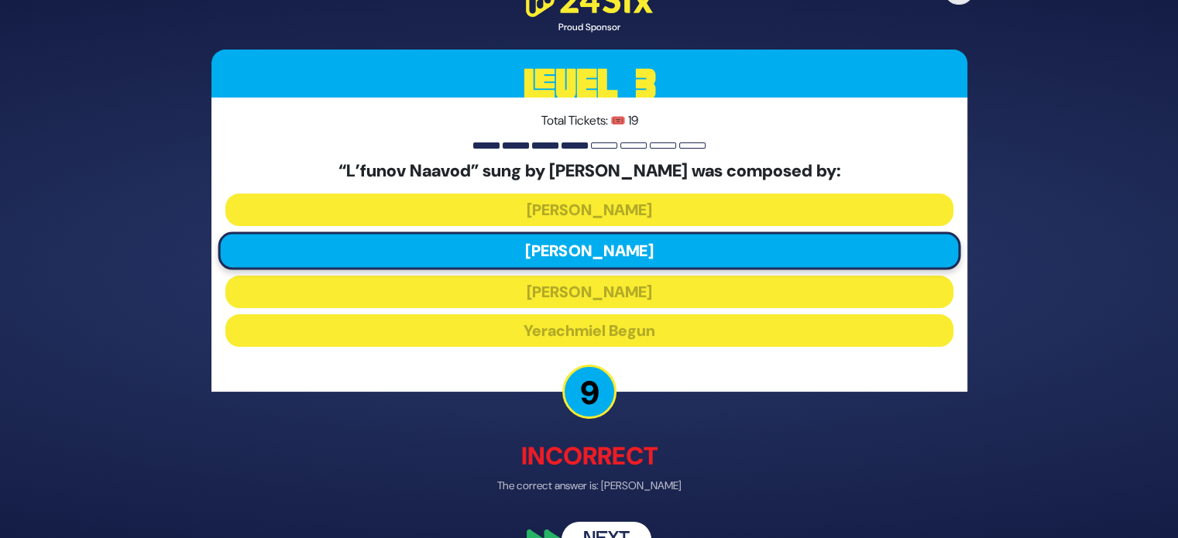
click at [618, 526] on button "Next" at bounding box center [606, 540] width 90 height 36
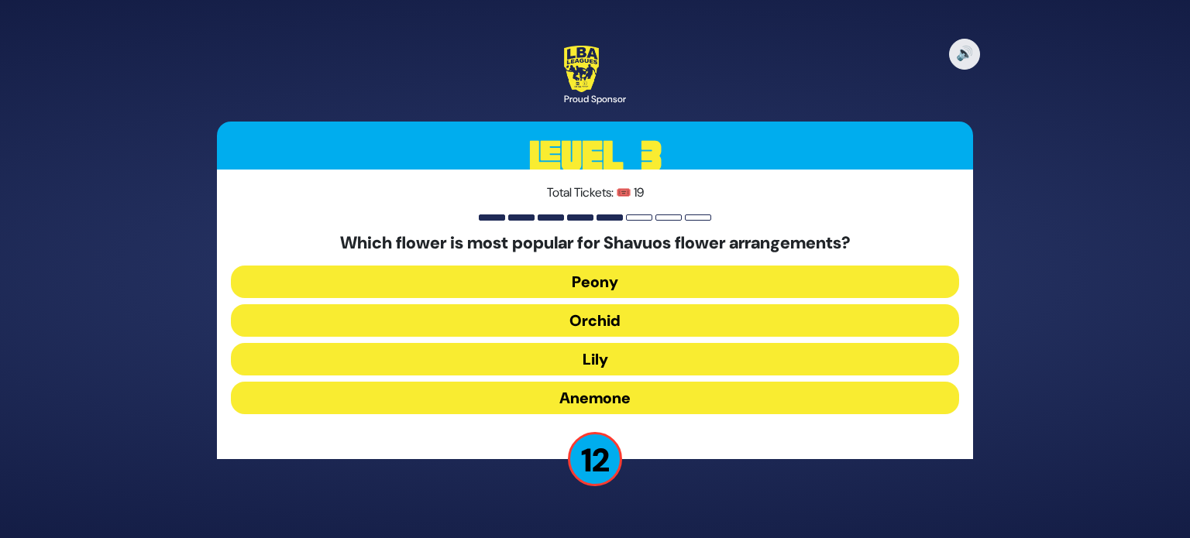
click at [637, 294] on button "Peony" at bounding box center [595, 282] width 728 height 33
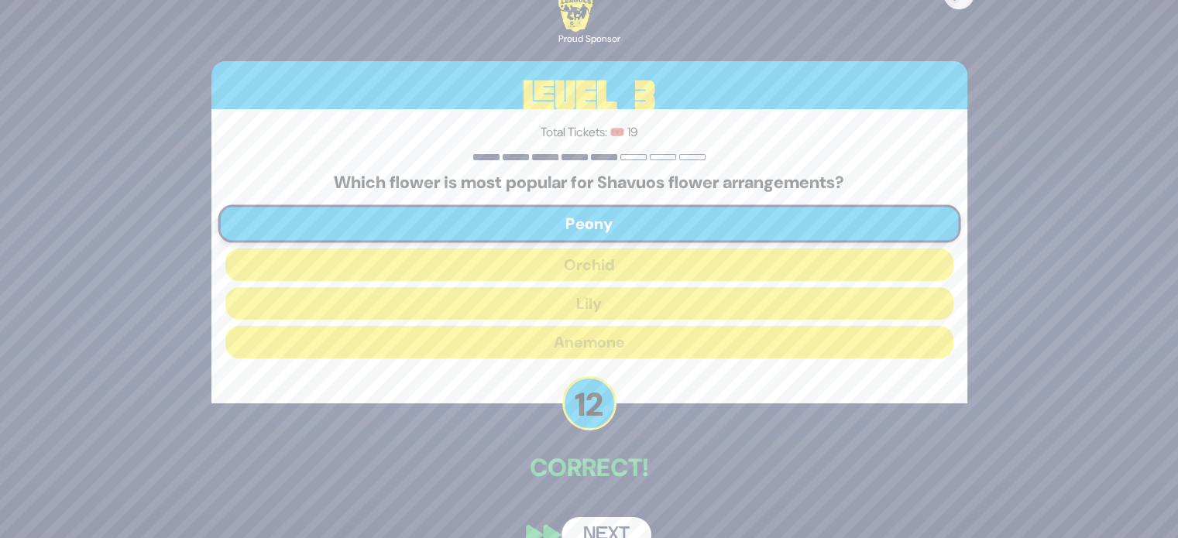
click at [623, 528] on button "Next" at bounding box center [606, 535] width 90 height 36
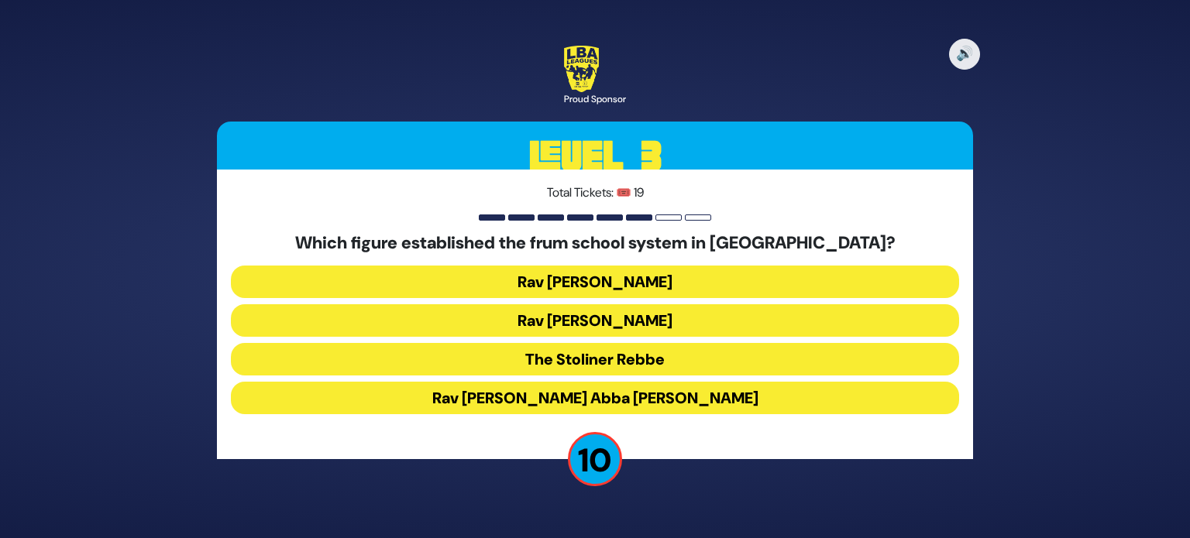
click at [661, 390] on button "Rav Avraham Abba Friedman" at bounding box center [595, 398] width 728 height 33
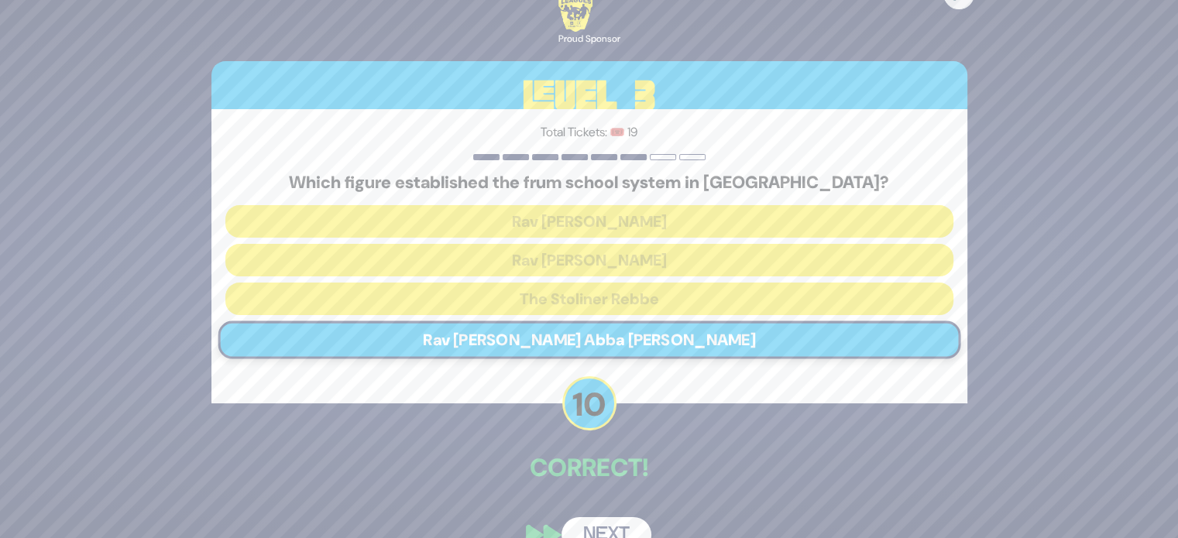
click at [626, 523] on button "Next" at bounding box center [606, 535] width 90 height 36
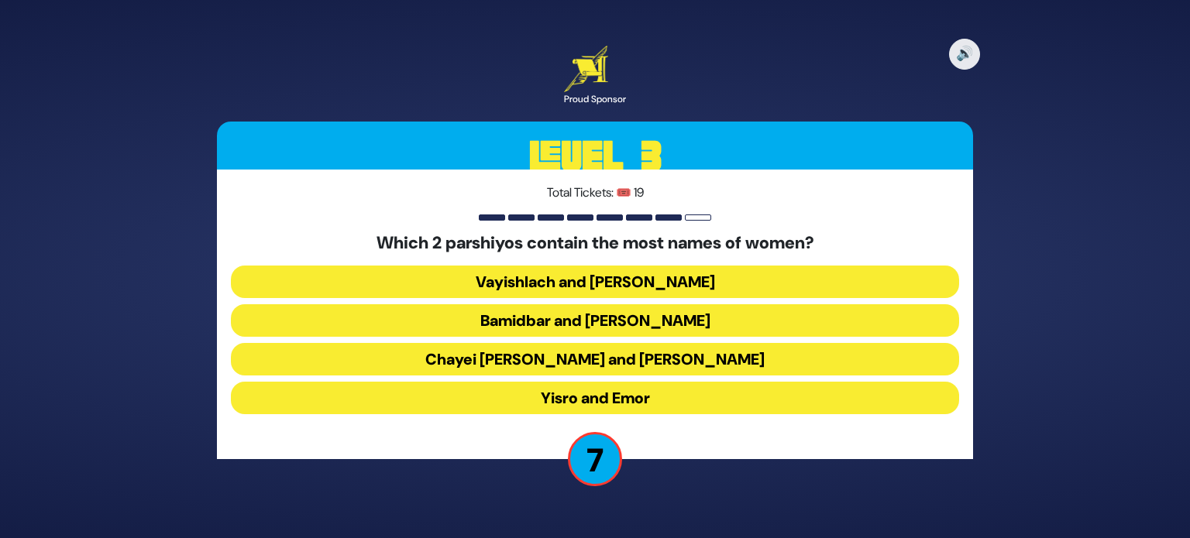
click at [474, 288] on button "Vayishlach and Pinchas" at bounding box center [595, 282] width 728 height 33
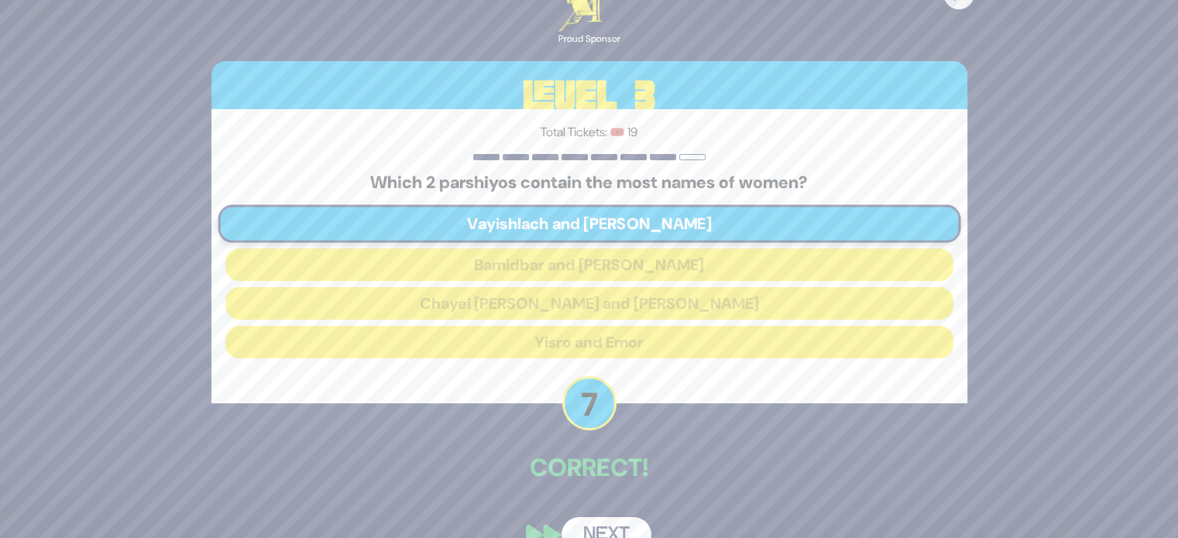
click at [616, 524] on button "Next" at bounding box center [606, 535] width 90 height 36
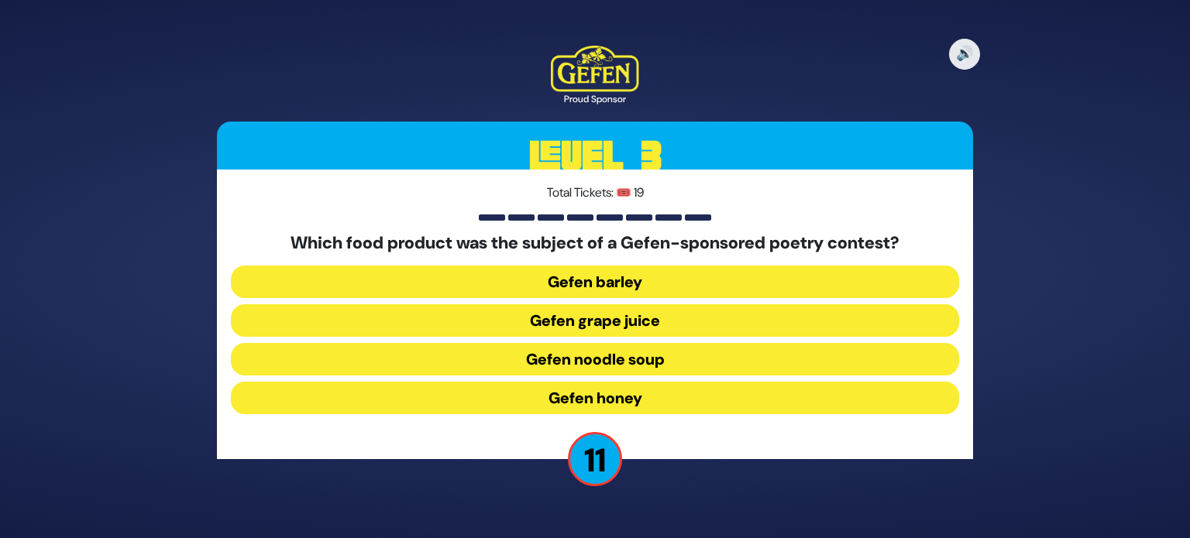
click at [647, 355] on button "Gefen noodle soup" at bounding box center [595, 359] width 728 height 33
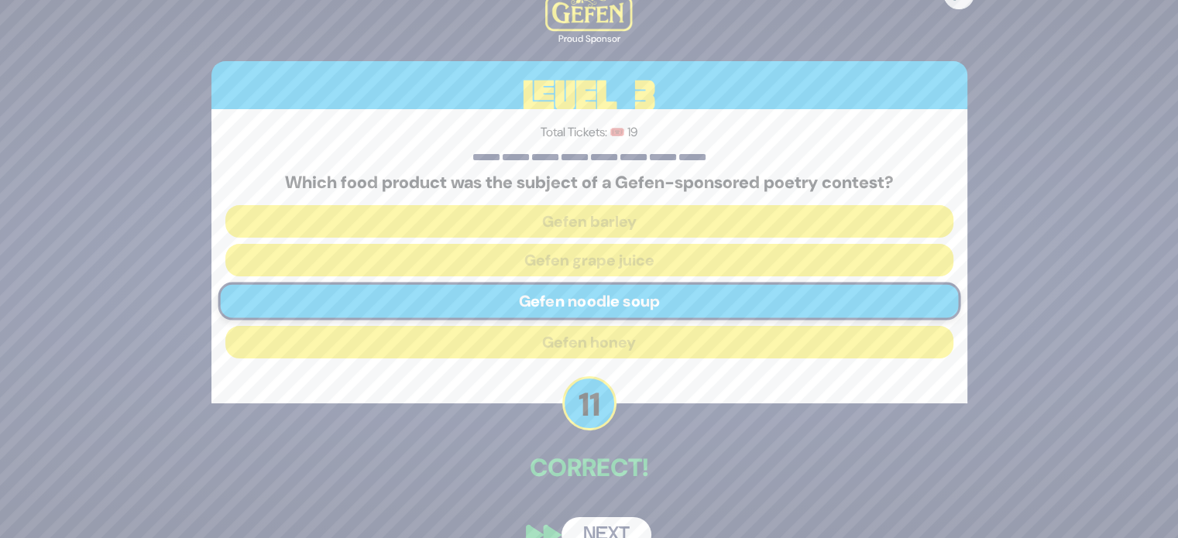
click at [627, 524] on button "Next" at bounding box center [606, 535] width 90 height 36
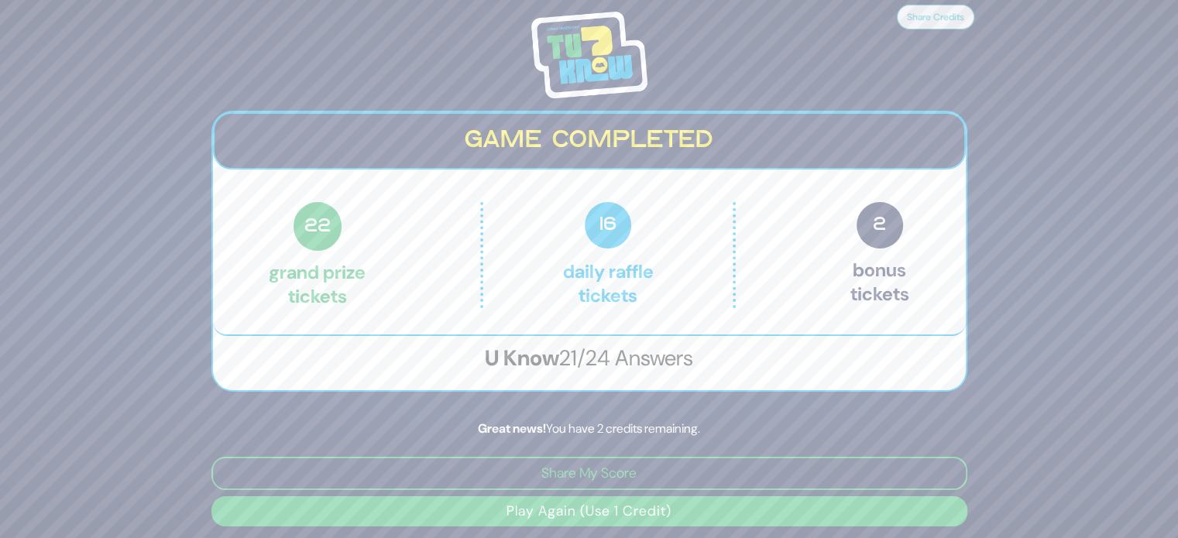
click at [607, 510] on button "Play Again (Use 1 Credit)" at bounding box center [589, 511] width 756 height 30
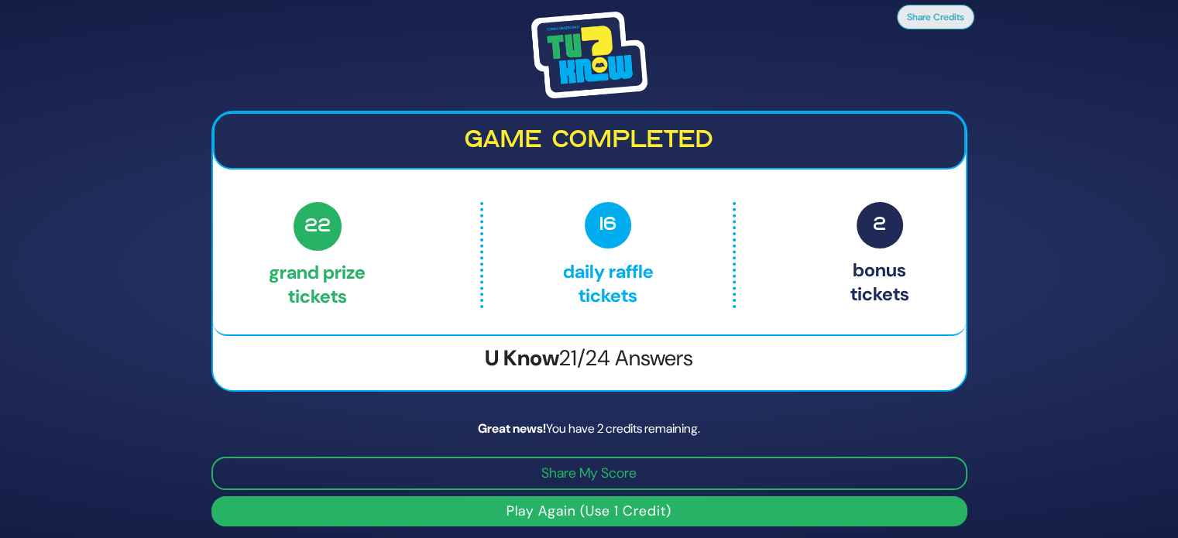
click at [578, 517] on button "Play Again (Use 1 Credit)" at bounding box center [589, 511] width 756 height 30
click at [551, 516] on button "Play Again (Use 1 Credit)" at bounding box center [589, 511] width 756 height 30
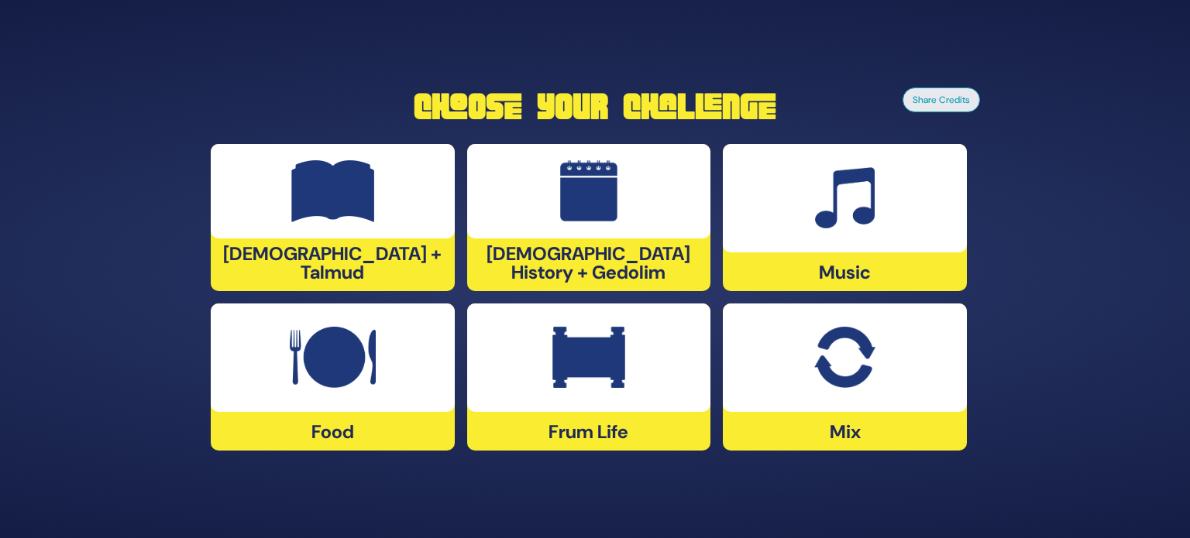
click at [599, 189] on img at bounding box center [589, 191] width 58 height 62
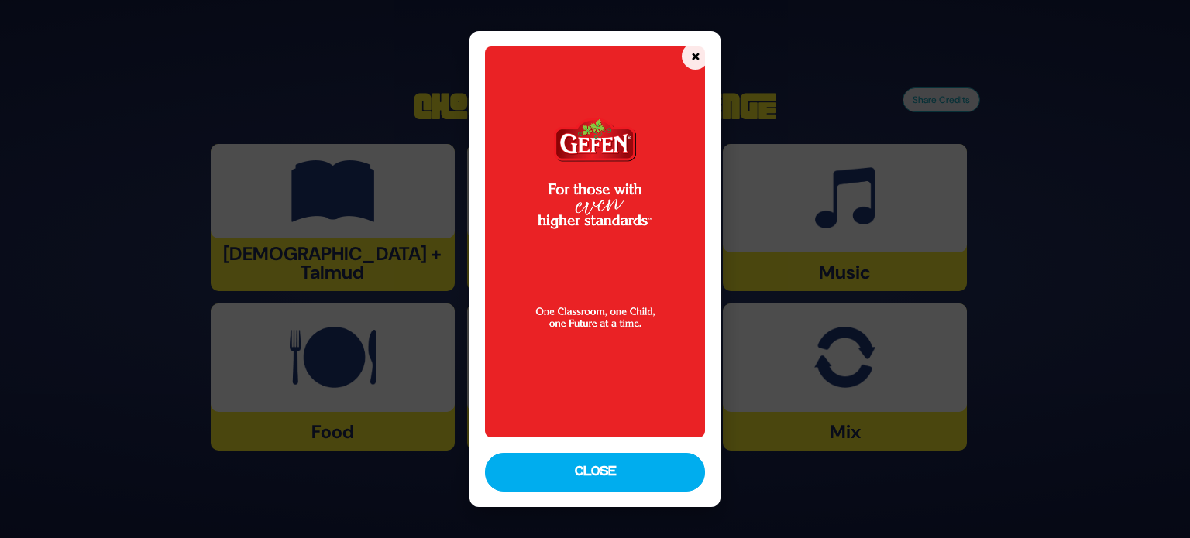
click at [576, 470] on button "Close" at bounding box center [595, 472] width 220 height 39
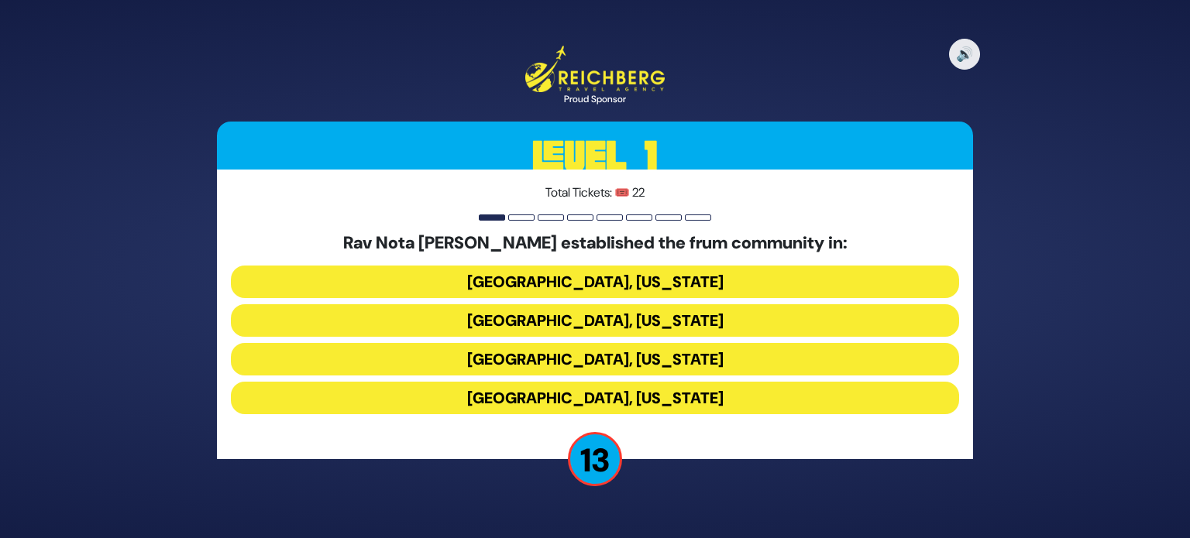
drag, startPoint x: 647, startPoint y: 331, endPoint x: 664, endPoint y: 297, distance: 38.5
click at [649, 328] on button "Memphis, Tennessee" at bounding box center [595, 320] width 728 height 33
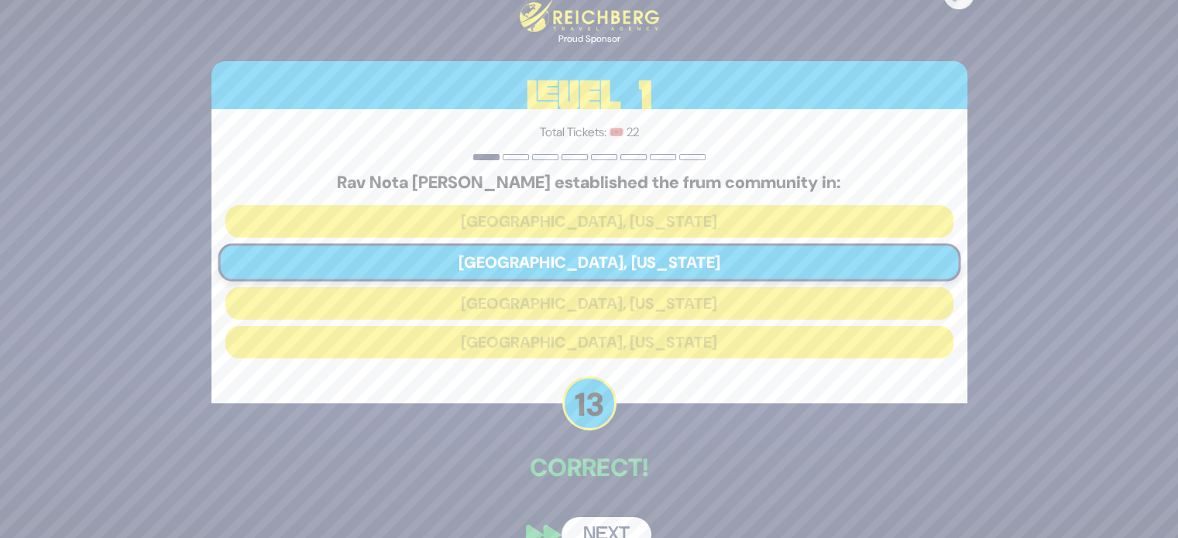
click at [586, 517] on button "Next" at bounding box center [606, 535] width 90 height 36
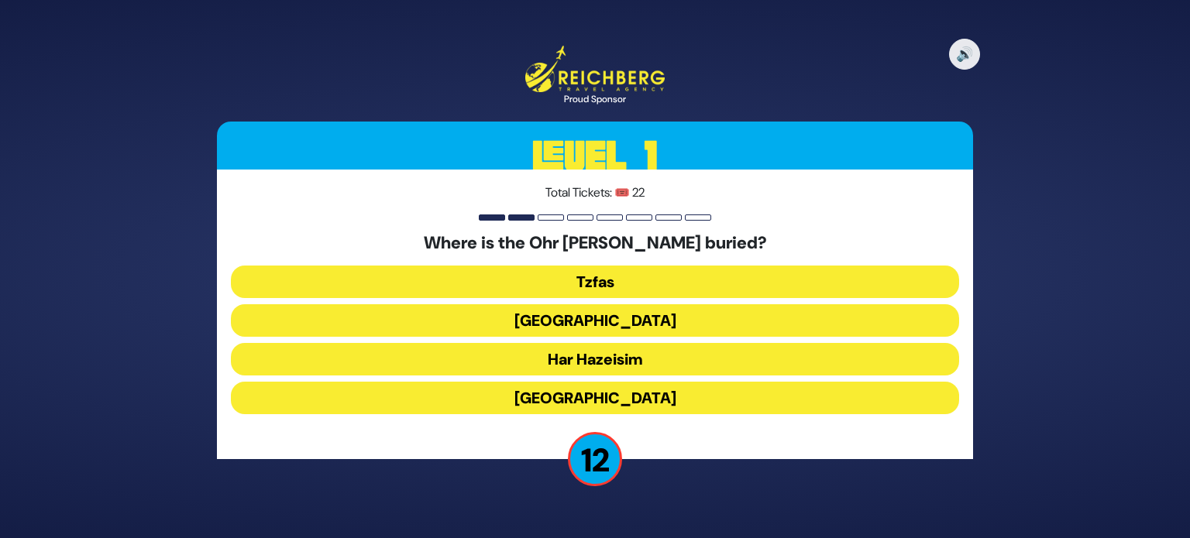
click at [663, 355] on button "Har Hazeisim" at bounding box center [595, 359] width 728 height 33
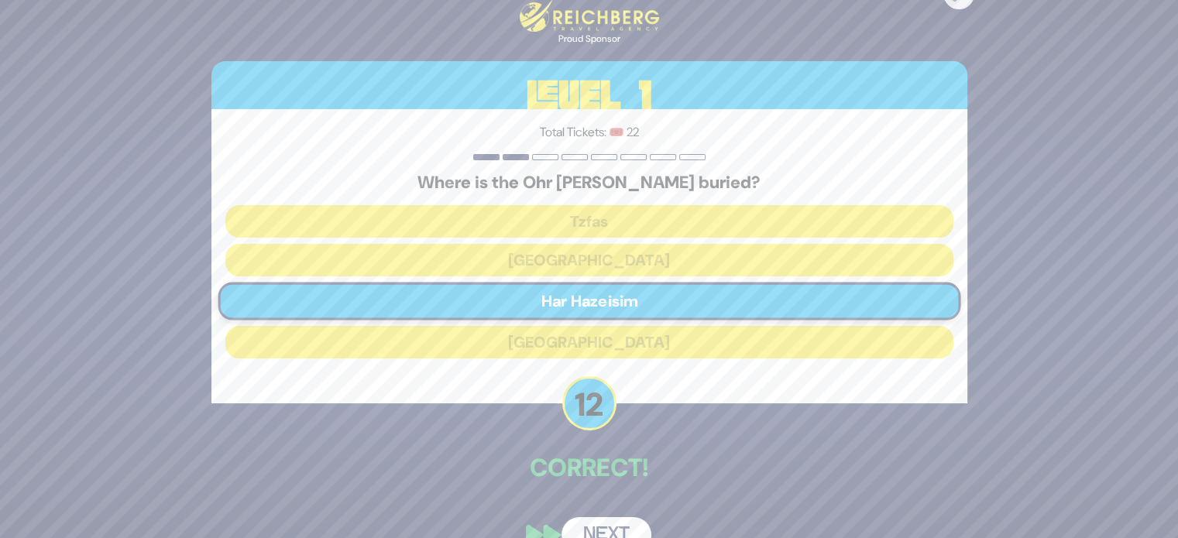
click at [626, 527] on button "Next" at bounding box center [606, 535] width 90 height 36
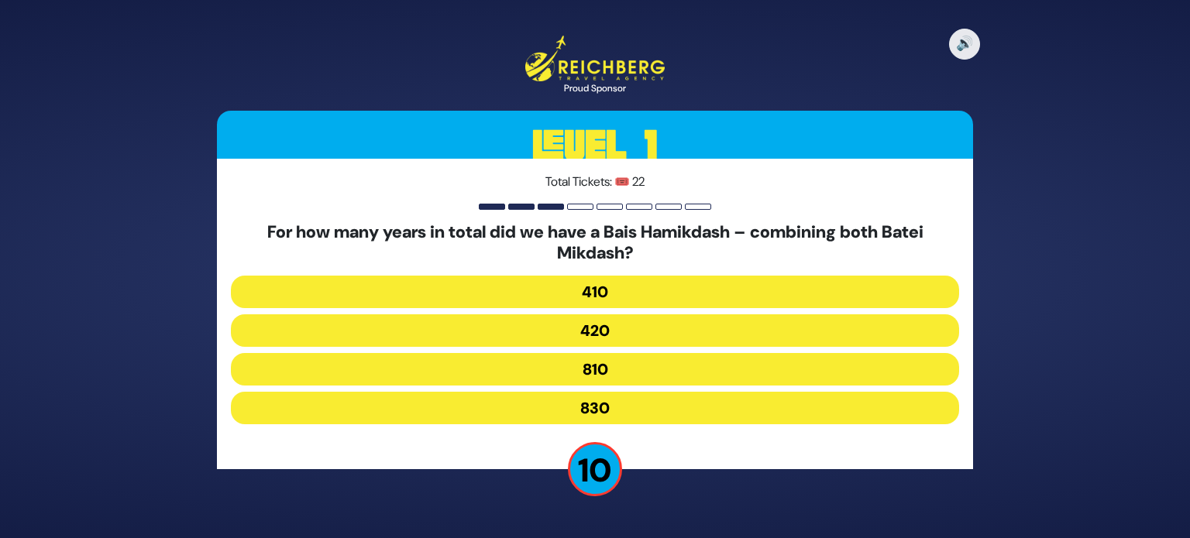
click at [638, 408] on button "830" at bounding box center [595, 408] width 728 height 33
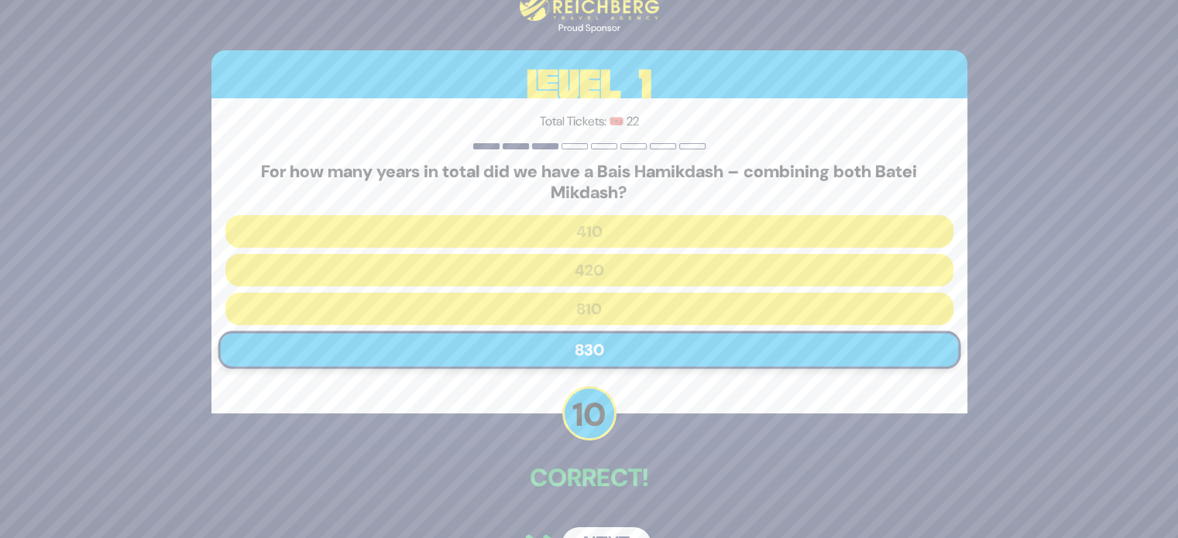
click at [623, 534] on button "Next" at bounding box center [606, 545] width 90 height 36
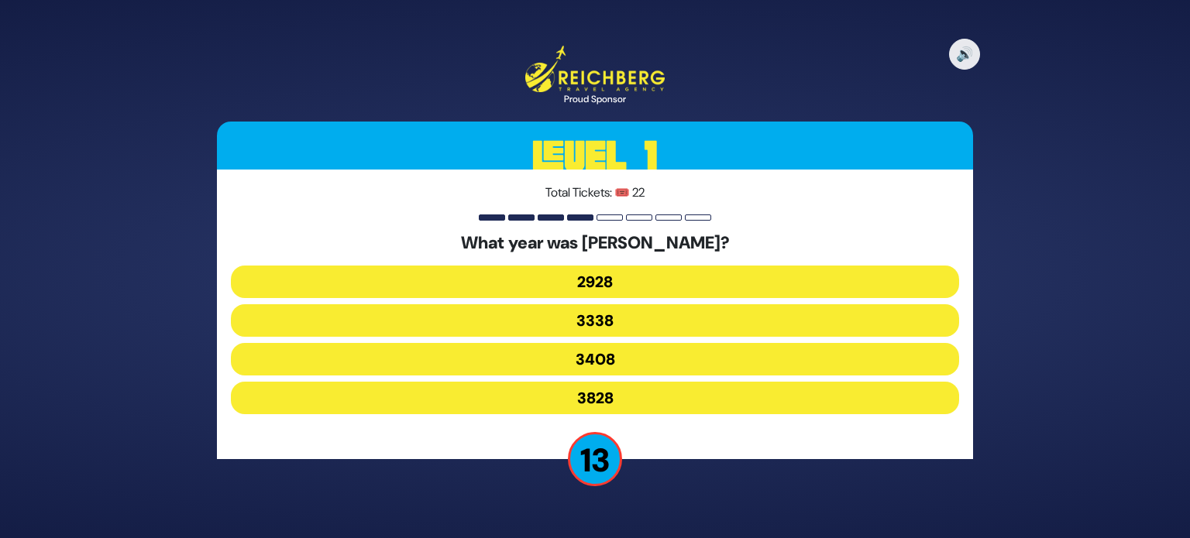
click at [631, 396] on button "3828" at bounding box center [595, 398] width 728 height 33
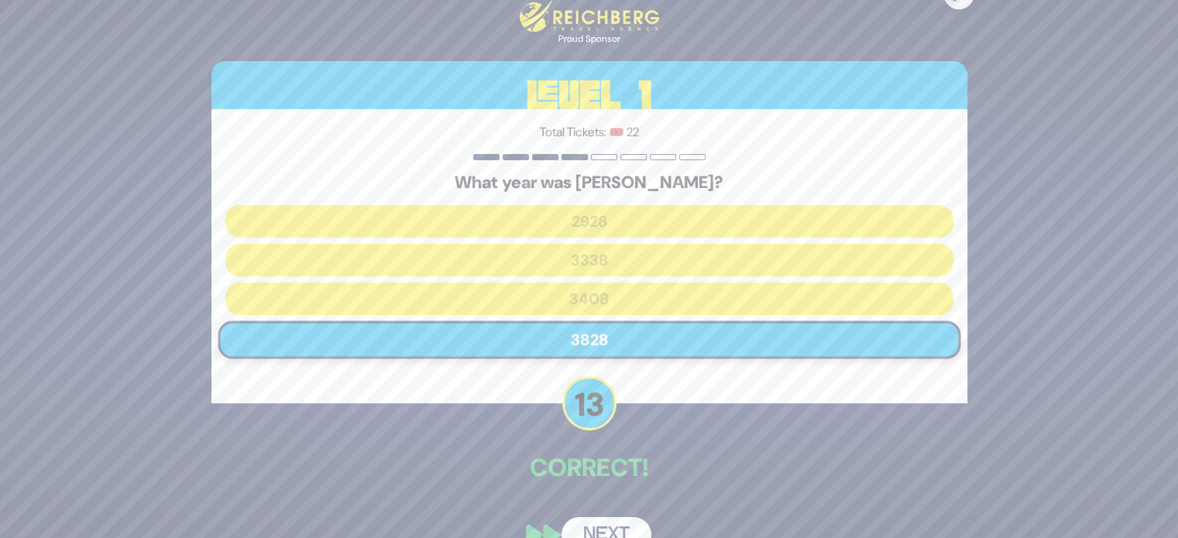
click at [617, 522] on button "Next" at bounding box center [606, 535] width 90 height 36
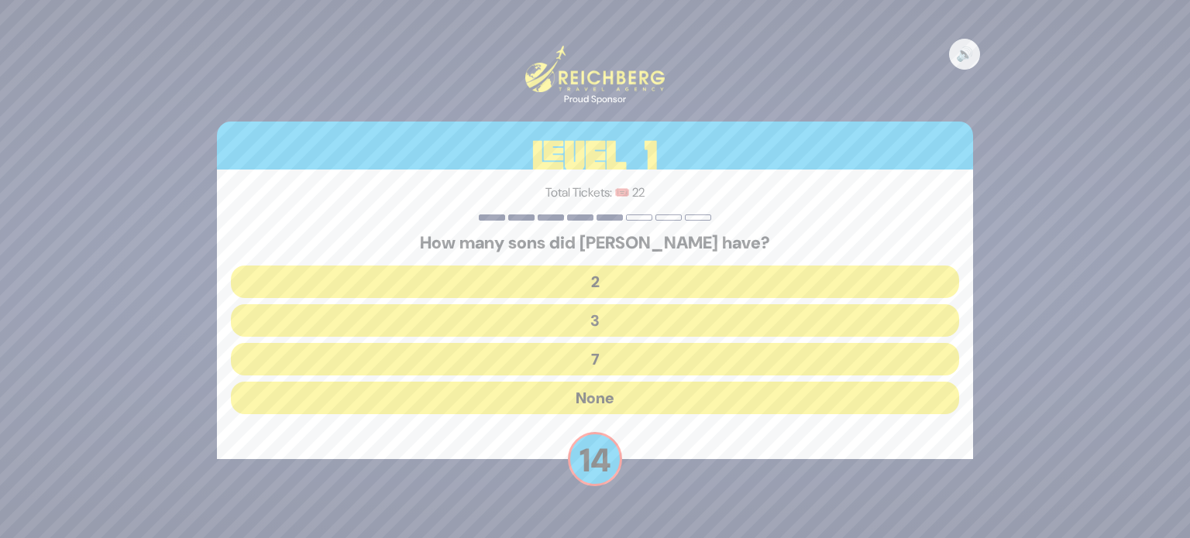
click at [571, 393] on button "None" at bounding box center [595, 398] width 728 height 33
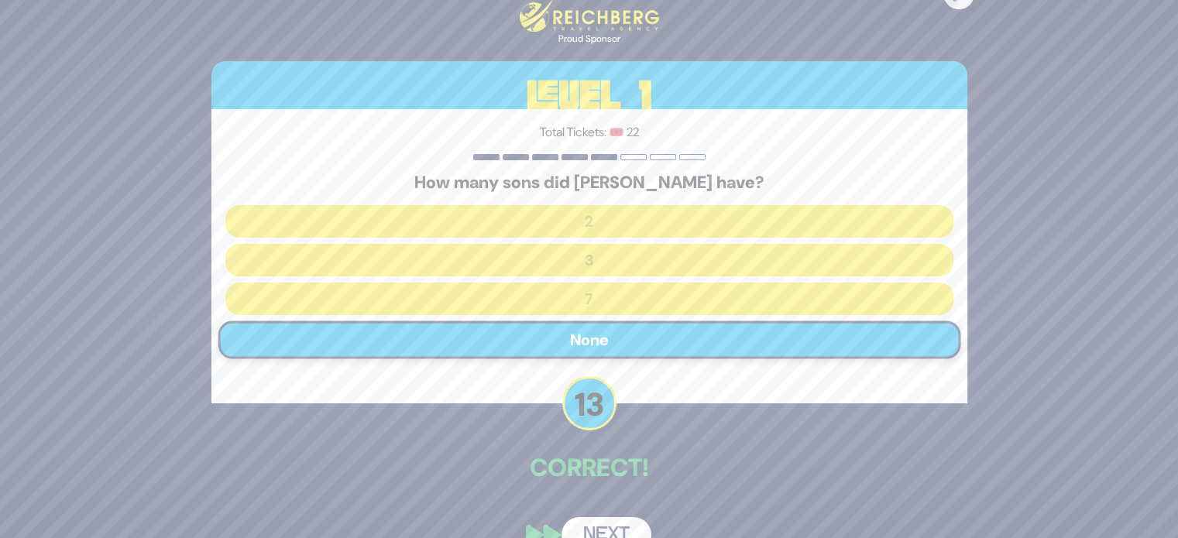
click at [616, 526] on button "Next" at bounding box center [606, 535] width 90 height 36
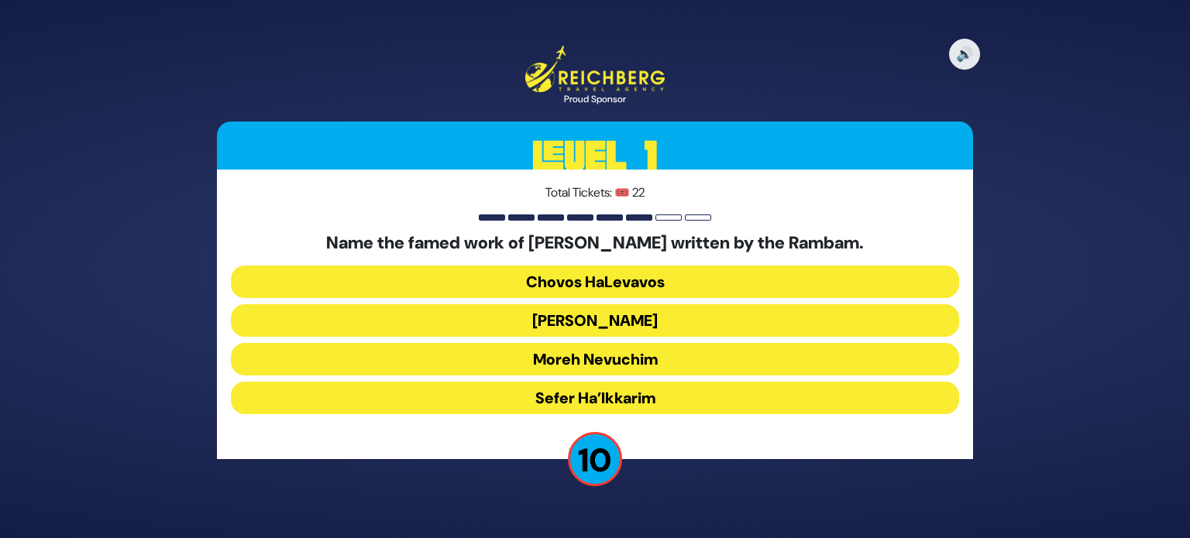
click at [647, 365] on button "Moreh Nevuchim" at bounding box center [595, 359] width 728 height 33
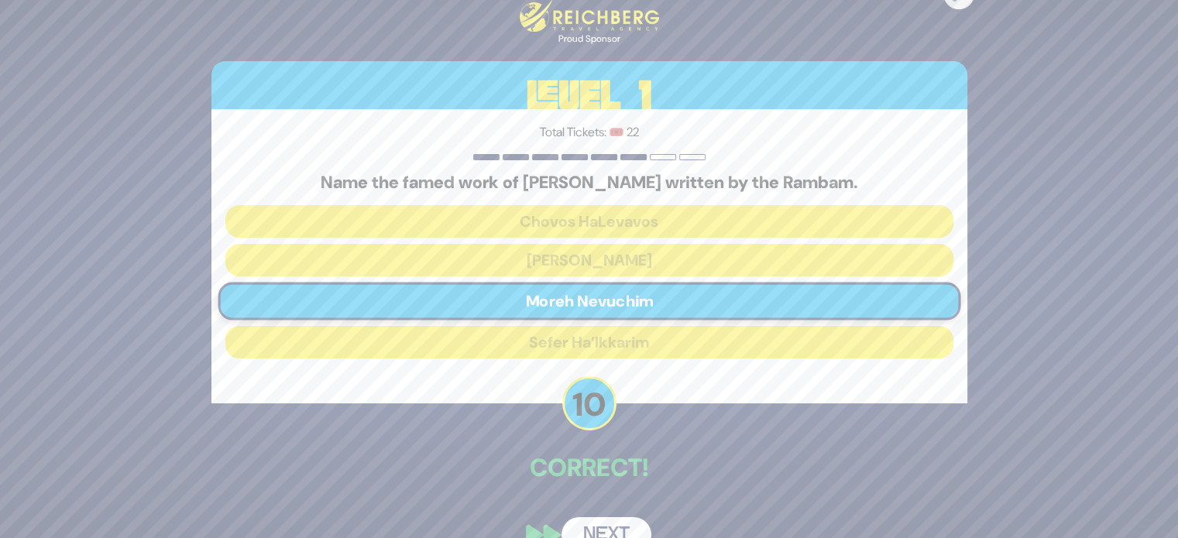
click at [631, 524] on button "Next" at bounding box center [606, 535] width 90 height 36
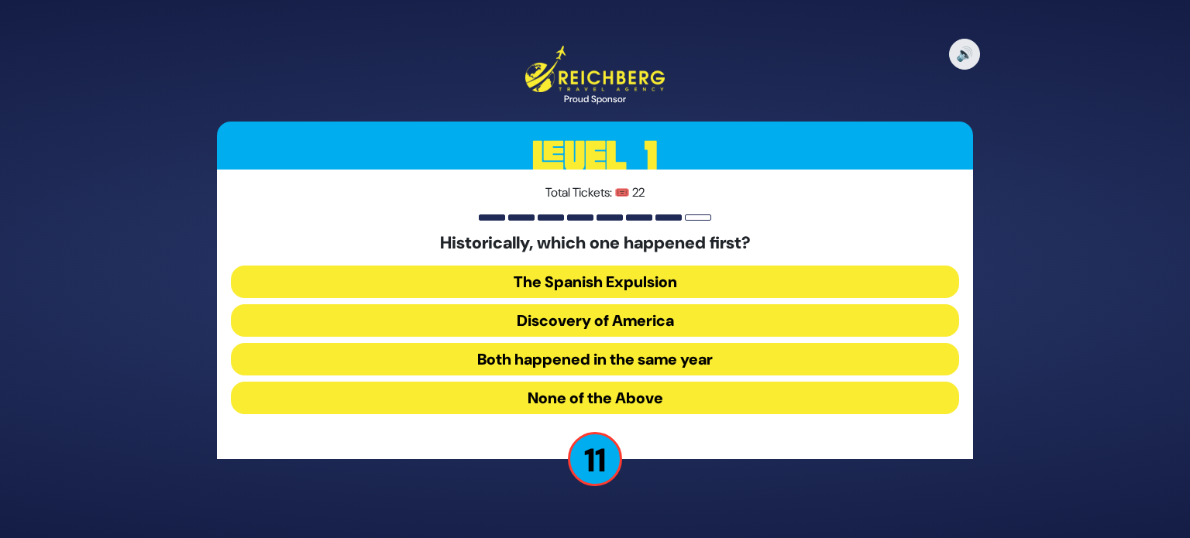
click at [695, 365] on button "Both happened in the same year" at bounding box center [595, 359] width 728 height 33
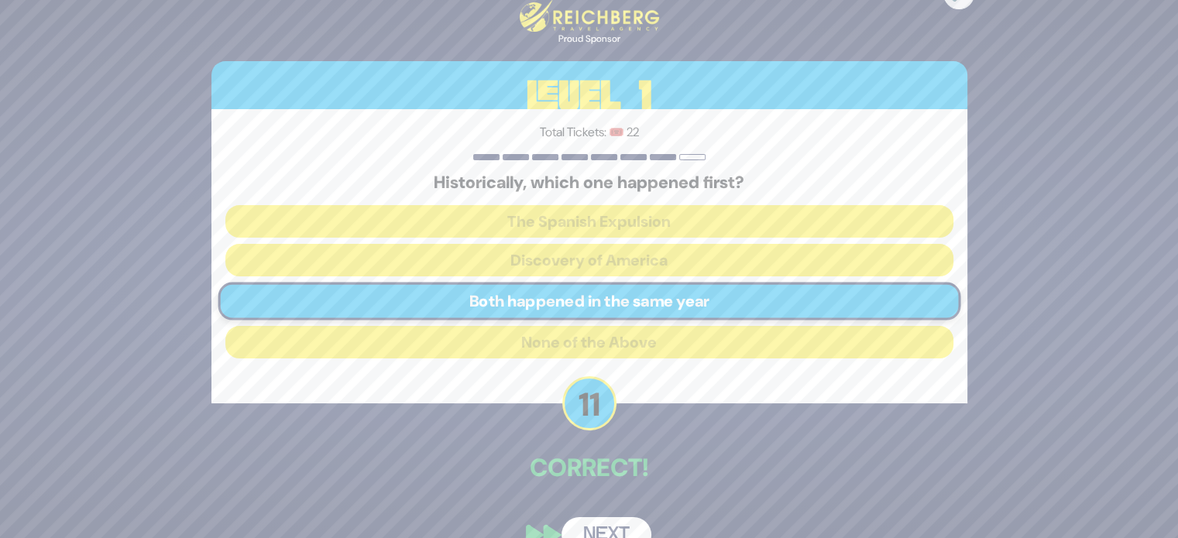
click at [637, 530] on button "Next" at bounding box center [606, 535] width 90 height 36
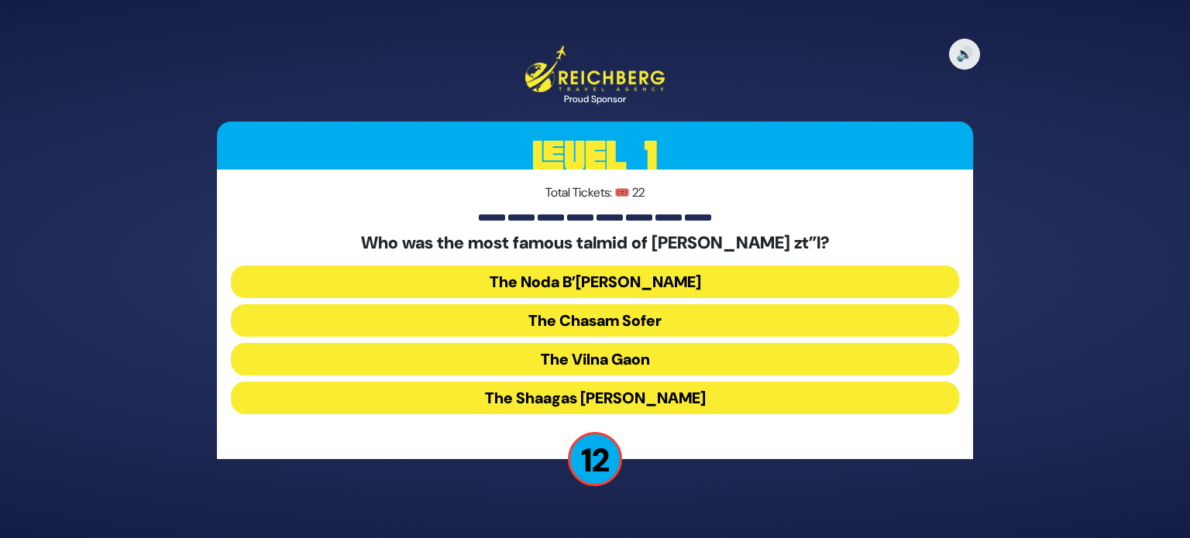
click at [632, 318] on button "The Chasam Sofer" at bounding box center [595, 320] width 728 height 33
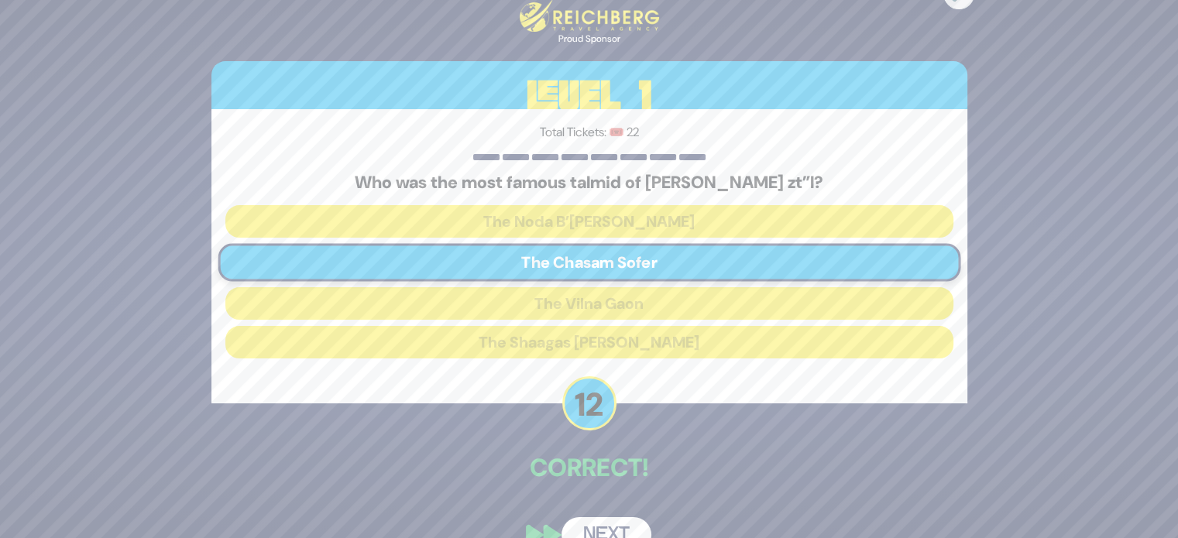
click at [628, 524] on button "Next" at bounding box center [606, 535] width 90 height 36
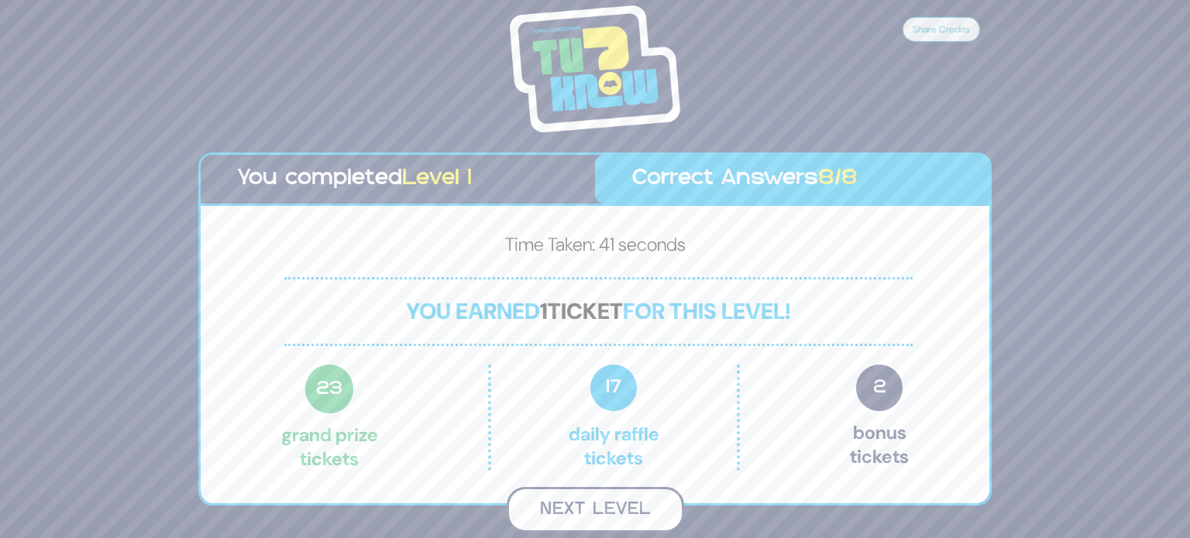
click at [596, 506] on button "Next Level" at bounding box center [594, 510] width 177 height 46
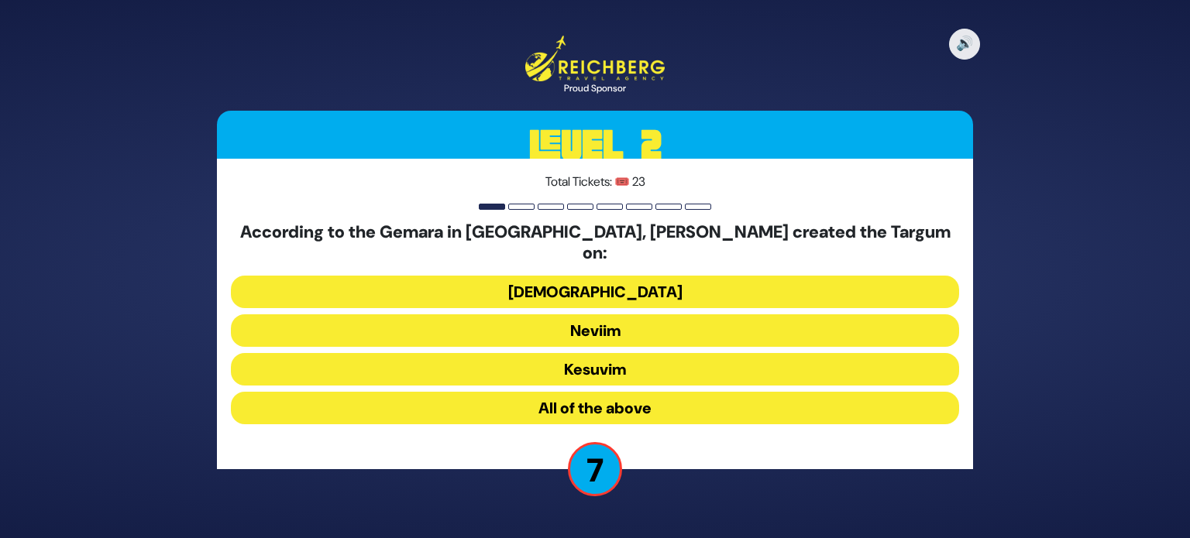
click at [623, 402] on button "All of the above" at bounding box center [595, 408] width 728 height 33
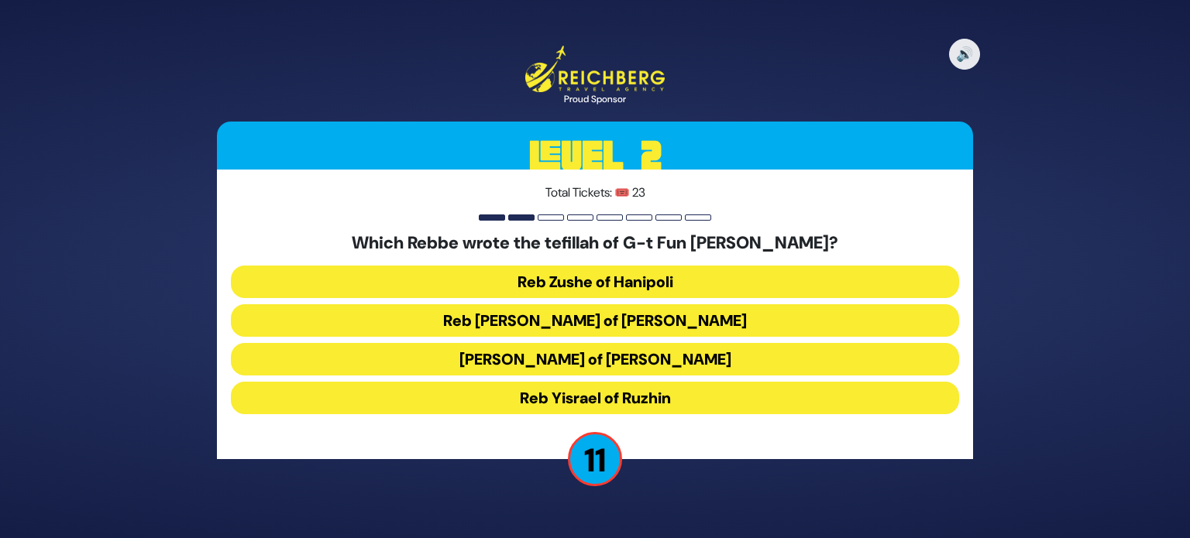
click at [733, 318] on button "Reb Levi Yitzchok of Berditchev" at bounding box center [595, 320] width 728 height 33
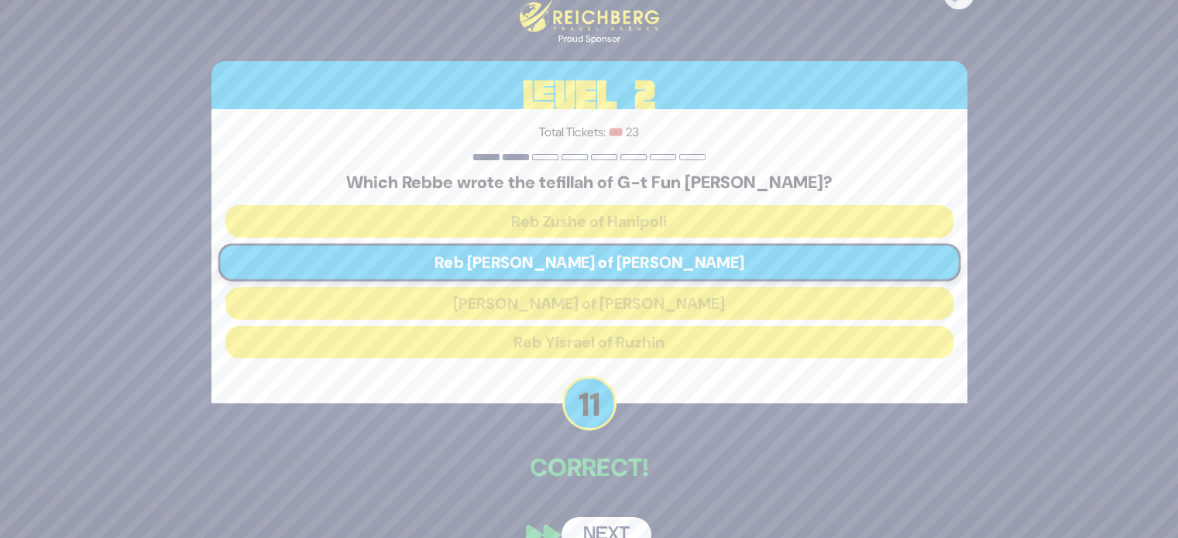
click at [616, 535] on button "Next" at bounding box center [606, 535] width 90 height 36
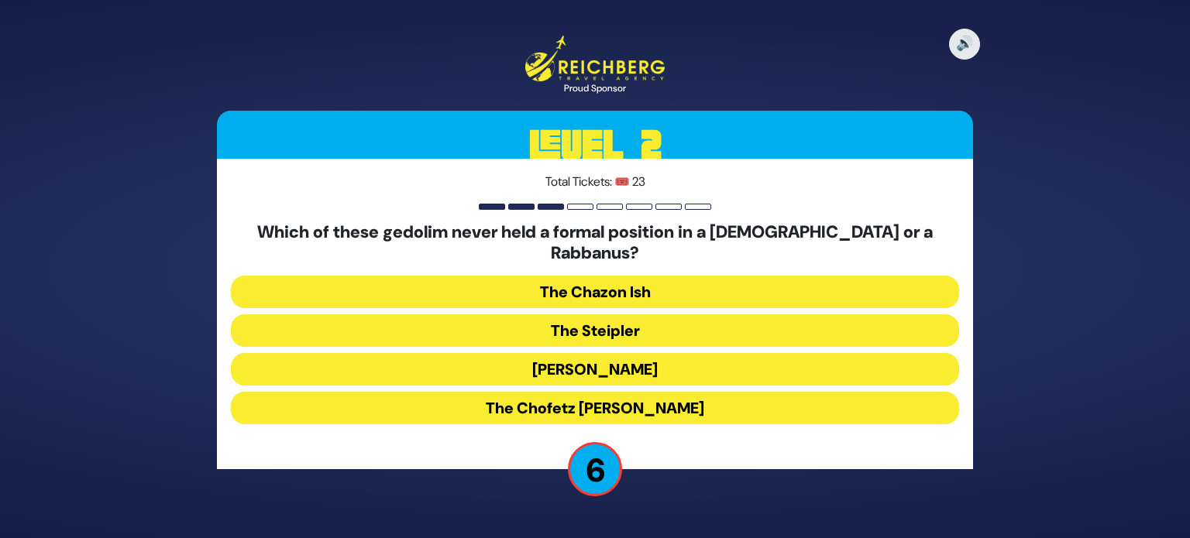
click at [664, 323] on button "The Steipler" at bounding box center [595, 330] width 728 height 33
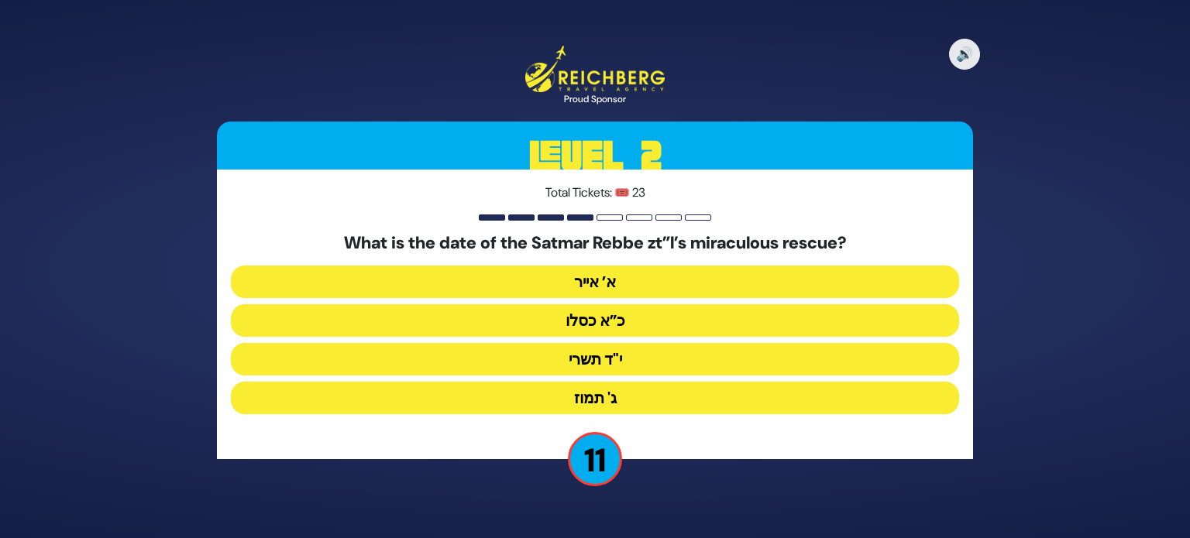
click at [617, 324] on button "כ”א כסלו" at bounding box center [595, 320] width 728 height 33
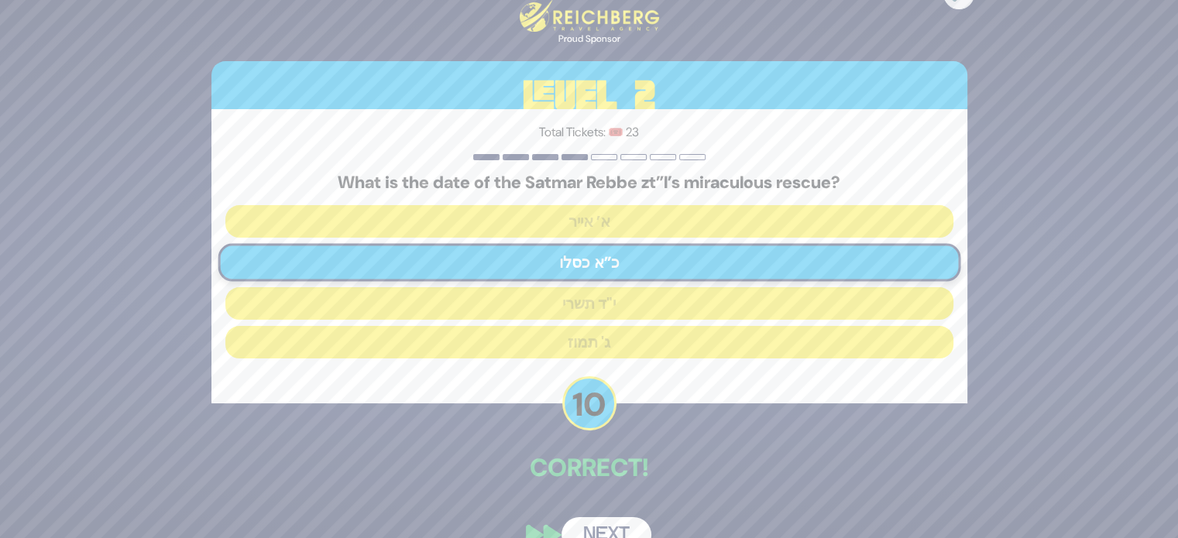
click at [615, 518] on button "Next" at bounding box center [606, 535] width 90 height 36
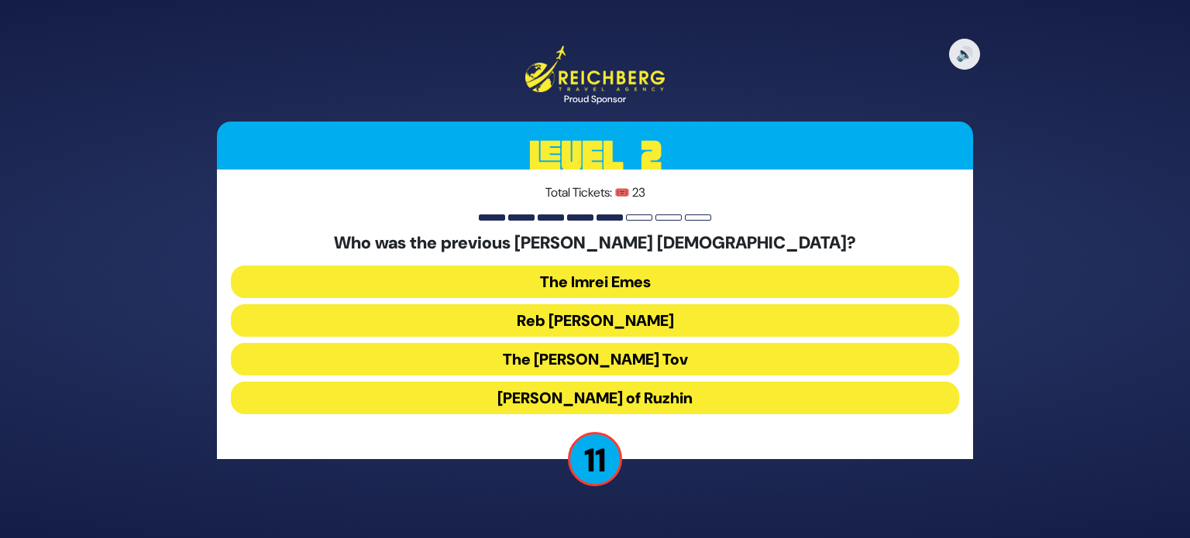
click at [675, 328] on button "Reb Ahron Rokeach" at bounding box center [595, 320] width 728 height 33
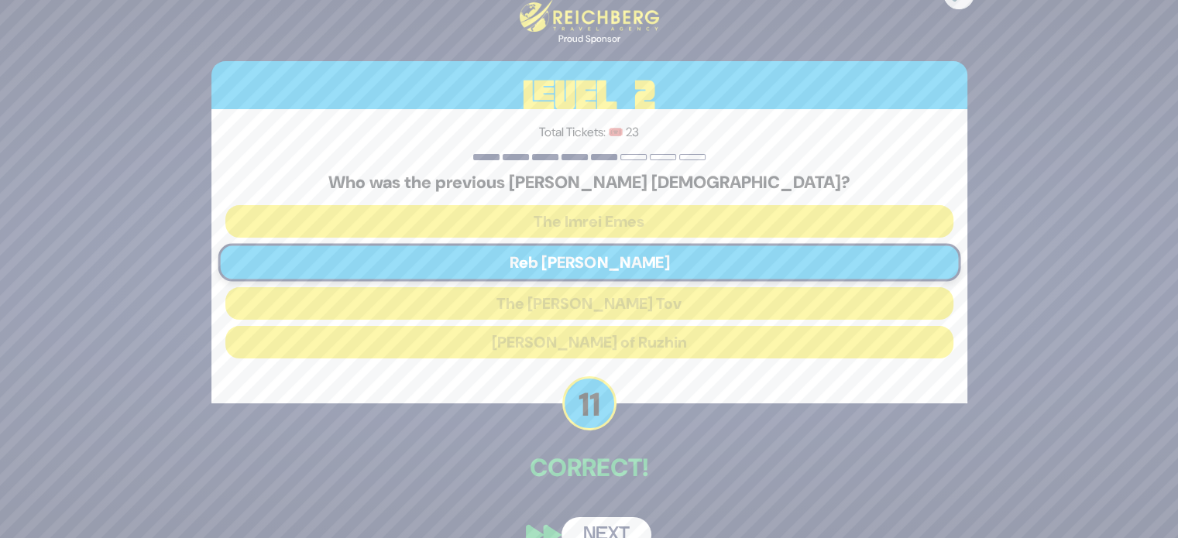
click at [639, 525] on button "Next" at bounding box center [606, 535] width 90 height 36
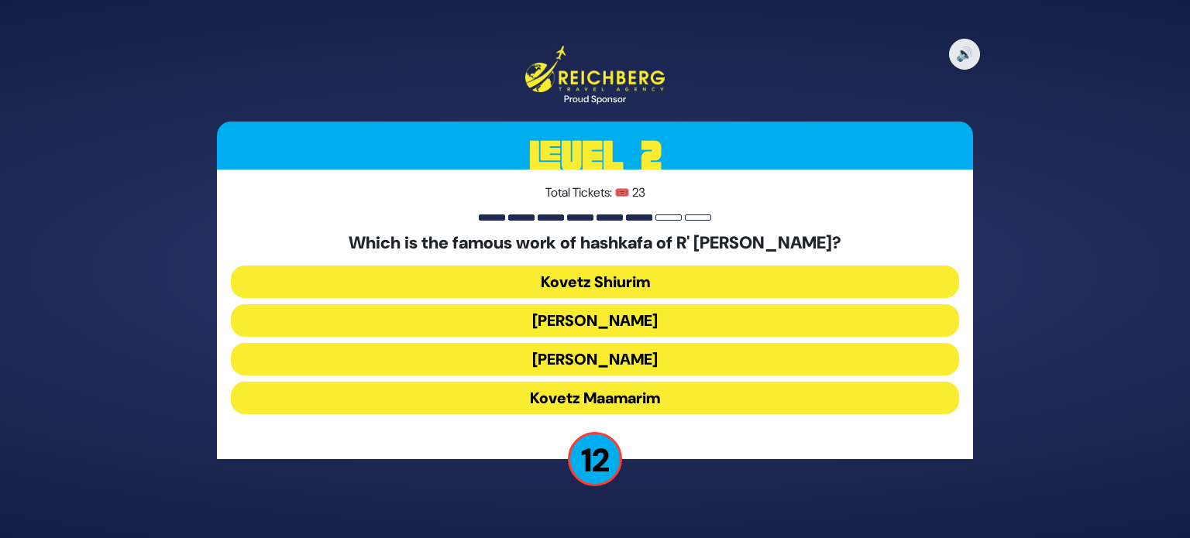
click at [641, 400] on button "Kovetz Maamarim" at bounding box center [595, 398] width 728 height 33
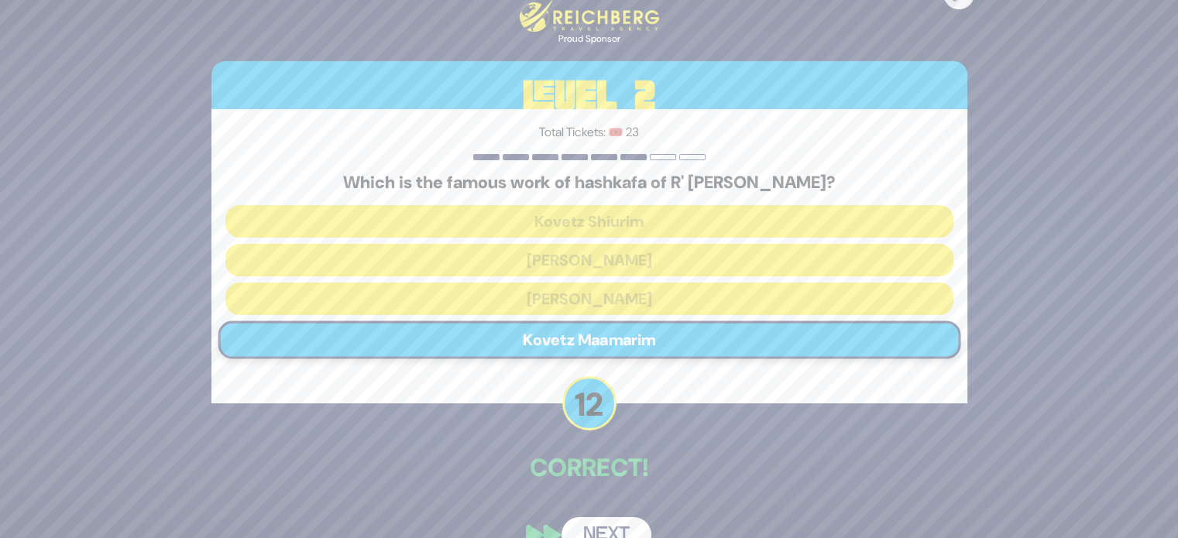
click at [626, 527] on button "Next" at bounding box center [606, 535] width 90 height 36
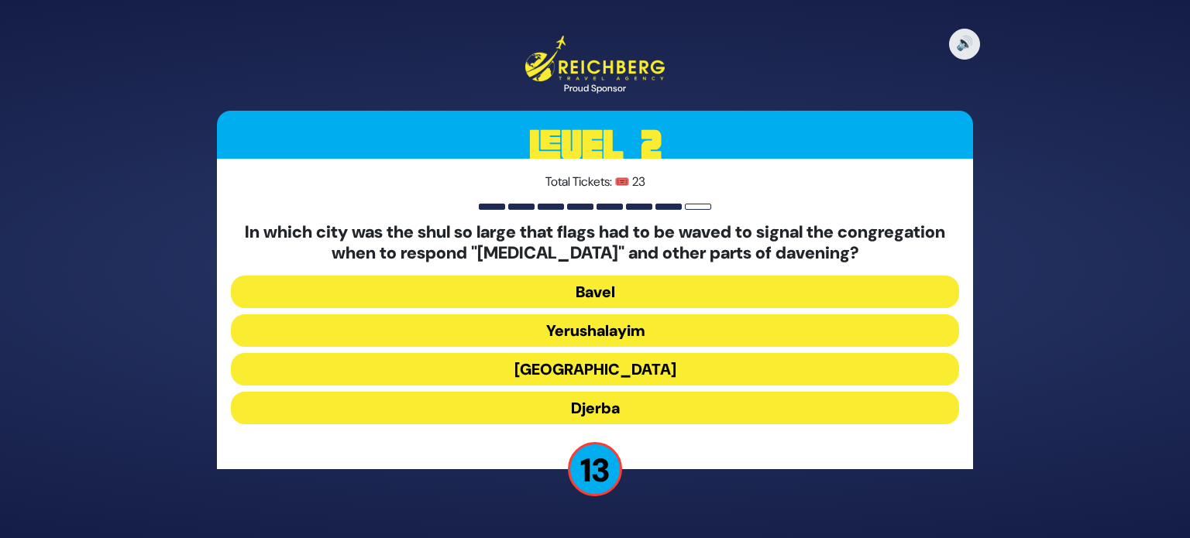
click at [648, 366] on button "Alexandria" at bounding box center [595, 369] width 728 height 33
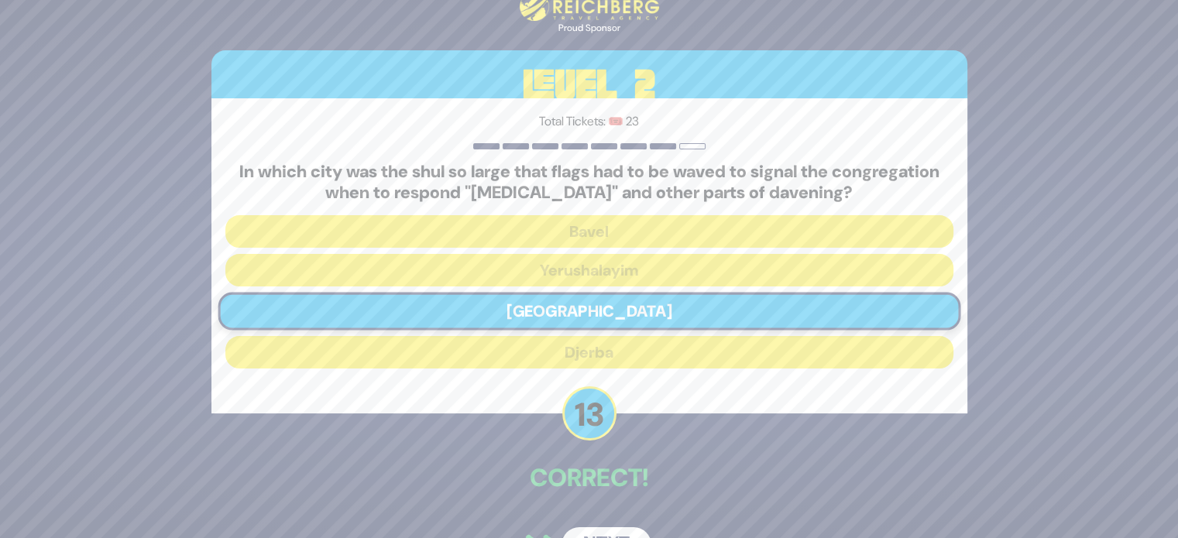
click at [623, 526] on div "🔊 Proud Sponsor Level 2 Total Tickets: 🎟️ 23 In which city was the shul so larg…" at bounding box center [589, 269] width 793 height 625
click at [625, 529] on button "Next" at bounding box center [606, 545] width 90 height 36
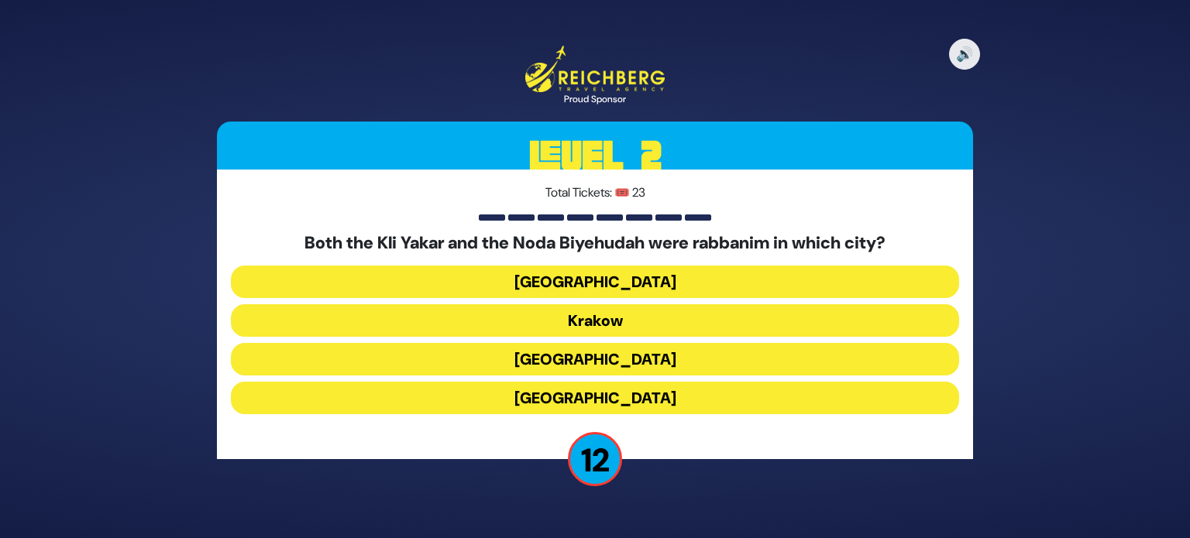
click at [611, 398] on button "Prague" at bounding box center [595, 398] width 728 height 33
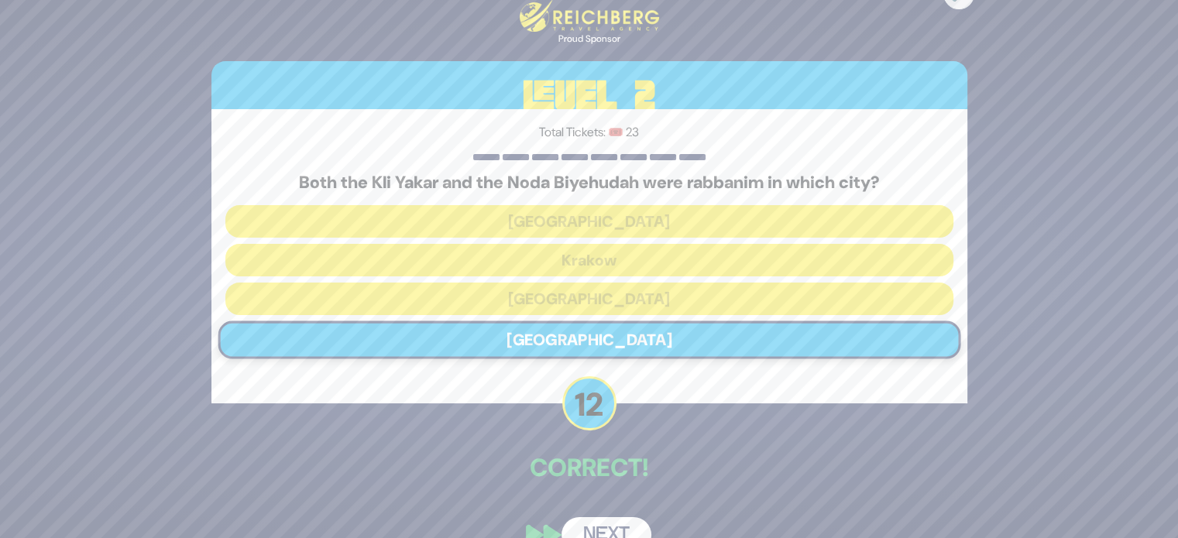
click at [620, 520] on button "Next" at bounding box center [606, 535] width 90 height 36
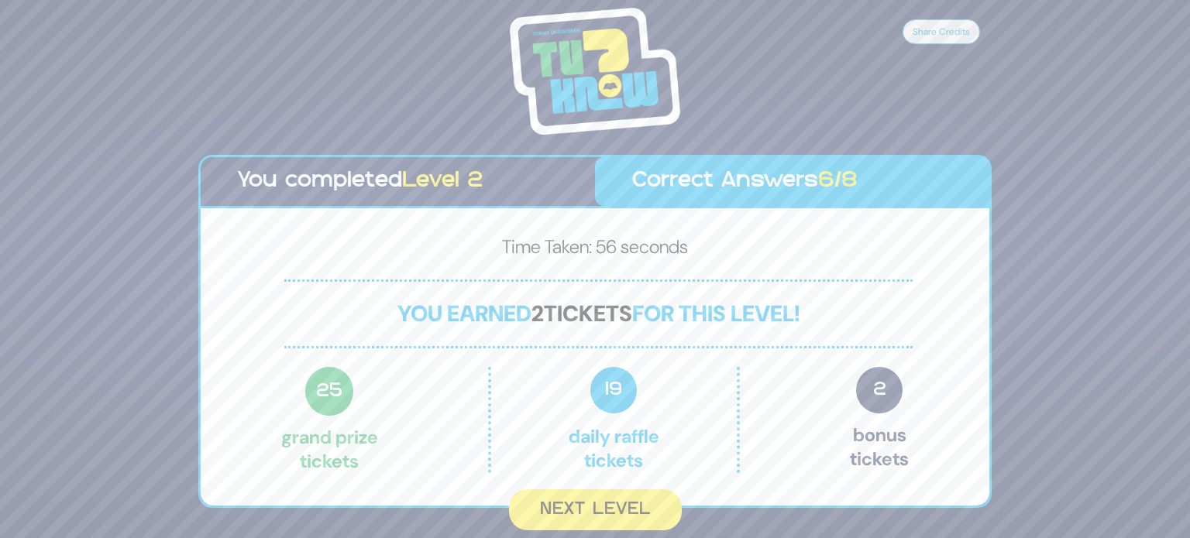
click at [613, 511] on button "Next Level" at bounding box center [595, 509] width 173 height 41
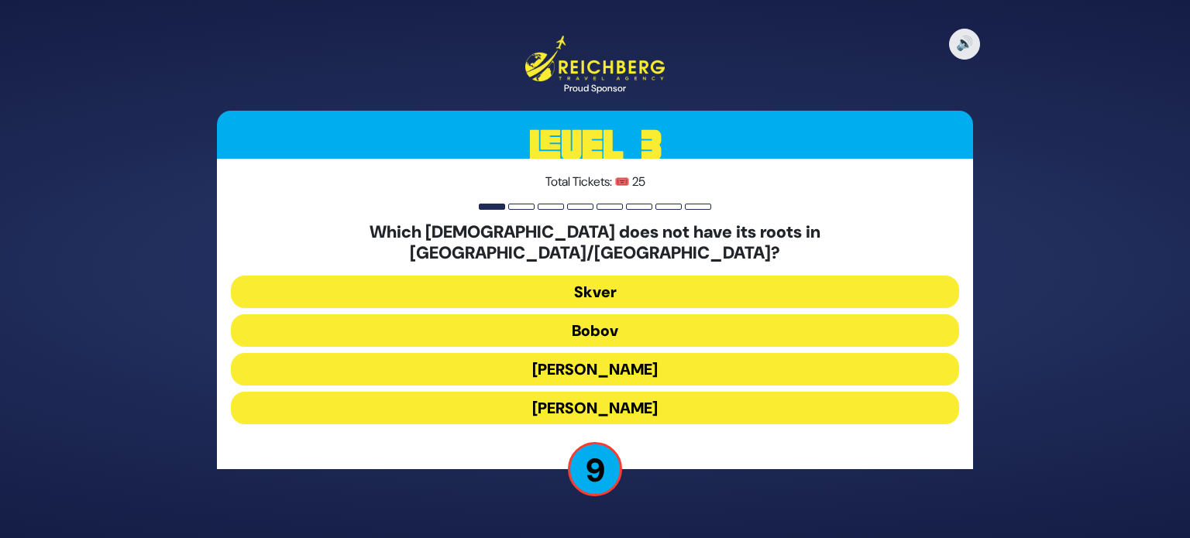
click at [555, 286] on button "Skver" at bounding box center [595, 292] width 728 height 33
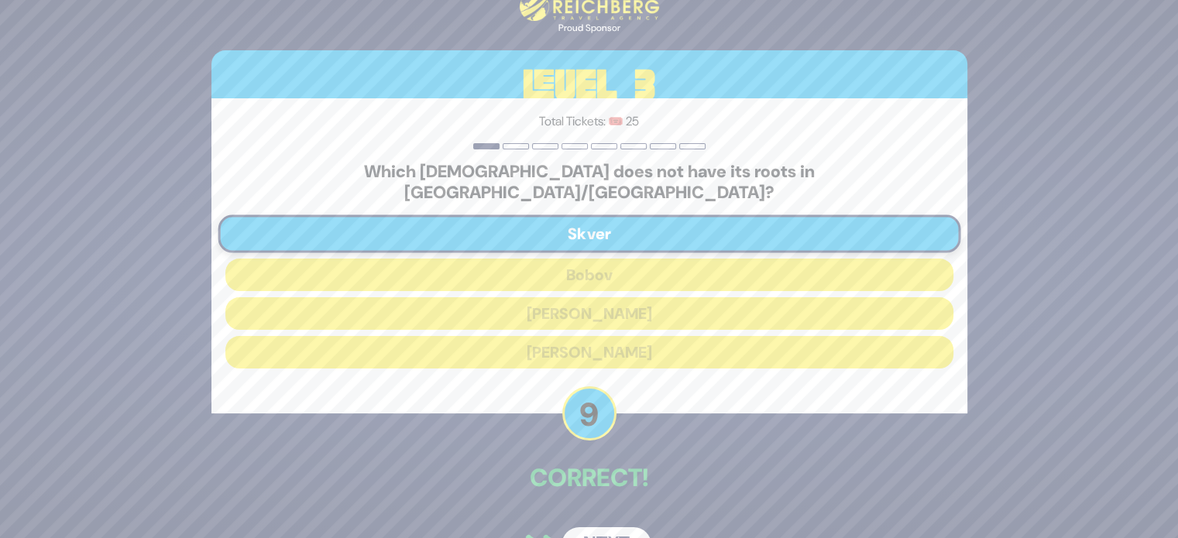
click at [610, 529] on button "Next" at bounding box center [606, 545] width 90 height 36
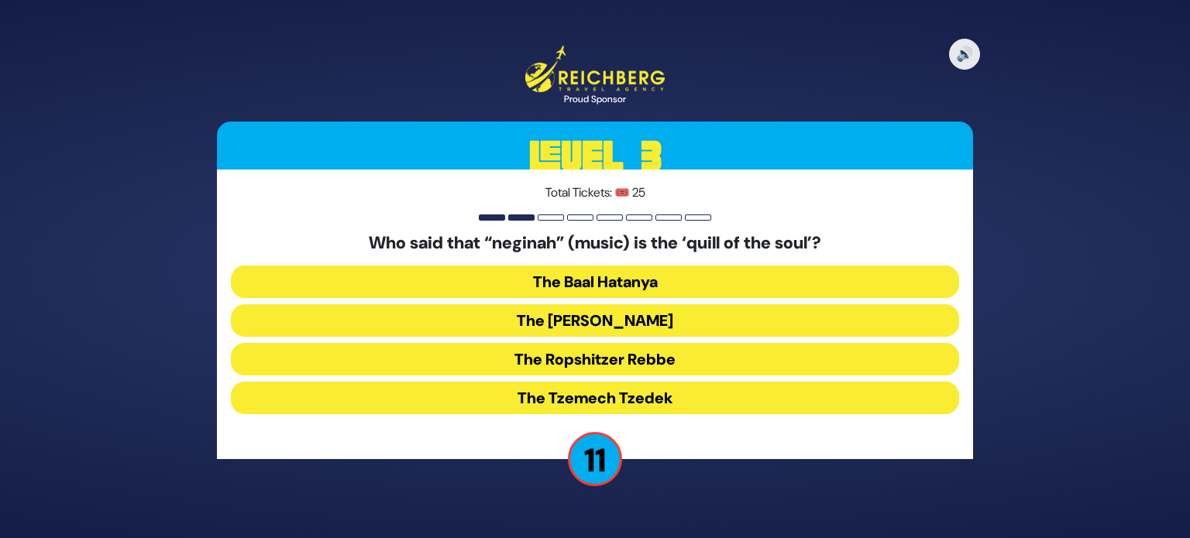
click at [650, 274] on button "The Baal Hatanya" at bounding box center [595, 282] width 728 height 33
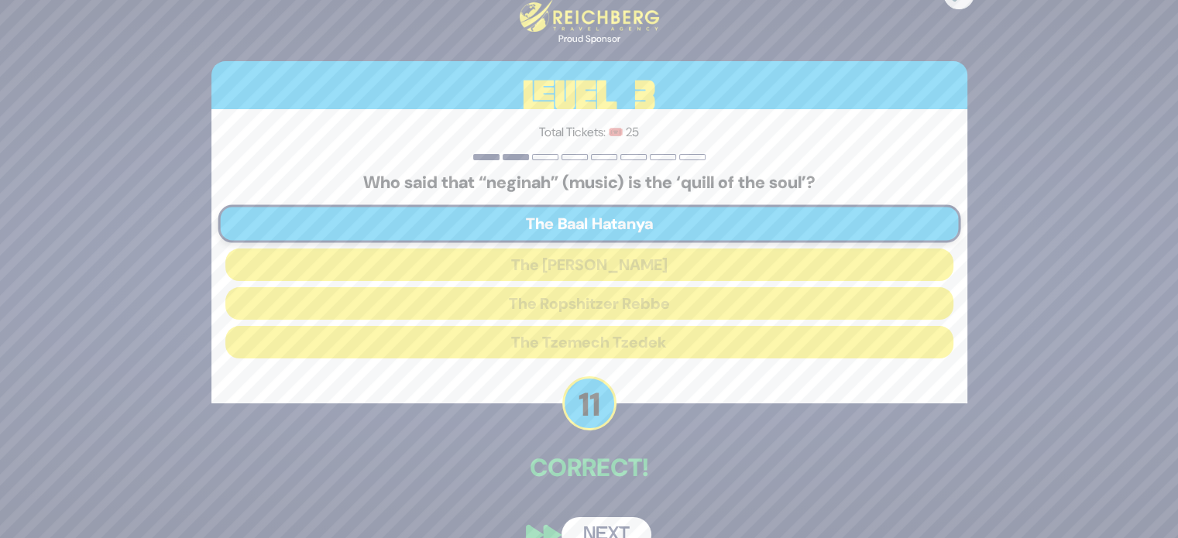
click at [632, 524] on button "Next" at bounding box center [606, 535] width 90 height 36
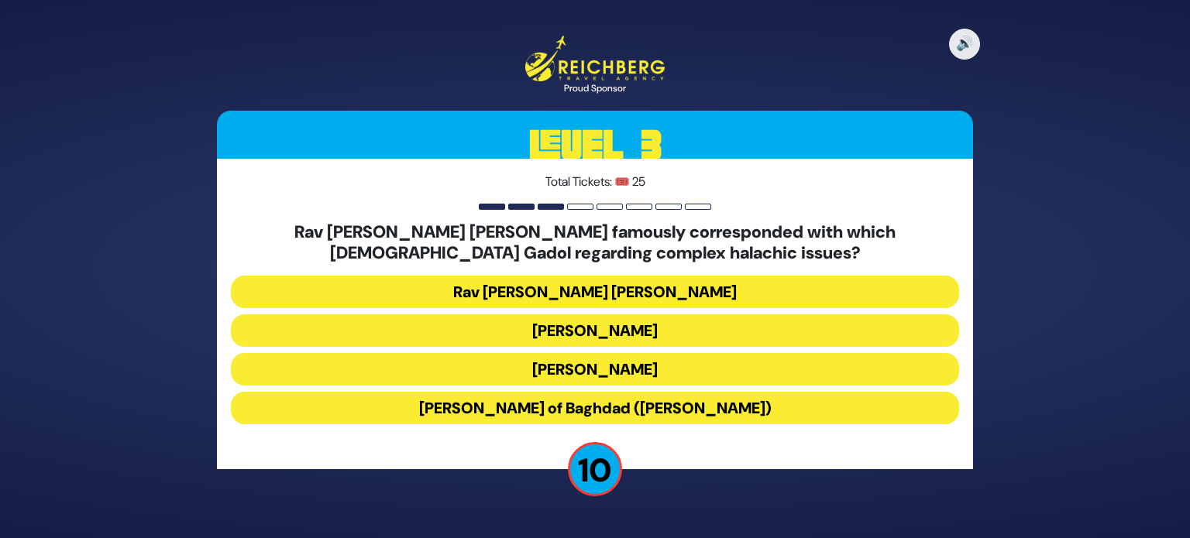
click at [690, 371] on button "Rav Avraham Antebi" at bounding box center [595, 369] width 728 height 33
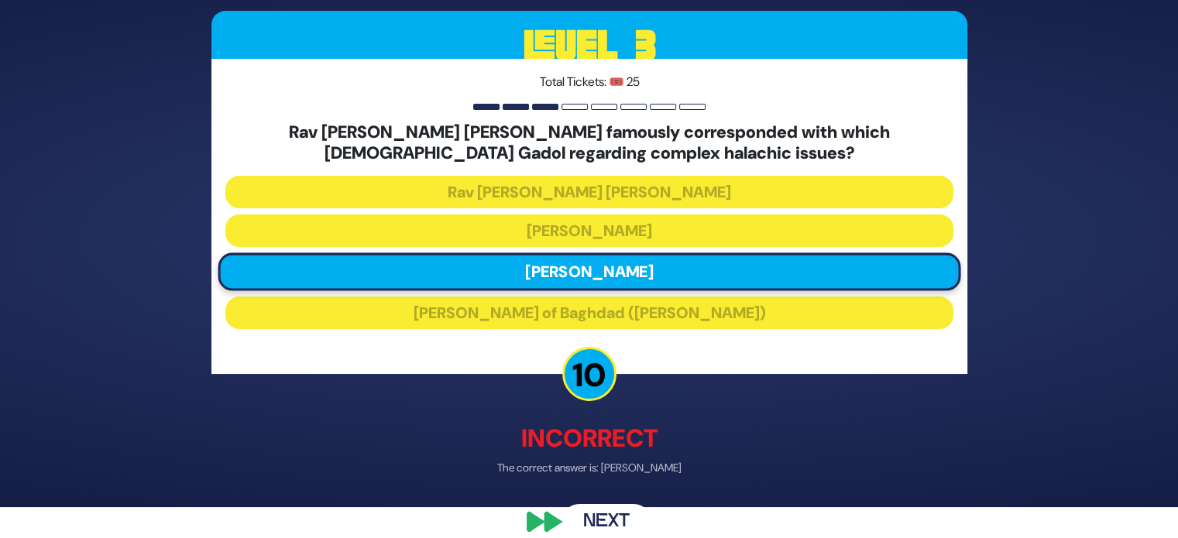
scroll to position [50, 0]
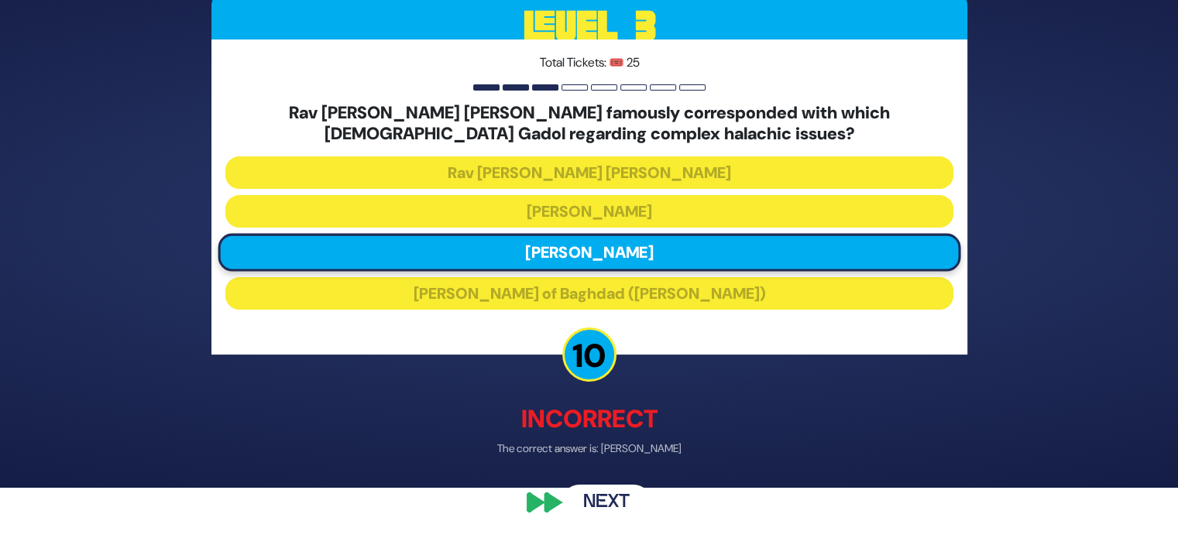
click at [619, 508] on button "Next" at bounding box center [606, 504] width 90 height 36
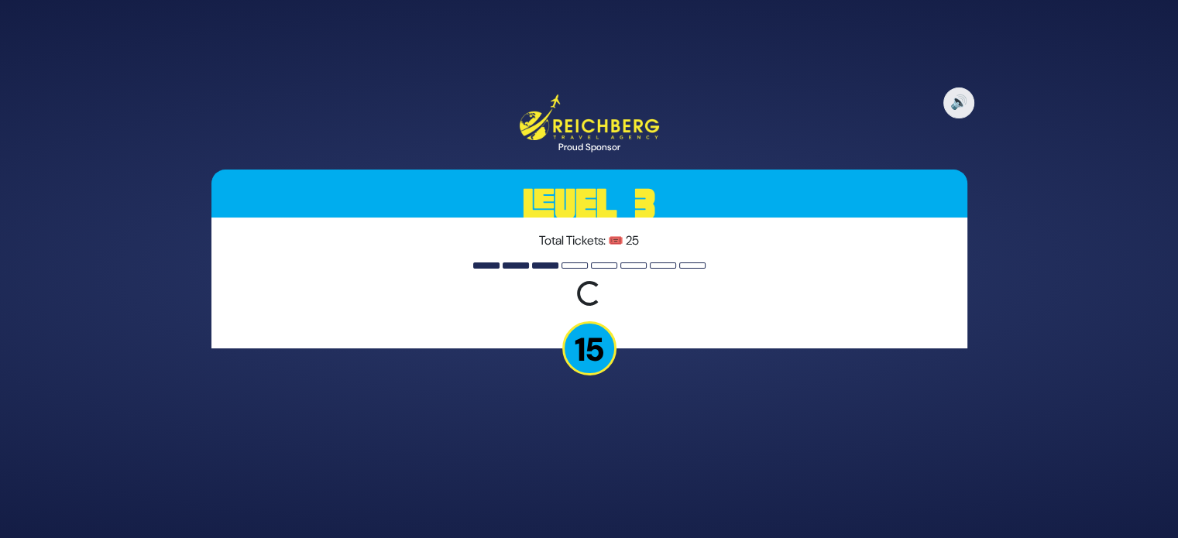
scroll to position [0, 0]
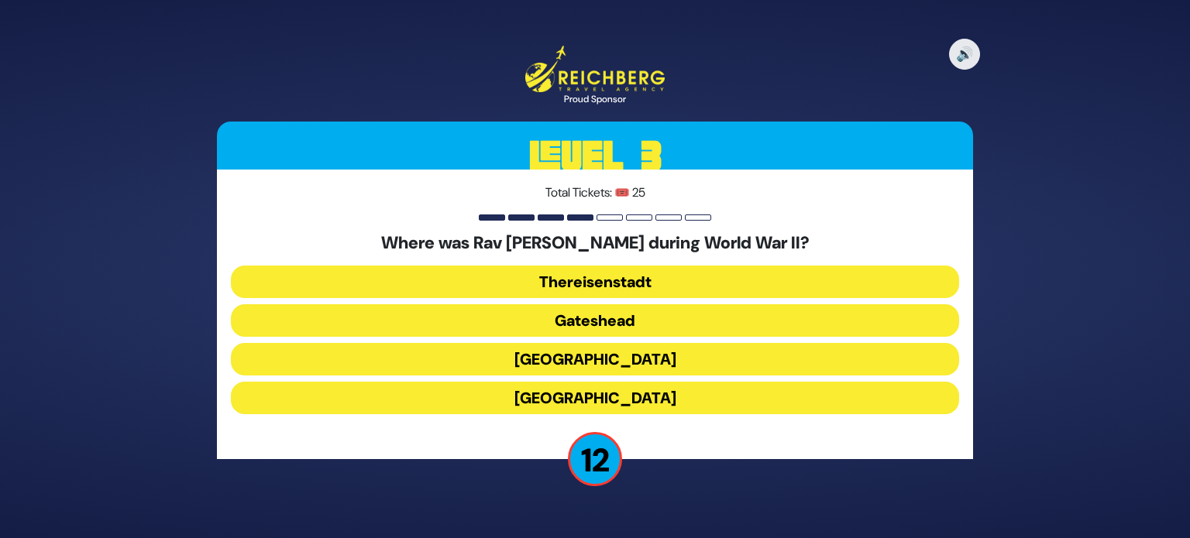
click at [629, 315] on button "Gateshead" at bounding box center [595, 320] width 728 height 33
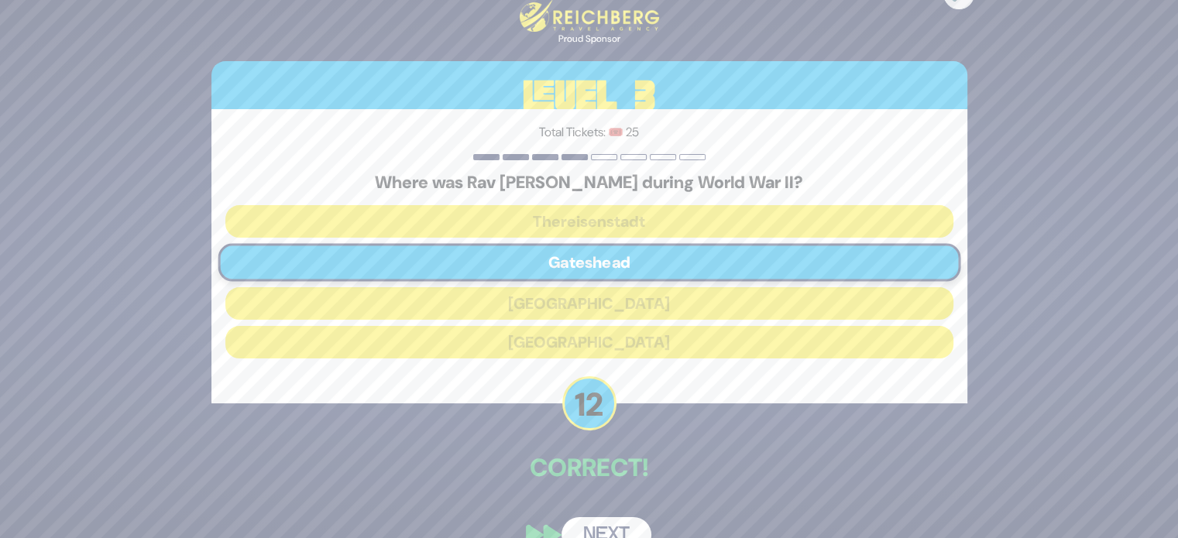
click at [610, 522] on button "Next" at bounding box center [606, 535] width 90 height 36
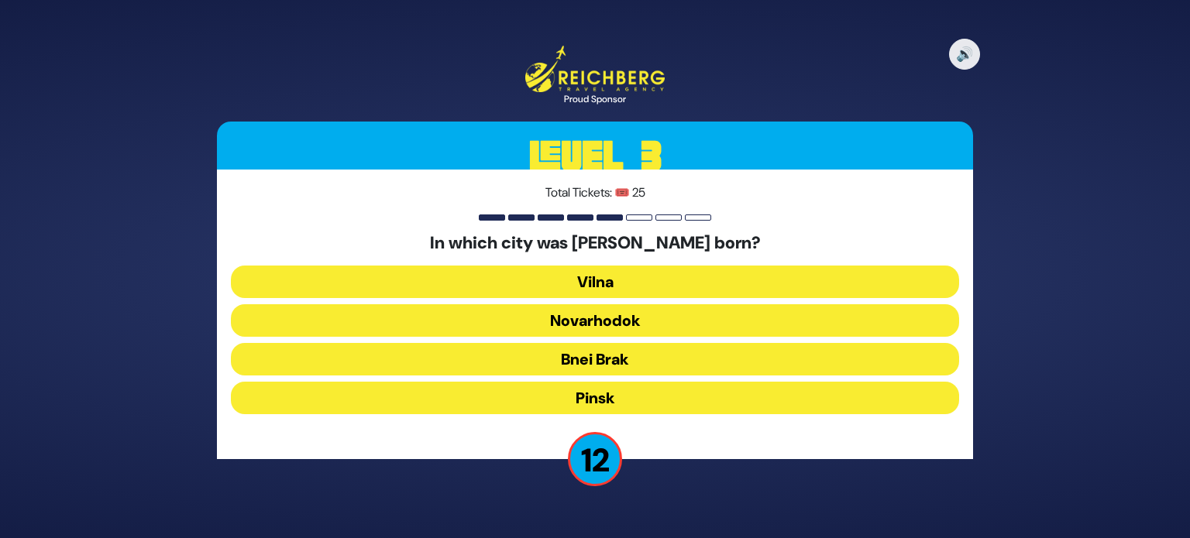
click at [651, 320] on button "Novarhodok" at bounding box center [595, 320] width 728 height 33
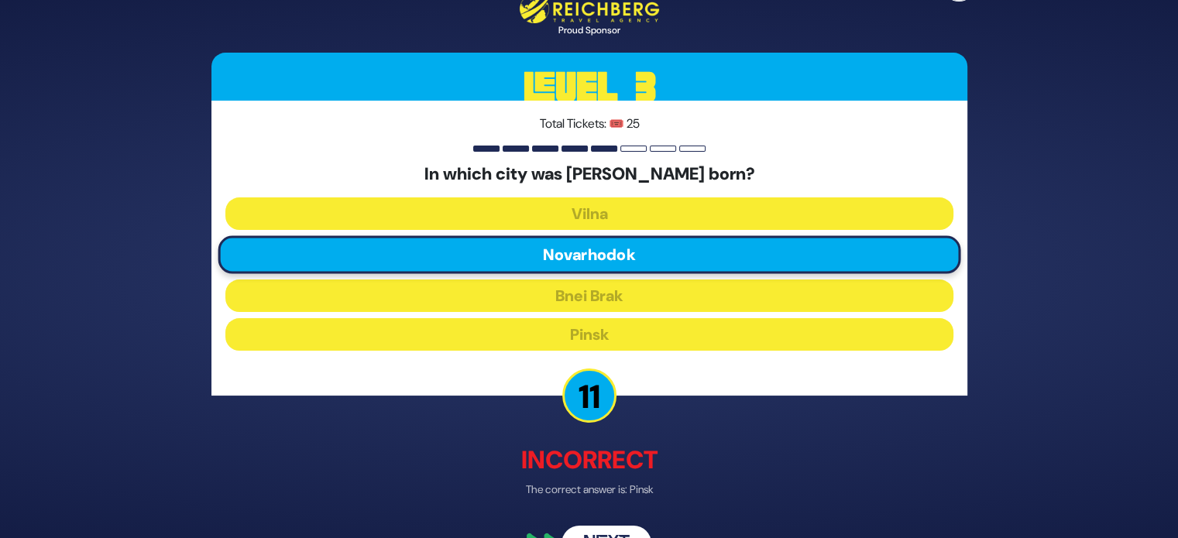
click at [622, 531] on button "Next" at bounding box center [606, 543] width 90 height 36
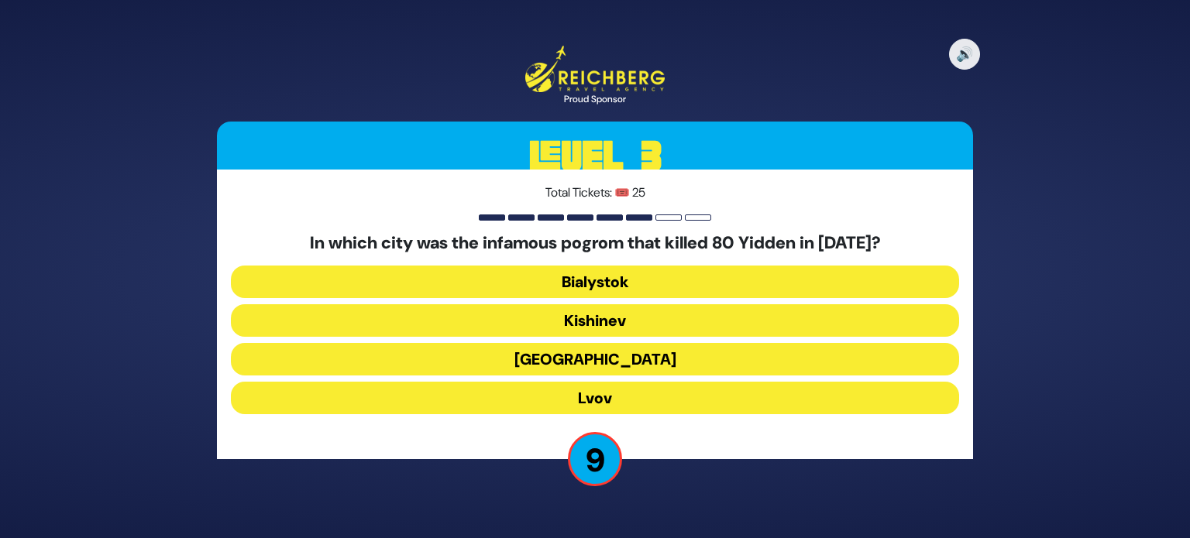
click at [608, 287] on button "Bialystok" at bounding box center [595, 282] width 728 height 33
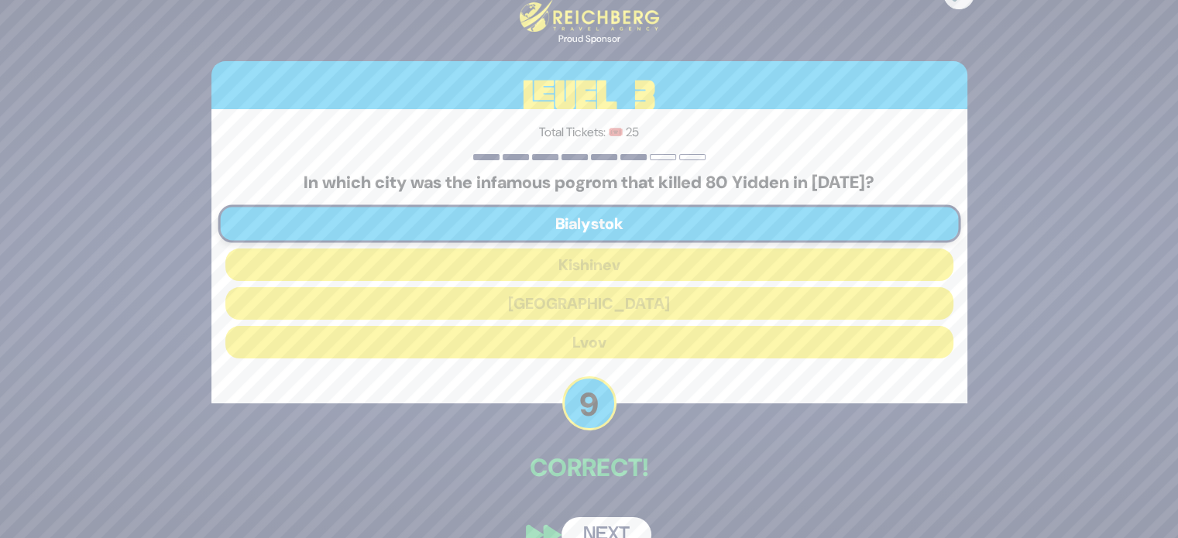
click at [633, 523] on button "Next" at bounding box center [606, 535] width 90 height 36
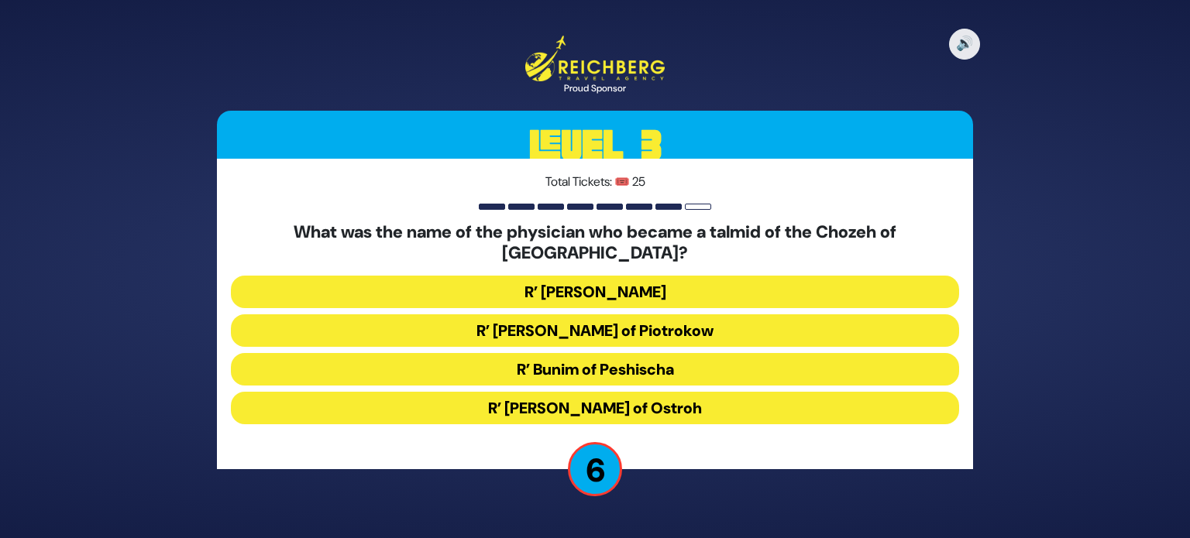
click at [728, 324] on button "R’ Chaim David Bernhard of Piotrokow" at bounding box center [595, 330] width 728 height 33
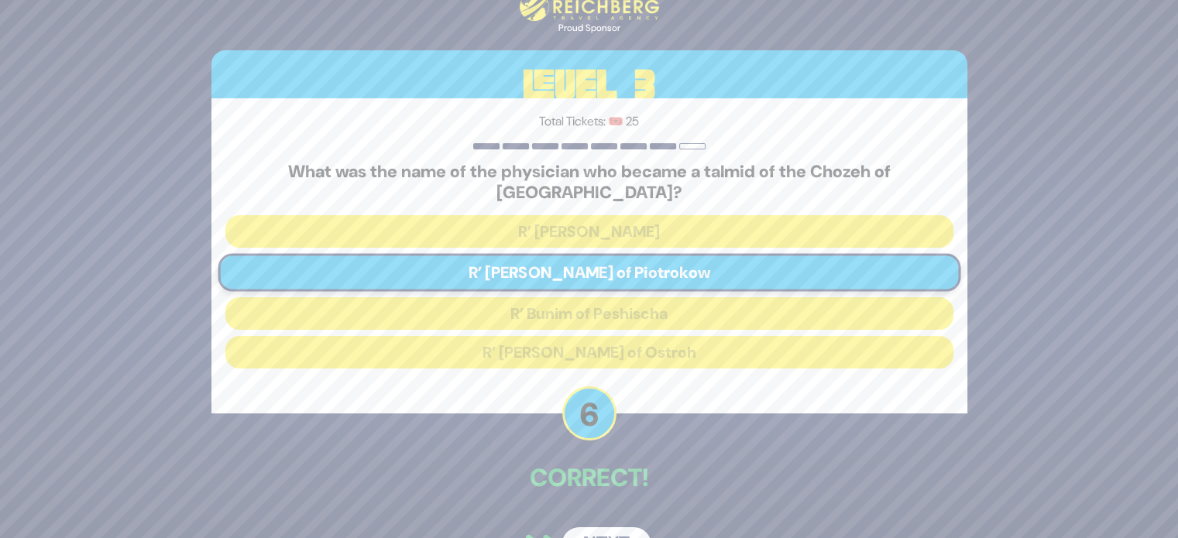
click at [619, 529] on button "Next" at bounding box center [606, 545] width 90 height 36
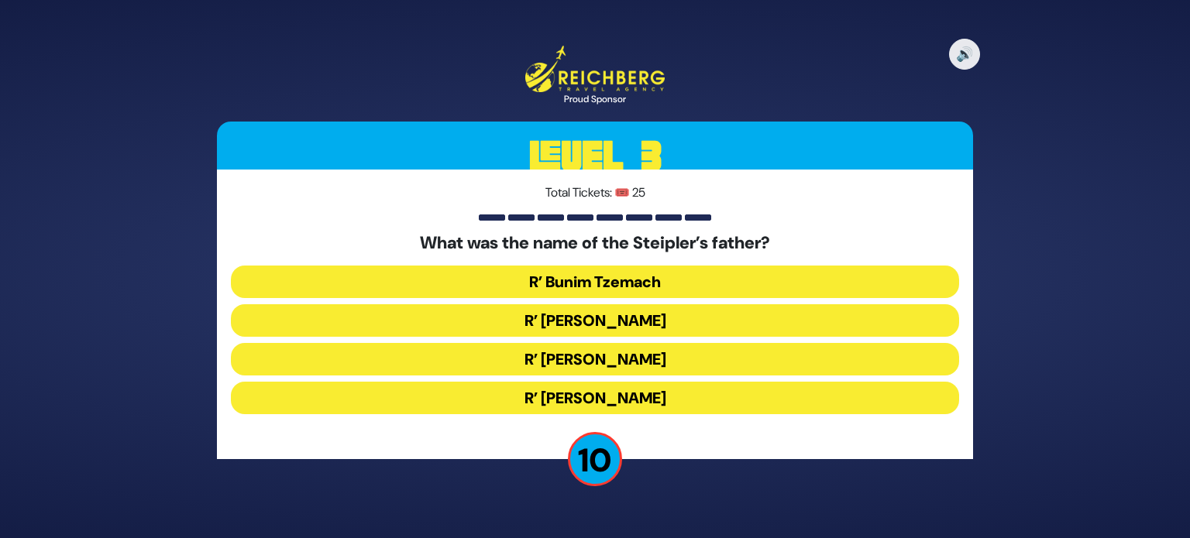
click at [692, 364] on button "R’ Shmaryahu Yosef Chaim" at bounding box center [595, 359] width 728 height 33
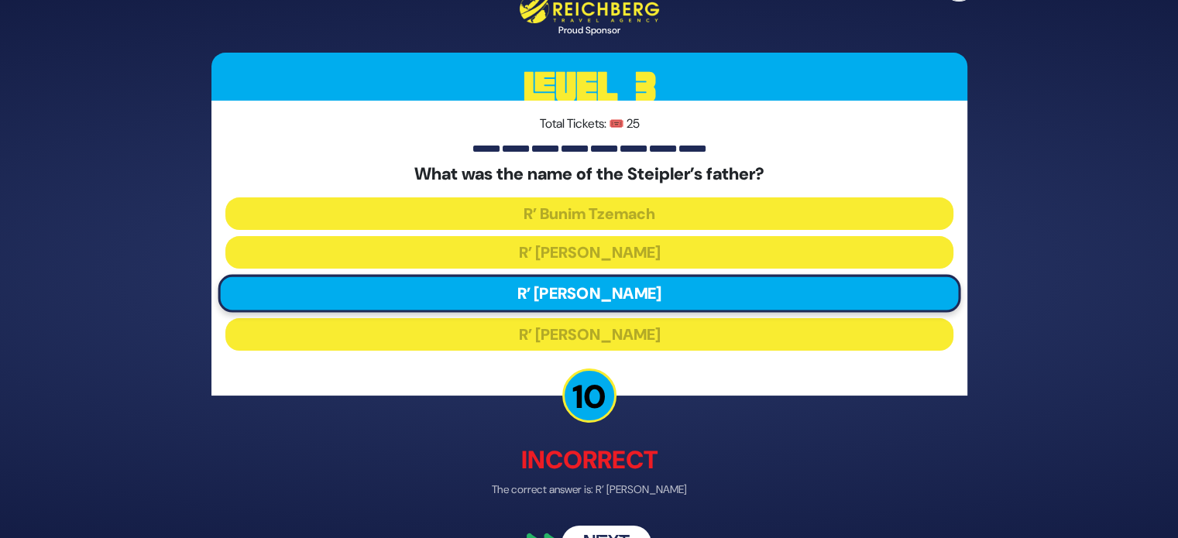
click at [630, 527] on button "Next" at bounding box center [606, 543] width 90 height 36
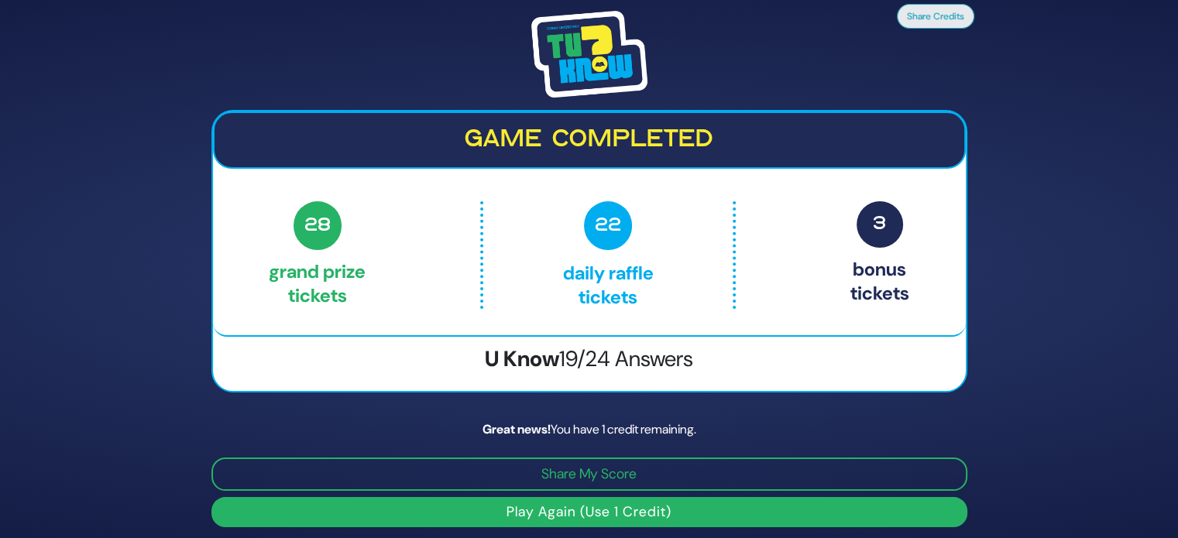
click at [620, 526] on div "Share Credits Game completed 28 Grand Prize tickets 22 Daily Raffle tickets 3 B…" at bounding box center [589, 269] width 793 height 554
click at [605, 522] on button "Play Again (Use 1 Credit)" at bounding box center [589, 512] width 756 height 30
click at [605, 521] on button "Play Again (Use 1 Credit)" at bounding box center [589, 512] width 756 height 30
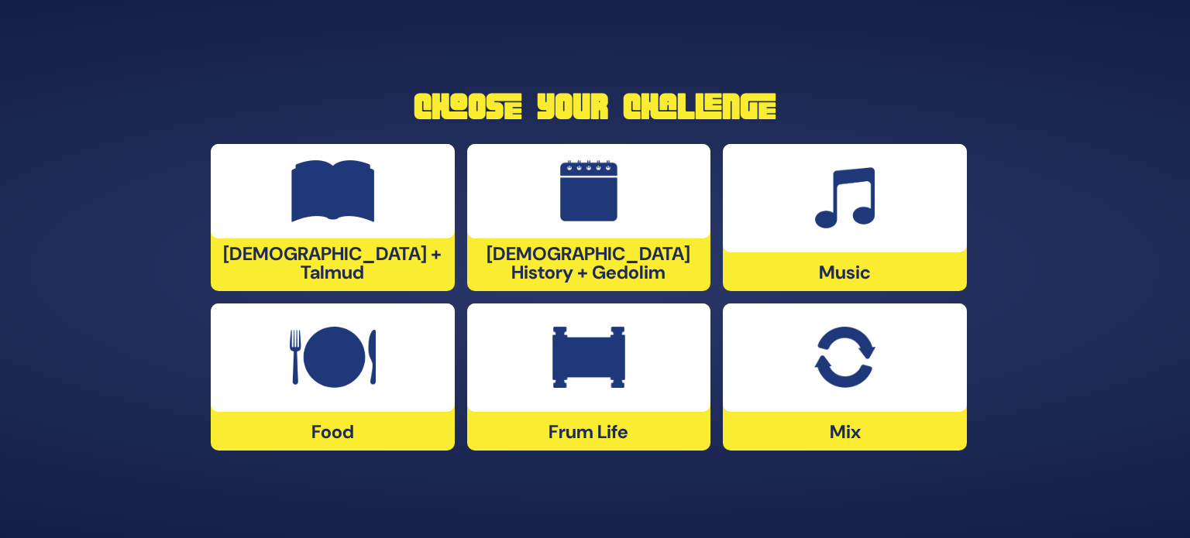
click at [898, 329] on div at bounding box center [845, 358] width 244 height 108
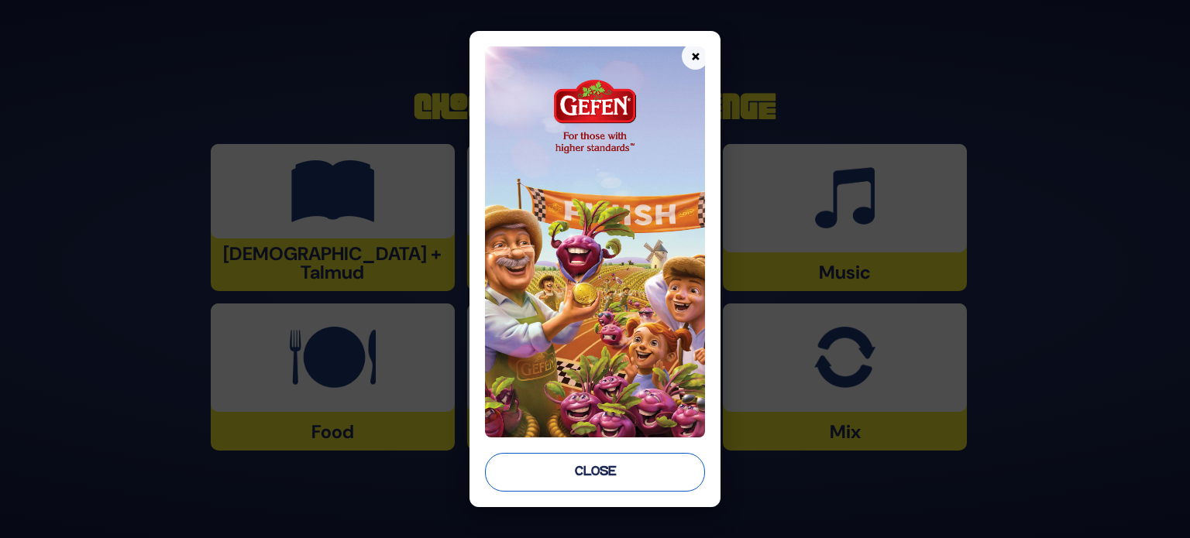
click at [550, 458] on button "Close" at bounding box center [595, 472] width 220 height 39
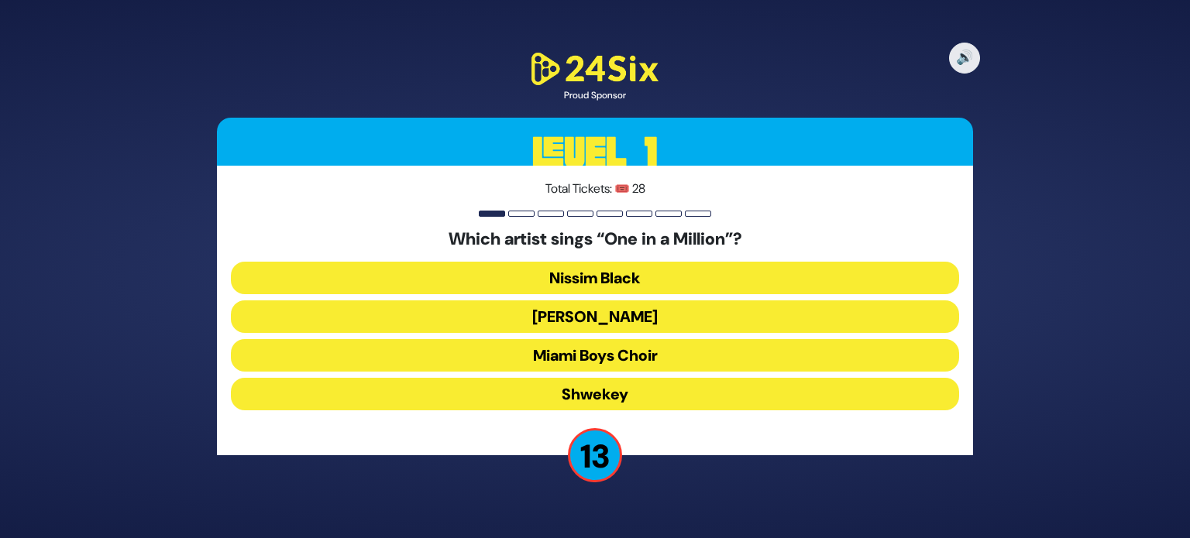
click at [609, 313] on button "Mordechai Shapiro" at bounding box center [595, 316] width 728 height 33
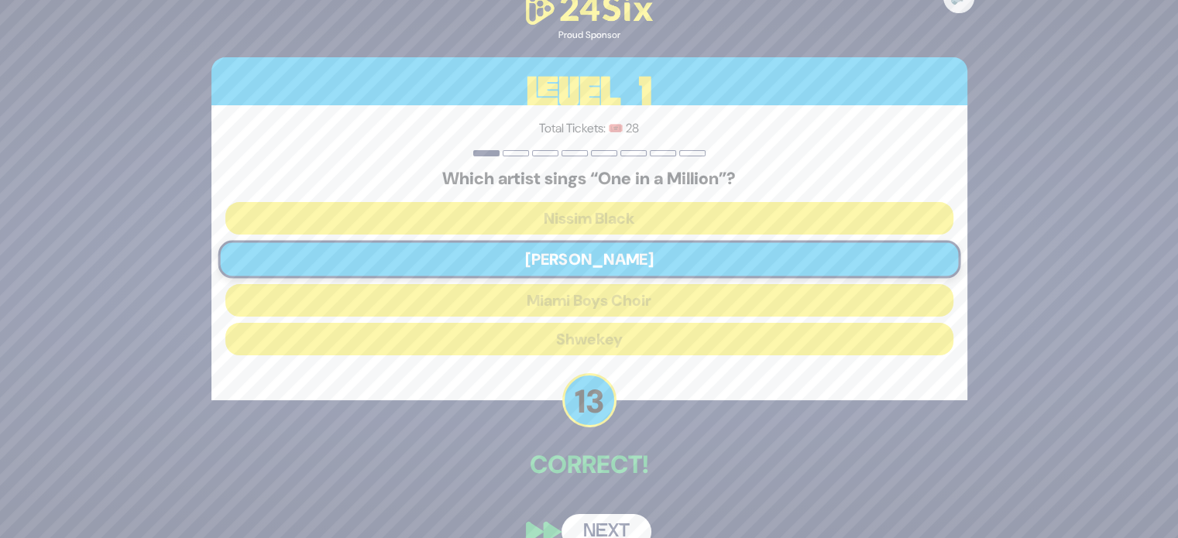
click at [636, 528] on button "Next" at bounding box center [606, 532] width 90 height 36
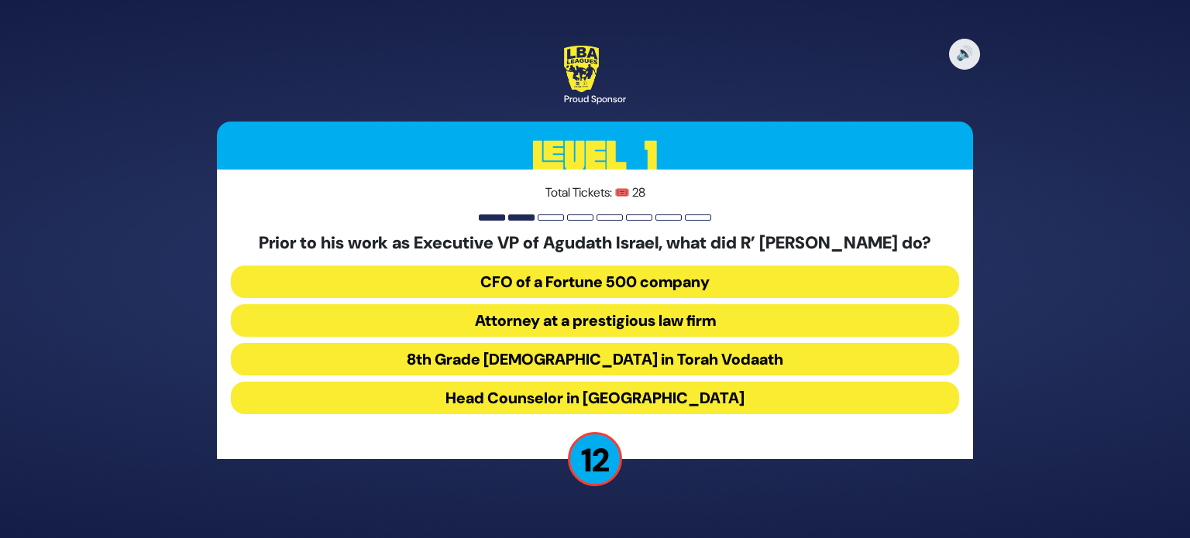
click at [548, 297] on button "CFO of a Fortune 500 company" at bounding box center [595, 282] width 728 height 33
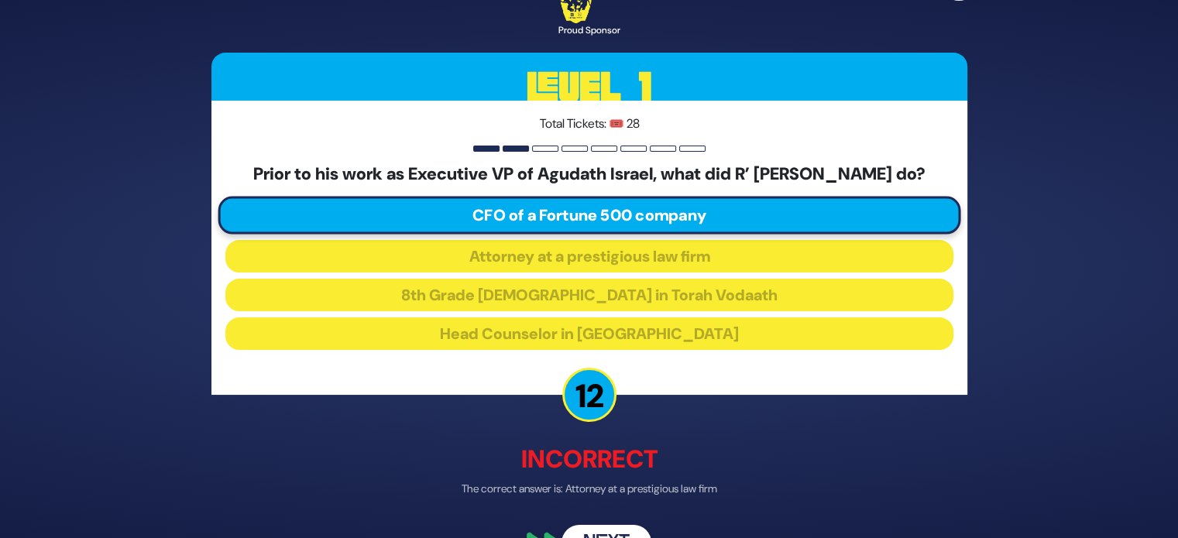
scroll to position [51, 0]
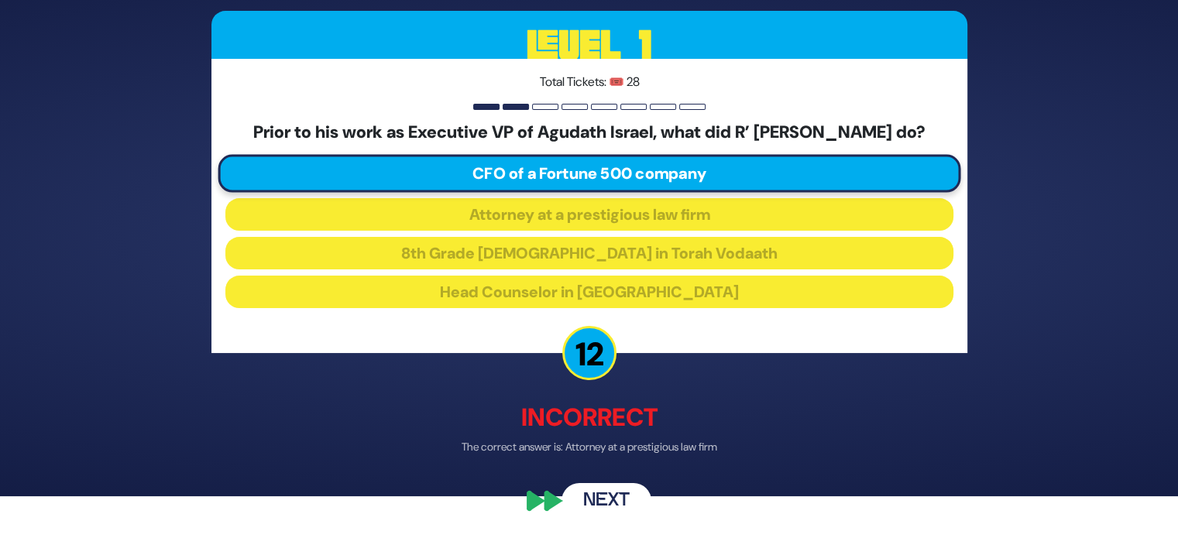
click at [620, 496] on button "Next" at bounding box center [606, 502] width 90 height 36
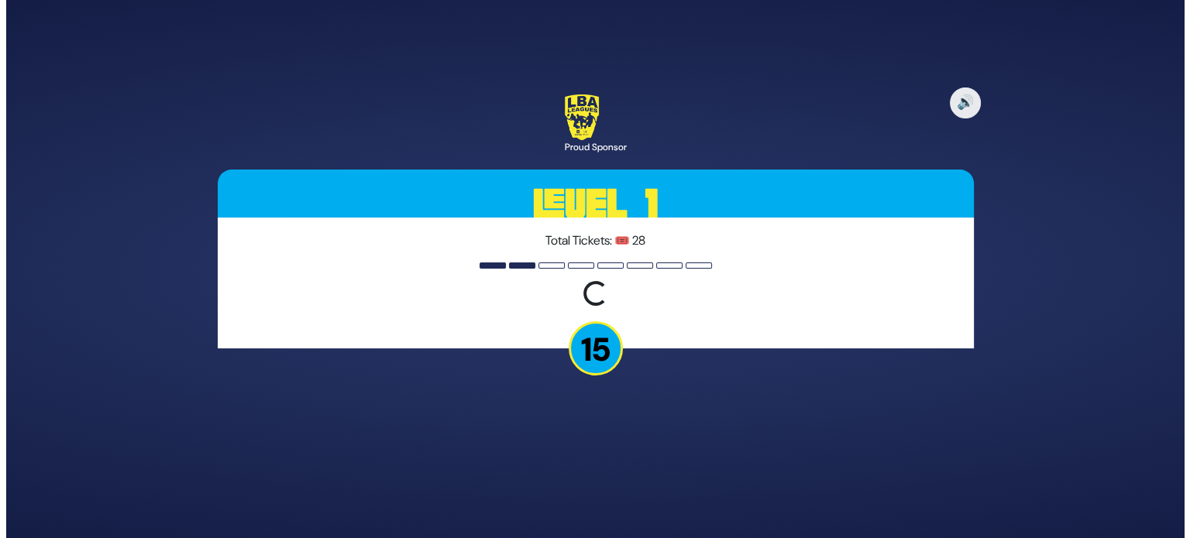
scroll to position [0, 0]
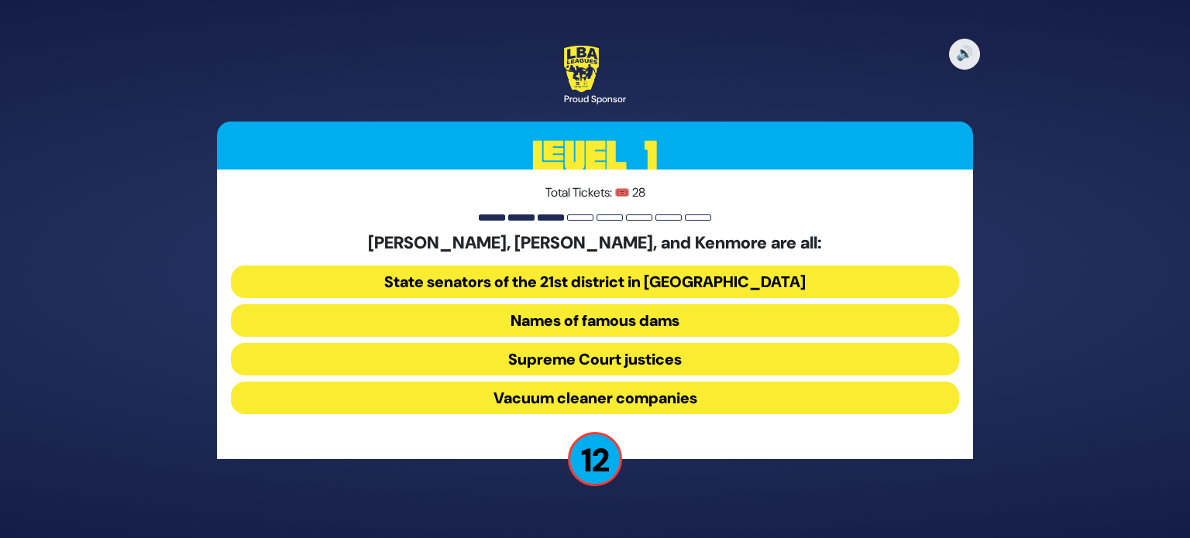
click at [604, 397] on button "Vacuum cleaner companies" at bounding box center [595, 398] width 728 height 33
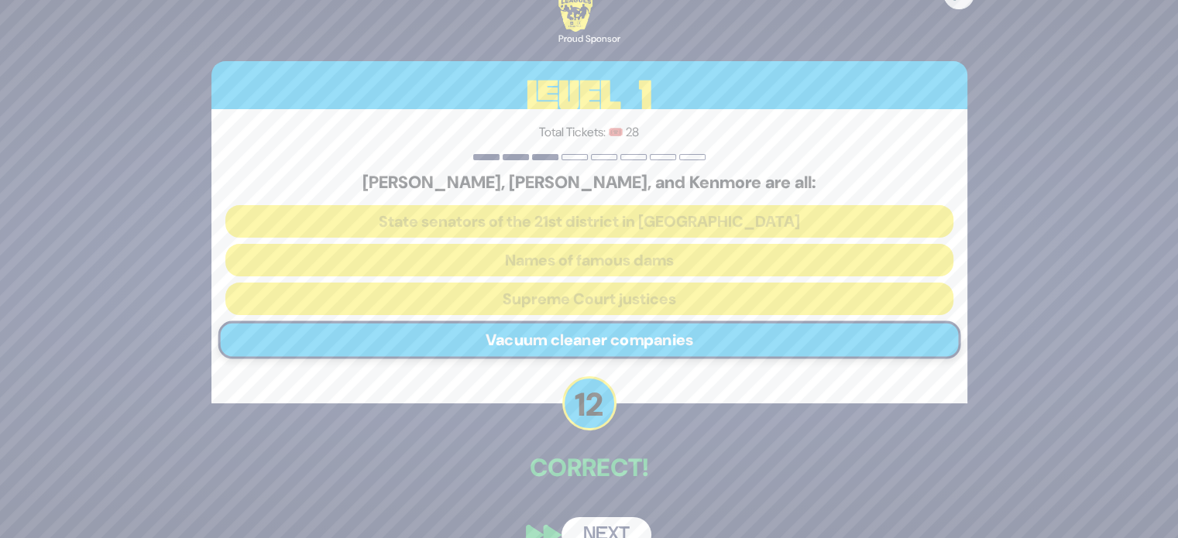
click at [619, 523] on button "Next" at bounding box center [606, 535] width 90 height 36
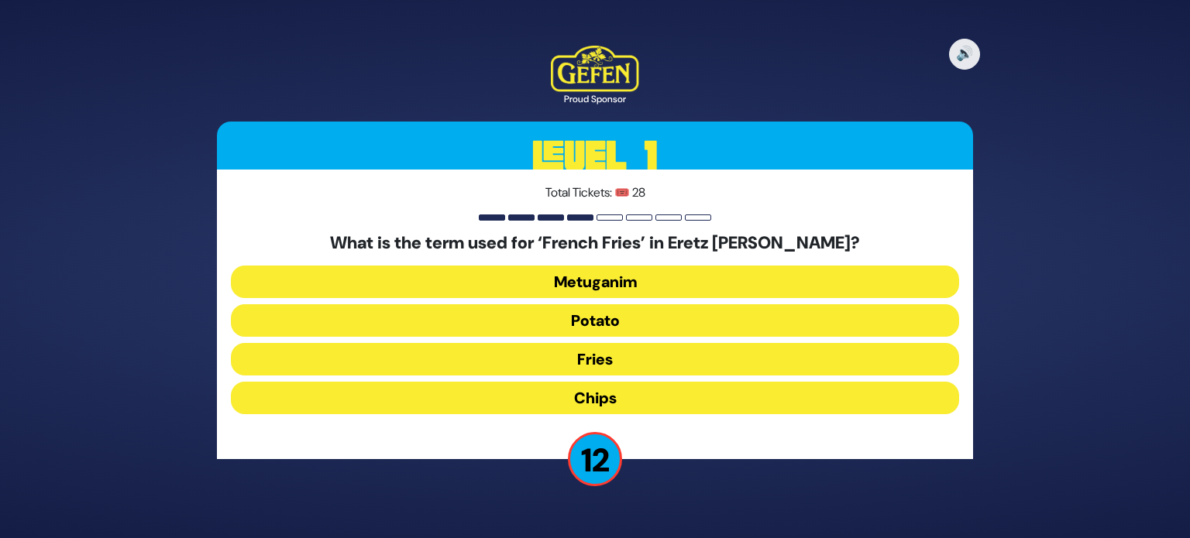
click at [604, 393] on button "Chips" at bounding box center [595, 398] width 728 height 33
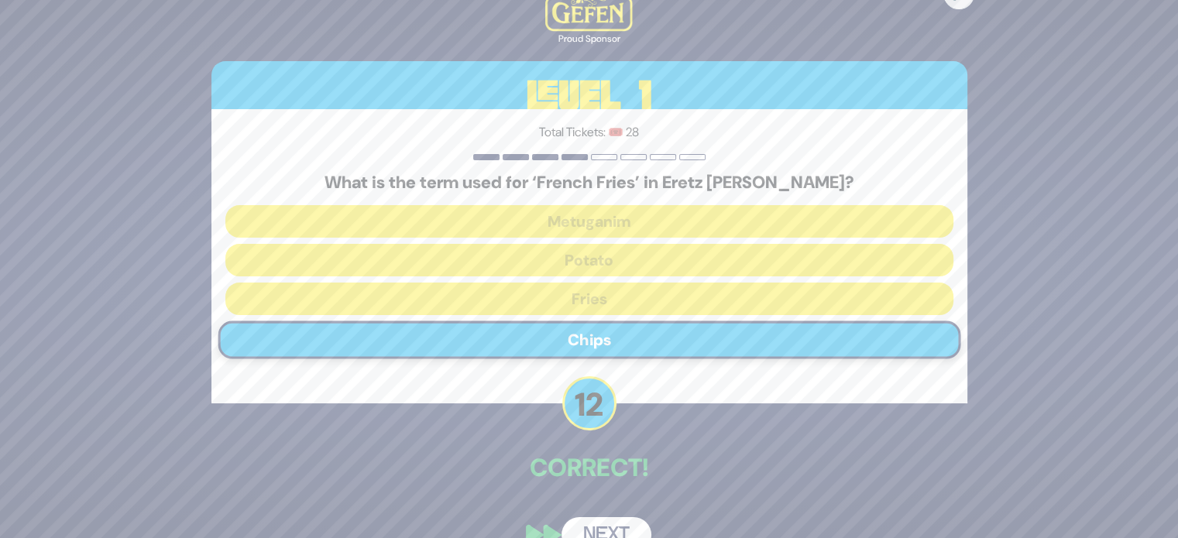
click at [609, 517] on button "Next" at bounding box center [606, 535] width 90 height 36
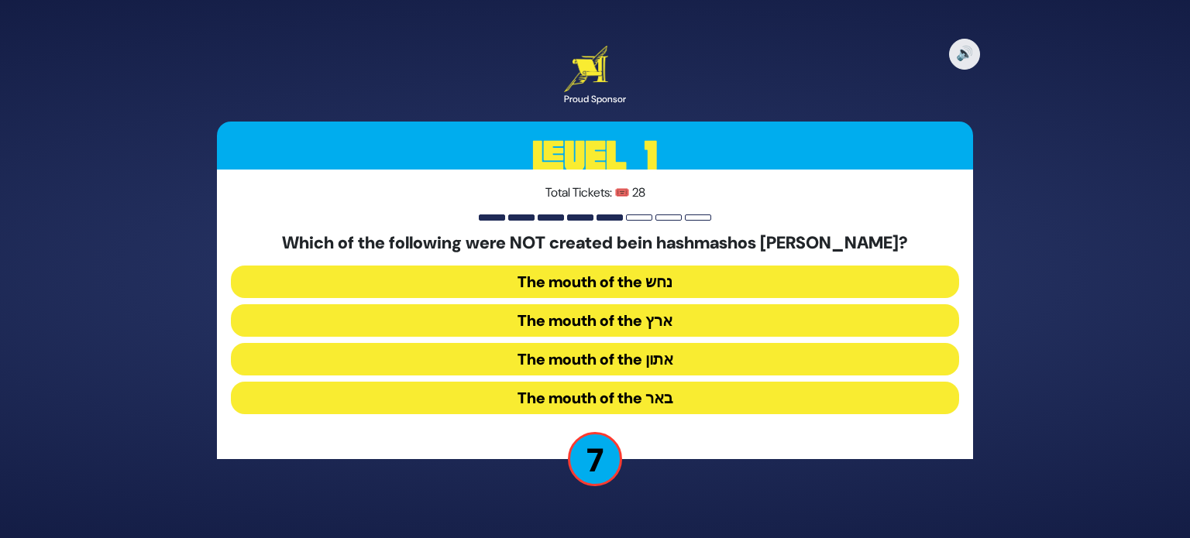
click at [576, 290] on button "The mouth of the נחש" at bounding box center [595, 282] width 728 height 33
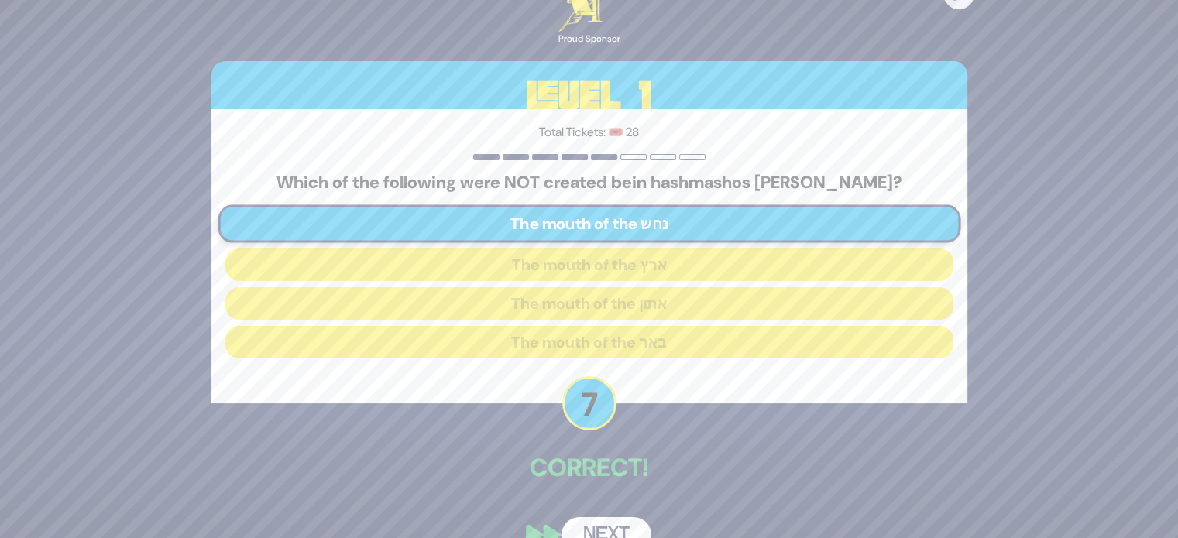
click at [623, 528] on button "Next" at bounding box center [606, 535] width 90 height 36
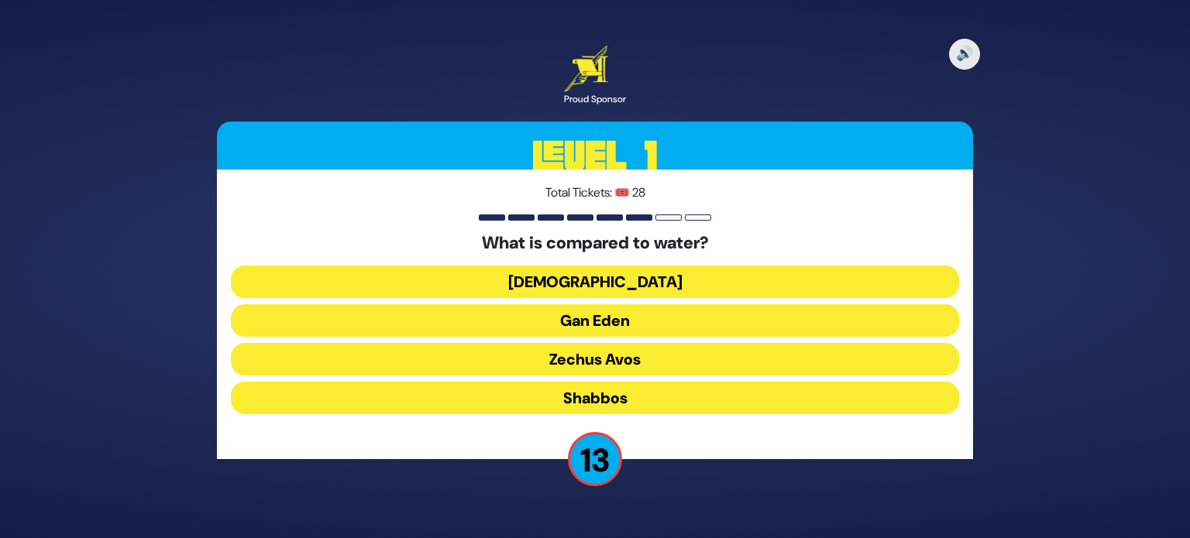
click at [594, 276] on button "Torah" at bounding box center [595, 282] width 728 height 33
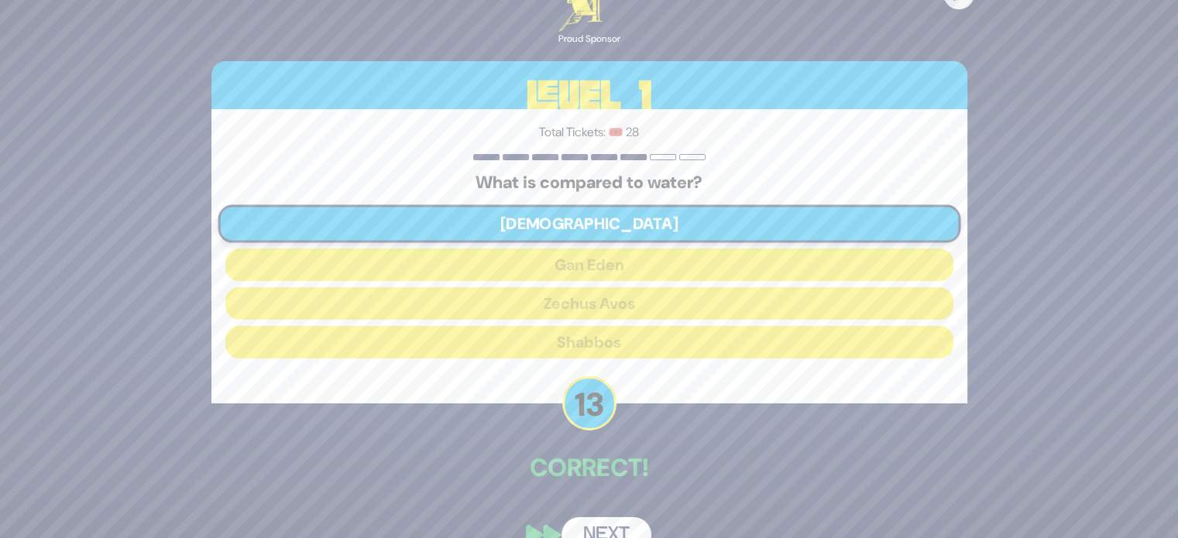
click at [626, 535] on button "Next" at bounding box center [606, 535] width 90 height 36
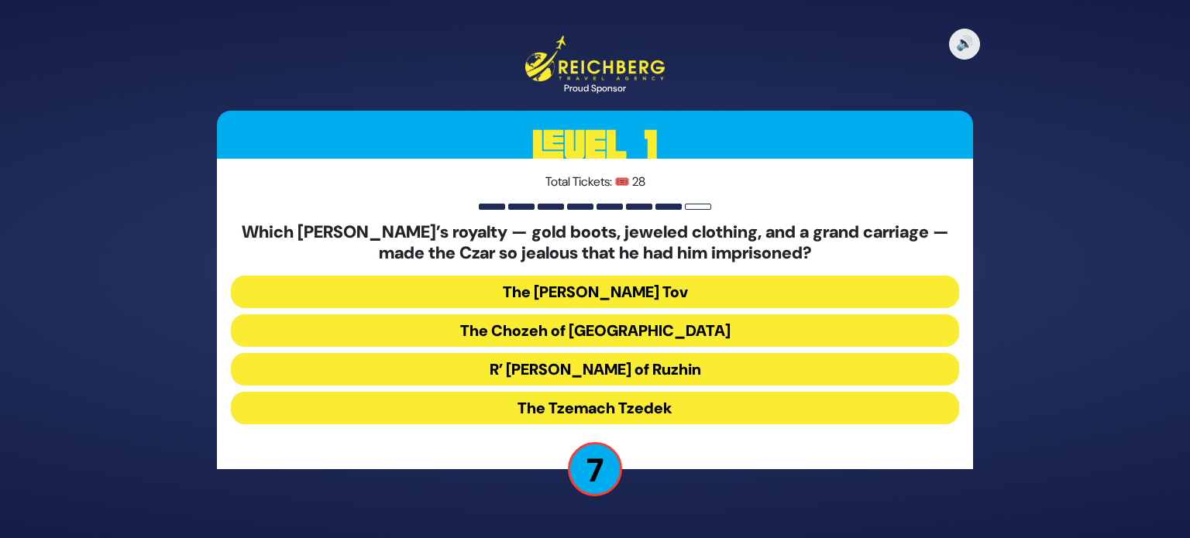
click at [630, 372] on button "R’ Yisroel of Ruzhin" at bounding box center [595, 369] width 728 height 33
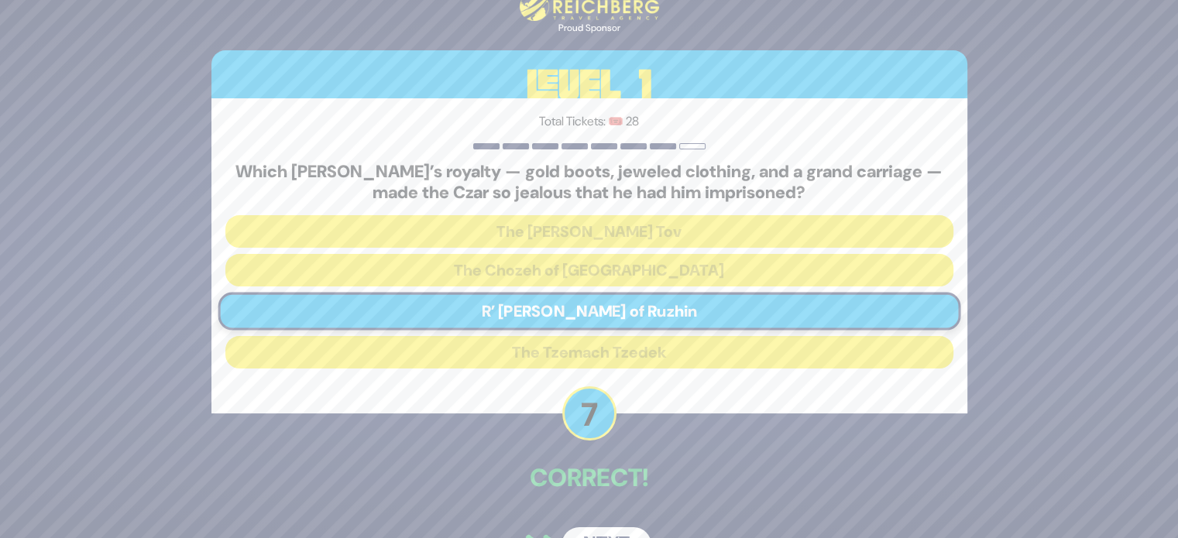
click at [613, 529] on button "Next" at bounding box center [606, 545] width 90 height 36
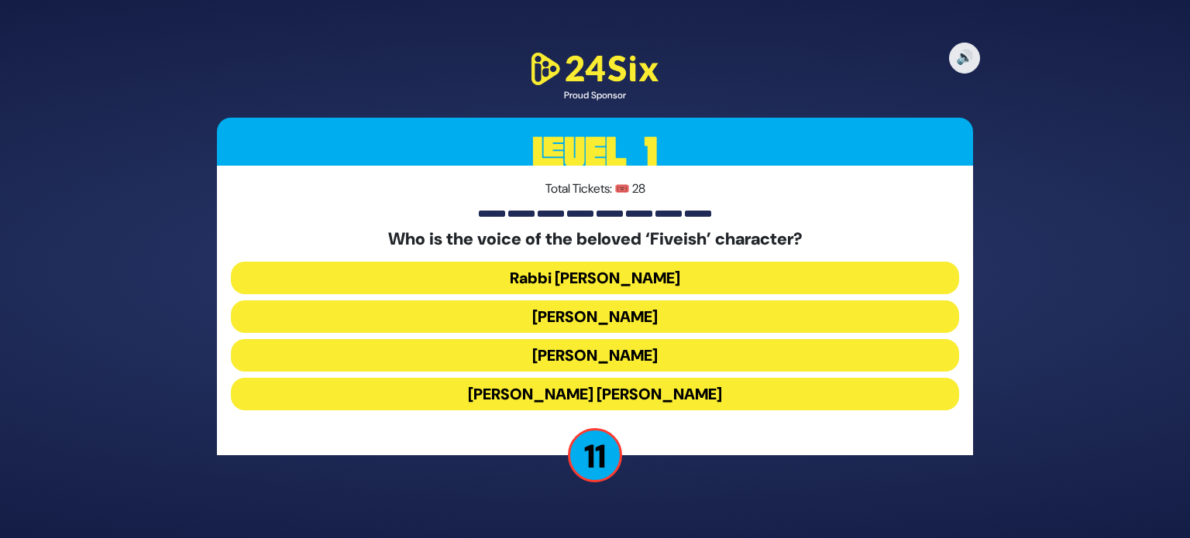
click at [695, 362] on button "Elchonon Schwartz" at bounding box center [595, 355] width 728 height 33
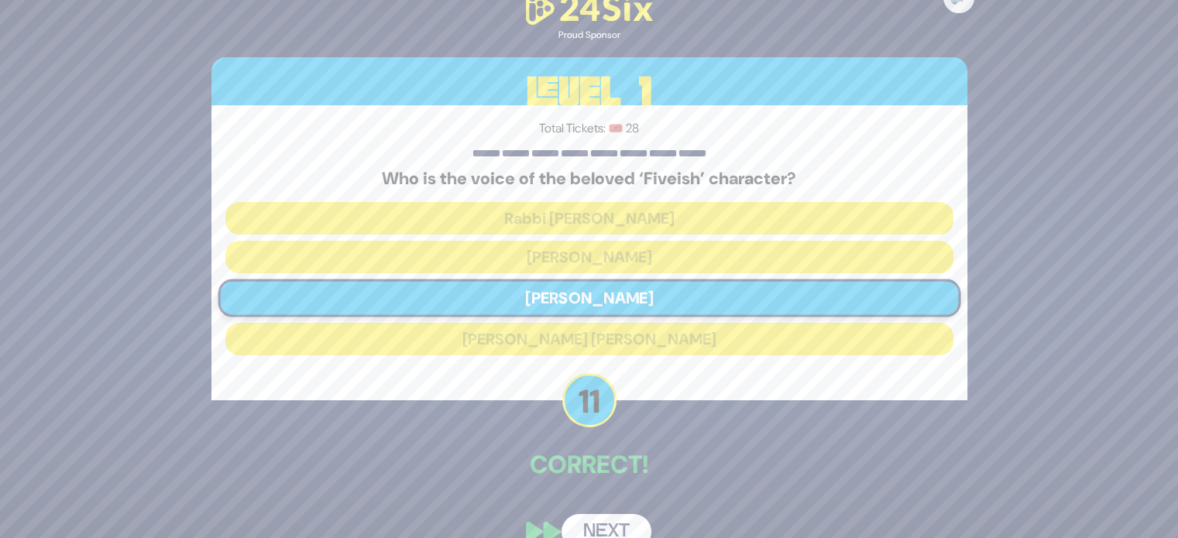
click at [618, 523] on button "Next" at bounding box center [606, 532] width 90 height 36
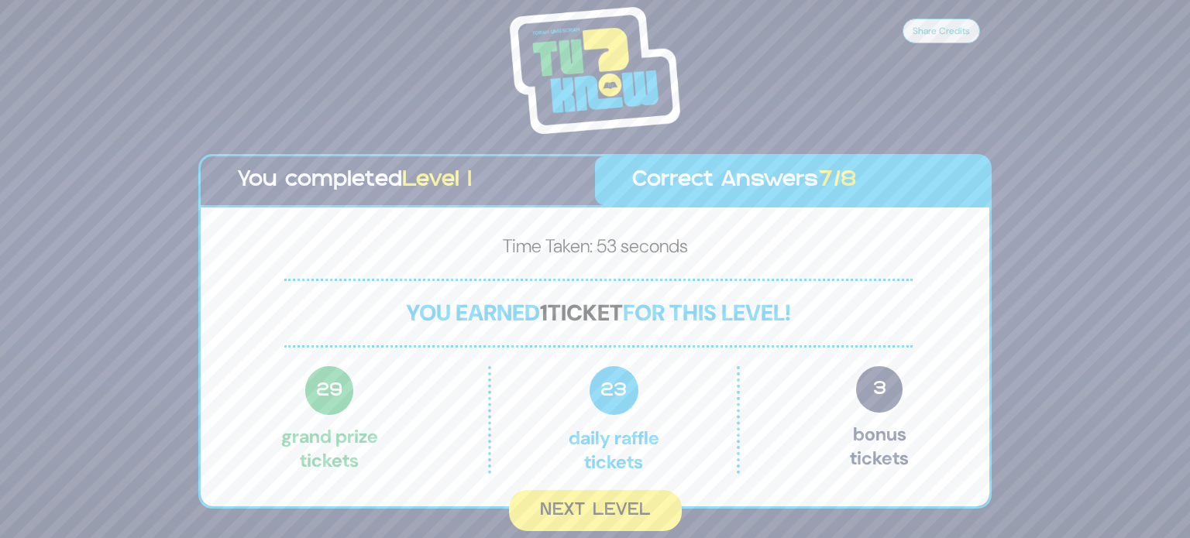
click at [616, 520] on button "Next Level" at bounding box center [595, 510] width 173 height 41
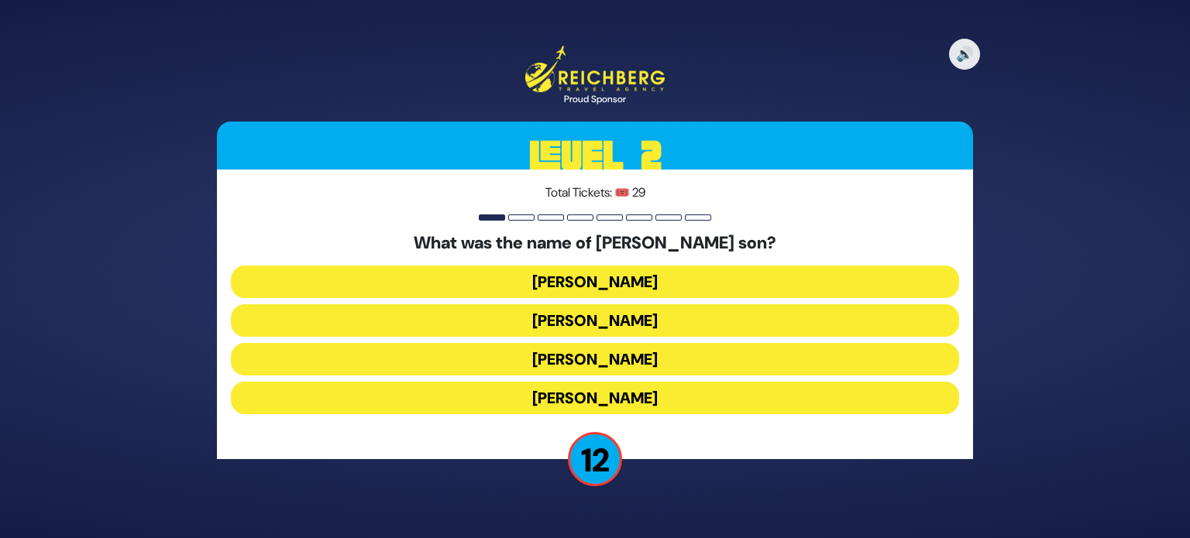
click at [586, 359] on button "Amos Bunim" at bounding box center [595, 359] width 728 height 33
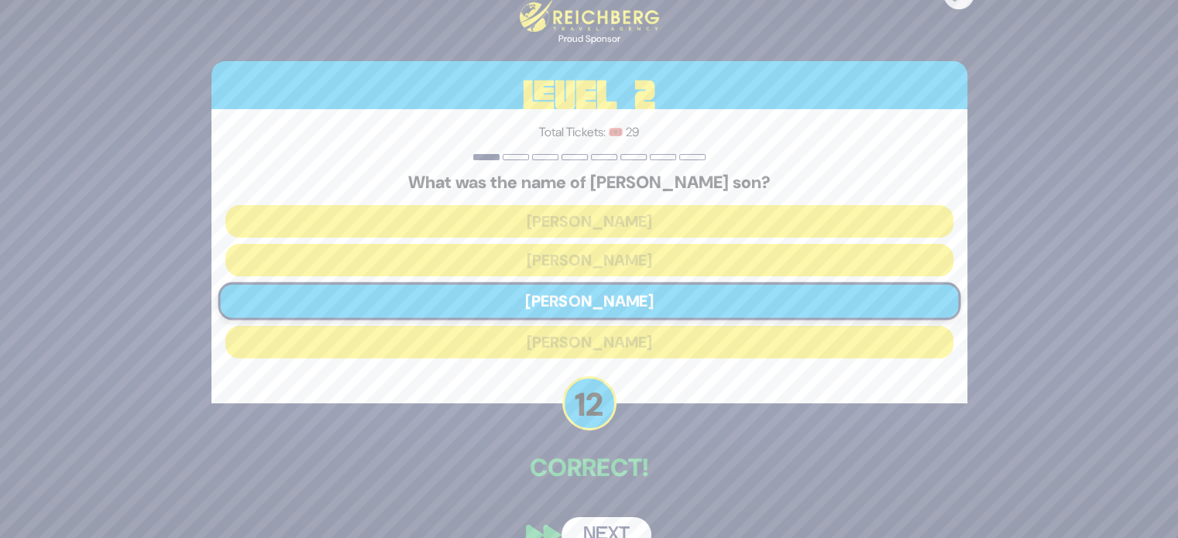
click at [616, 527] on button "Next" at bounding box center [606, 535] width 90 height 36
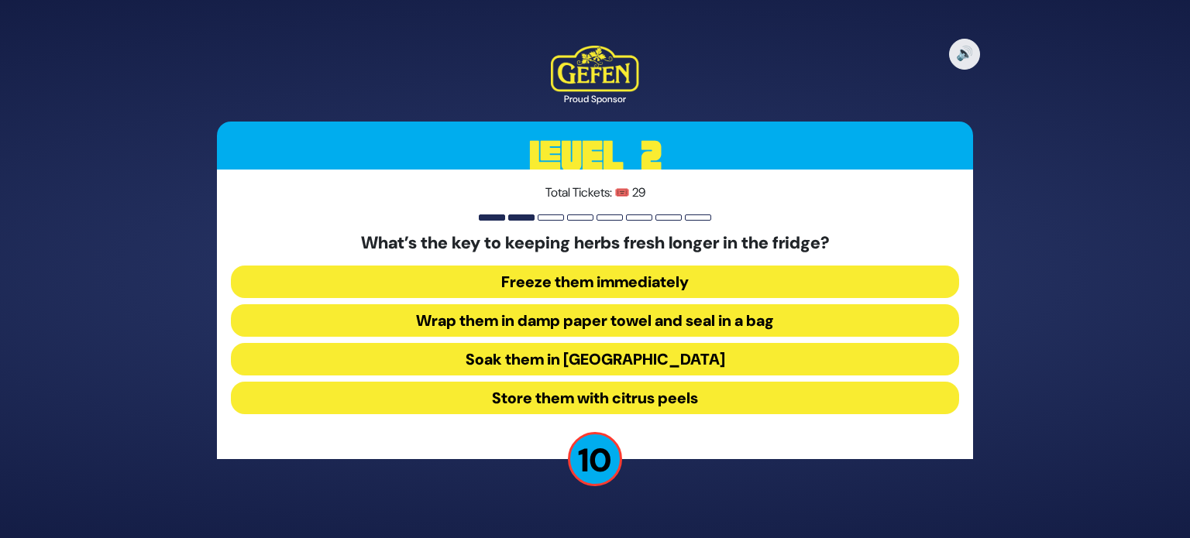
click at [839, 328] on button "Wrap them in damp paper towel and seal in a bag" at bounding box center [595, 320] width 728 height 33
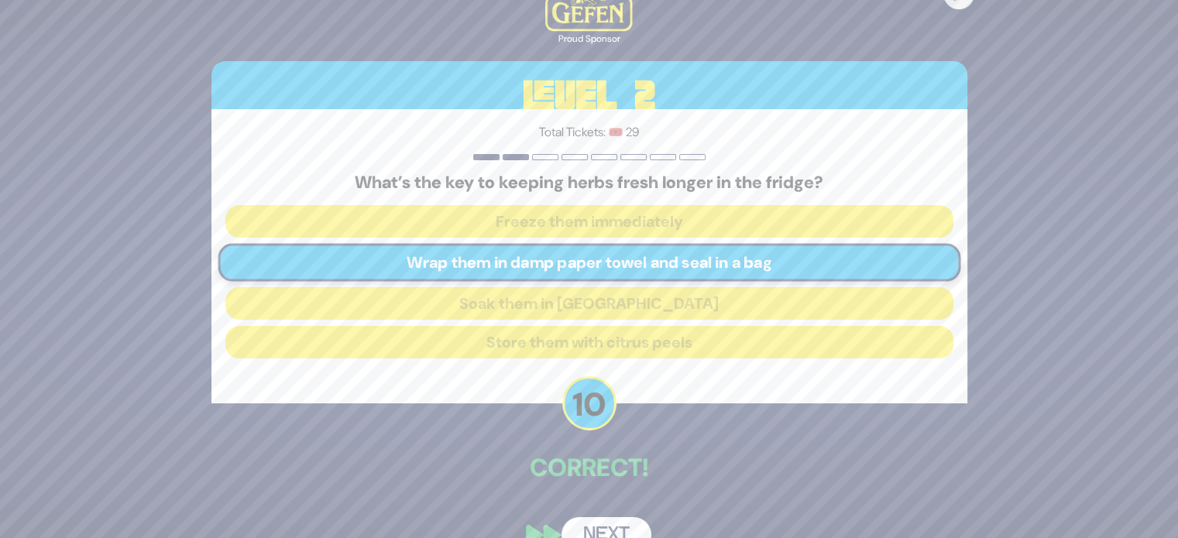
click at [585, 520] on button "Next" at bounding box center [606, 535] width 90 height 36
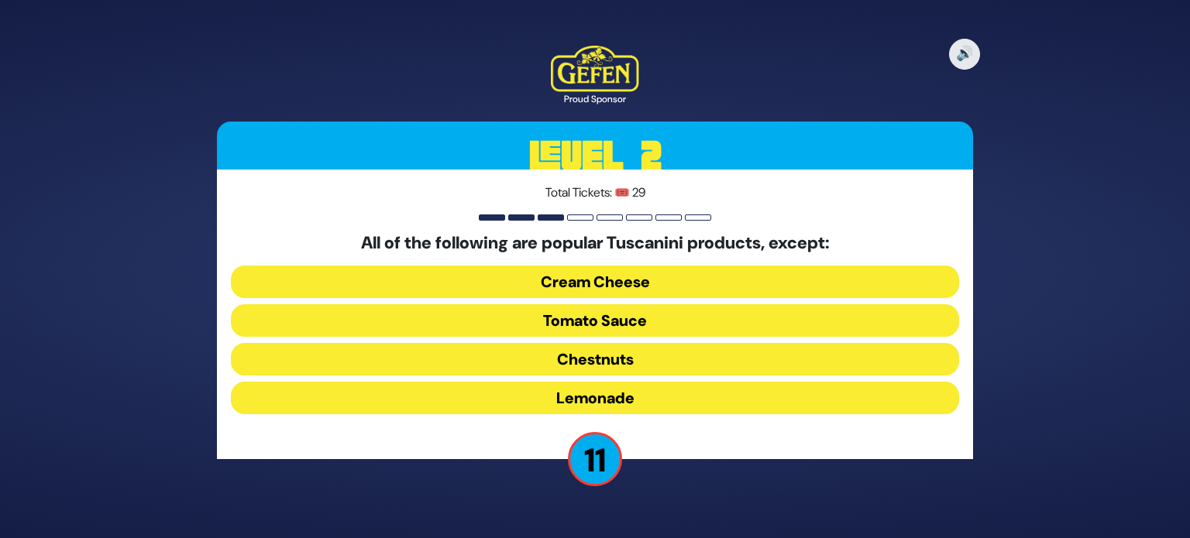
click at [616, 284] on button "Cream Cheese" at bounding box center [595, 282] width 728 height 33
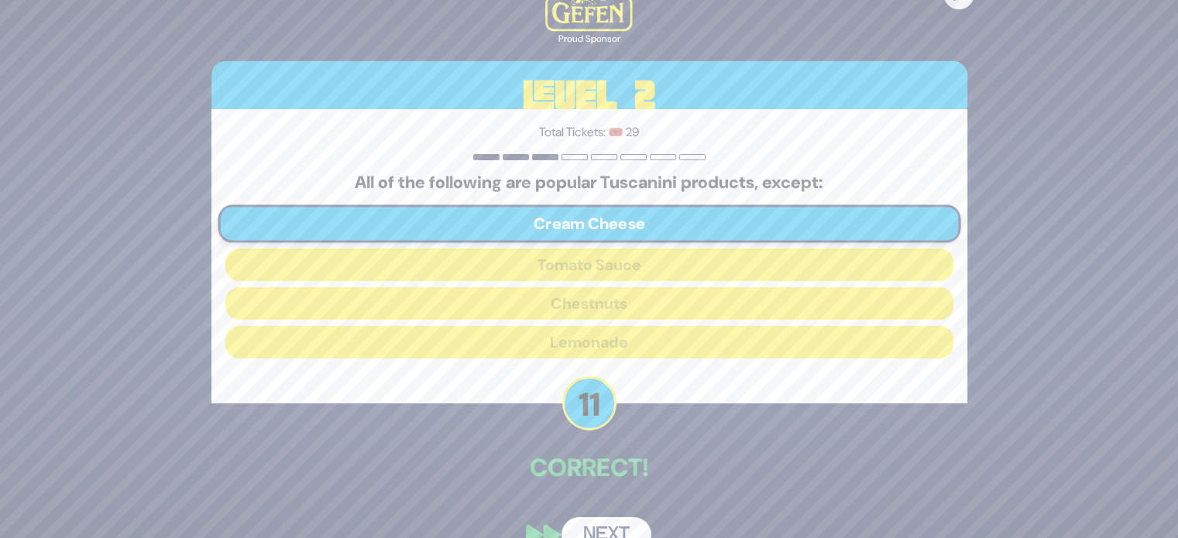
click at [613, 526] on button "Next" at bounding box center [606, 535] width 90 height 36
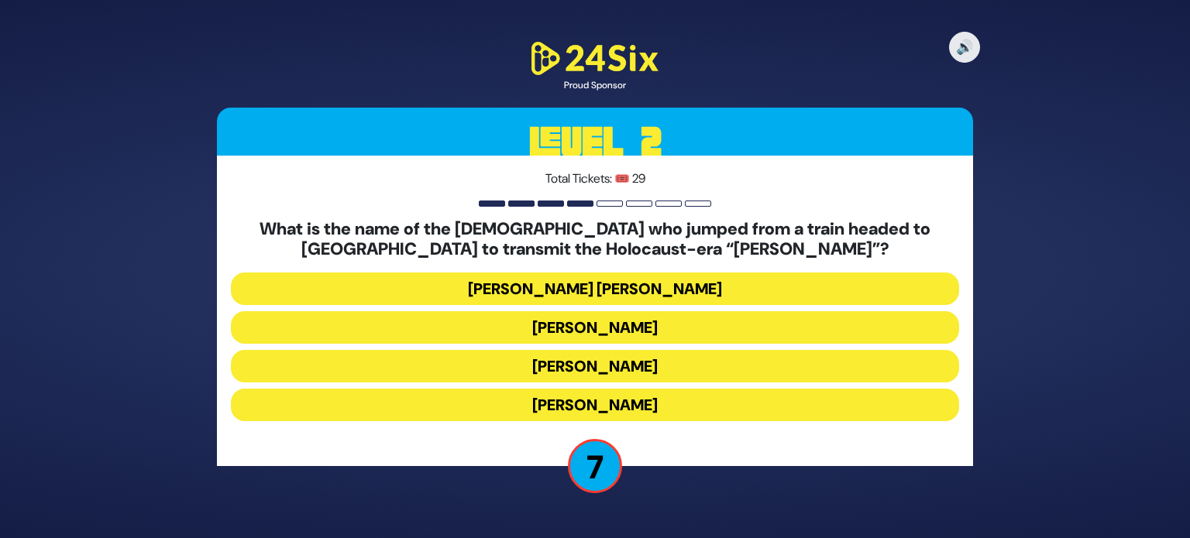
click at [605, 374] on button "Mendel Leichtag" at bounding box center [595, 366] width 728 height 33
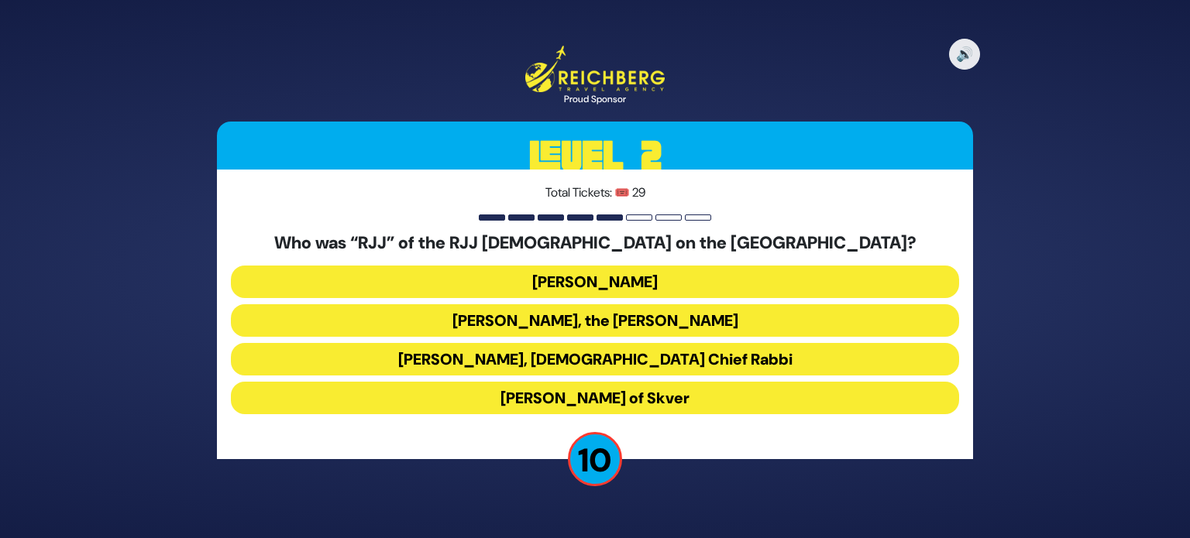
click at [620, 324] on button "Rabbi Yaakov Yosef Yoszef, the Rav HaKolel" at bounding box center [595, 320] width 728 height 33
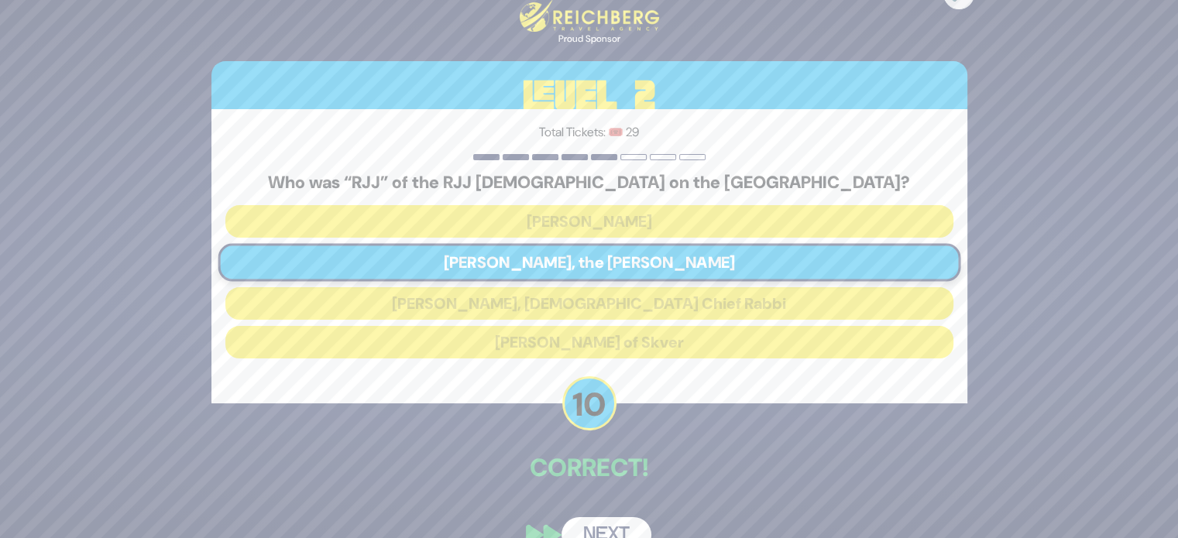
click at [620, 522] on button "Next" at bounding box center [606, 535] width 90 height 36
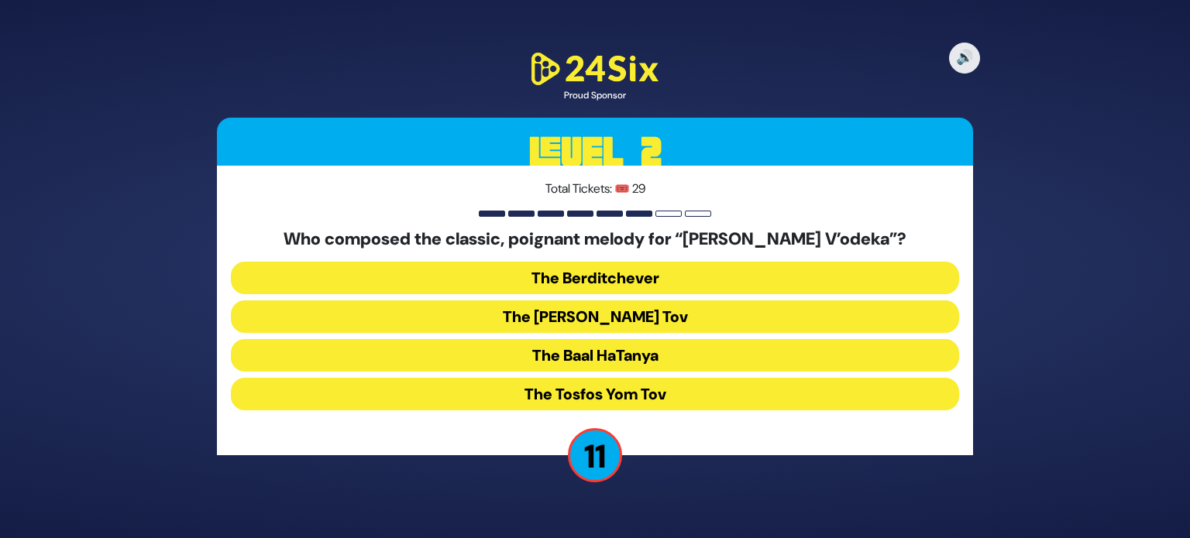
click at [613, 354] on button "The Baal HaTanya" at bounding box center [595, 355] width 728 height 33
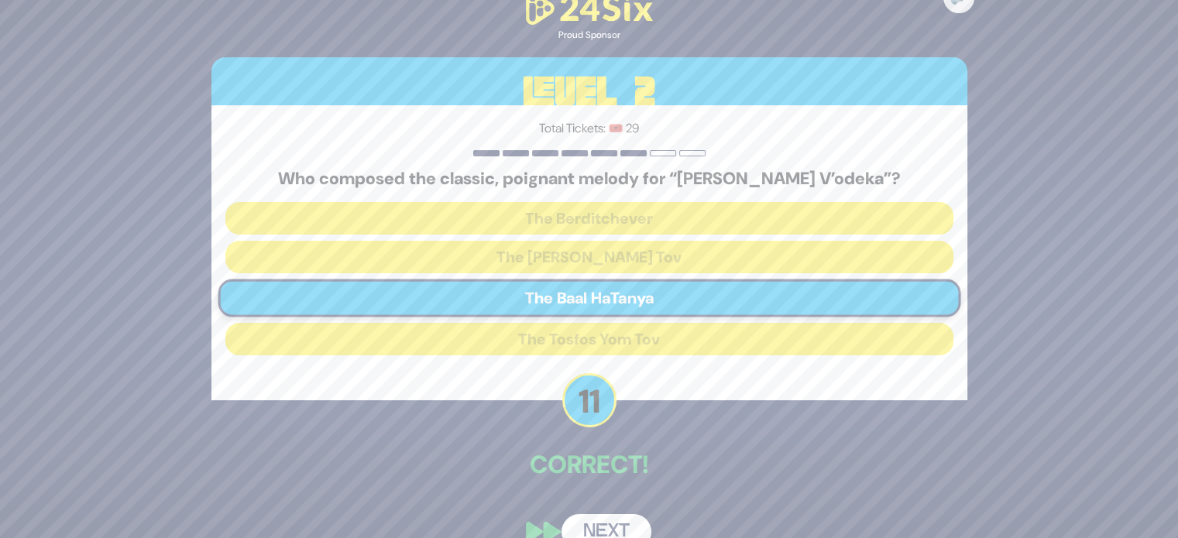
click at [601, 521] on button "Next" at bounding box center [606, 532] width 90 height 36
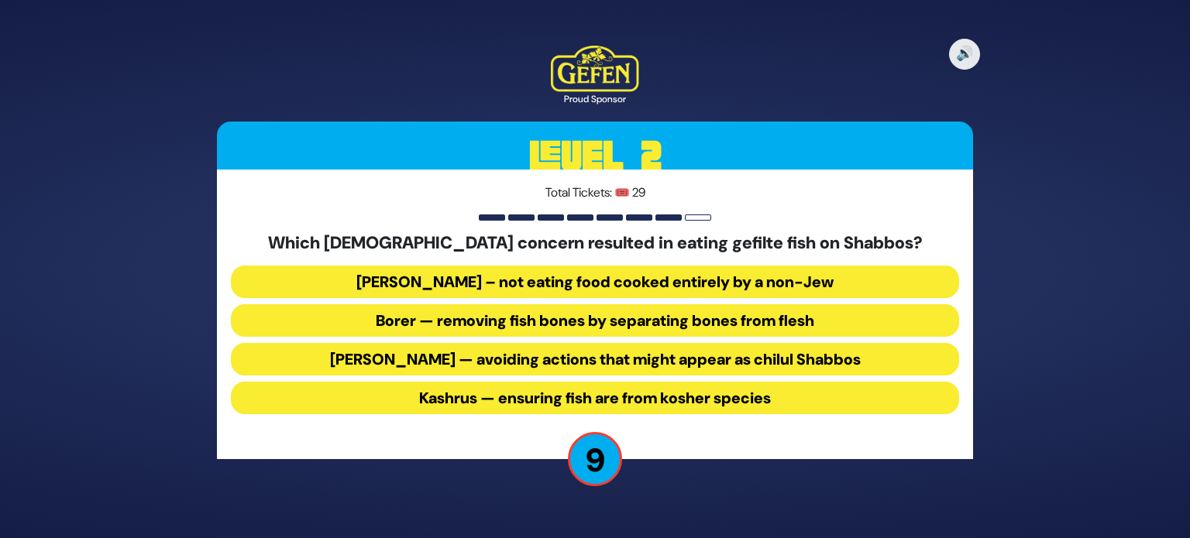
click at [558, 335] on button "Borer — removing fish bones by separating bones from flesh" at bounding box center [595, 320] width 728 height 33
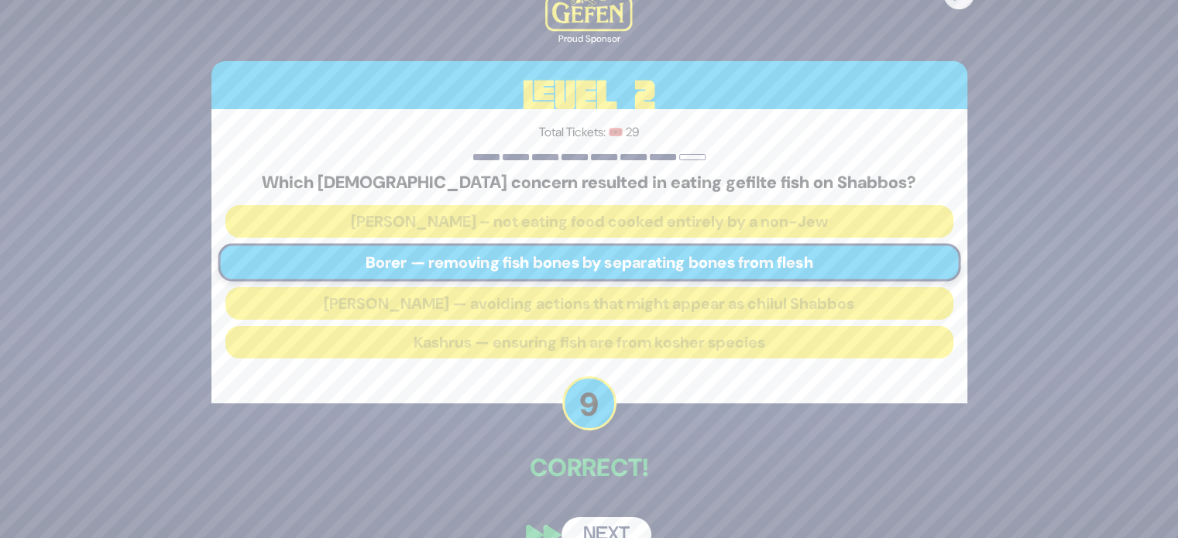
click at [580, 530] on button "Next" at bounding box center [606, 535] width 90 height 36
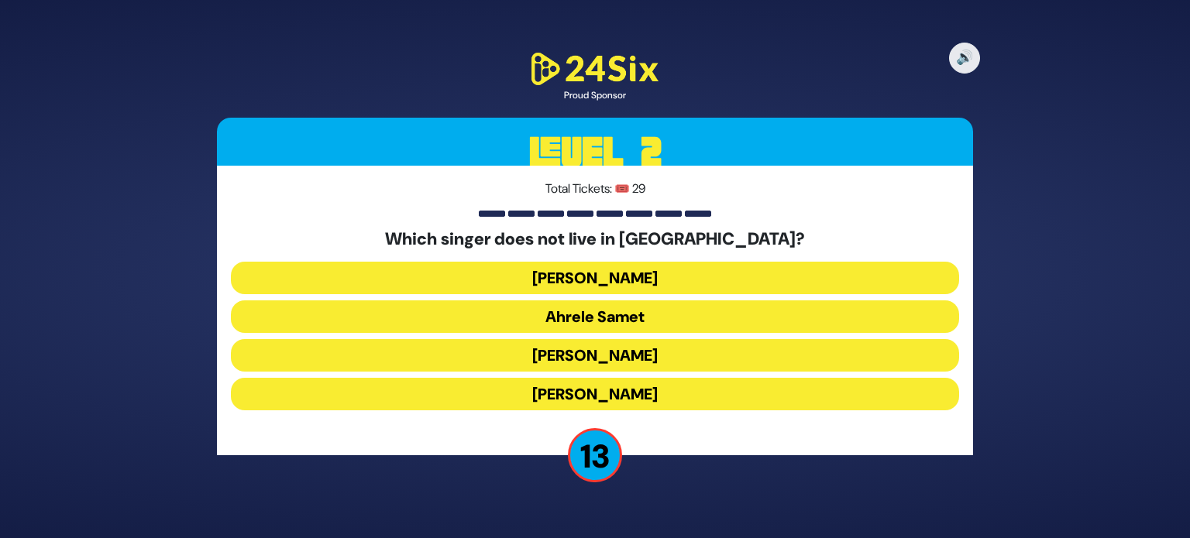
click at [579, 399] on button "Eitan Katz" at bounding box center [595, 394] width 728 height 33
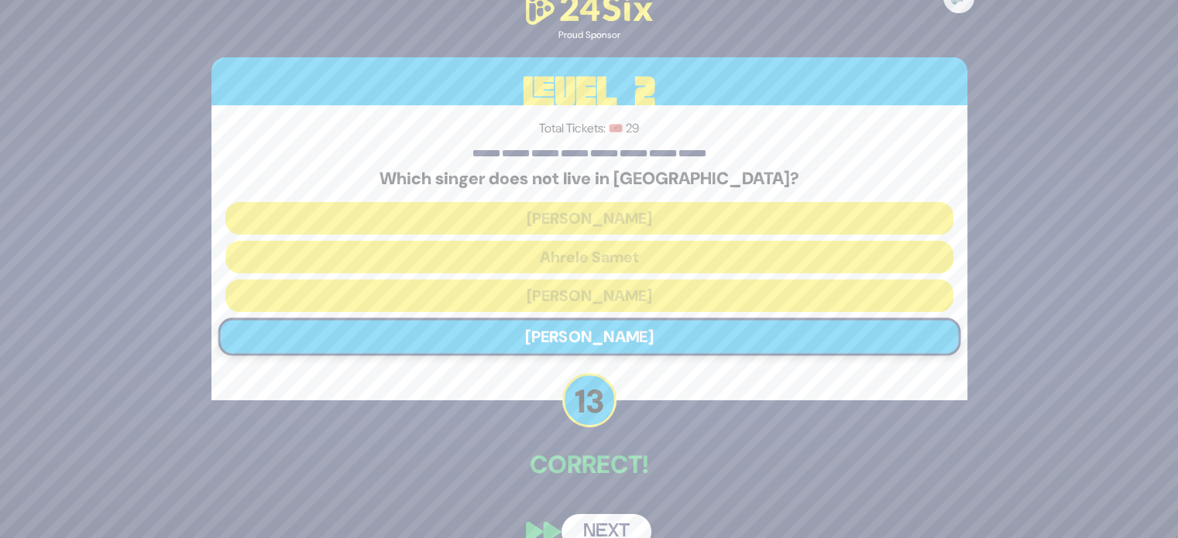
click at [635, 526] on button "Next" at bounding box center [606, 532] width 90 height 36
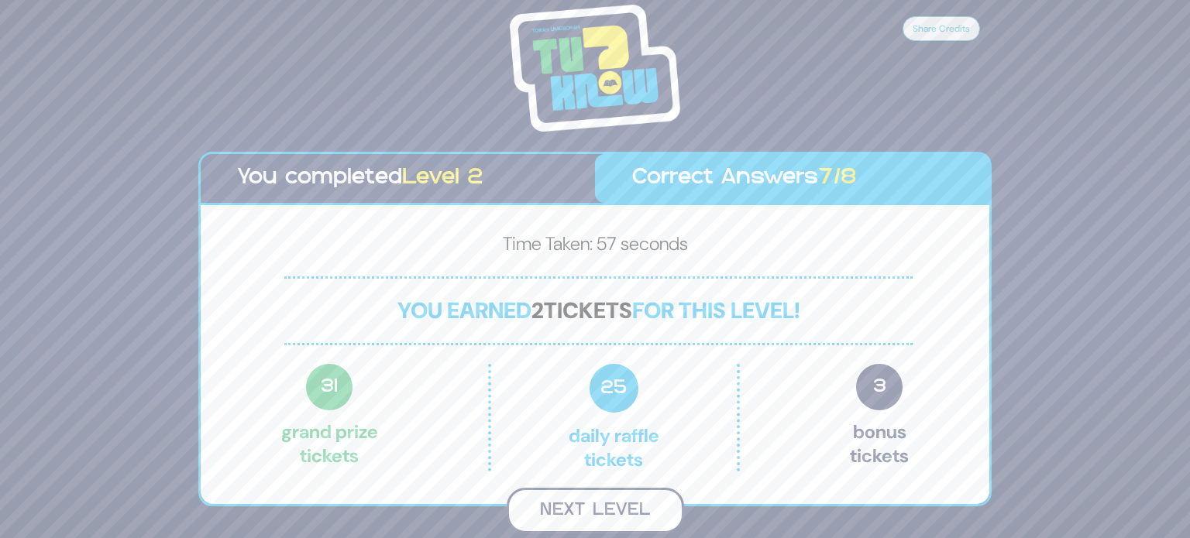
click at [634, 523] on button "Next Level" at bounding box center [594, 511] width 177 height 46
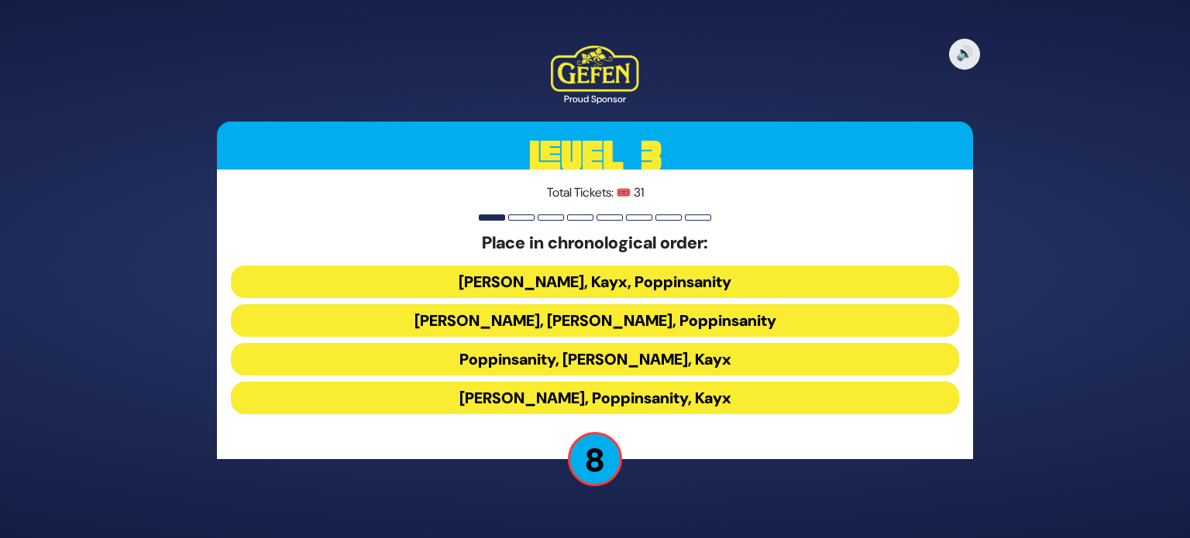
click at [527, 294] on button "Siegelmans, Kayx, Poppinsanity" at bounding box center [595, 282] width 728 height 33
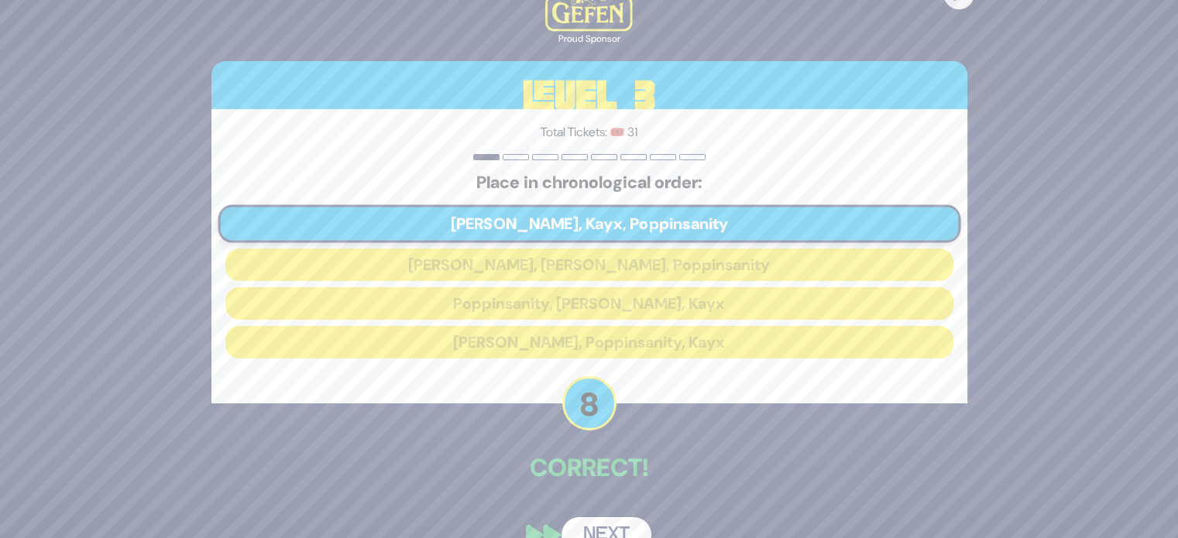
click at [597, 532] on button "Next" at bounding box center [606, 535] width 90 height 36
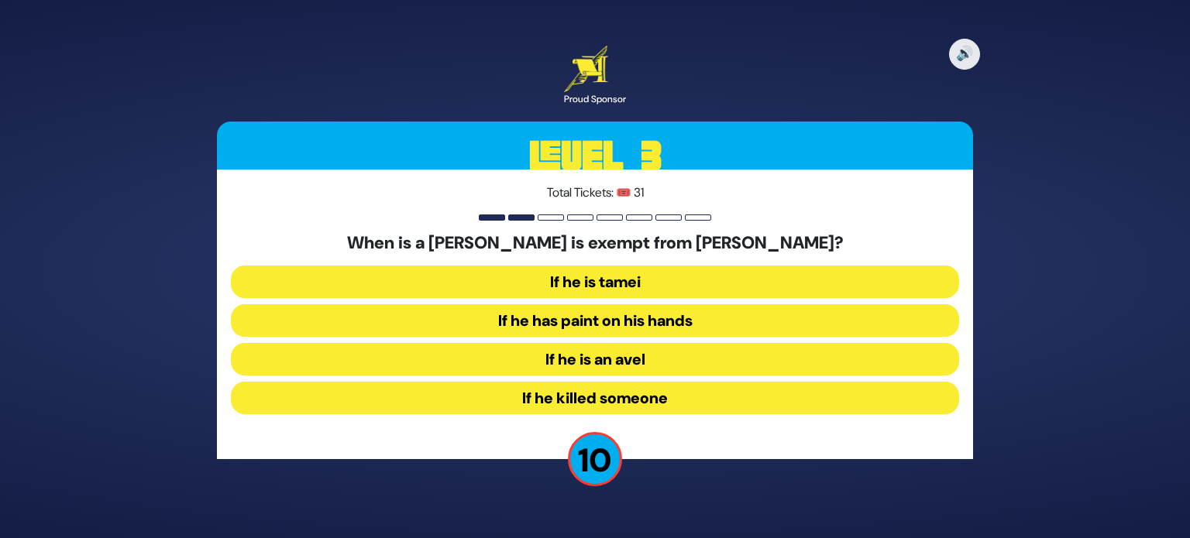
click at [637, 395] on button "If he killed someone" at bounding box center [595, 398] width 728 height 33
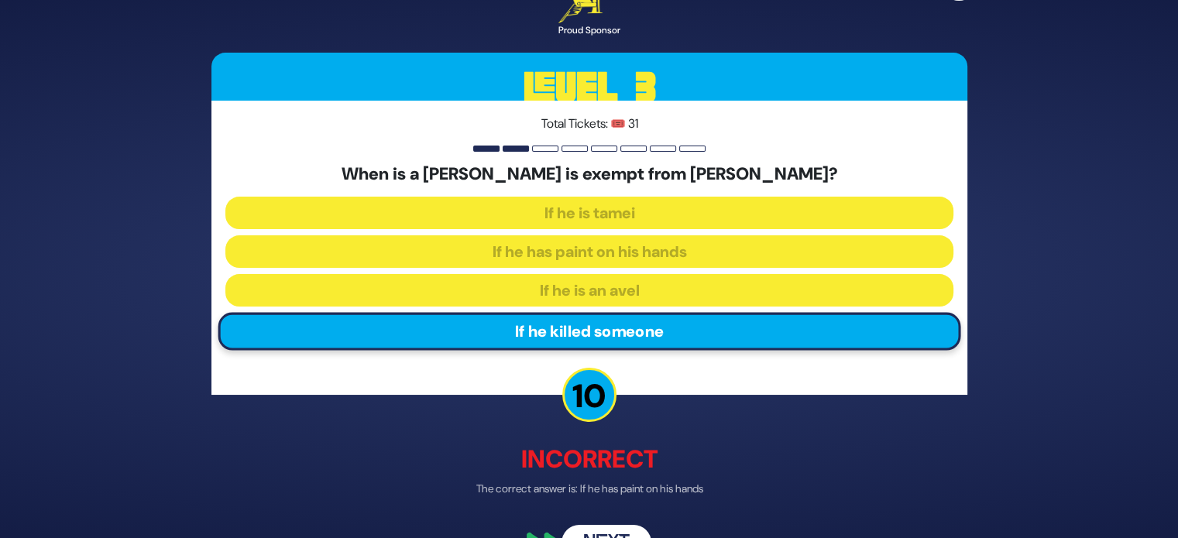
click at [630, 524] on div "🔊 Proud Sponsor Level 3 Total Tickets: 🎟️ 31 When is a Kohen is exempt from Bir…" at bounding box center [589, 268] width 793 height 621
click at [623, 527] on button "Next" at bounding box center [606, 544] width 90 height 36
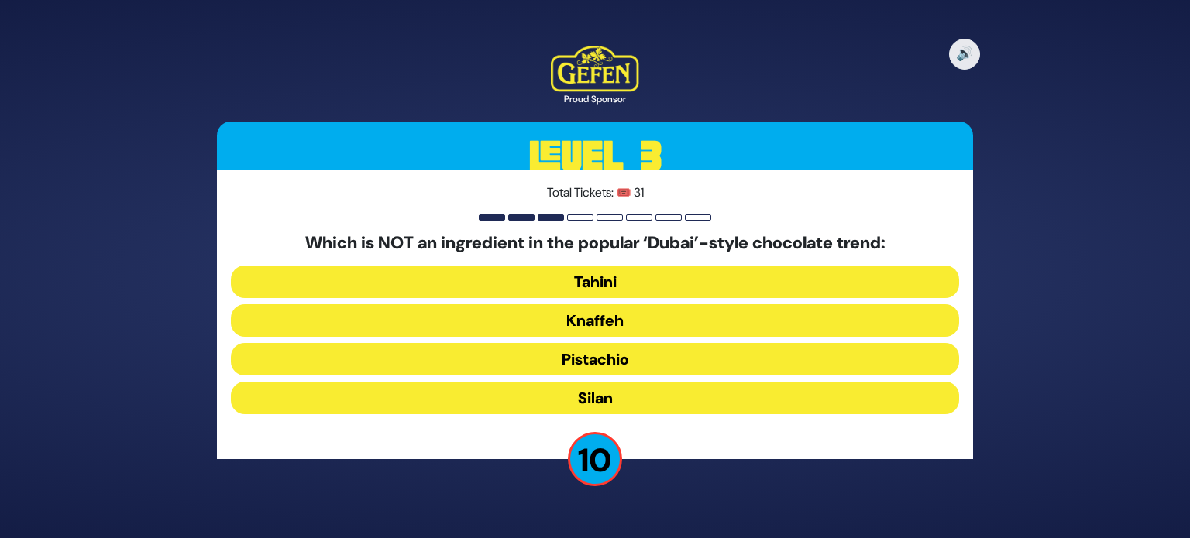
click at [541, 401] on button "Silan" at bounding box center [595, 398] width 728 height 33
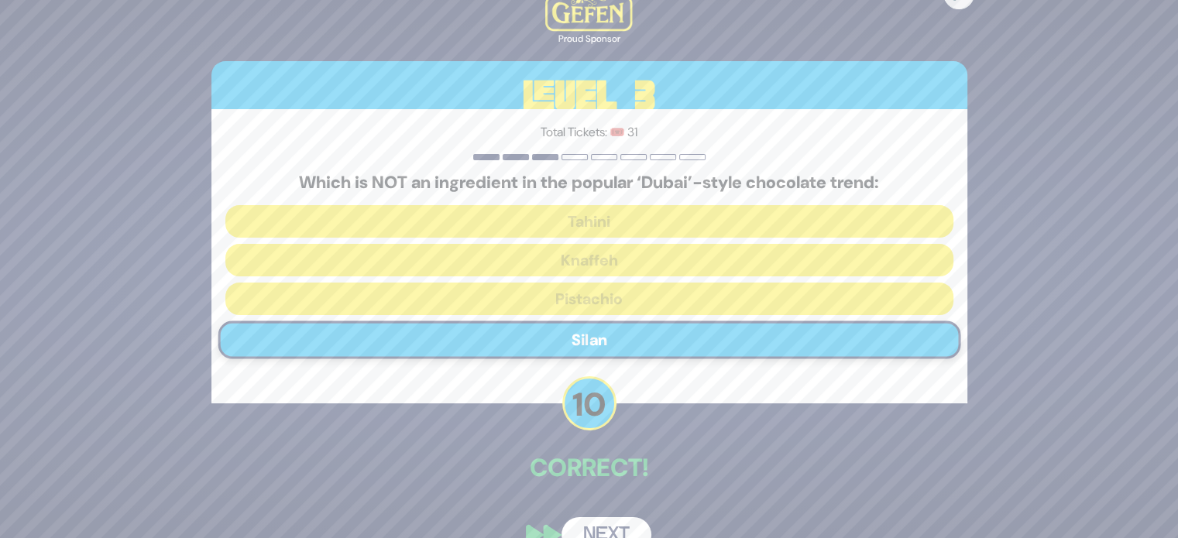
click at [584, 530] on button "Next" at bounding box center [606, 535] width 90 height 36
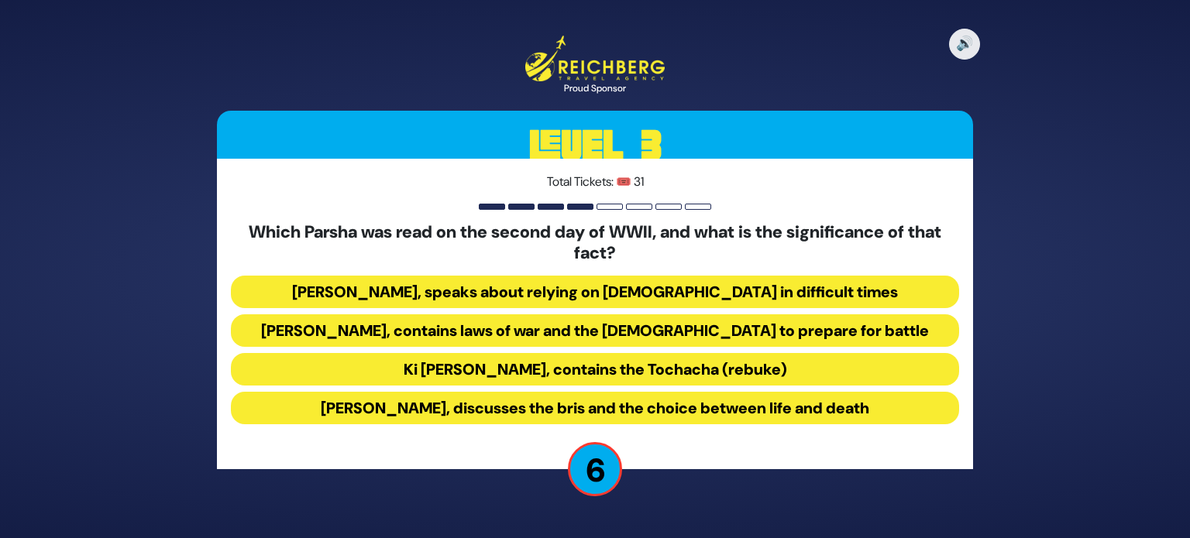
click at [468, 365] on button "Ki Savo, contains the Tochacha (rebuke)" at bounding box center [595, 369] width 728 height 33
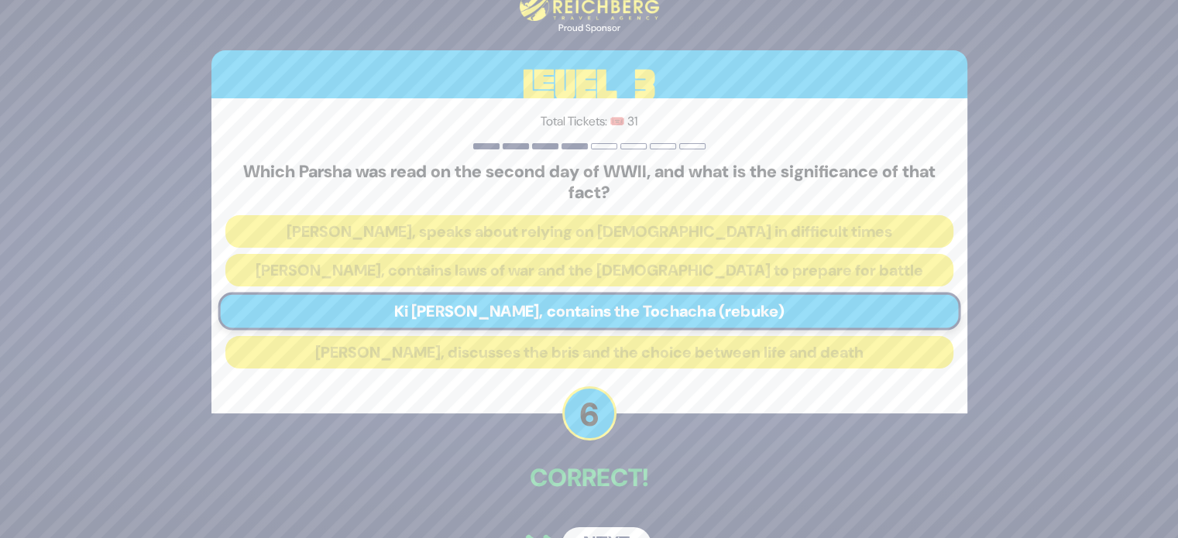
click at [615, 526] on div "🔊 Proud Sponsor Level 3 Total Tickets: 🎟️ 31 Which Parsha was read on the secon…" at bounding box center [589, 269] width 793 height 625
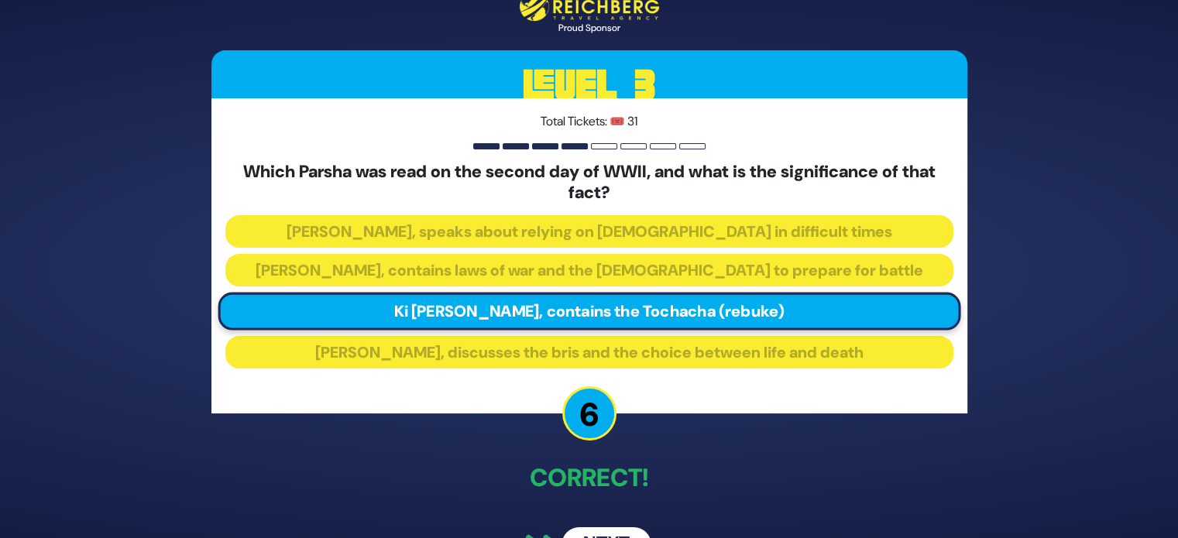
click at [610, 532] on button "Next" at bounding box center [606, 545] width 90 height 36
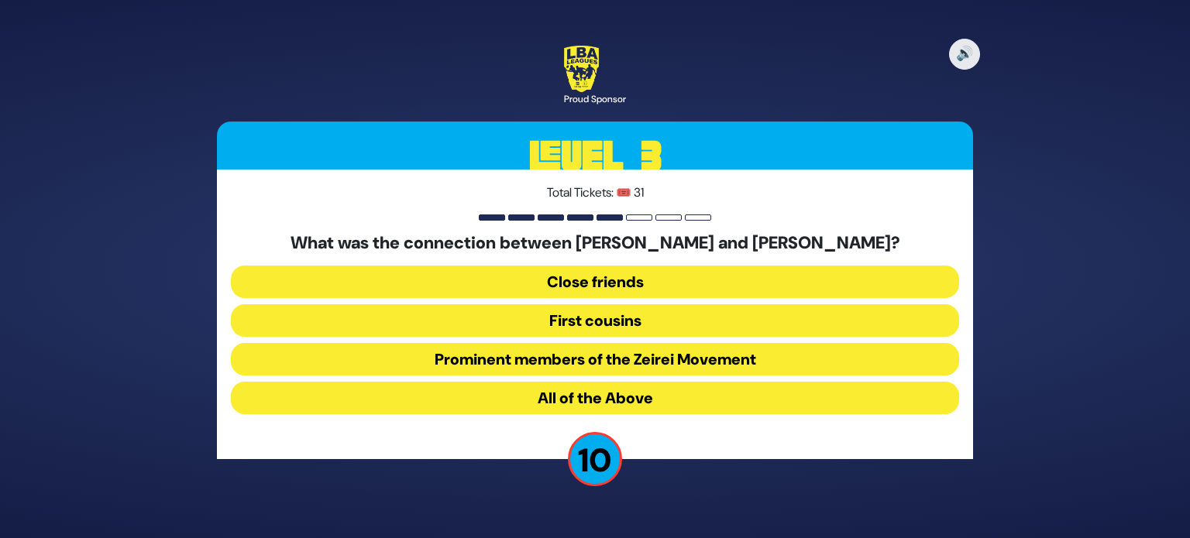
click at [661, 315] on button "First cousins" at bounding box center [595, 320] width 728 height 33
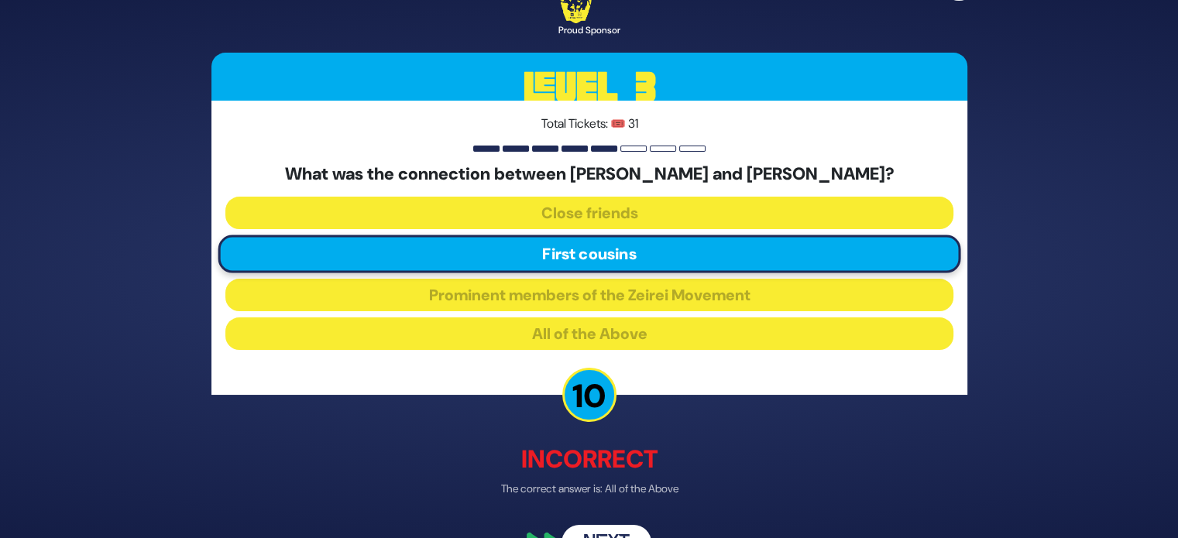
click at [601, 524] on div "🔊 Proud Sponsor Level 3 Total Tickets: 🎟️ 31 What was the connection between Mi…" at bounding box center [589, 268] width 793 height 621
click at [601, 530] on button "Next" at bounding box center [606, 544] width 90 height 36
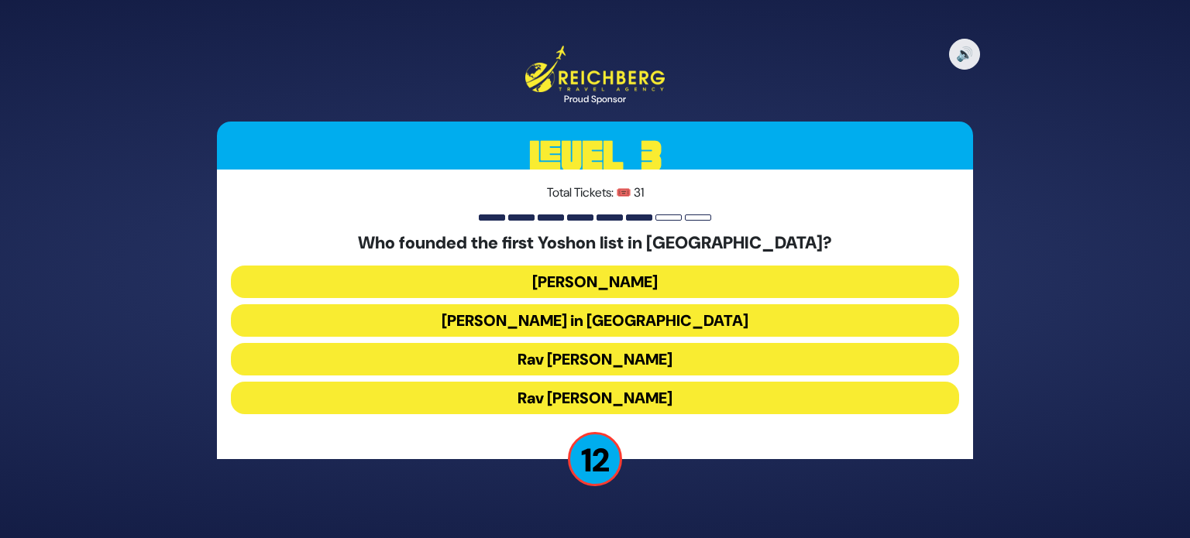
click at [645, 281] on button "Rabbi Yosef Herman" at bounding box center [595, 282] width 728 height 33
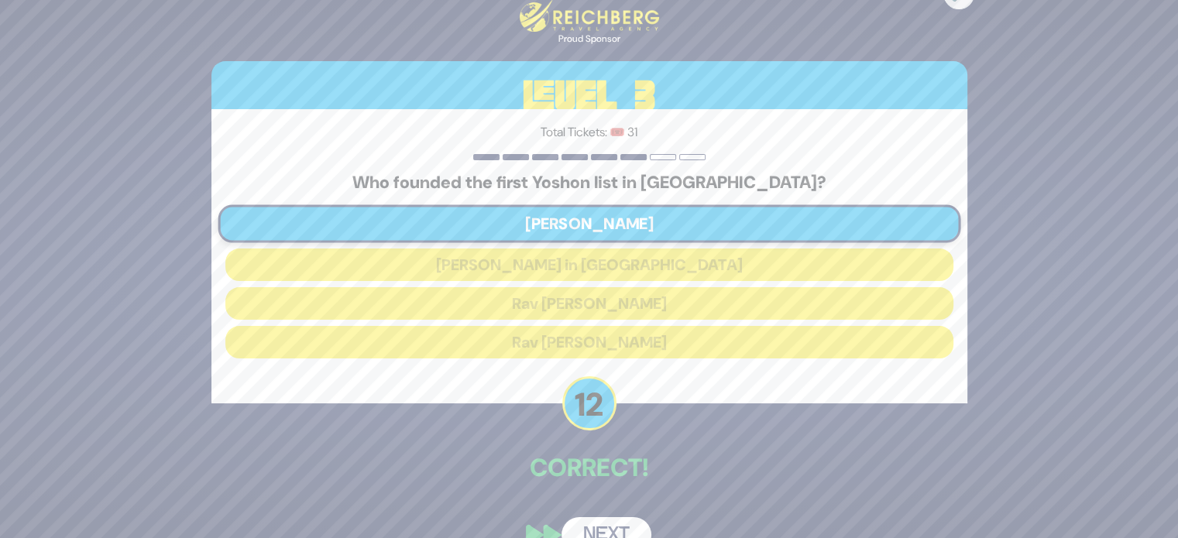
click at [608, 527] on button "Next" at bounding box center [606, 535] width 90 height 36
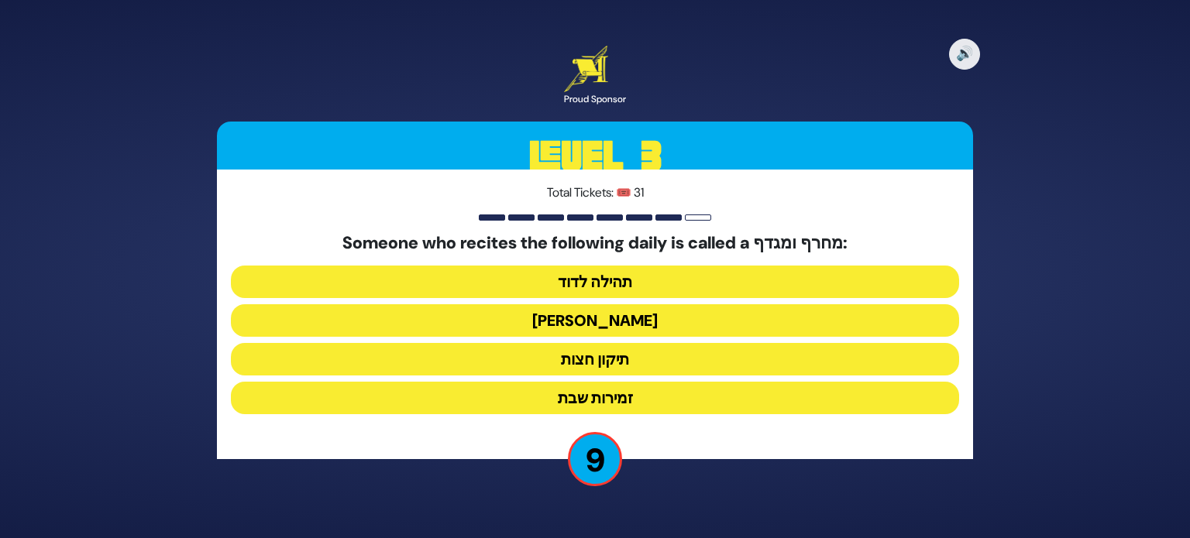
click at [634, 319] on button "הלל הגדול" at bounding box center [595, 320] width 728 height 33
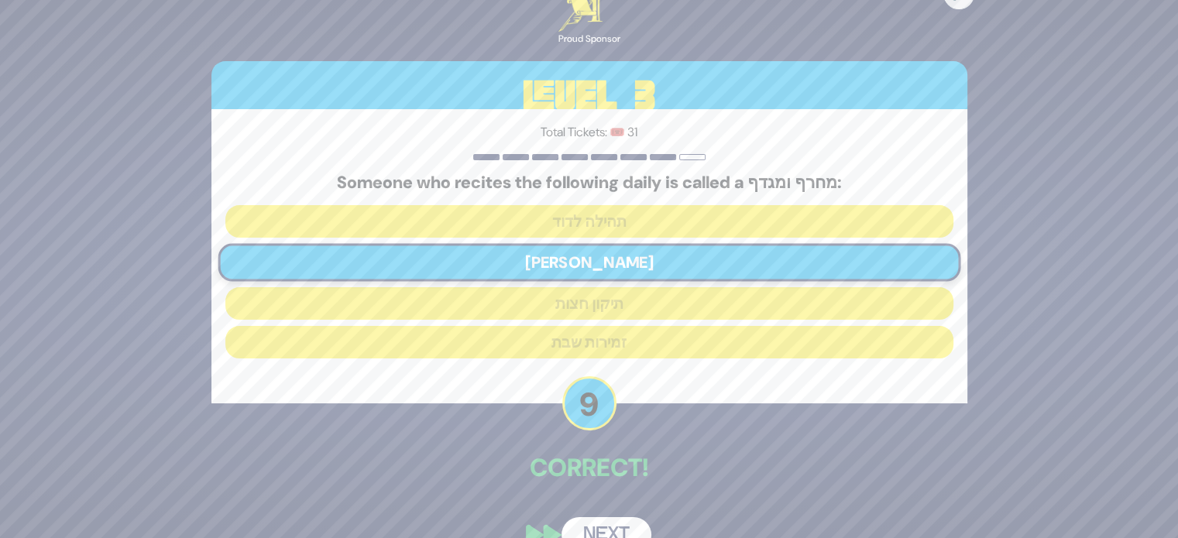
click at [619, 532] on button "Next" at bounding box center [606, 535] width 90 height 36
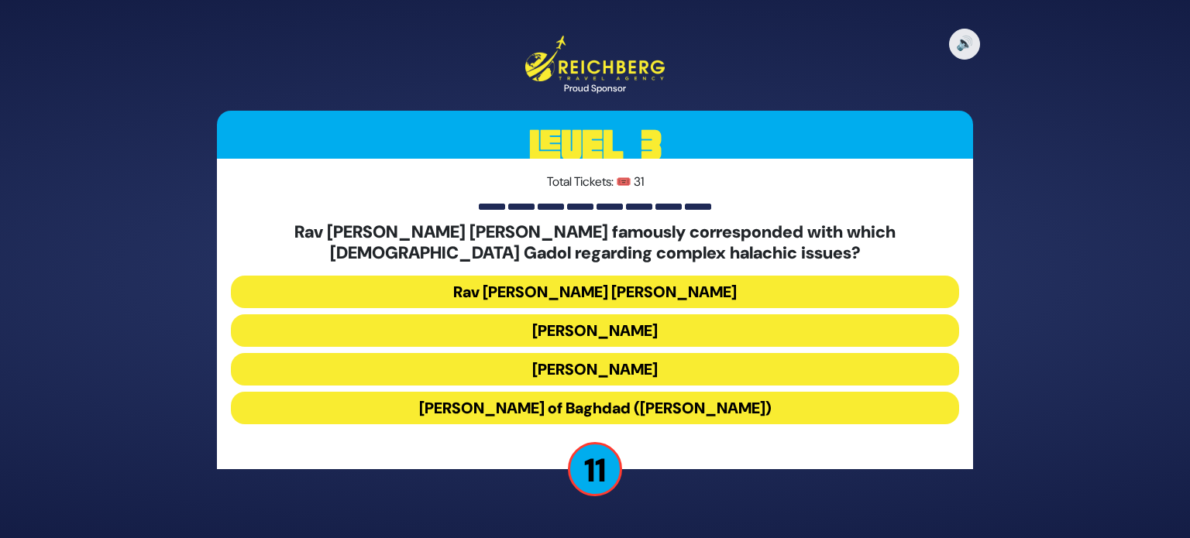
click at [595, 328] on button "Rav Yaakov Shaul Elyashar" at bounding box center [595, 330] width 728 height 33
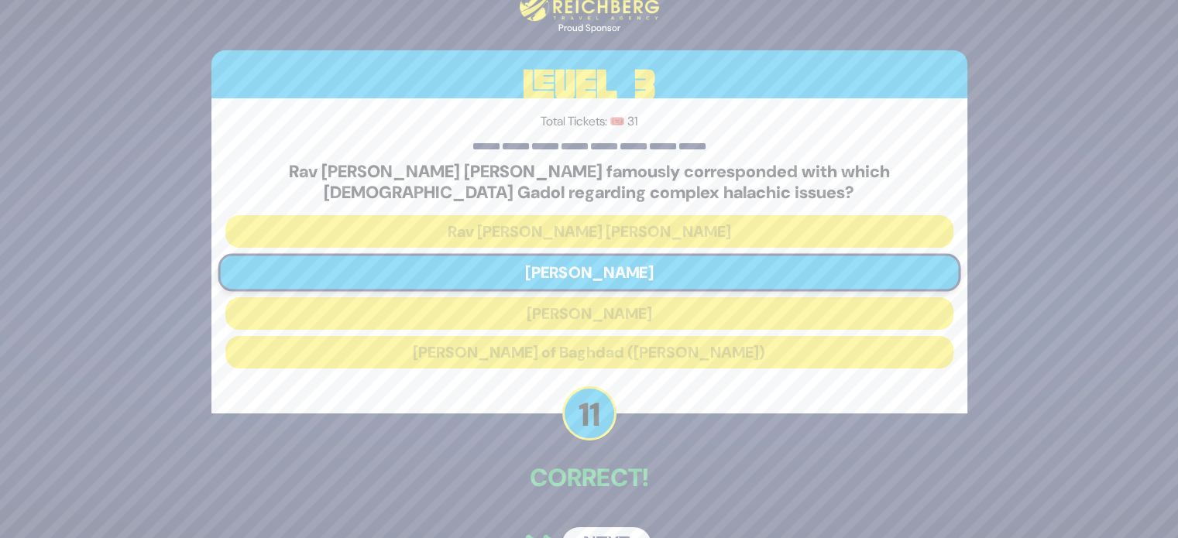
click at [609, 529] on button "Next" at bounding box center [606, 545] width 90 height 36
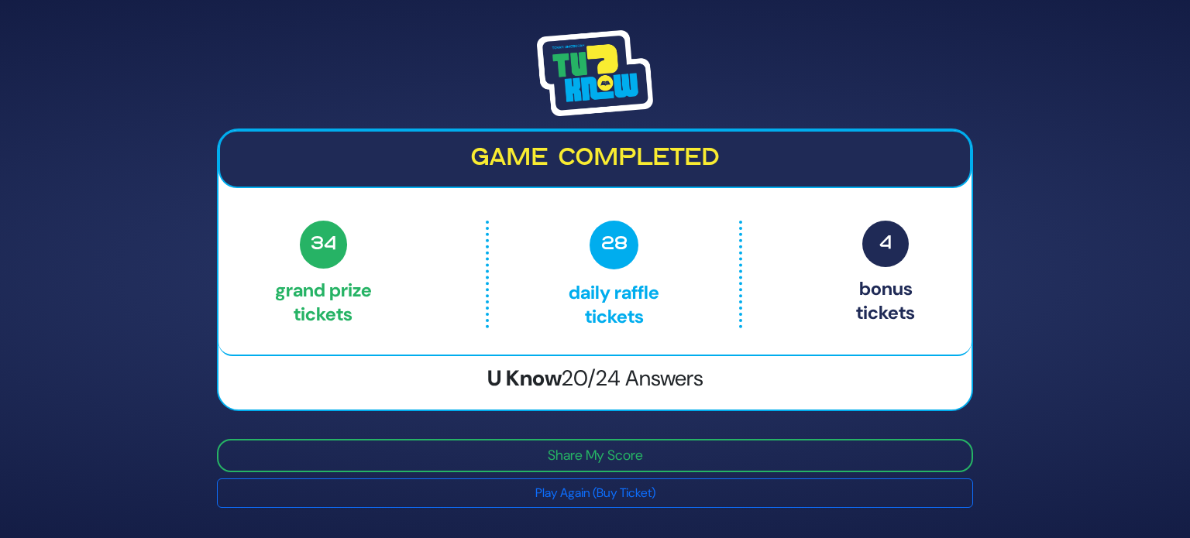
click at [551, 43] on img at bounding box center [595, 73] width 116 height 87
click at [557, 49] on img at bounding box center [595, 73] width 116 height 87
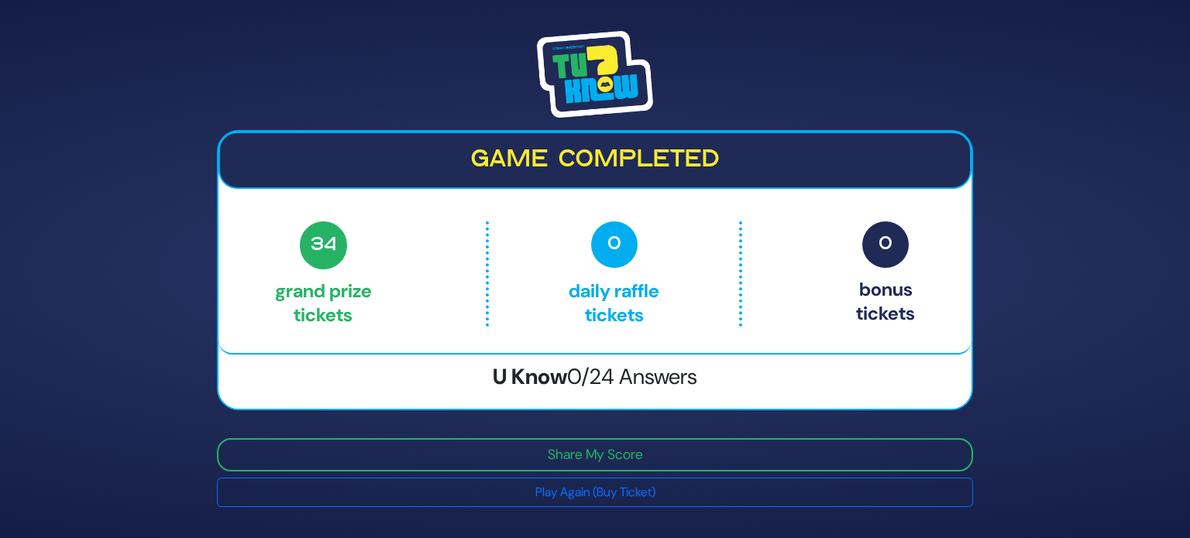
click at [623, 76] on img at bounding box center [595, 74] width 116 height 87
